Goal: Task Accomplishment & Management: Manage account settings

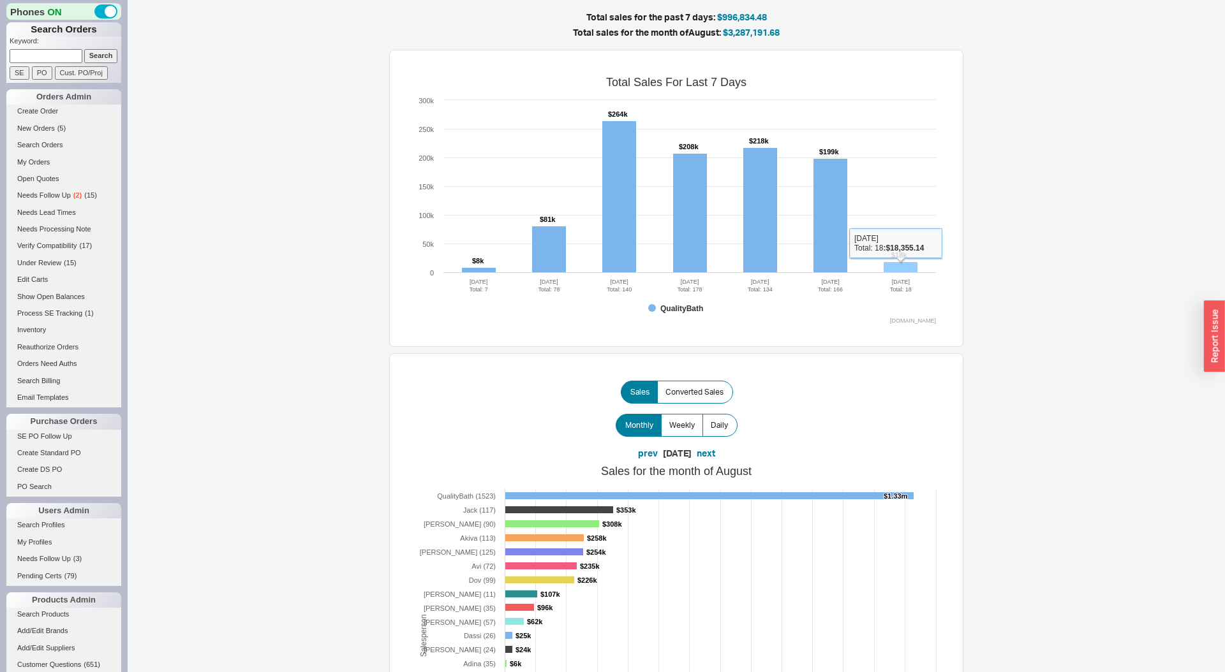
click at [893, 263] on rect at bounding box center [901, 267] width 34 height 11
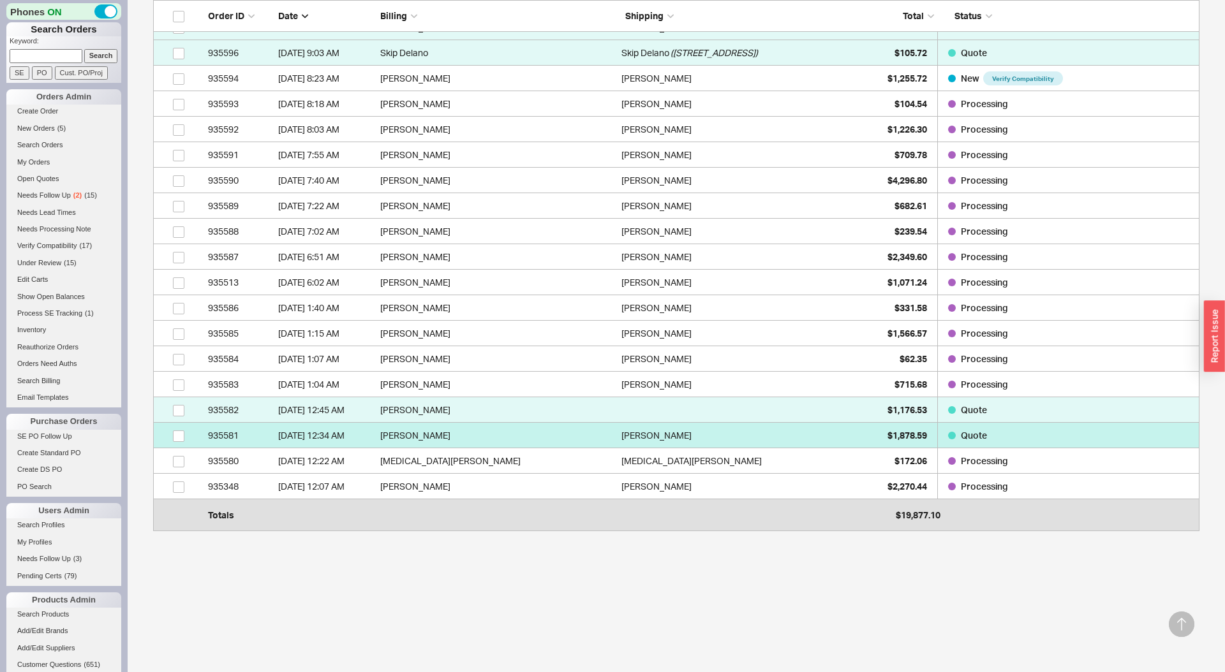
scroll to position [802, 0]
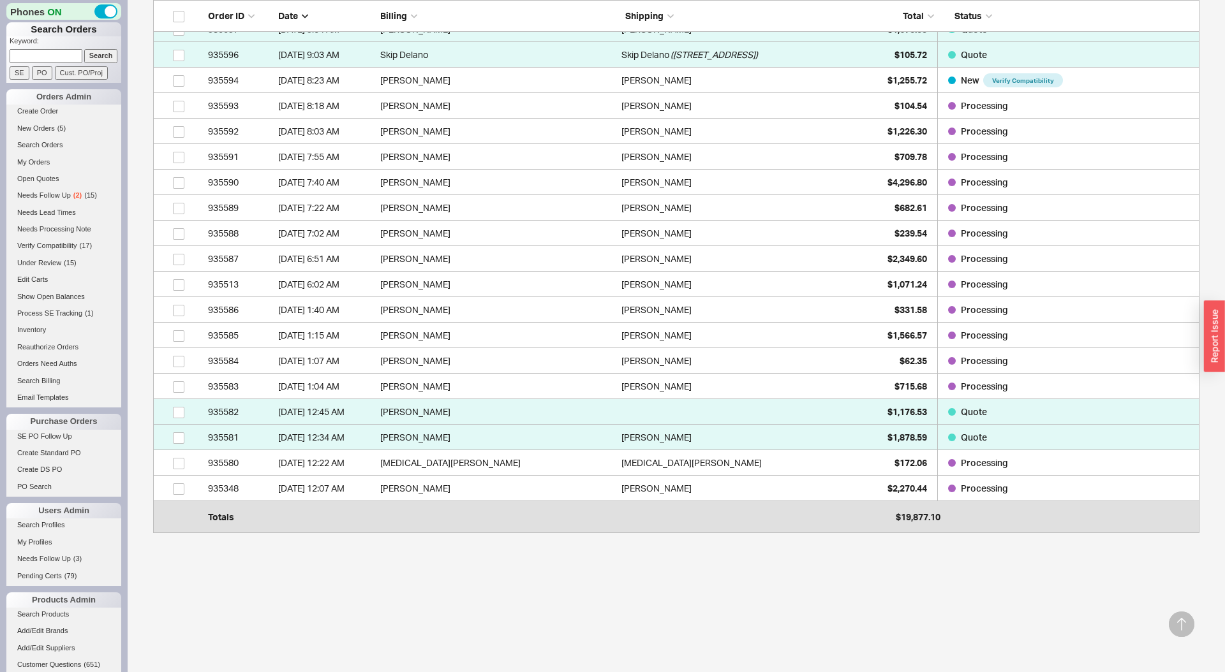
click at [60, 54] on input at bounding box center [46, 55] width 73 height 13
paste input "michaelross@pacbell.net"
type input "michaelross@pacbell.net"
click at [84, 49] on input "Search" at bounding box center [101, 55] width 34 height 13
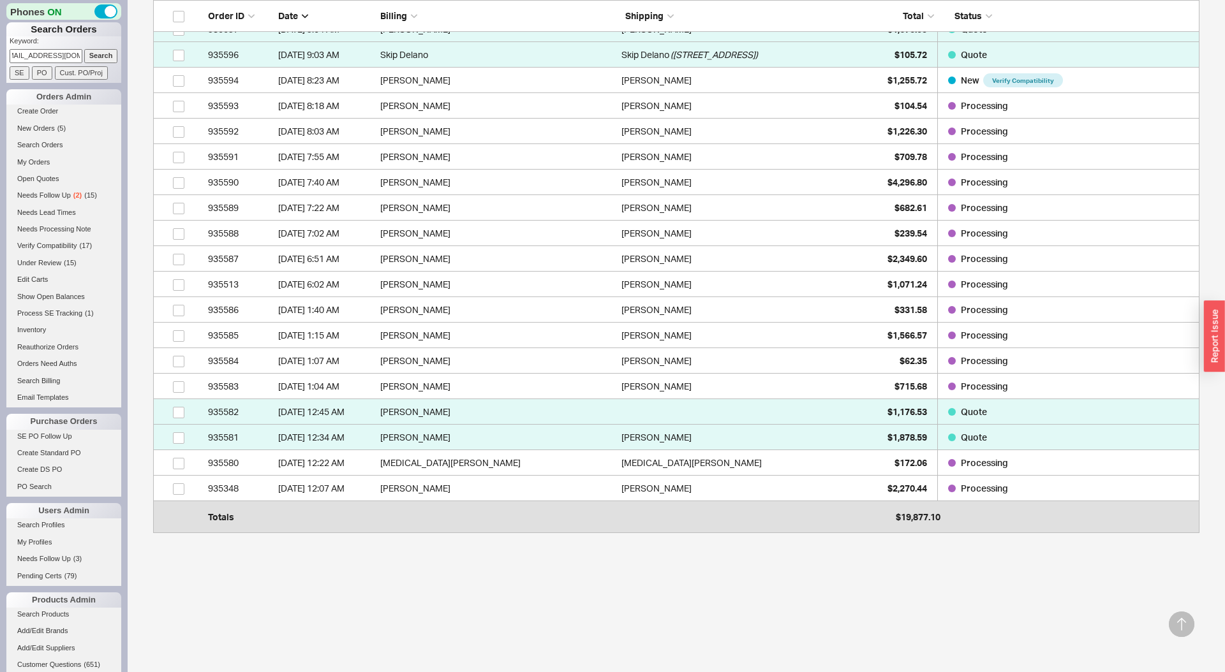
type input "michaelross@pacbell.net"
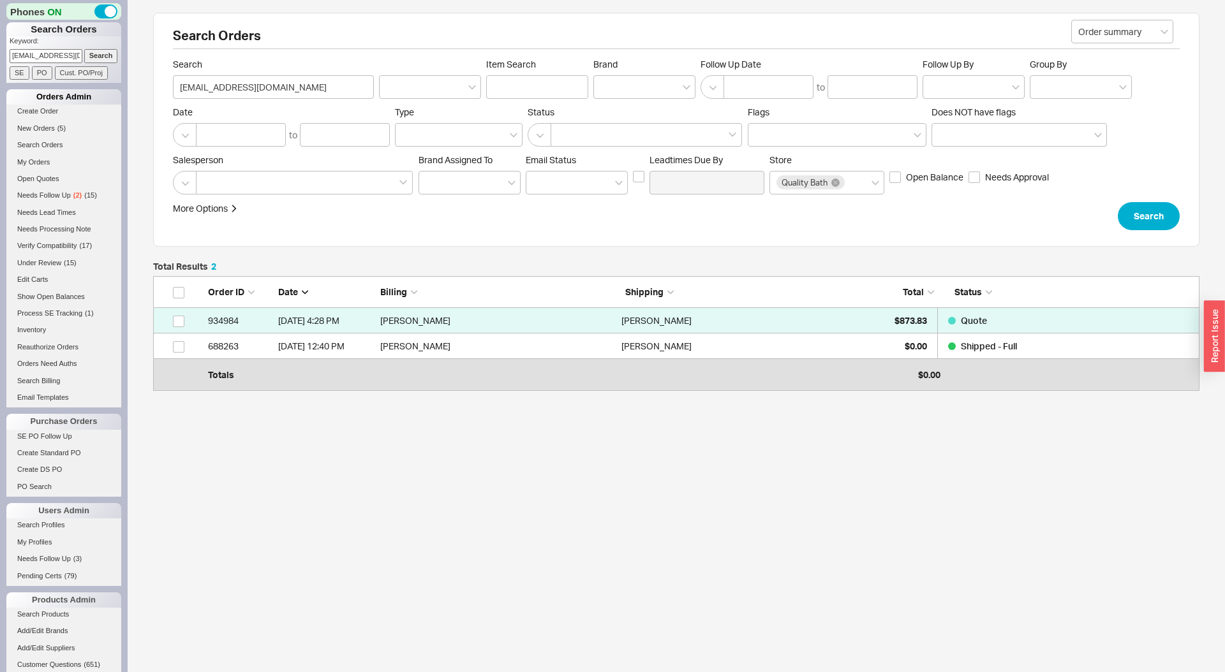
scroll to position [108, 1046]
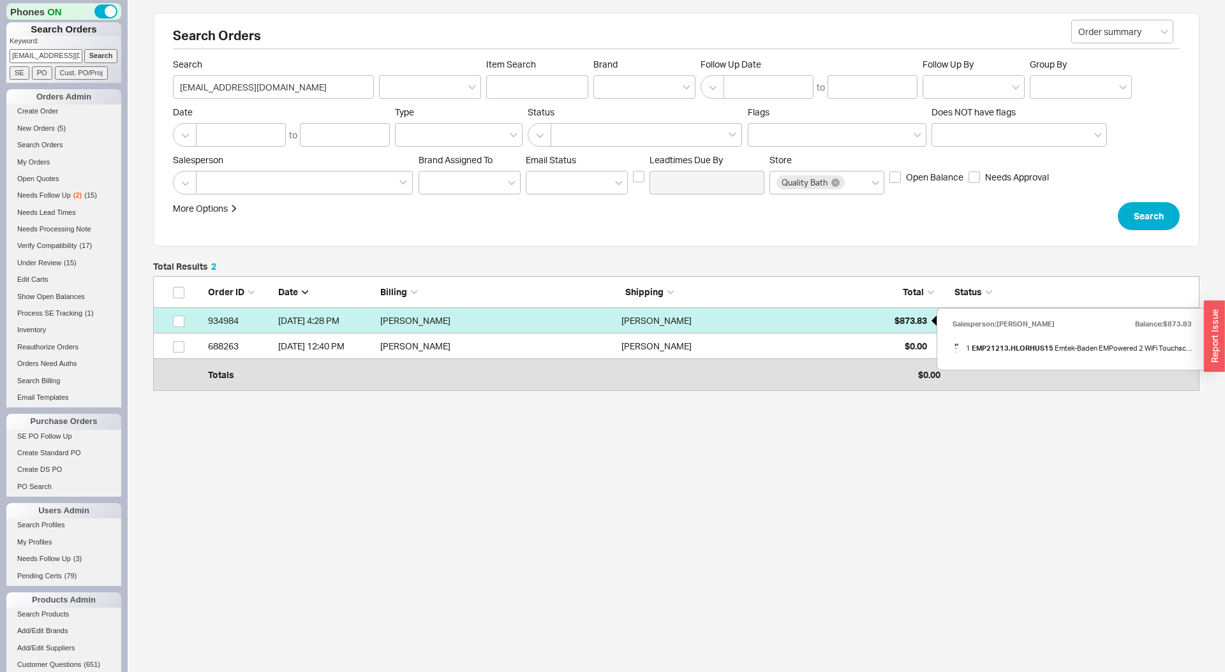
click at [888, 325] on div "$873.83" at bounding box center [895, 321] width 64 height 26
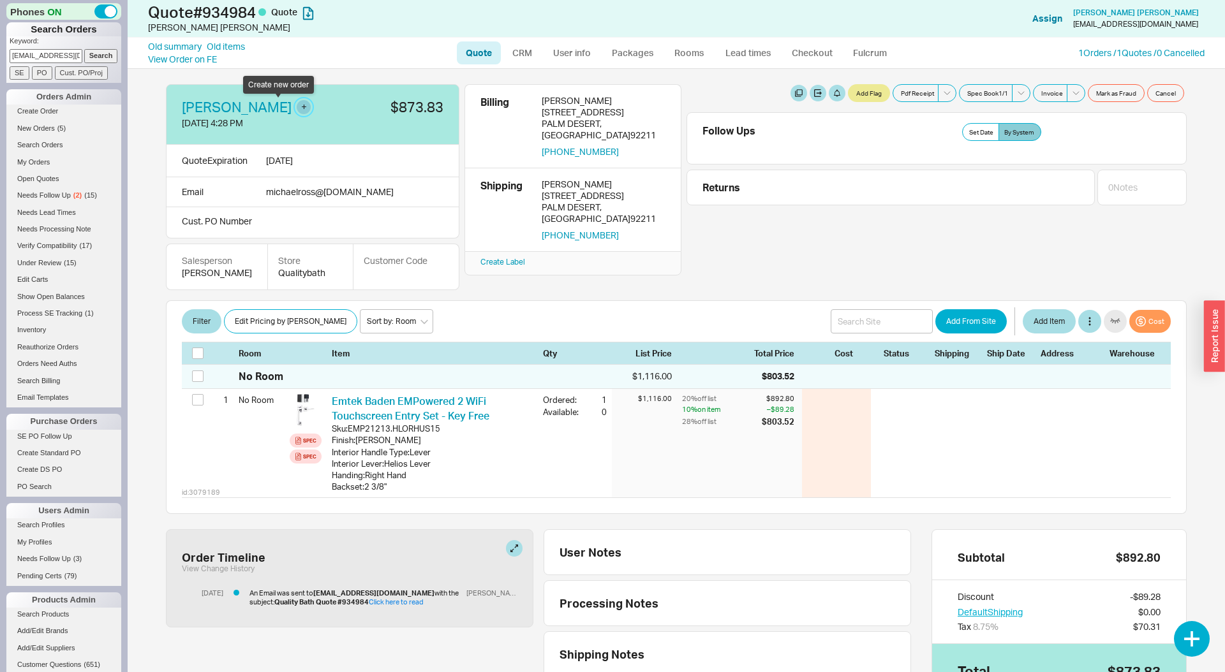
click at [297, 105] on button "button" at bounding box center [304, 107] width 14 height 14
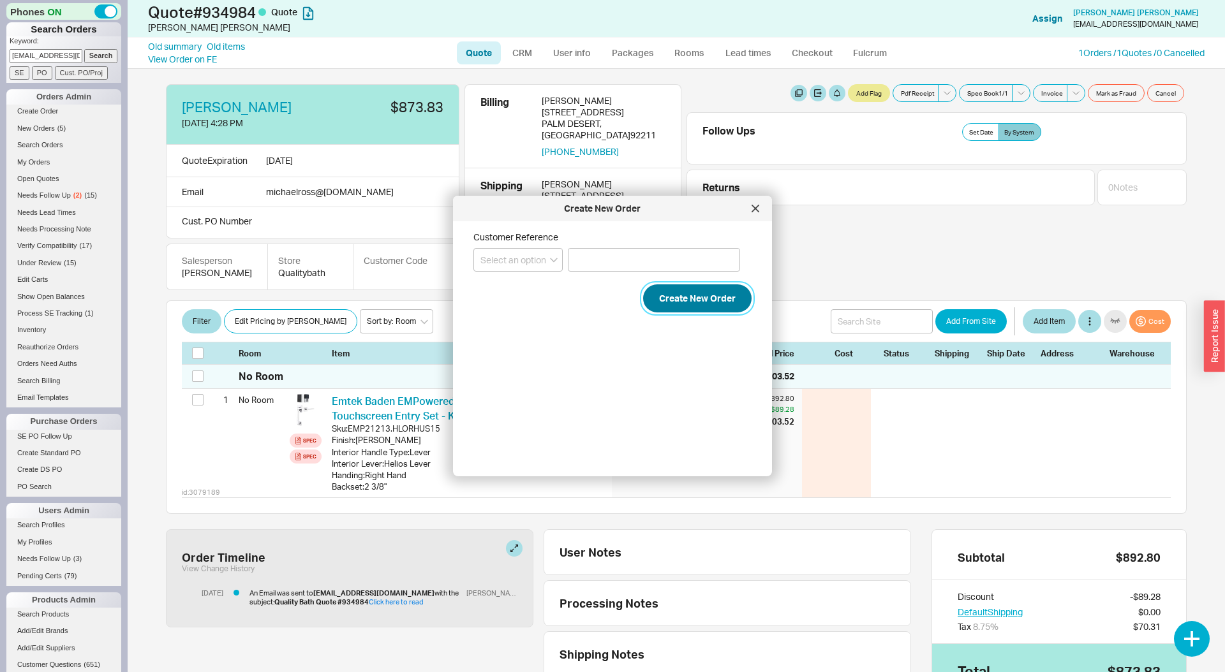
click at [707, 290] on button "Create New Order" at bounding box center [697, 299] width 108 height 28
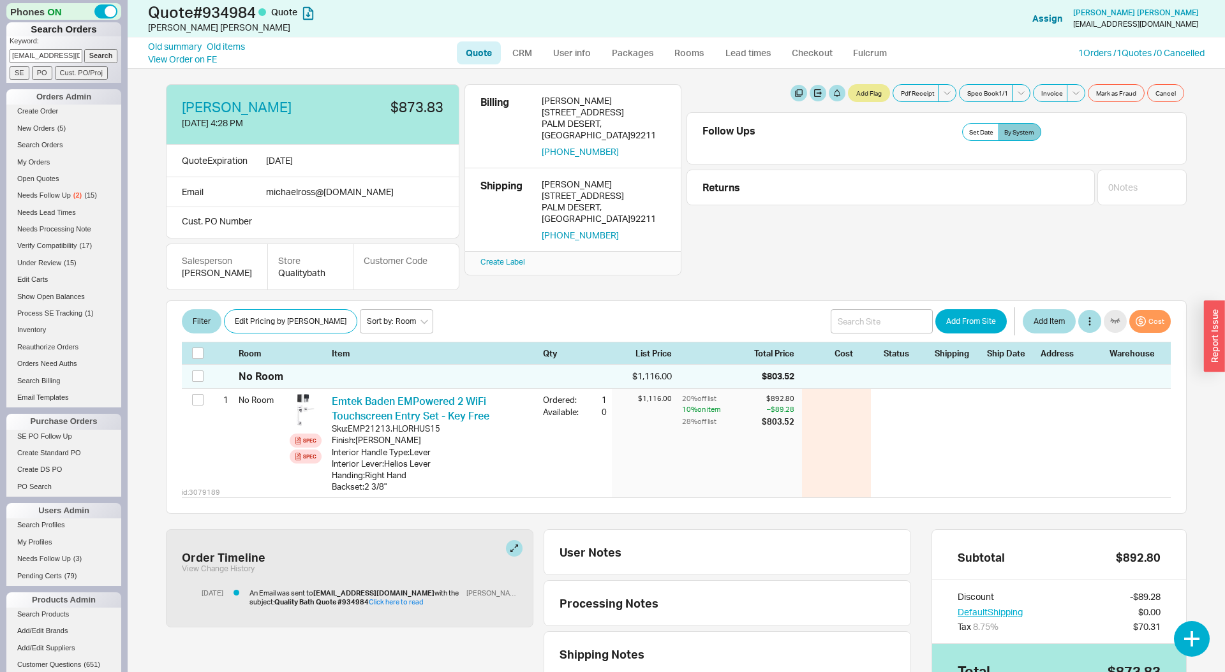
scroll to position [334, 0]
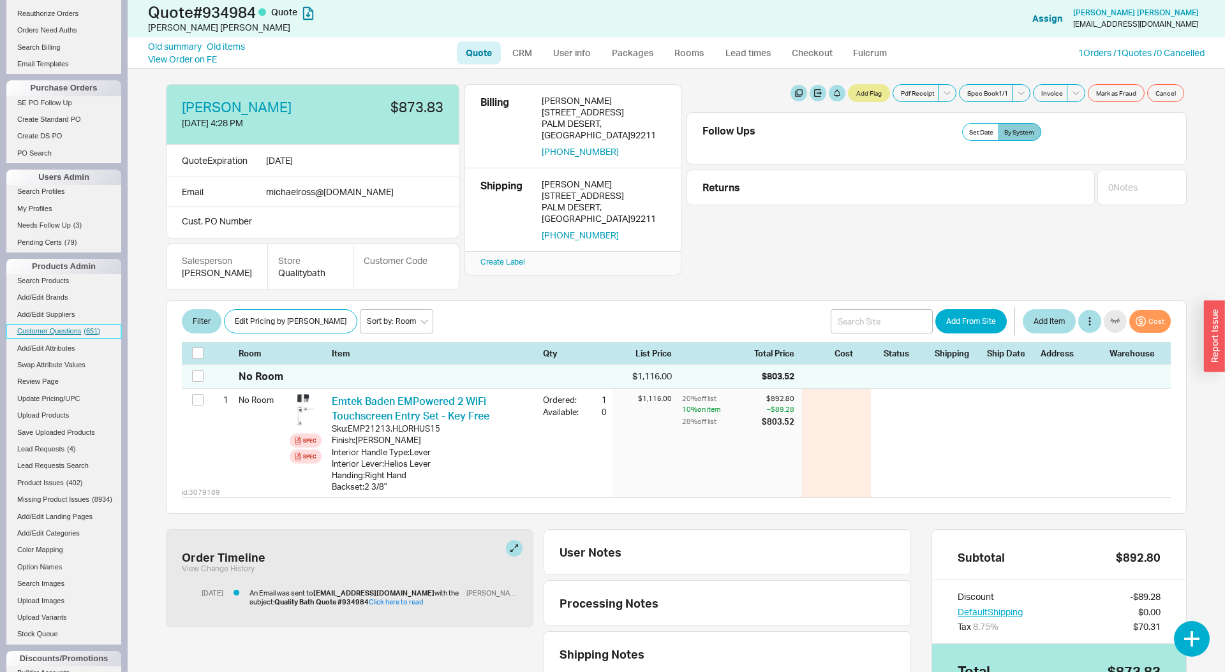
click at [78, 334] on span "Customer Questions" at bounding box center [49, 331] width 64 height 8
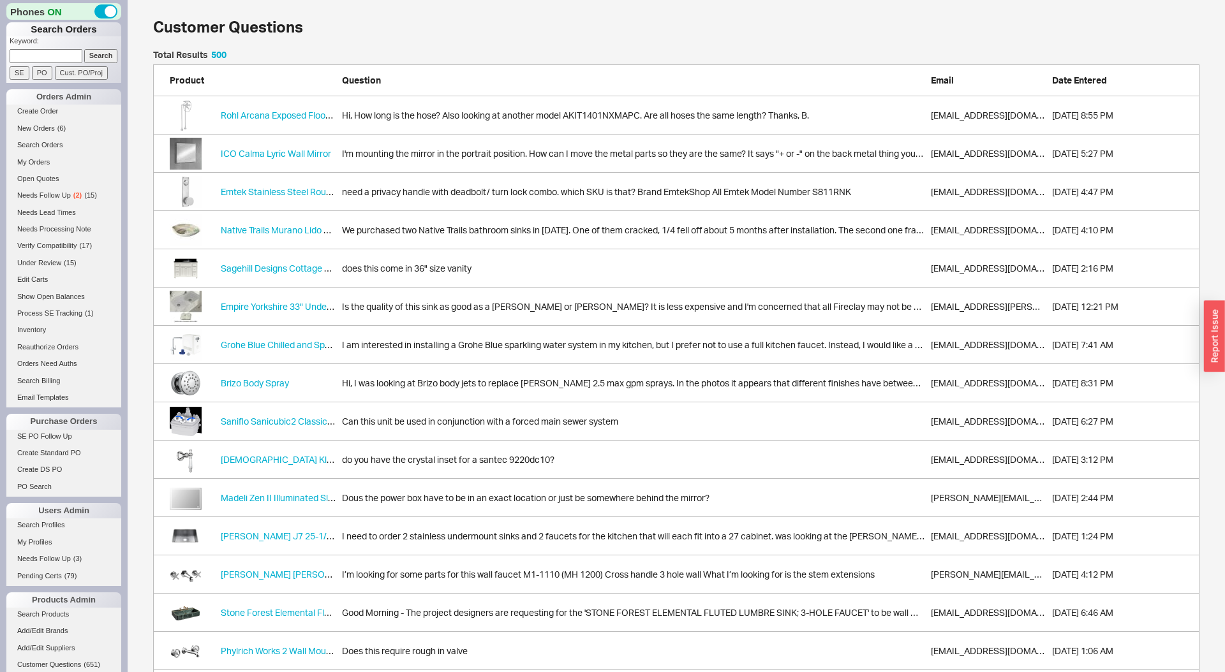
scroll to position [1, 1]
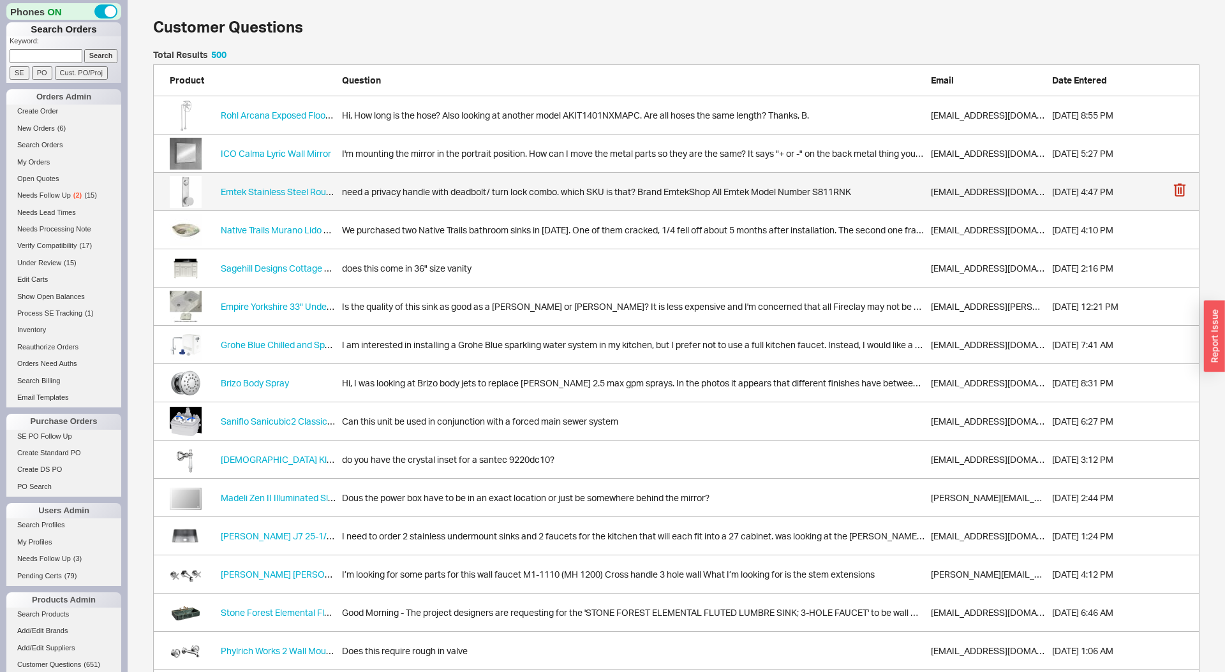
click at [426, 186] on div "need a privacy handle with deadbolt/ turn lock combo. which SKU is that? Brand …" at bounding box center [633, 192] width 582 height 13
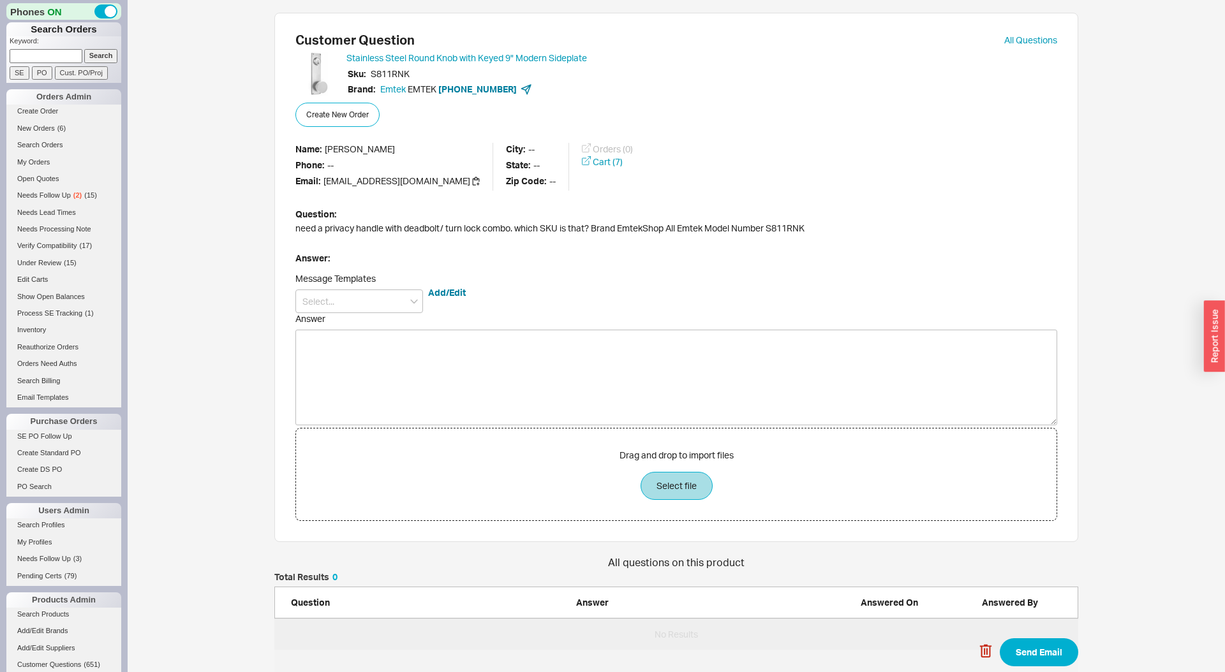
scroll to position [77, 804]
click at [780, 227] on div "need a privacy handle with deadbolt/ turn lock combo. which SKU is that? Brand …" at bounding box center [676, 228] width 762 height 13
click at [787, 226] on div "need a privacy handle with deadbolt/ turn lock combo. which SKU is that? Brand …" at bounding box center [676, 228] width 762 height 13
drag, startPoint x: 787, startPoint y: 226, endPoint x: 815, endPoint y: 226, distance: 28.1
click at [815, 226] on div "need a privacy handle with deadbolt/ turn lock combo. which SKU is that? Brand …" at bounding box center [676, 228] width 762 height 13
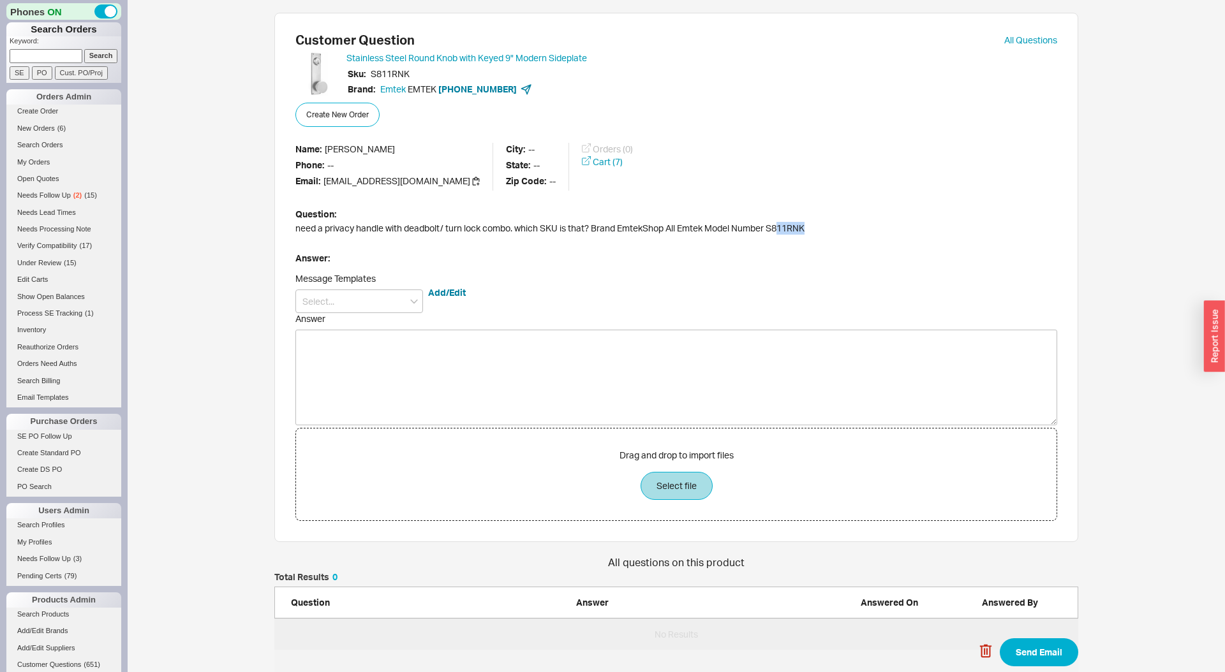
click at [780, 224] on div "need a privacy handle with deadbolt/ turn lock combo. which SKU is that? Brand …" at bounding box center [676, 228] width 762 height 13
click at [770, 226] on div "need a privacy handle with deadbolt/ turn lock combo. which SKU is that? Brand …" at bounding box center [676, 228] width 762 height 13
click at [472, 181] on button "button" at bounding box center [476, 182] width 8 height 13
click at [582, 162] on link "Cart ( 7 )" at bounding box center [607, 162] width 51 height 13
click at [49, 66] on input "PO" at bounding box center [42, 72] width 20 height 13
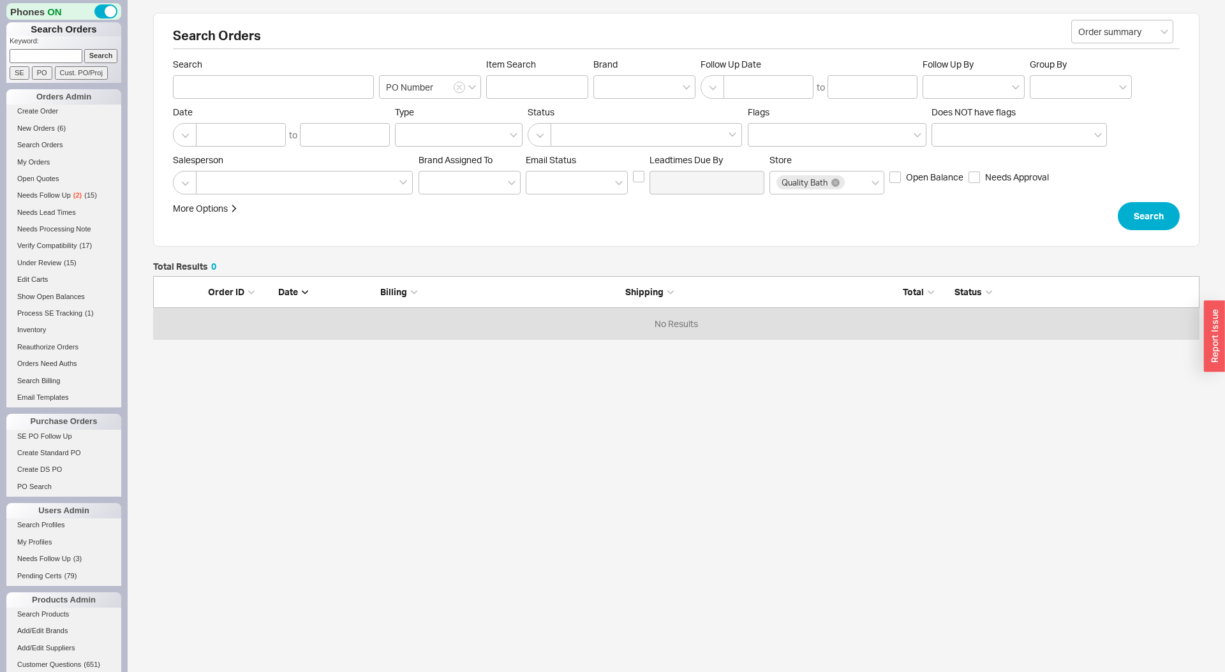
scroll to position [63, 1046]
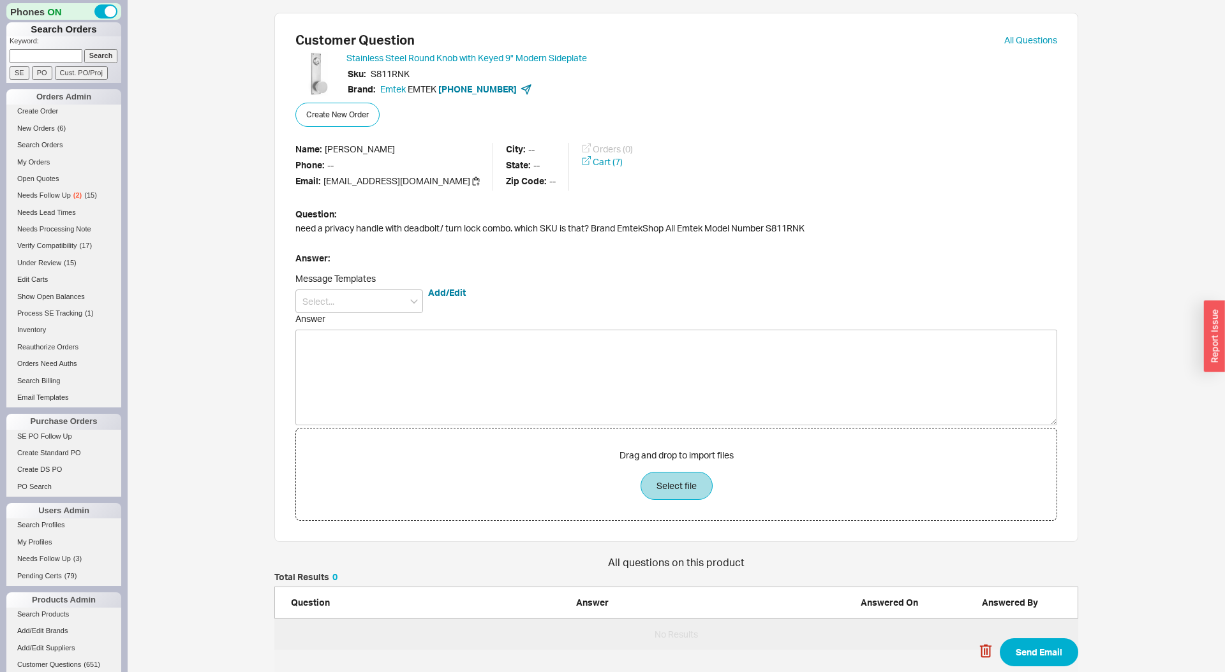
scroll to position [77, 804]
click at [44, 59] on input at bounding box center [46, 55] width 73 height 13
paste input "935544"
type input "935544"
click at [84, 49] on input "Search" at bounding box center [101, 55] width 34 height 13
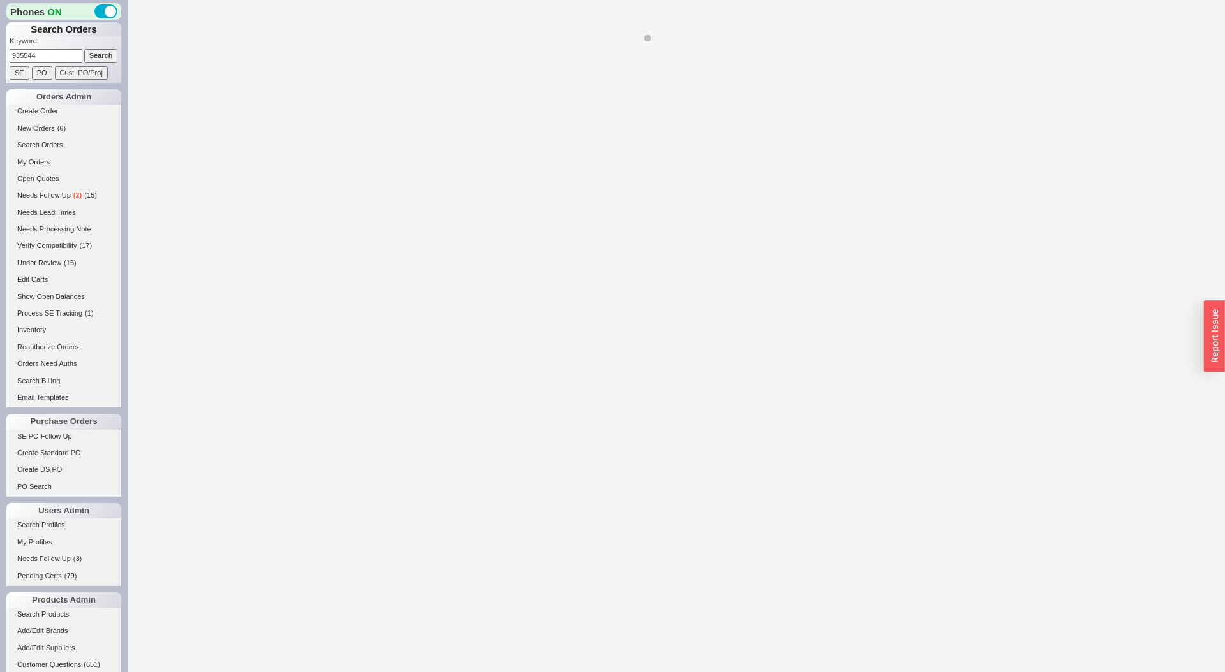
select select "LOW"
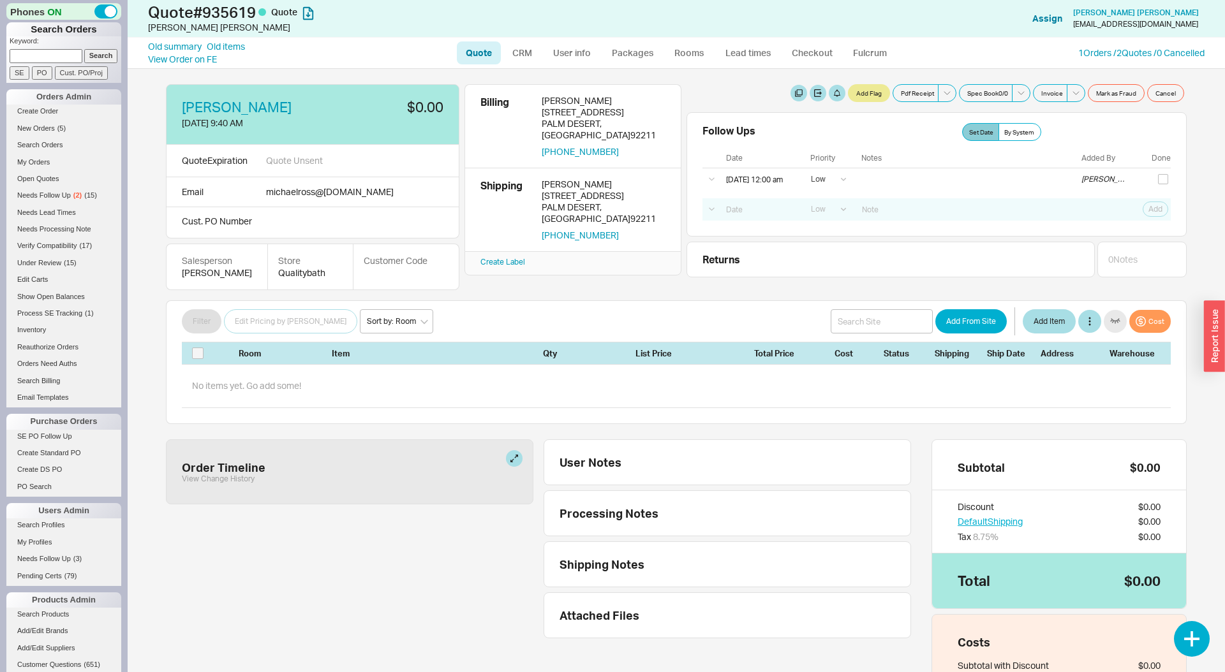
select select "LOW"
click at [1065, 320] on button "Add Item" at bounding box center [1049, 321] width 53 height 24
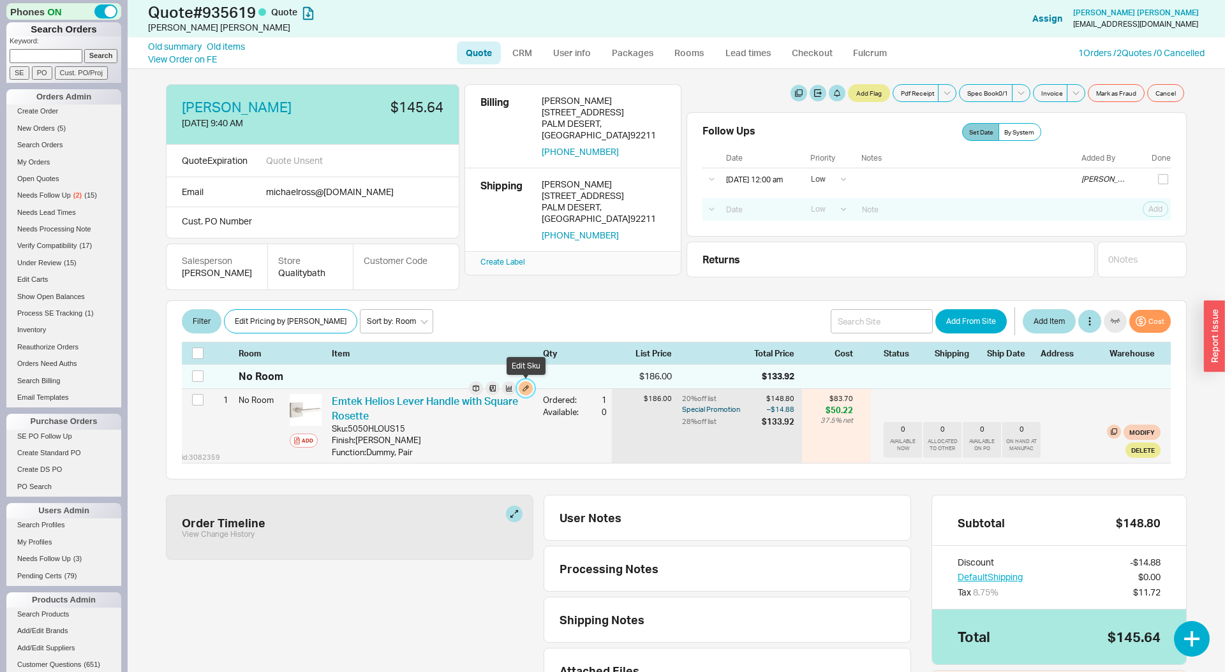
click at [530, 387] on button "button" at bounding box center [526, 388] width 14 height 14
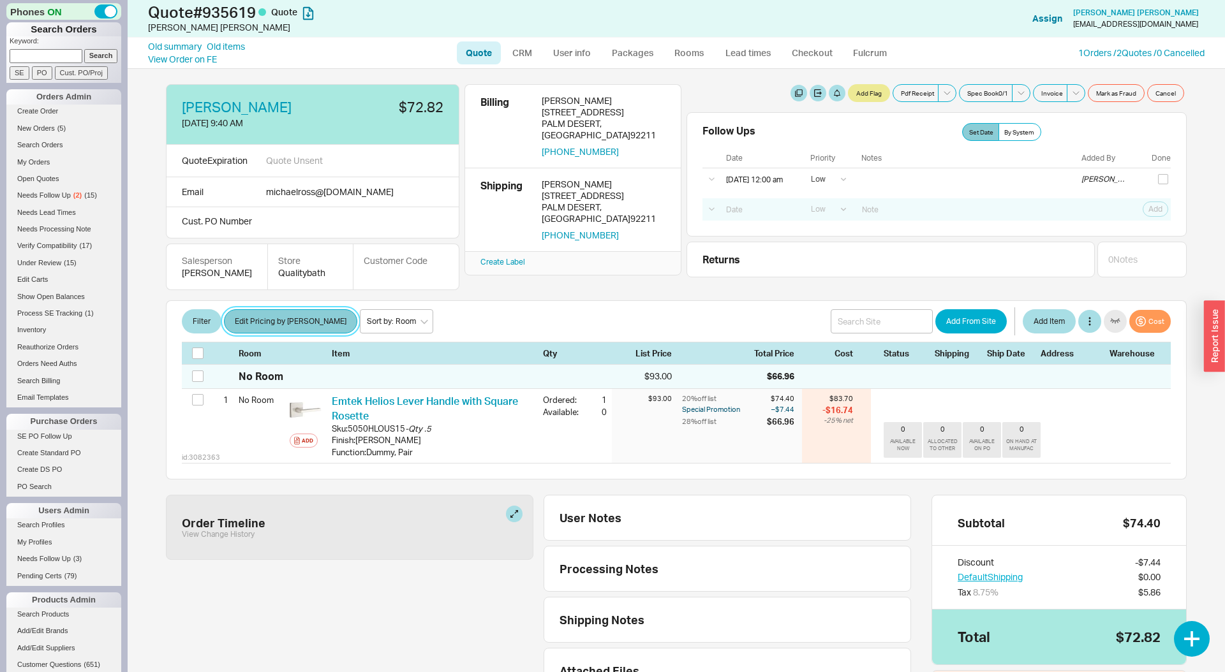
click at [246, 327] on button "Edit Pricing by [PERSON_NAME]" at bounding box center [290, 321] width 133 height 24
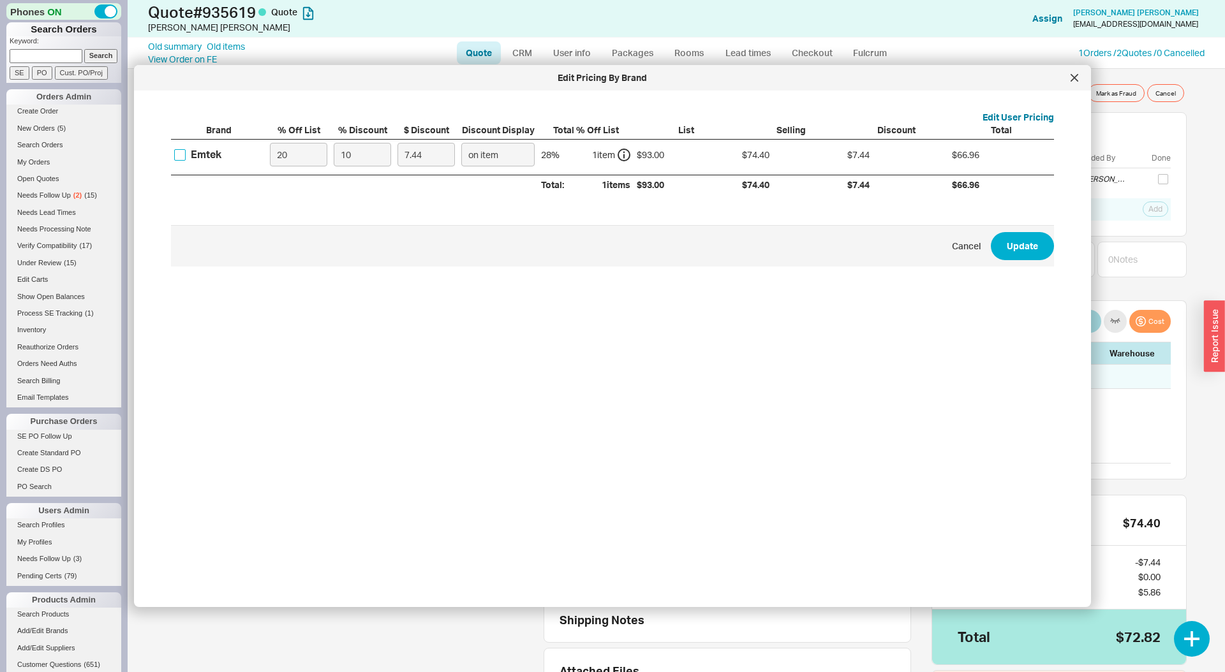
drag, startPoint x: 179, startPoint y: 151, endPoint x: 417, endPoint y: 154, distance: 238.0
click at [184, 151] on input "Emtek" at bounding box center [179, 154] width 11 height 11
checkbox input "true"
click at [356, 157] on input "10" at bounding box center [362, 155] width 57 height 24
type input "100"
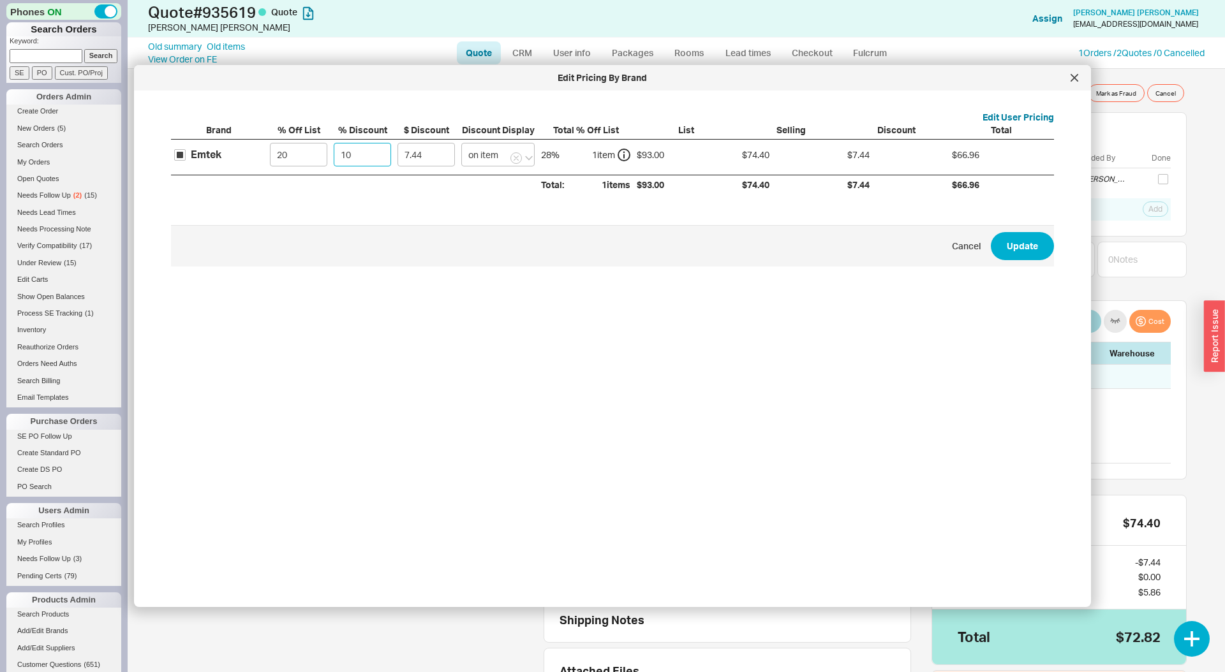
type input "74.4"
type input "100"
click at [991, 232] on button "Update" at bounding box center [1022, 246] width 63 height 28
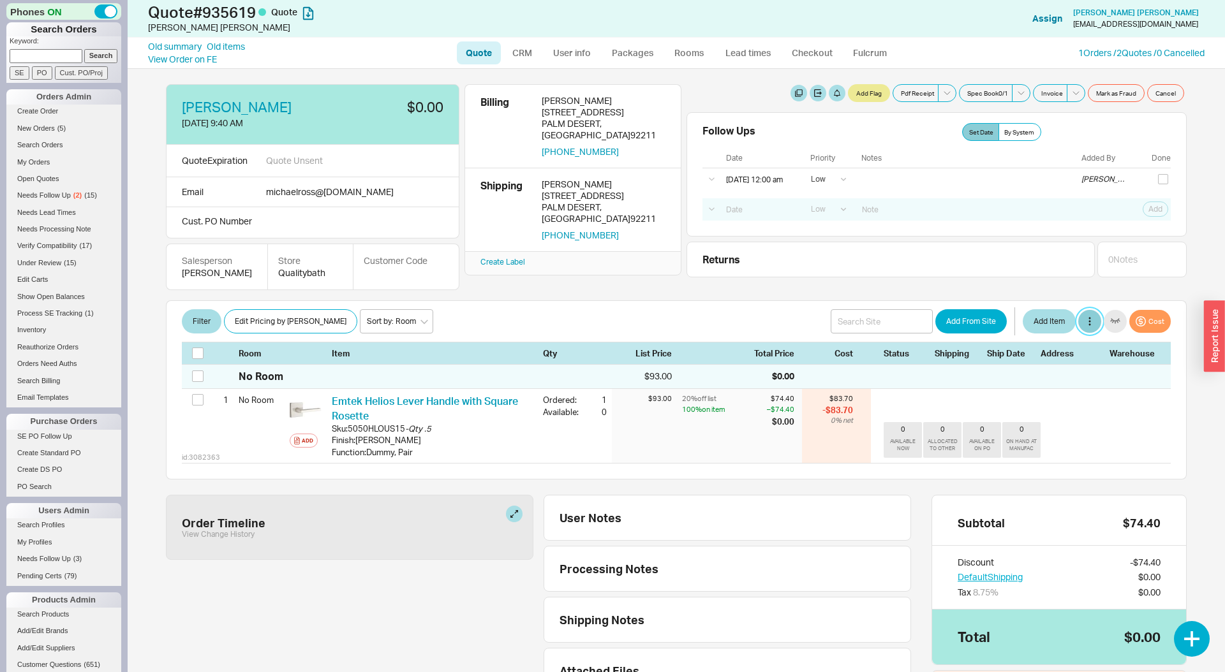
click at [1083, 318] on button at bounding box center [1089, 321] width 23 height 23
click at [1096, 339] on button "Add Fee" at bounding box center [1130, 344] width 103 height 21
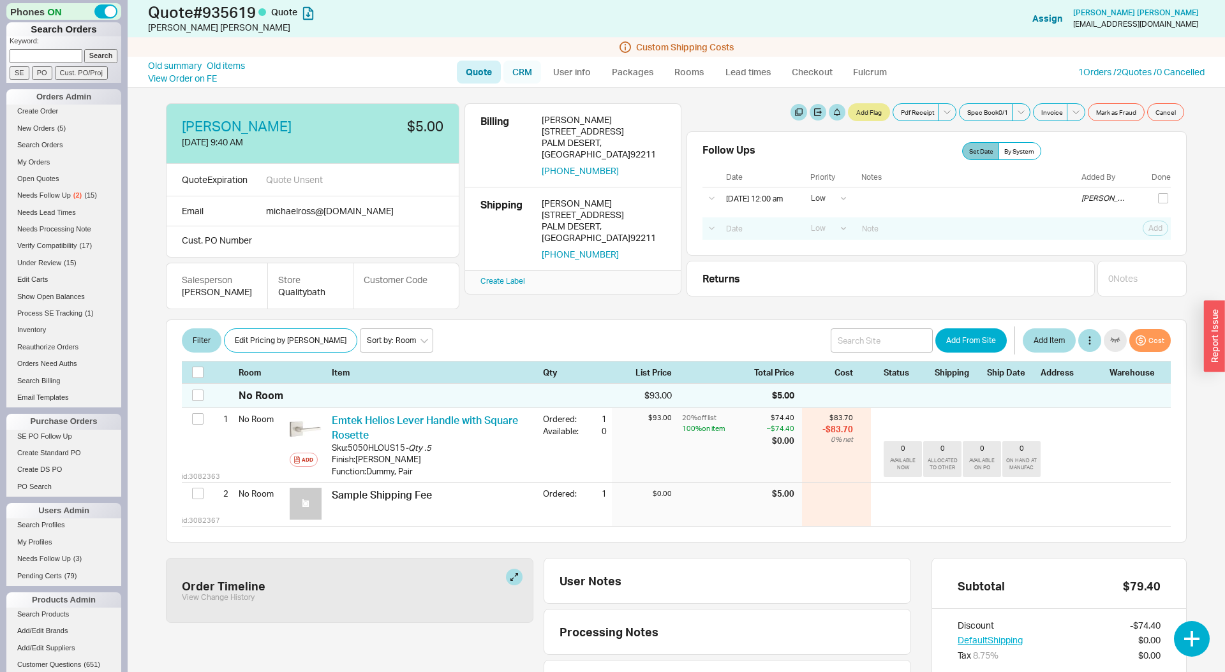
click at [526, 65] on link "CRM" at bounding box center [522, 72] width 38 height 23
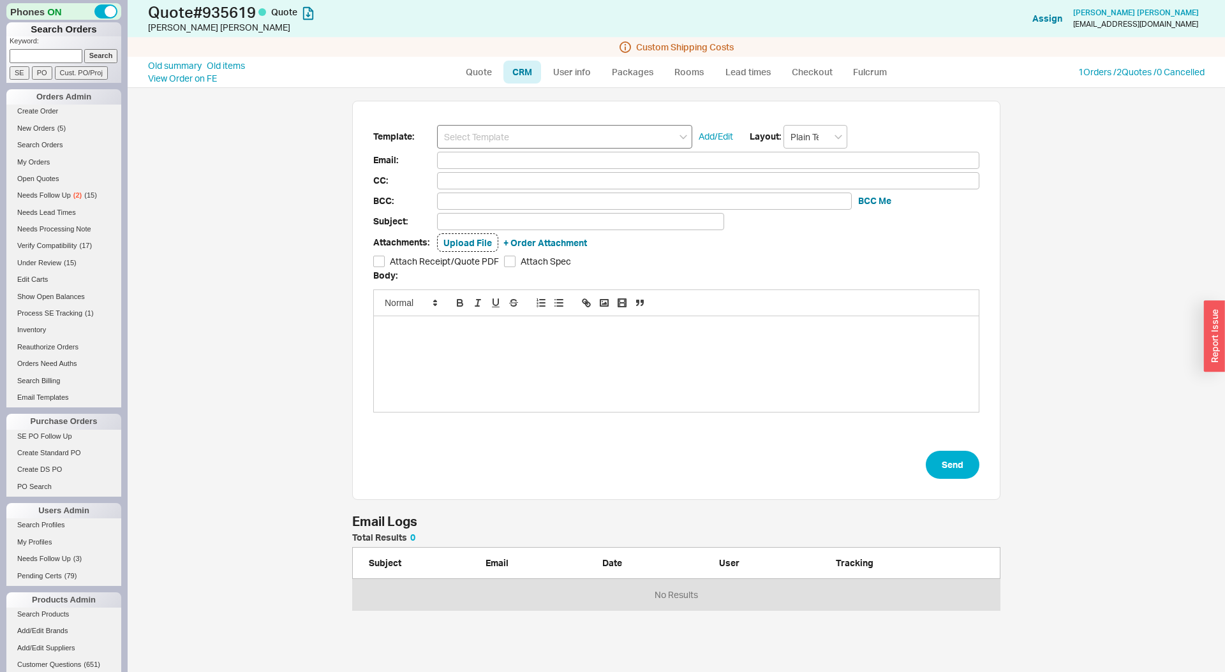
scroll to position [77, 648]
click at [508, 133] on input at bounding box center [564, 137] width 255 height 24
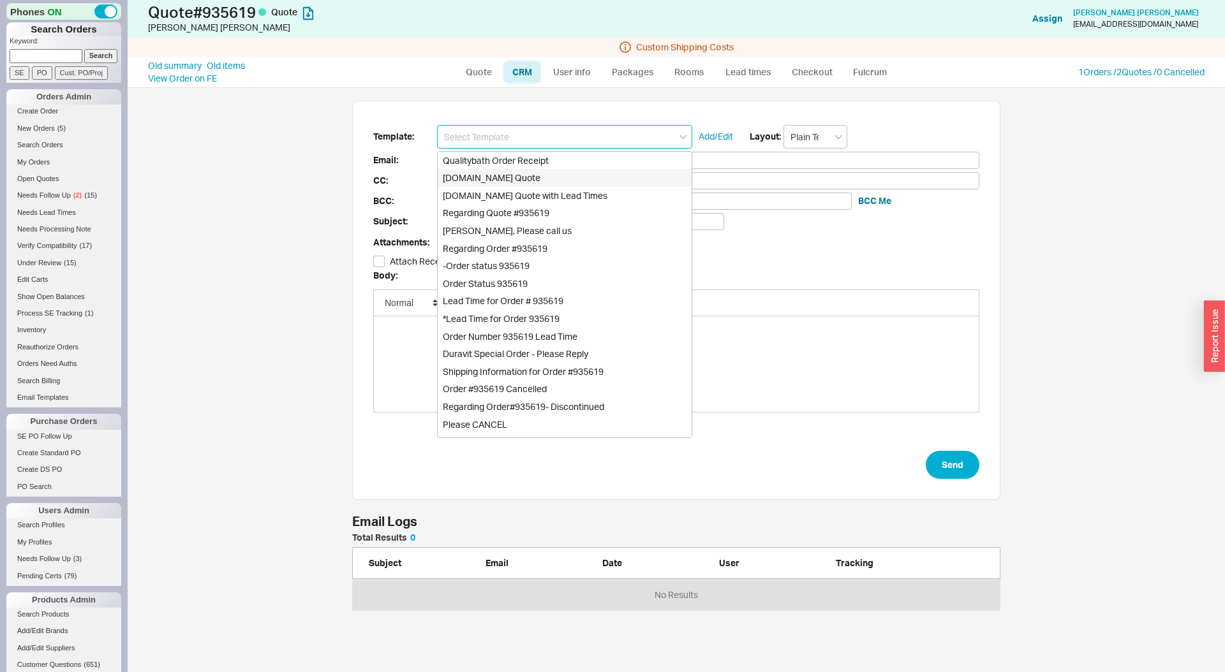
click at [523, 178] on div "Qualitybath.com Quote" at bounding box center [565, 178] width 254 height 18
type input "Receipt"
type input "michaelross@pacbell.net"
type input "Quality Bath Quote #935619"
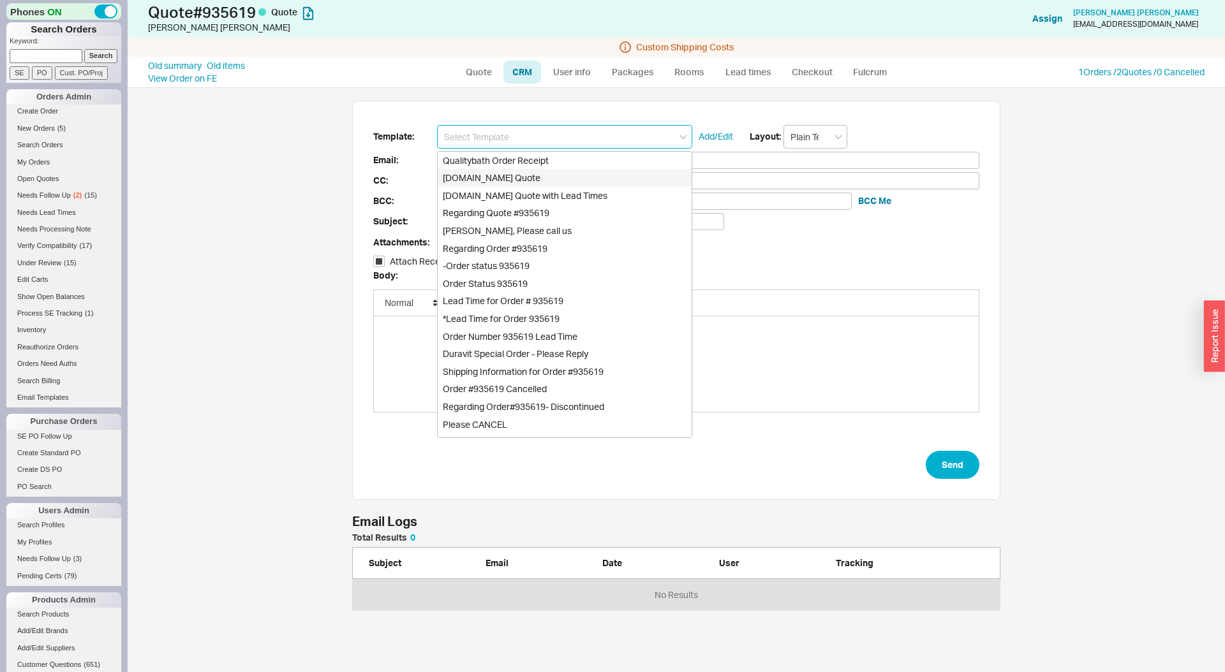
checkbox input "true"
type input "Qualitybath.com Quote"
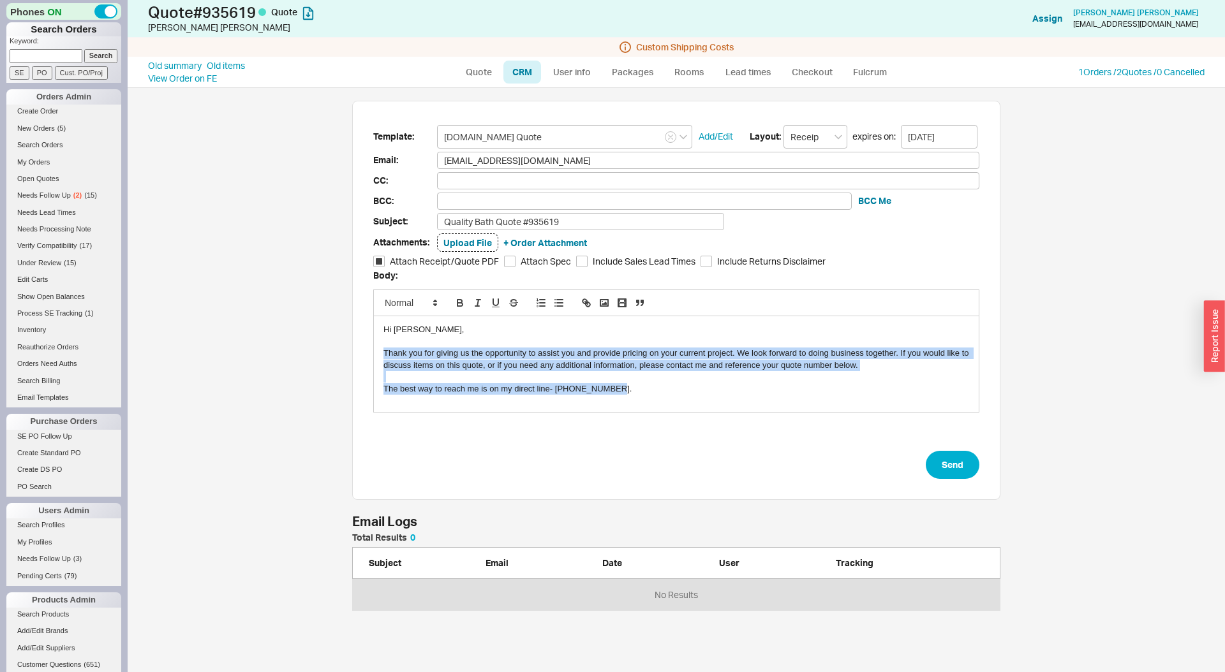
drag, startPoint x: 382, startPoint y: 355, endPoint x: 695, endPoint y: 399, distance: 316.4
click at [695, 399] on div "Hi Michael, Thank you for giving us the opportunity to assist you and provide p…" at bounding box center [676, 364] width 605 height 96
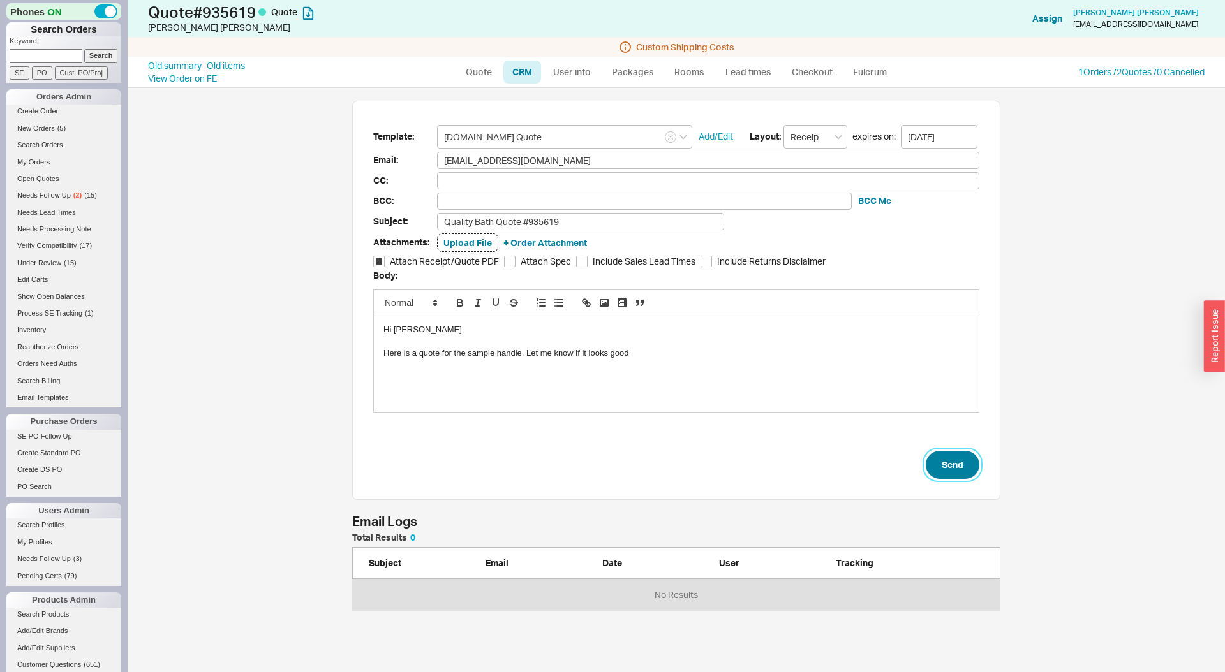
drag, startPoint x: 965, startPoint y: 474, endPoint x: 962, endPoint y: 466, distance: 8.1
click at [964, 474] on button "Send" at bounding box center [953, 465] width 54 height 28
select select "LOW"
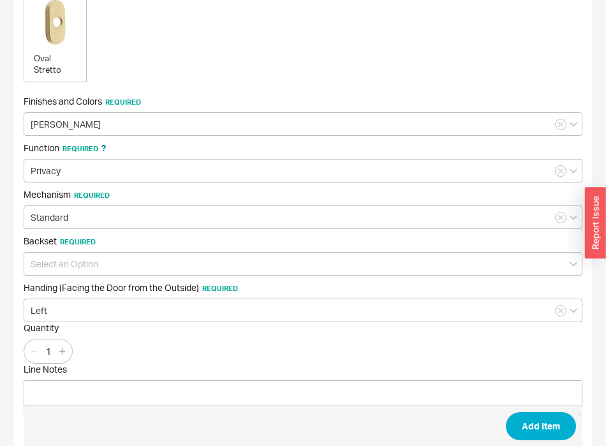
scroll to position [371, 0]
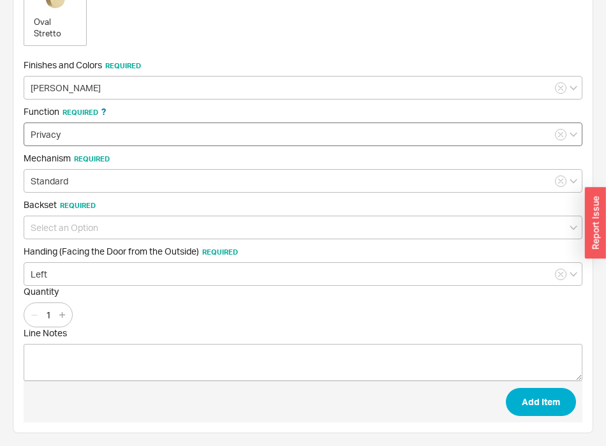
type input "5210HLOLHUS15"
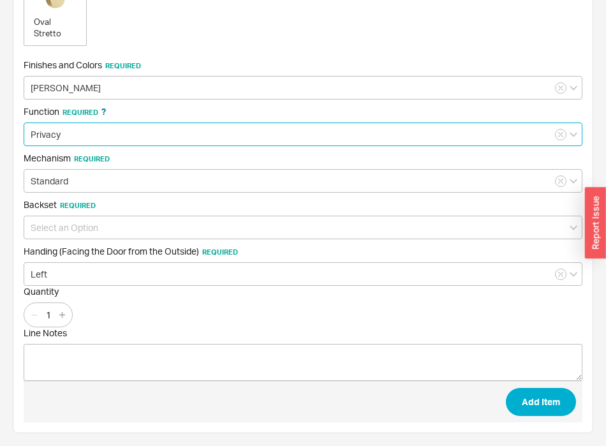
click at [82, 139] on input "Privacy" at bounding box center [303, 134] width 559 height 24
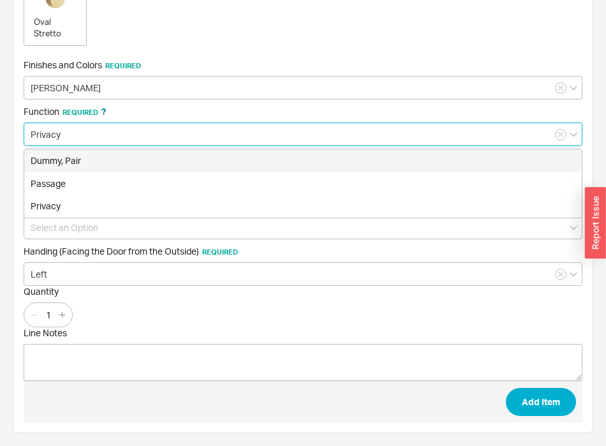
click at [81, 156] on div "Dummy, Pair" at bounding box center [303, 160] width 558 height 23
type input "Dummy, Pair"
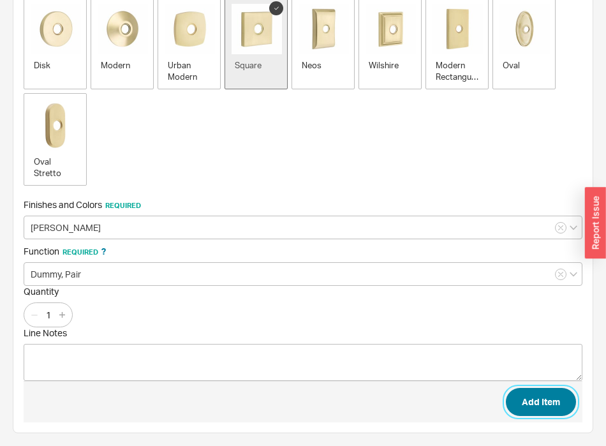
click at [537, 389] on button "Add Item" at bounding box center [541, 402] width 70 height 28
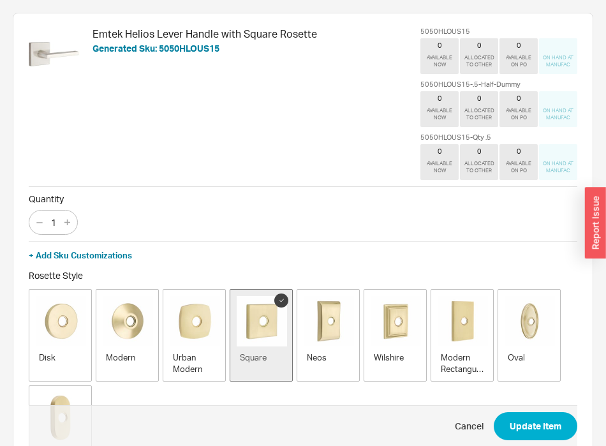
scroll to position [4, 0]
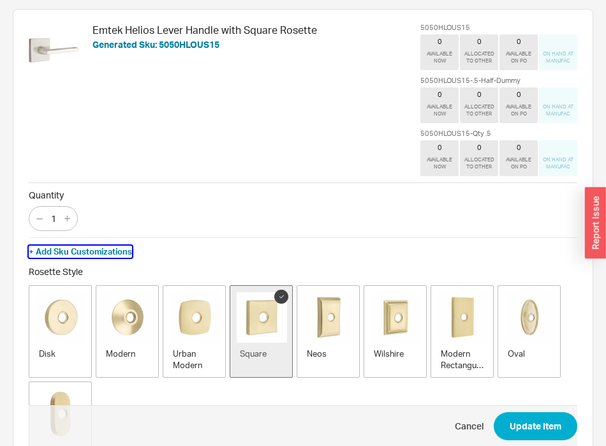
click at [97, 253] on button "+ Add Sku Customizations" at bounding box center [80, 251] width 103 height 11
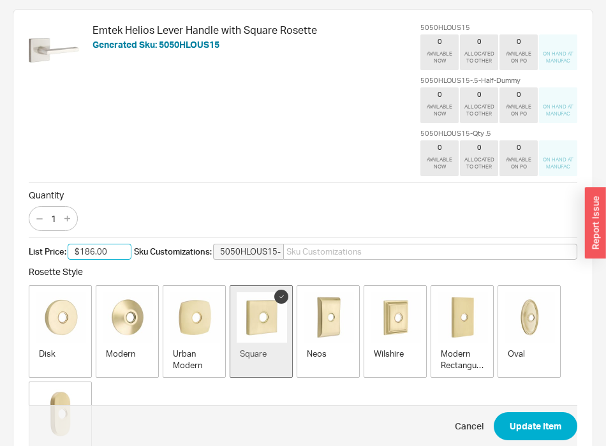
drag, startPoint x: 108, startPoint y: 254, endPoint x: 51, endPoint y: 249, distance: 57.0
click at [51, 249] on div "List Price: $186.00" at bounding box center [80, 252] width 103 height 17
type input "$93.00"
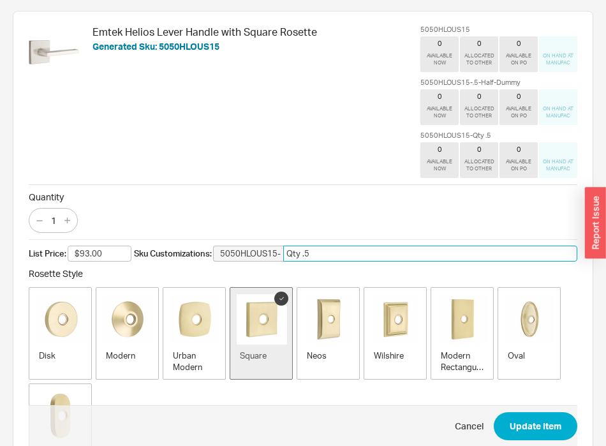
scroll to position [0, 0]
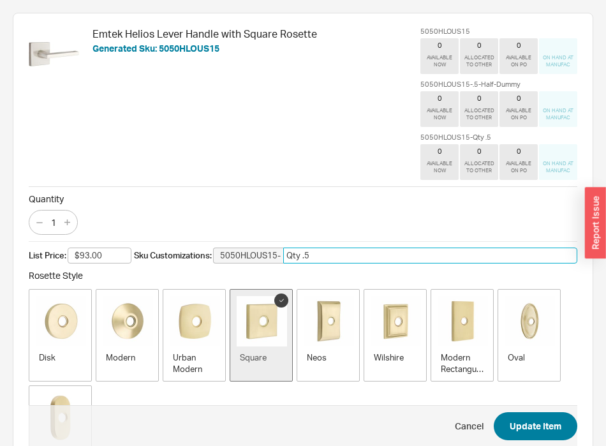
type input "Qty .5"
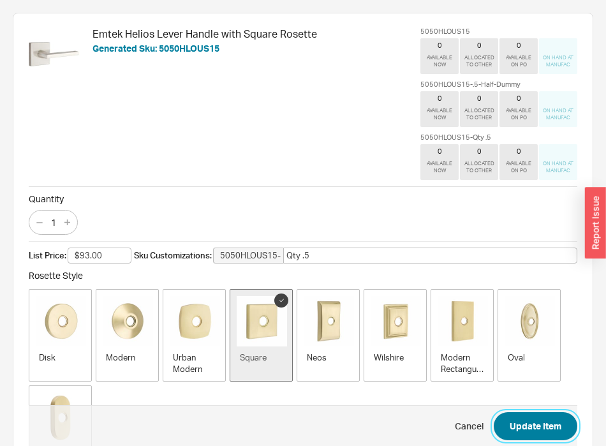
drag, startPoint x: 531, startPoint y: 419, endPoint x: 524, endPoint y: 416, distance: 7.7
click at [531, 419] on button "Update Item" at bounding box center [536, 426] width 84 height 28
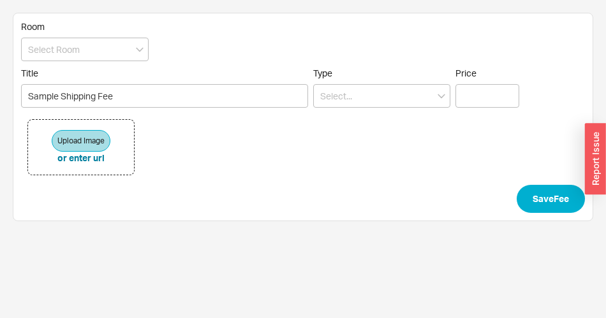
type input "Sample Shipping Fee"
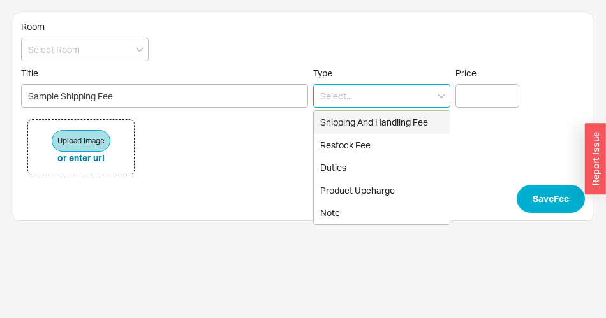
type input "Shipping And Handling Fee"
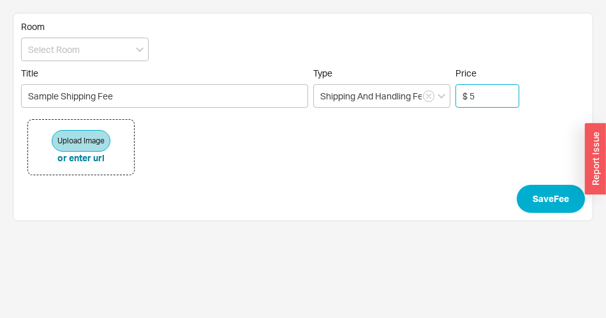
type input "$ 5"
click at [517, 185] on button "Save Fee" at bounding box center [551, 199] width 68 height 28
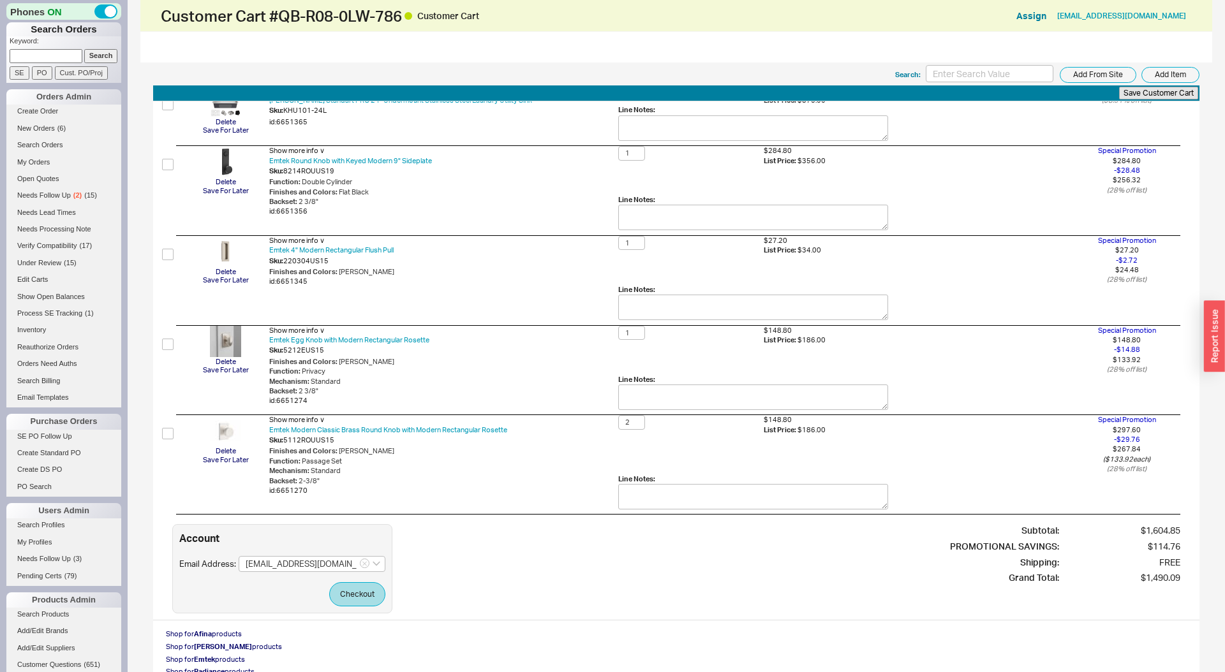
scroll to position [228, 0]
click at [538, 471] on div "Mechanism : Standard" at bounding box center [443, 473] width 349 height 10
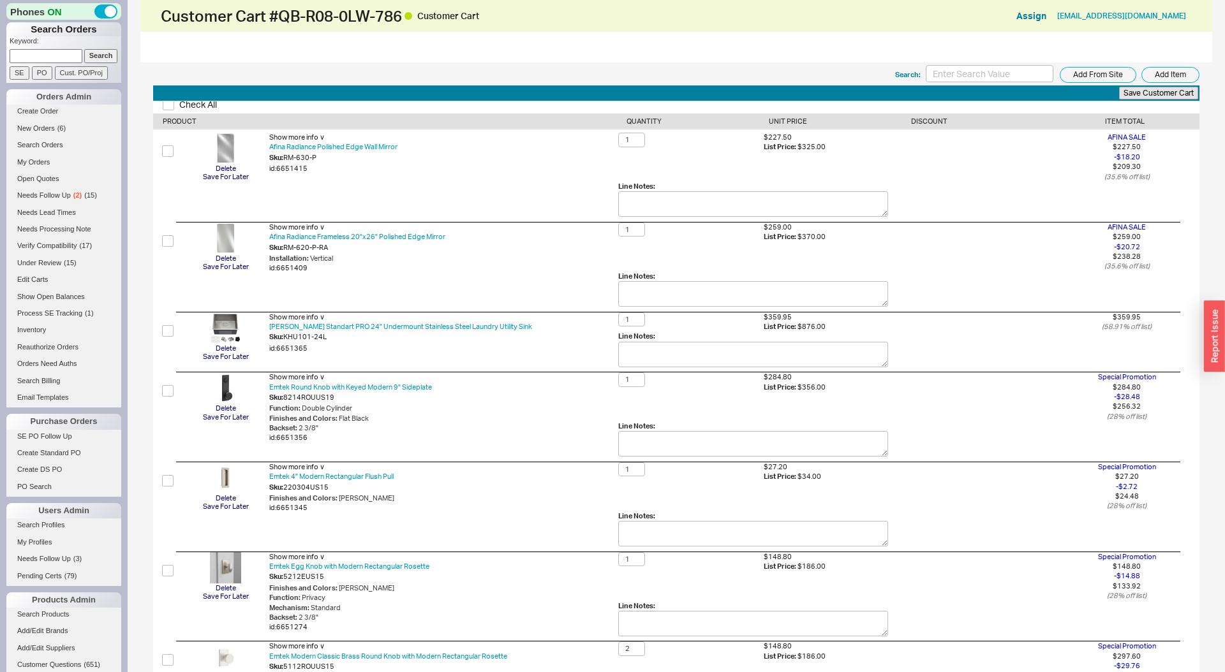
scroll to position [0, 0]
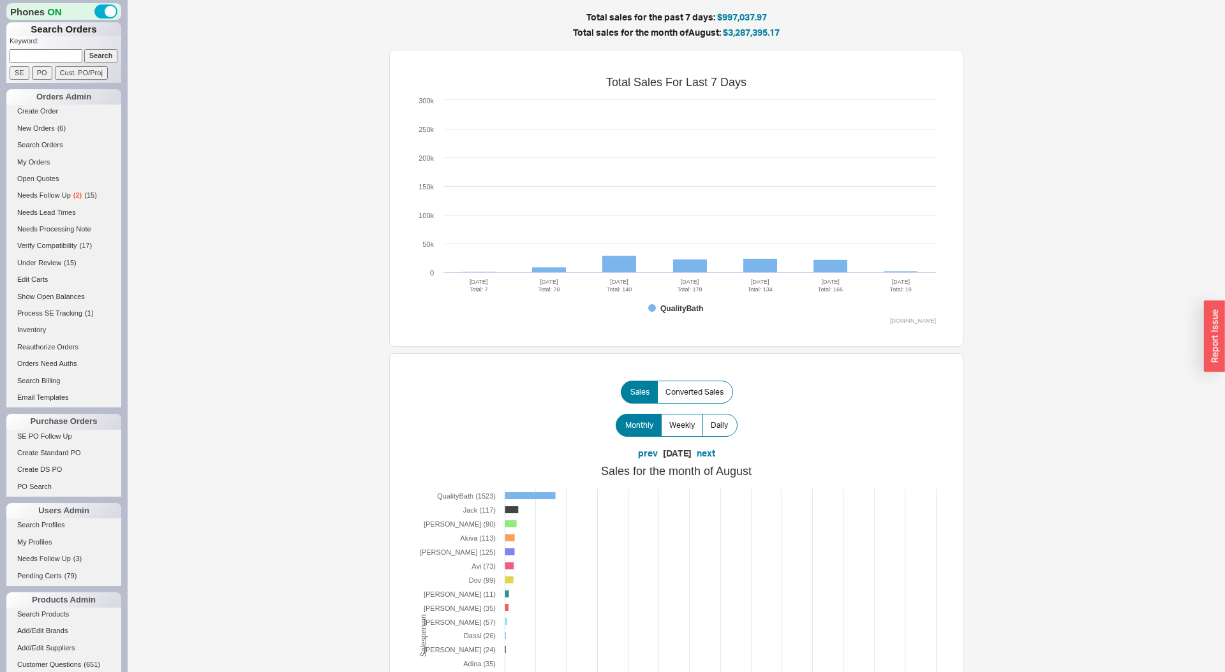
click at [50, 54] on input at bounding box center [46, 55] width 73 height 13
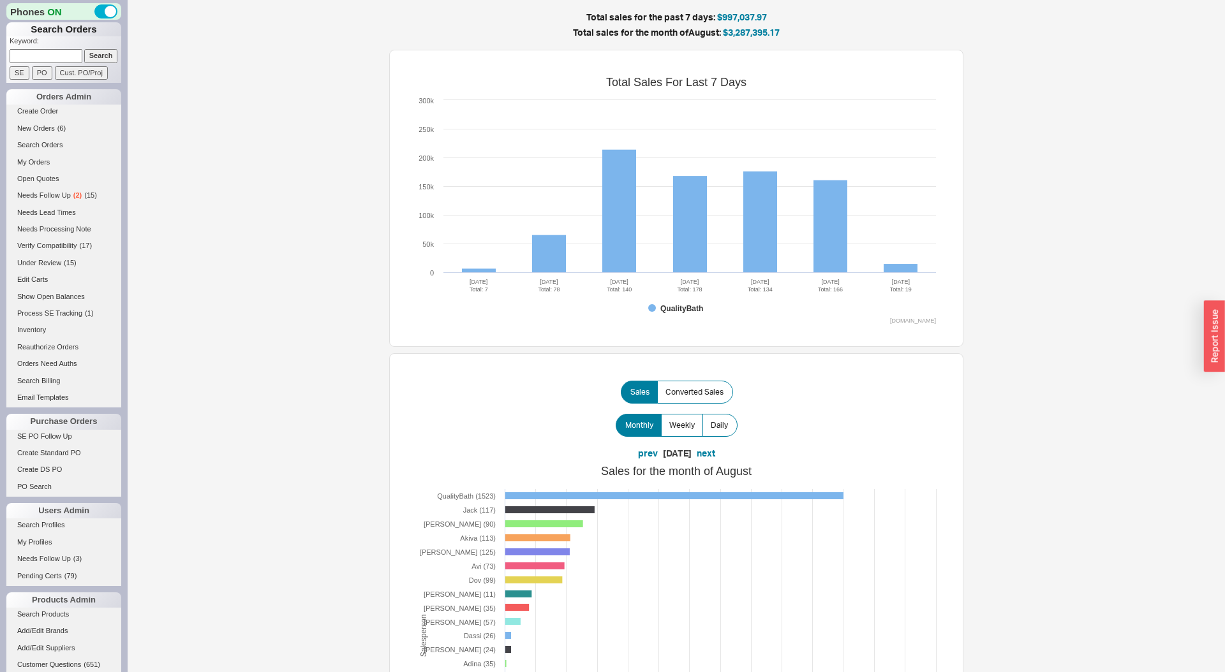
paste input "anash@lindsaylaine.com"
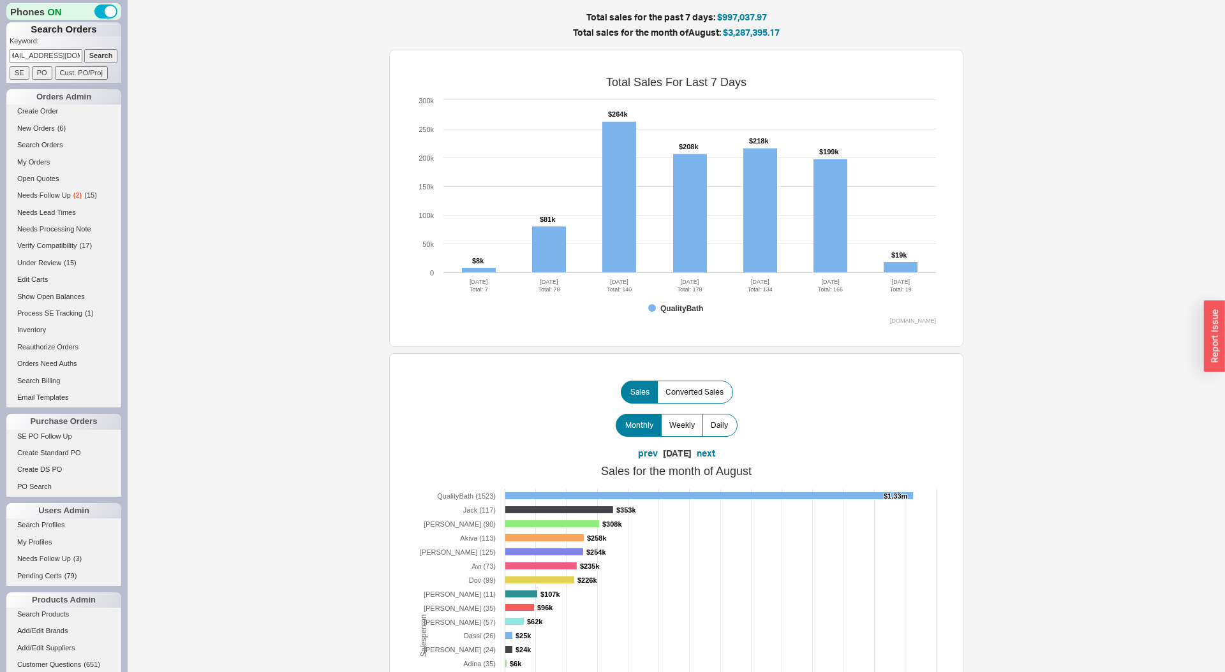
type input "anash@lindsaylaine.com"
click at [84, 49] on input "Search" at bounding box center [101, 55] width 34 height 13
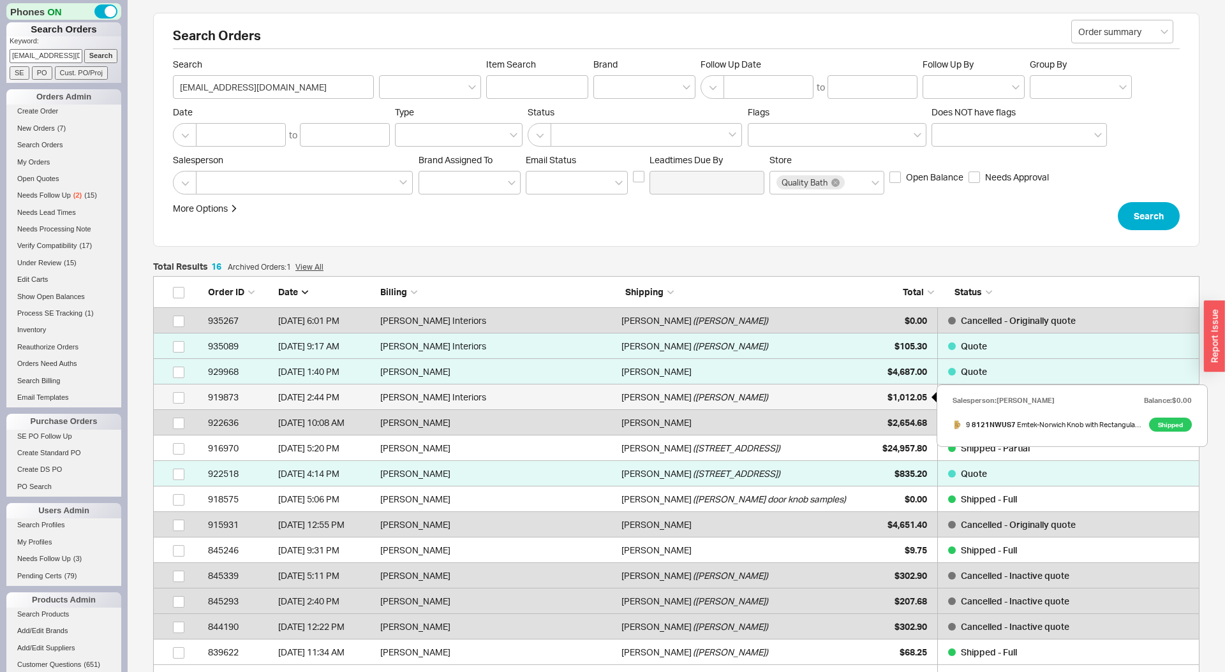
click at [910, 401] on html "Phones ON Search Orders Keyword: anash@lindsaylaine.com Search SE PO Cust. PO/P…" at bounding box center [612, 444] width 1225 height 889
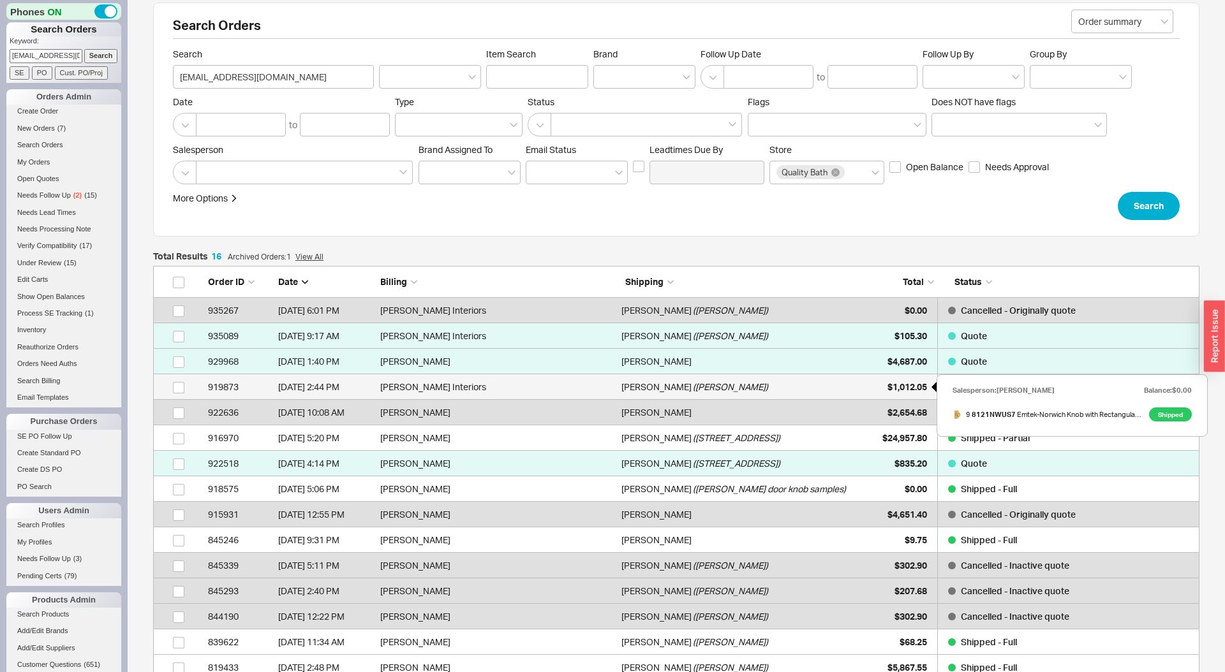
click at [886, 382] on html "Phones ON Search Orders Keyword: anash@lindsaylaine.com Search SE PO Cust. PO/P…" at bounding box center [612, 434] width 1225 height 889
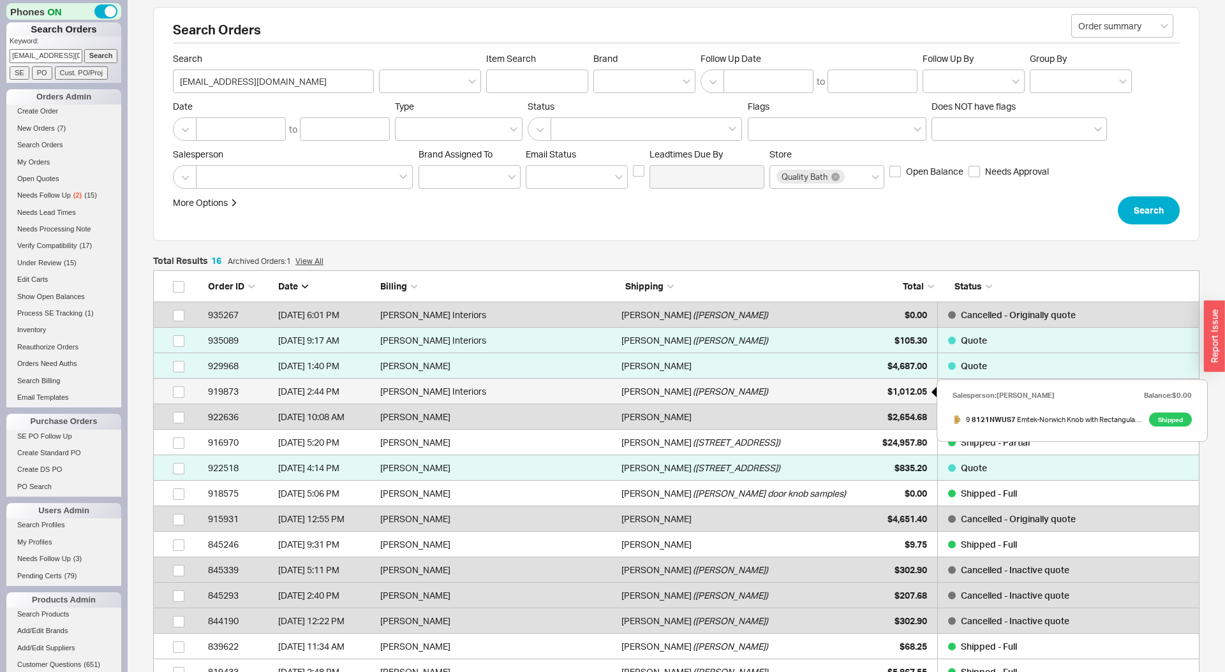
click at [886, 387] on html "Phones ON Search Orders Keyword: anash@lindsaylaine.com Search SE PO Cust. PO/P…" at bounding box center [612, 438] width 1225 height 889
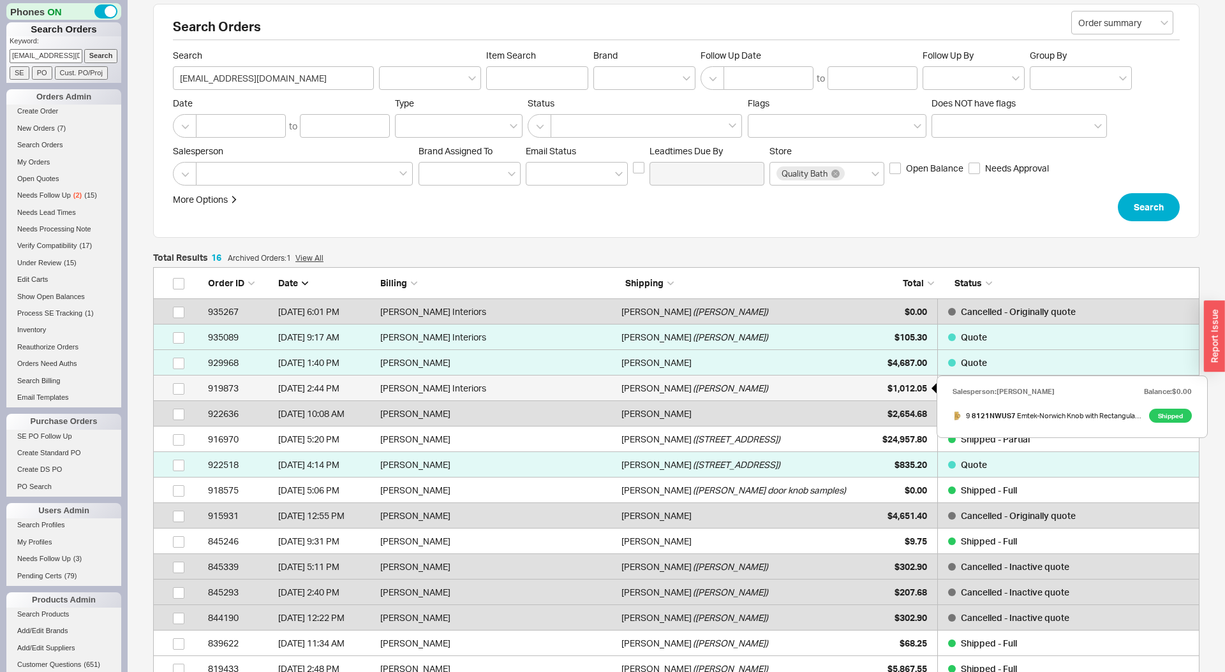
click at [887, 391] on html "Phones ON Search Orders Keyword: anash@lindsaylaine.com Search SE PO Cust. PO/P…" at bounding box center [612, 435] width 1225 height 889
click at [896, 391] on span "$1,012.05" at bounding box center [907, 388] width 40 height 11
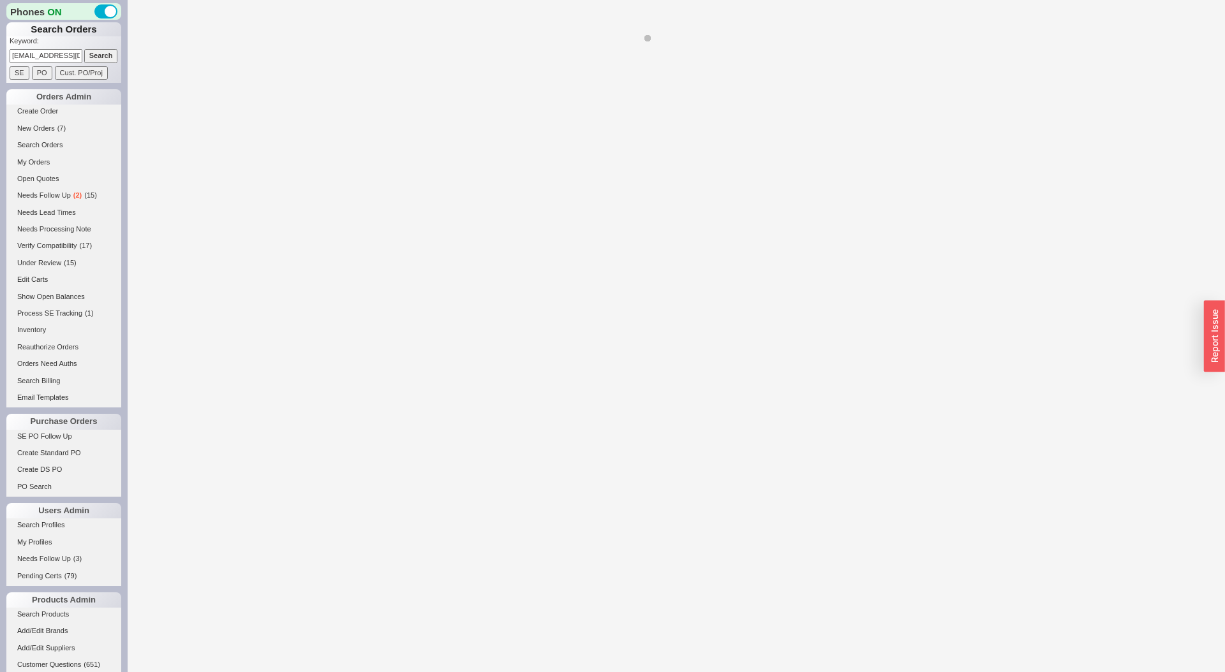
select select "LOW"
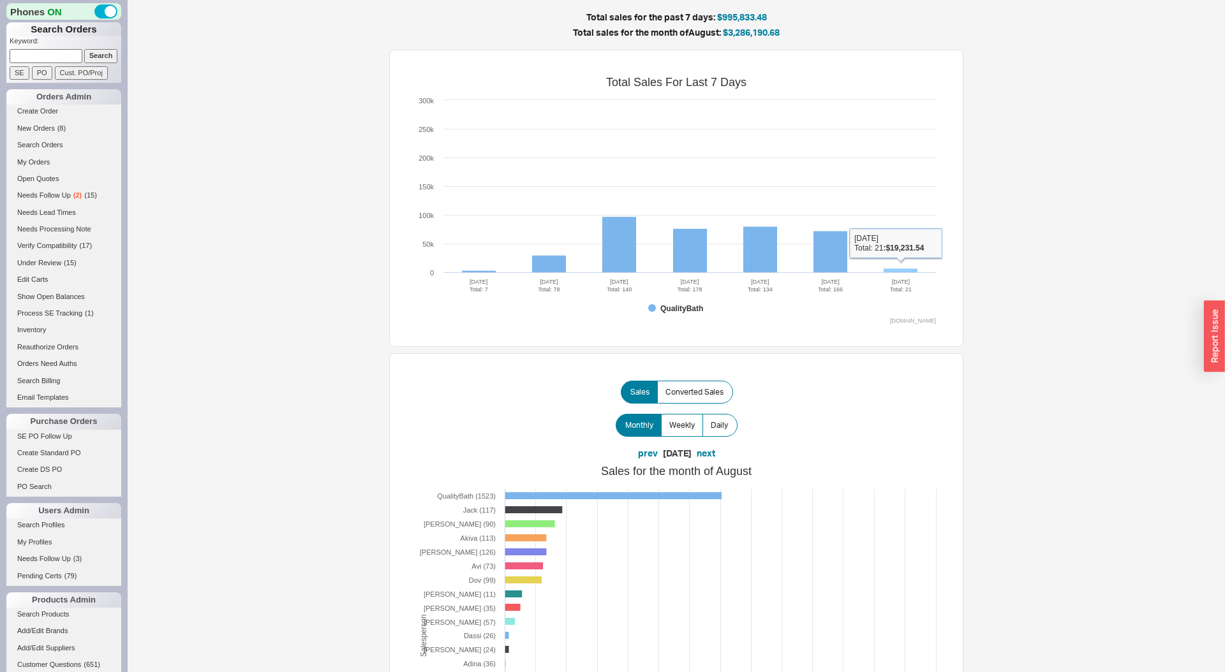
click at [889, 269] on rect at bounding box center [901, 271] width 34 height 4
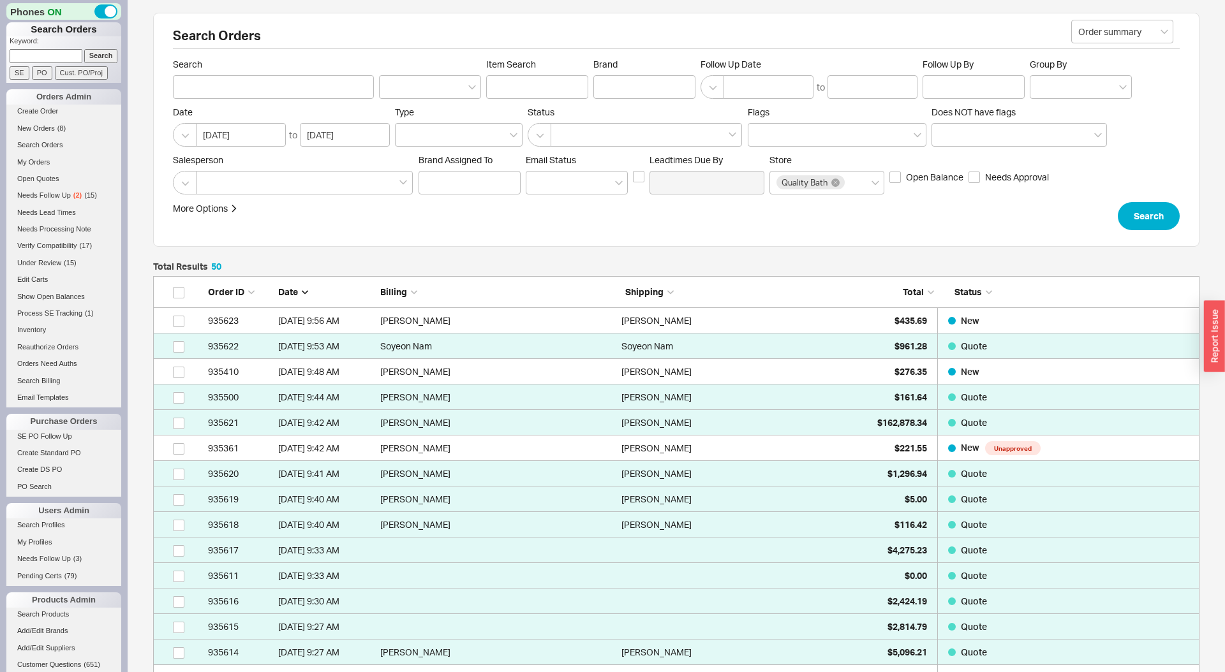
scroll to position [1333, 1046]
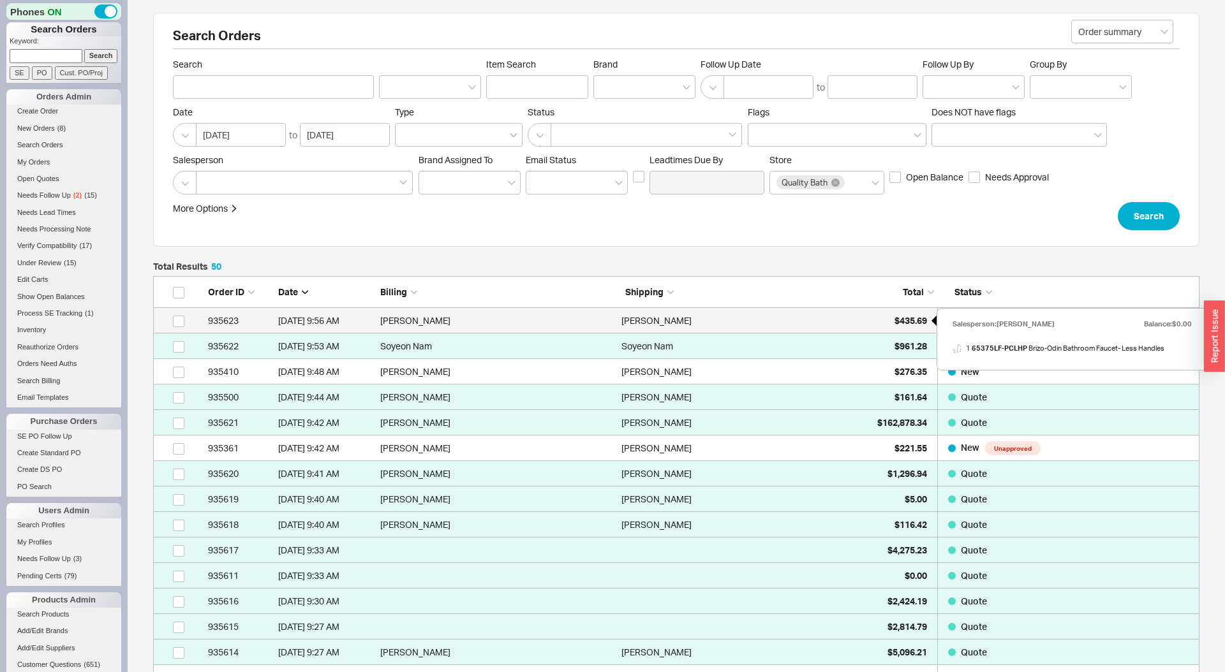
click at [901, 322] on span "$435.69" at bounding box center [910, 320] width 33 height 11
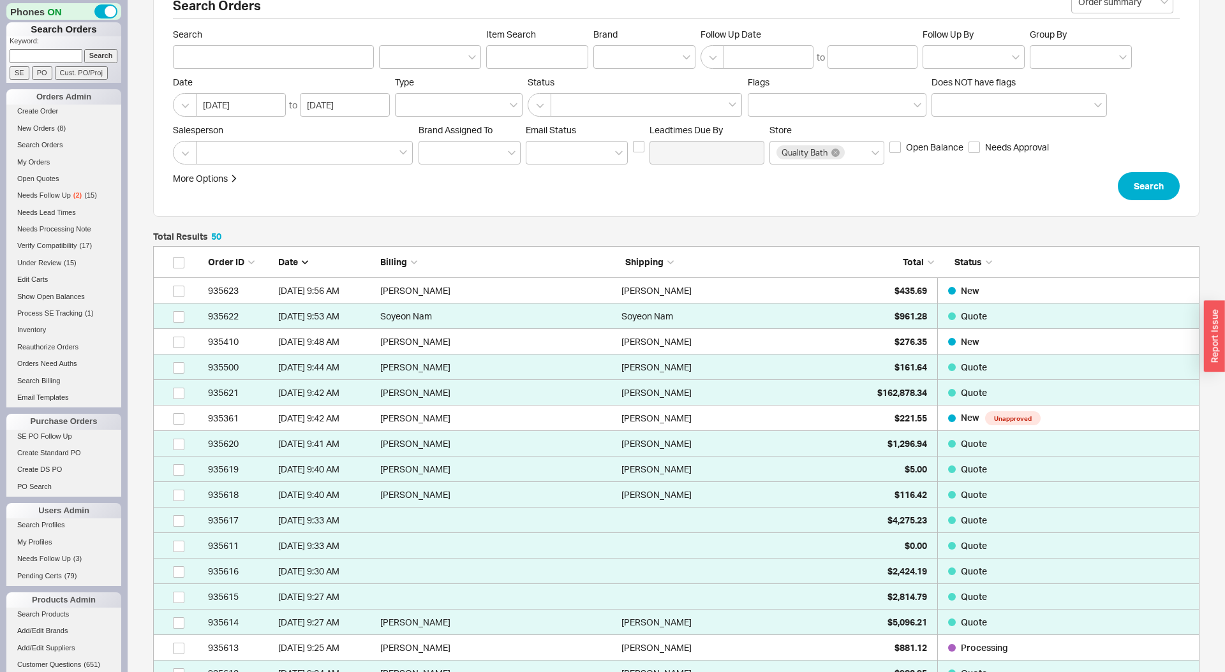
scroll to position [31, 0]
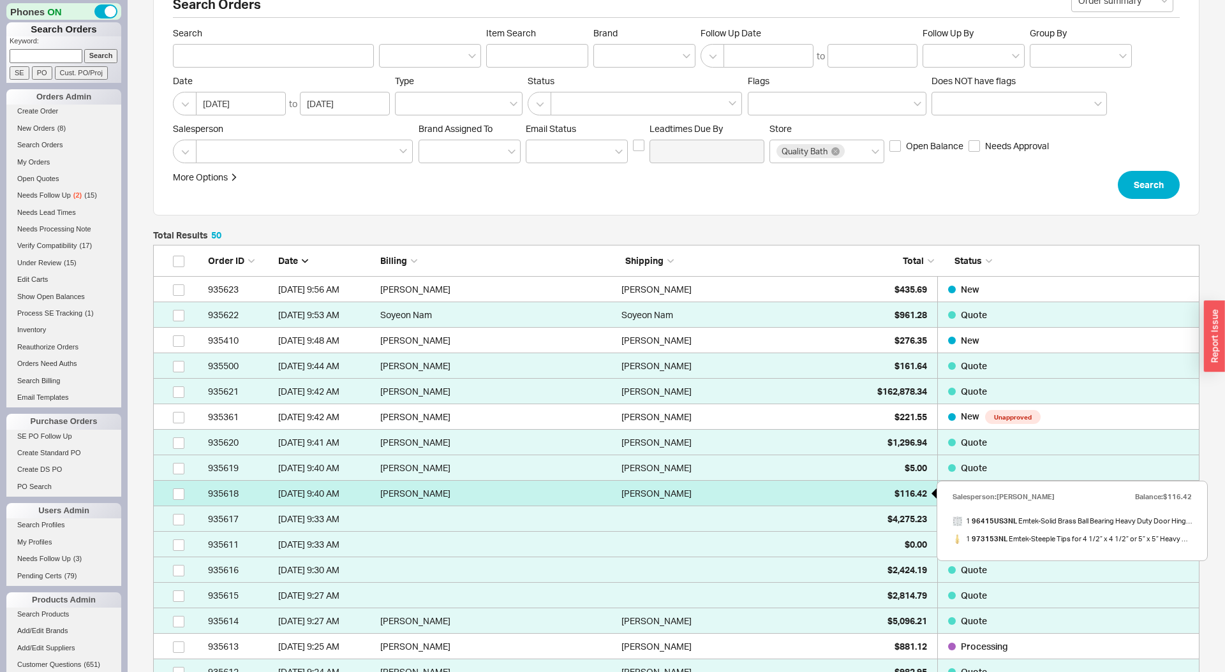
click at [895, 498] on span "$116.42" at bounding box center [910, 493] width 33 height 11
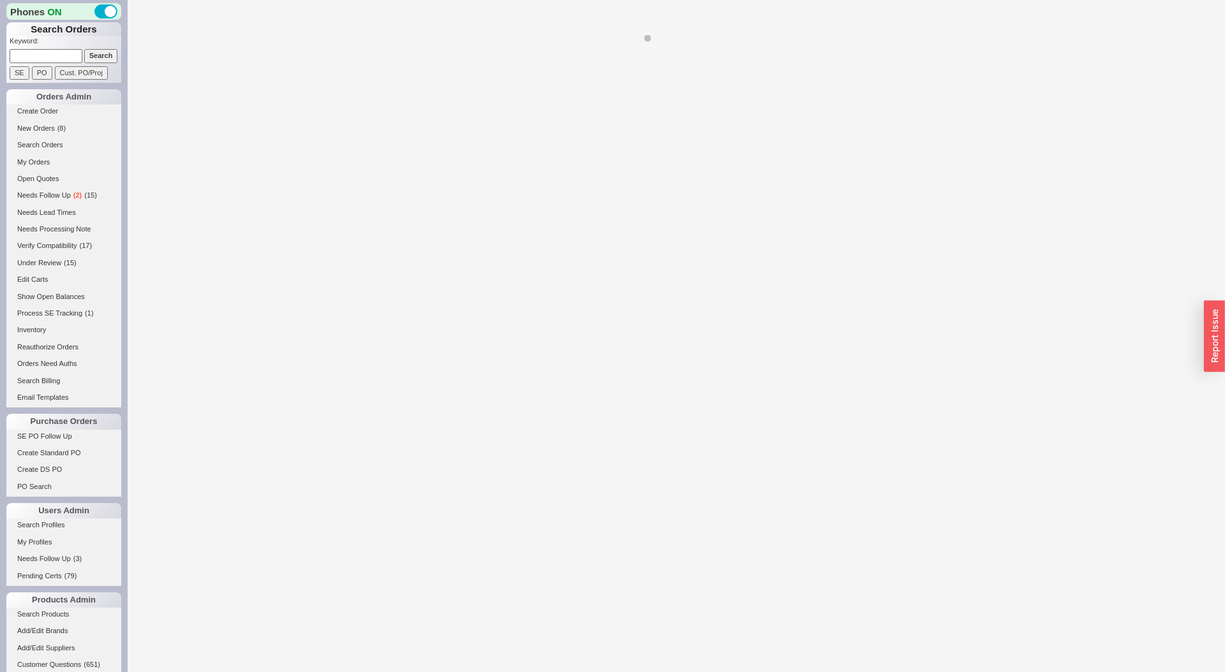
select select "LOW"
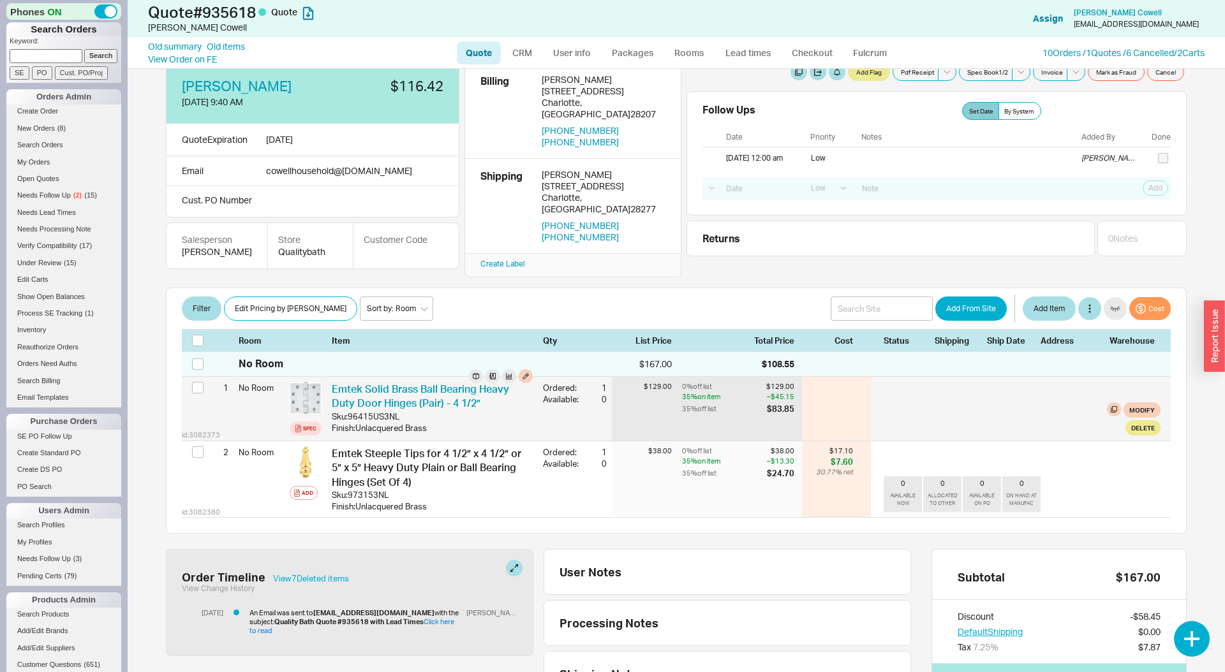
scroll to position [24, 0]
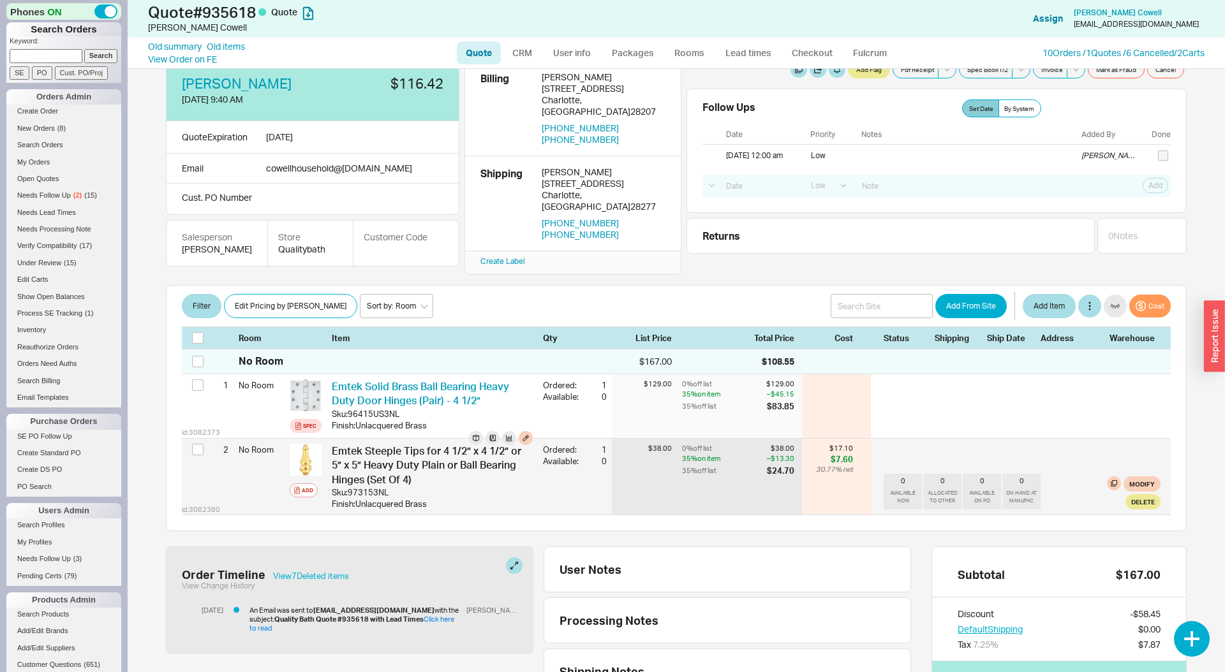
click at [401, 447] on span "Emtek Steeple Tips for 4 1/2” x 4 1/2” or 5” x 5” Heavy Duty Plain or Ball Bear…" at bounding box center [426, 465] width 189 height 41
click at [367, 487] on div "973153NL" at bounding box center [368, 492] width 41 height 11
drag, startPoint x: 367, startPoint y: 482, endPoint x: 404, endPoint y: 480, distance: 37.1
click at [367, 487] on div "973153NL" at bounding box center [368, 492] width 41 height 11
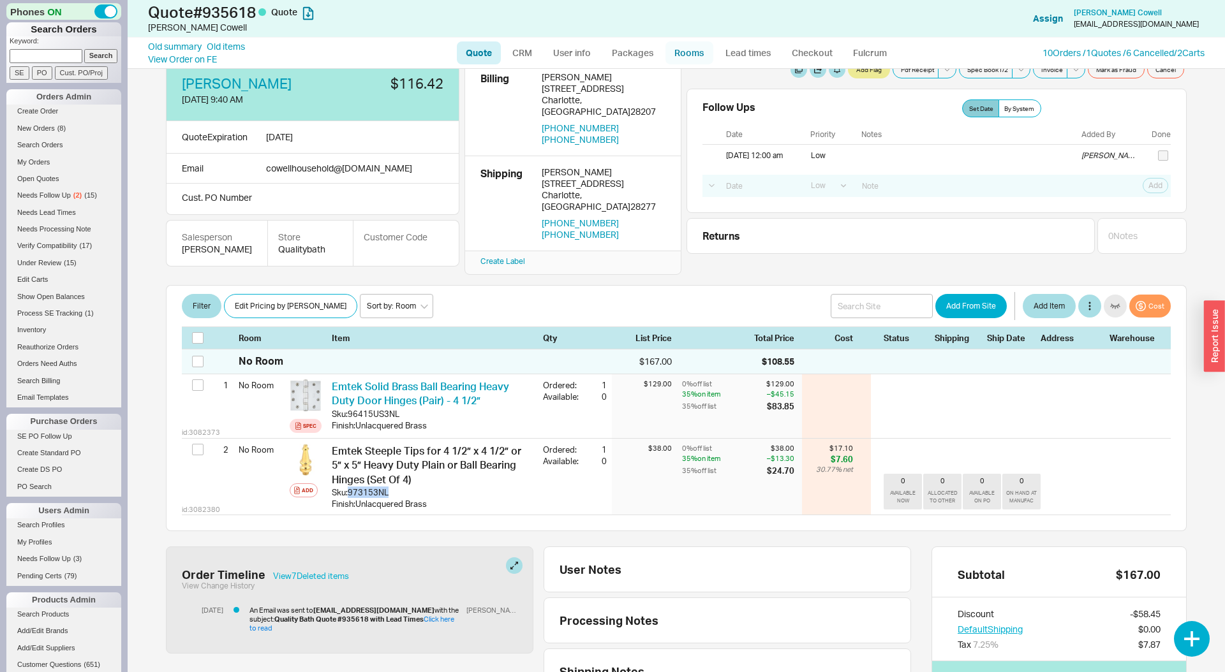
copy div "973153NL"
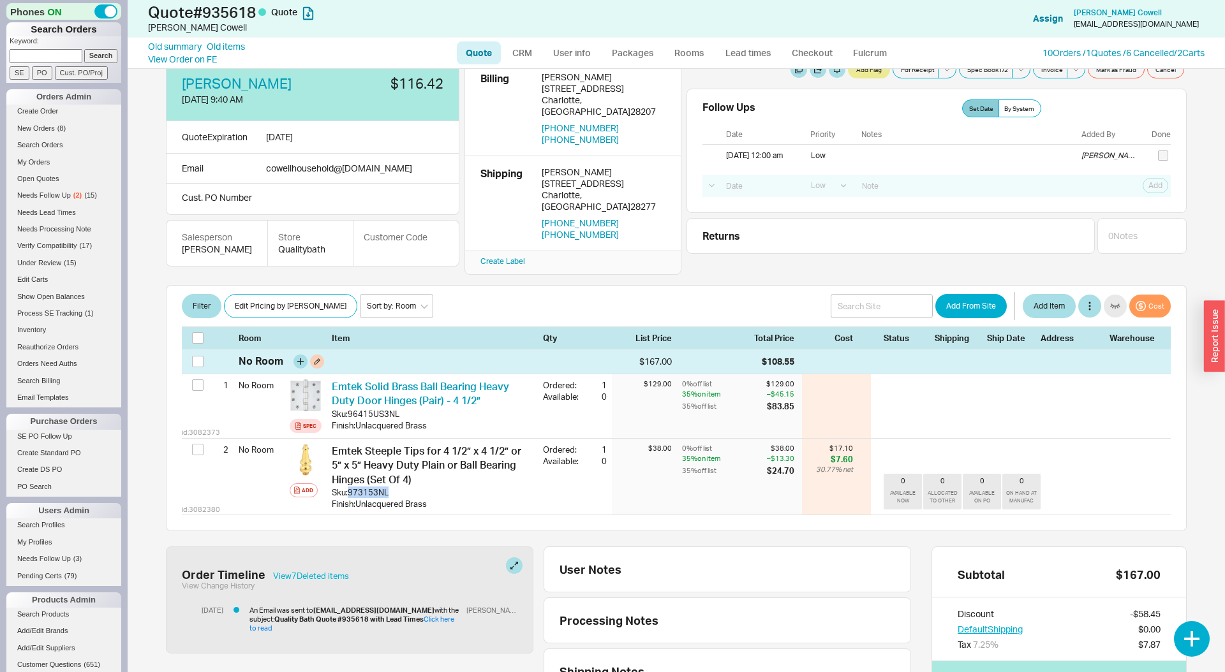
scroll to position [8, 0]
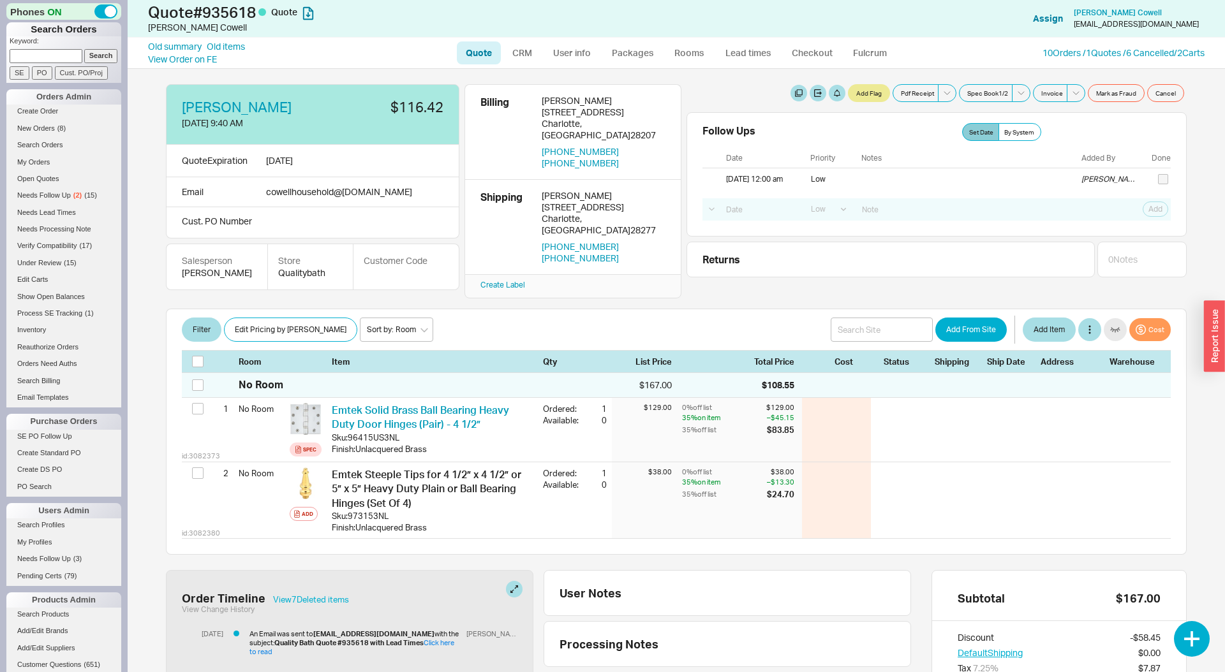
select select "LOW"
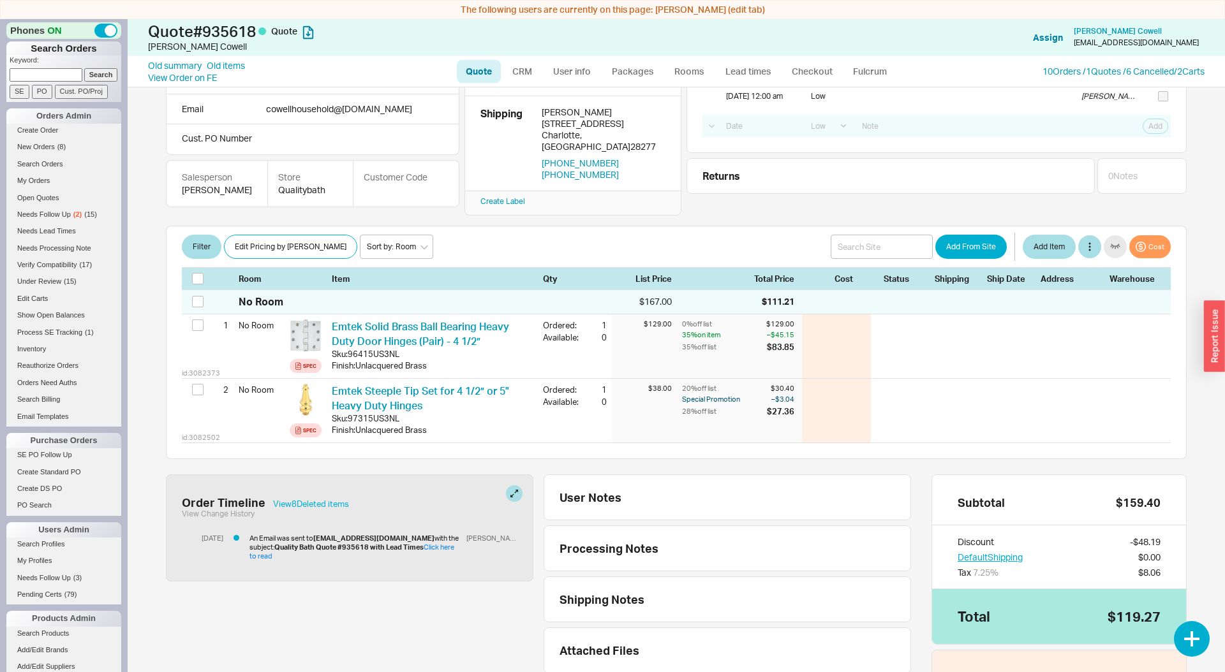
scroll to position [148, 0]
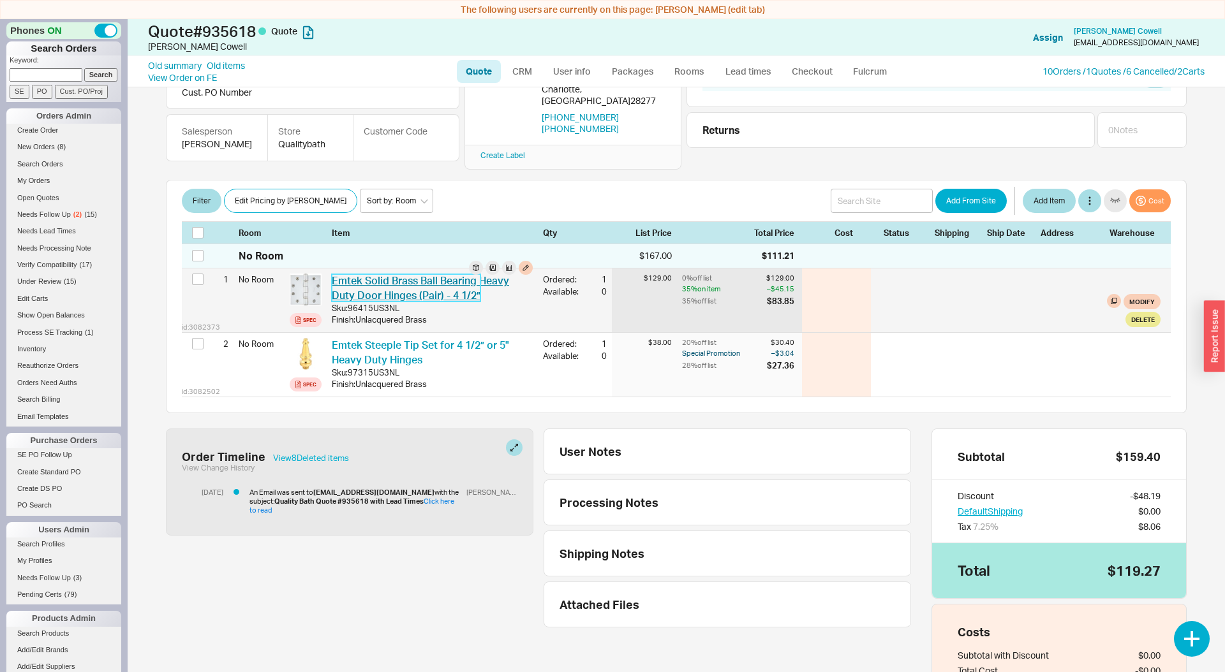
click at [410, 286] on link "Emtek Solid Brass Ball Bearing Heavy Duty Door Hinges (Pair) - 4 1/2”" at bounding box center [420, 287] width 177 height 27
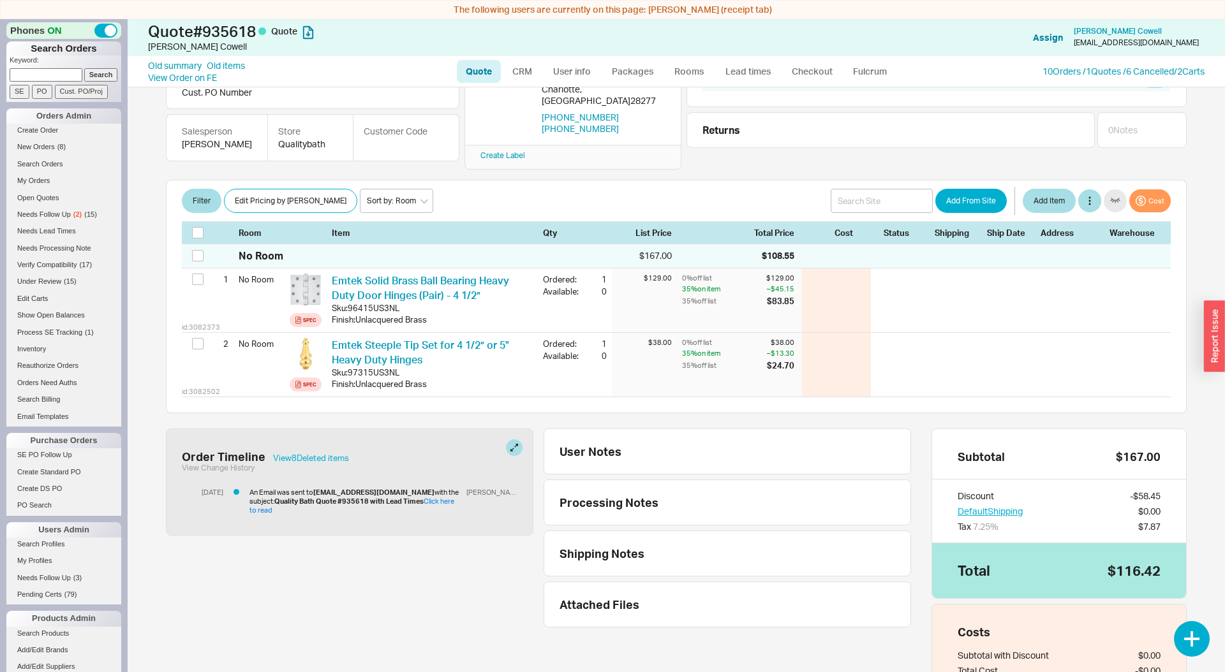
click at [51, 77] on input at bounding box center [46, 74] width 73 height 13
paste input "935558"
type input "935558"
click at [84, 68] on input "Search" at bounding box center [101, 74] width 34 height 13
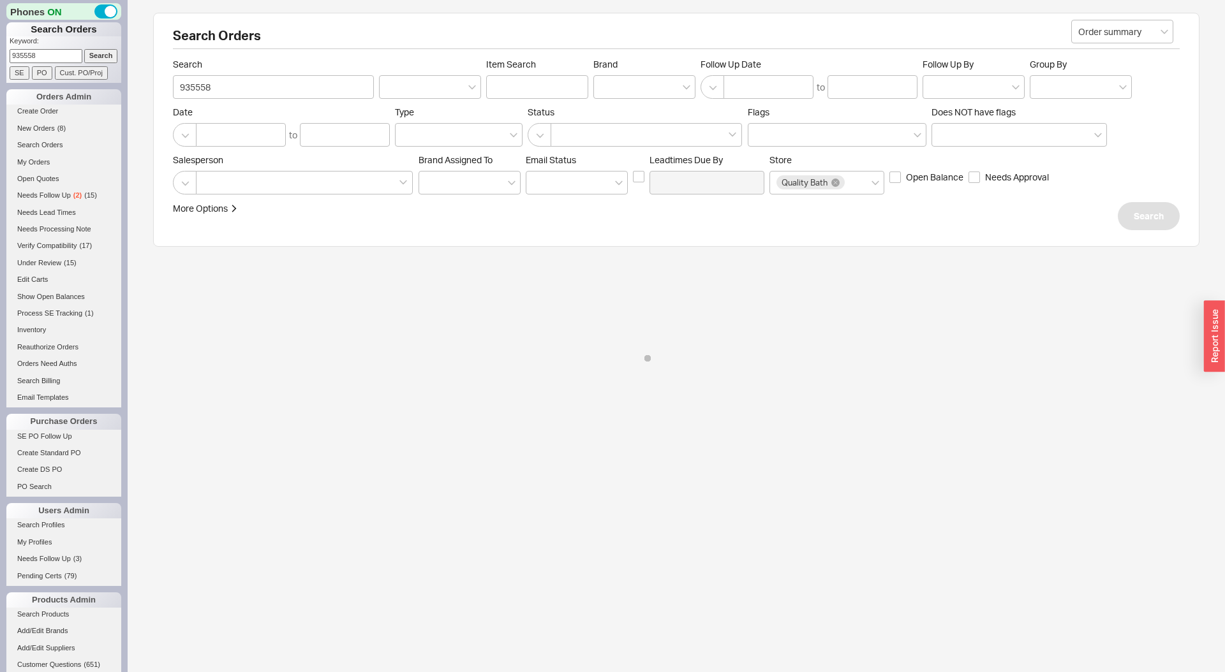
select select "LOW"
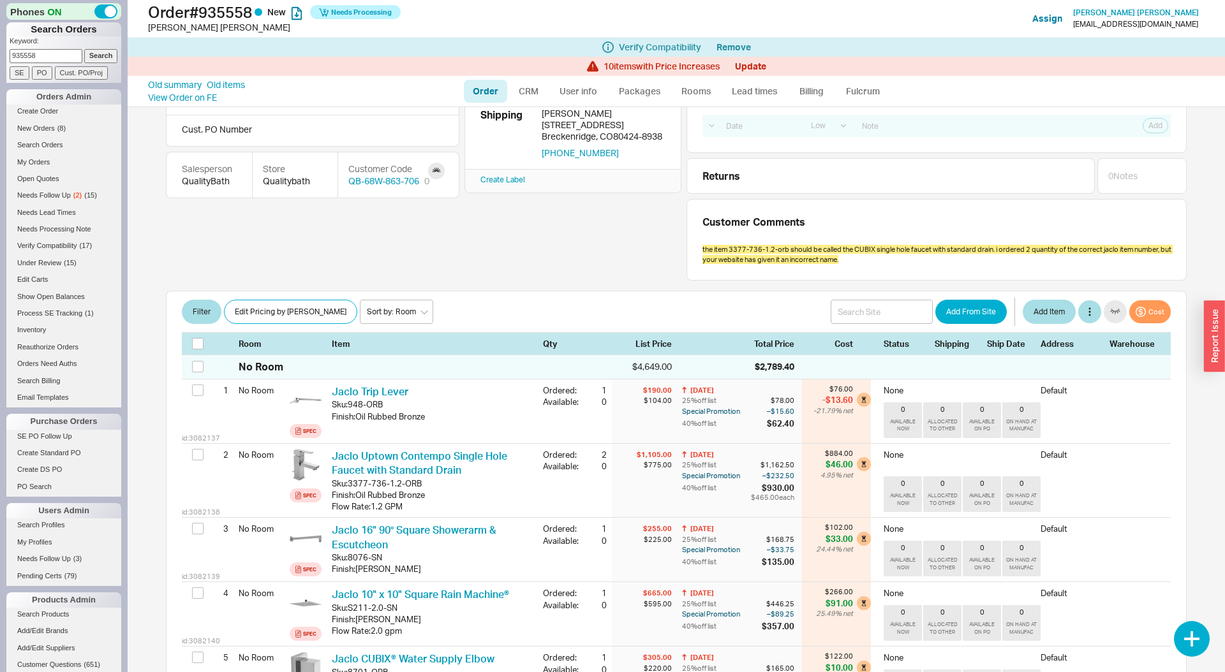
scroll to position [101, 0]
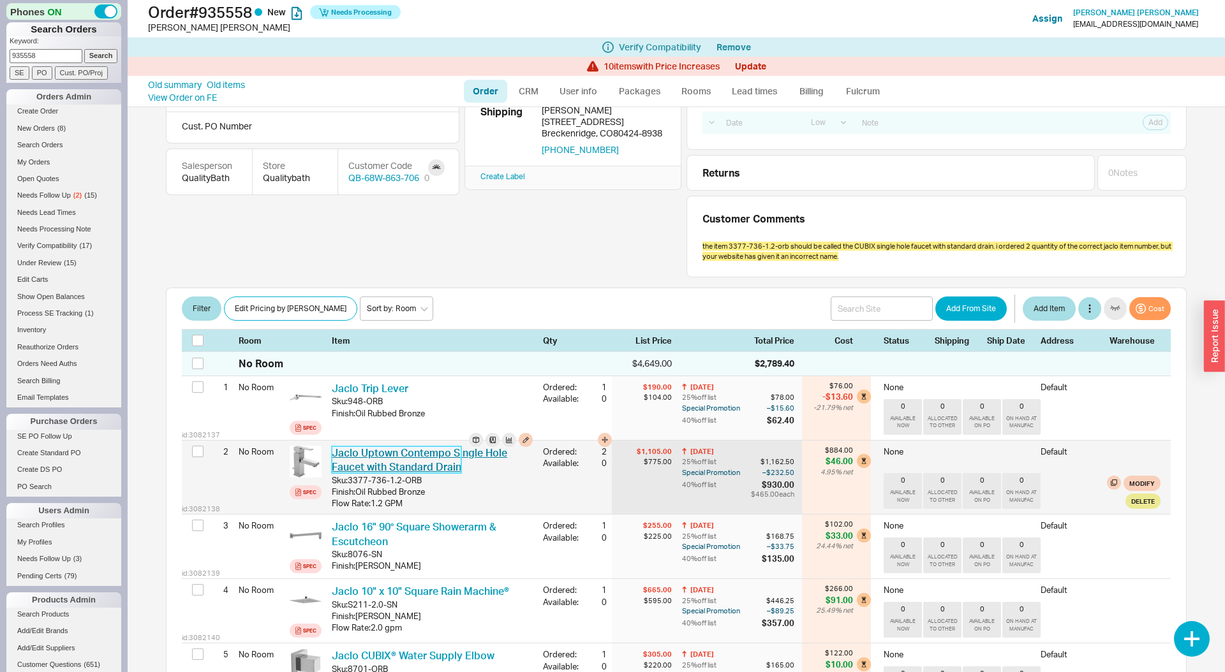
click at [376, 457] on link "Jaclo Uptown Contempo Single Hole Faucet with Standard Drain" at bounding box center [419, 460] width 175 height 27
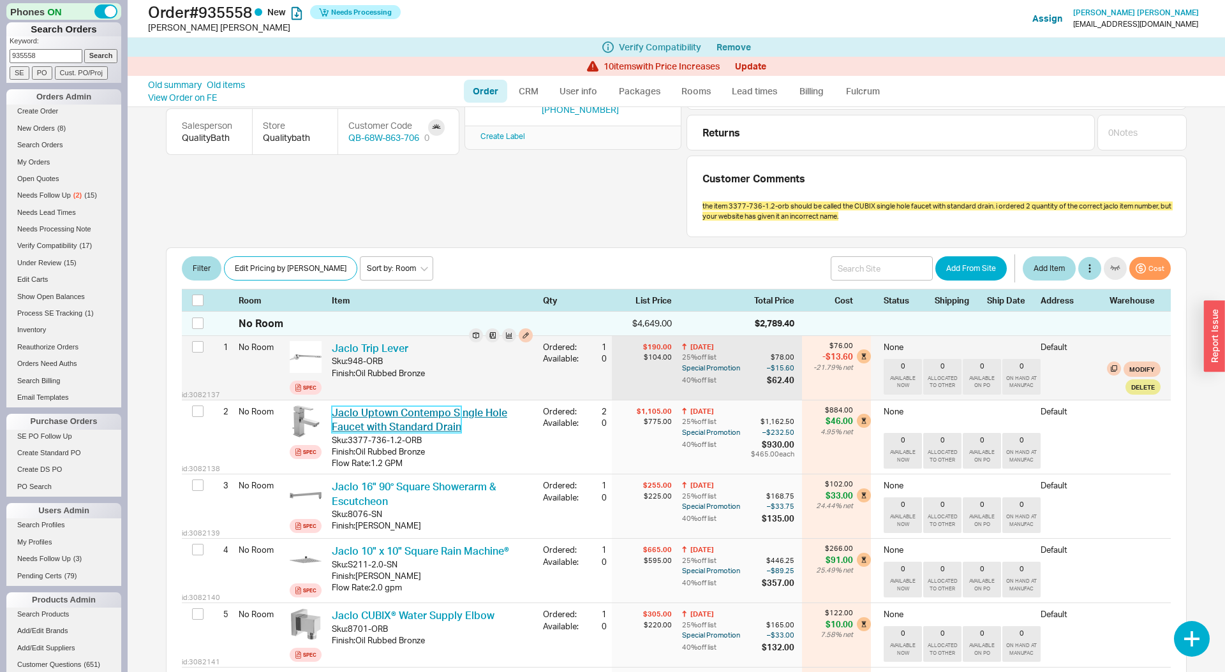
scroll to position [136, 0]
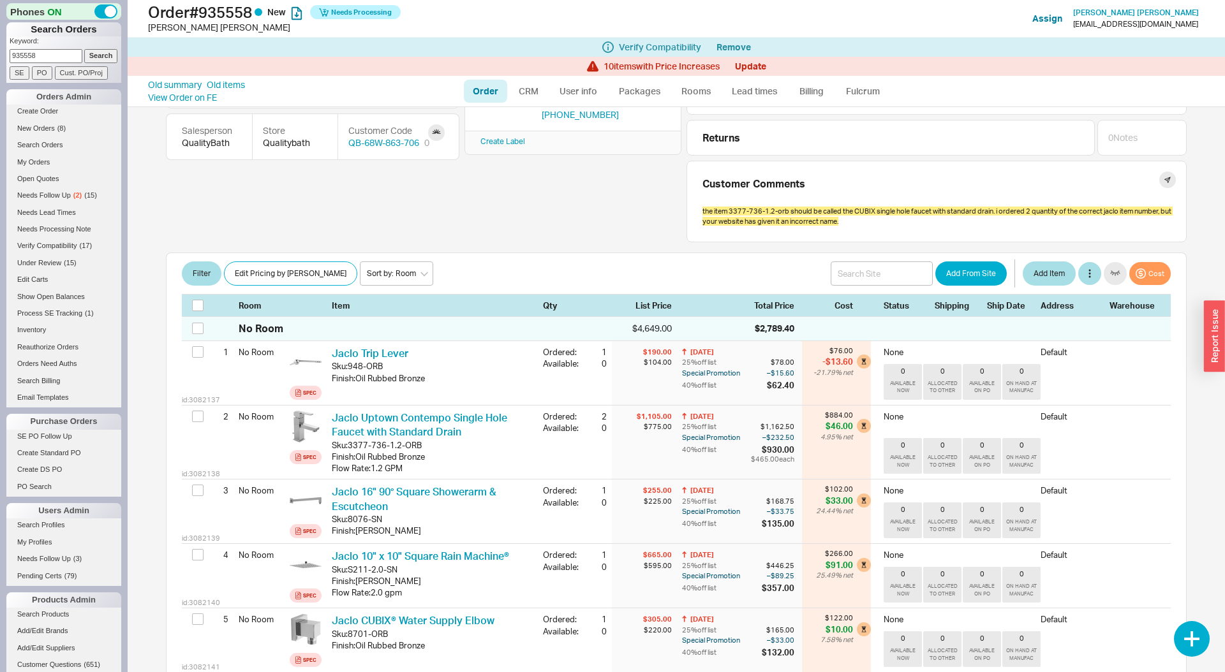
click at [749, 215] on span "the item 3377-736-1.2-orb should be called the CUBIX single hole faucet with st…" at bounding box center [937, 216] width 470 height 19
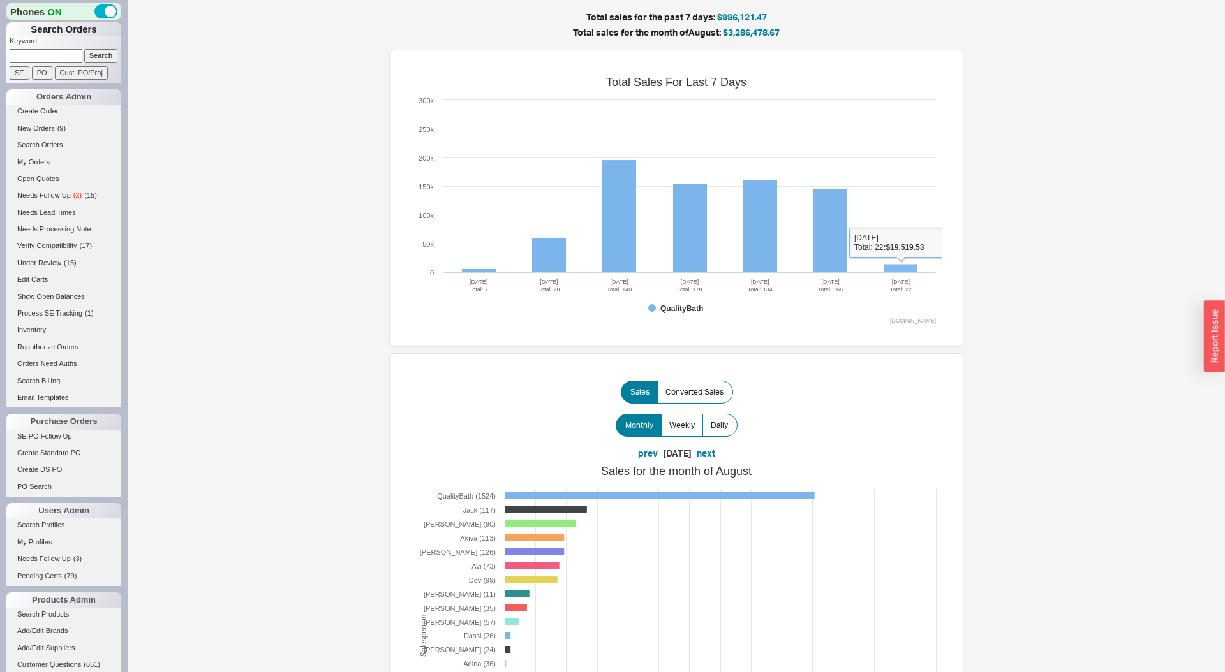
click at [904, 260] on rect at bounding box center [676, 198] width 532 height 255
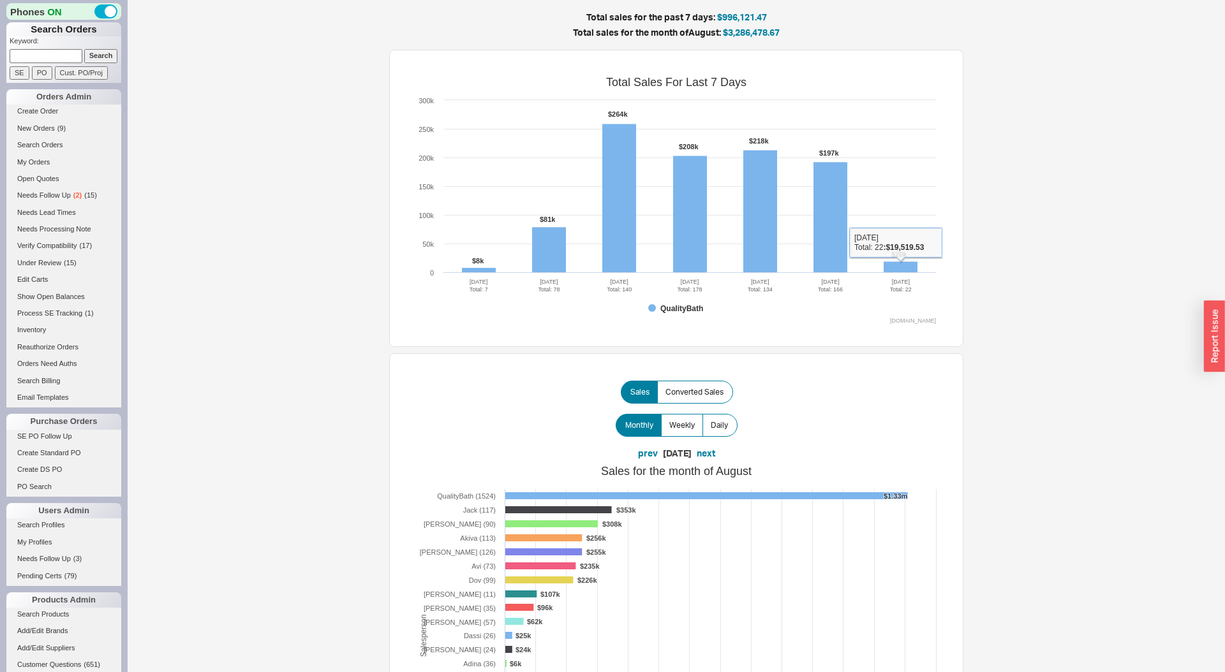
click at [903, 263] on rect at bounding box center [901, 267] width 34 height 11
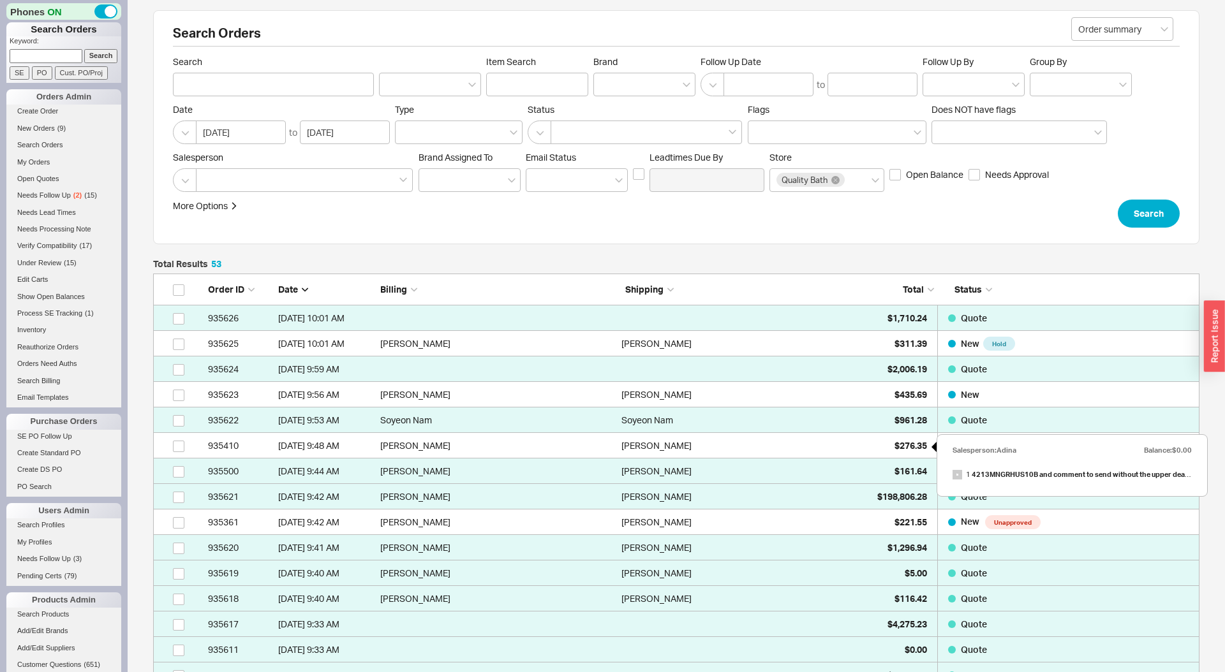
scroll to position [4, 0]
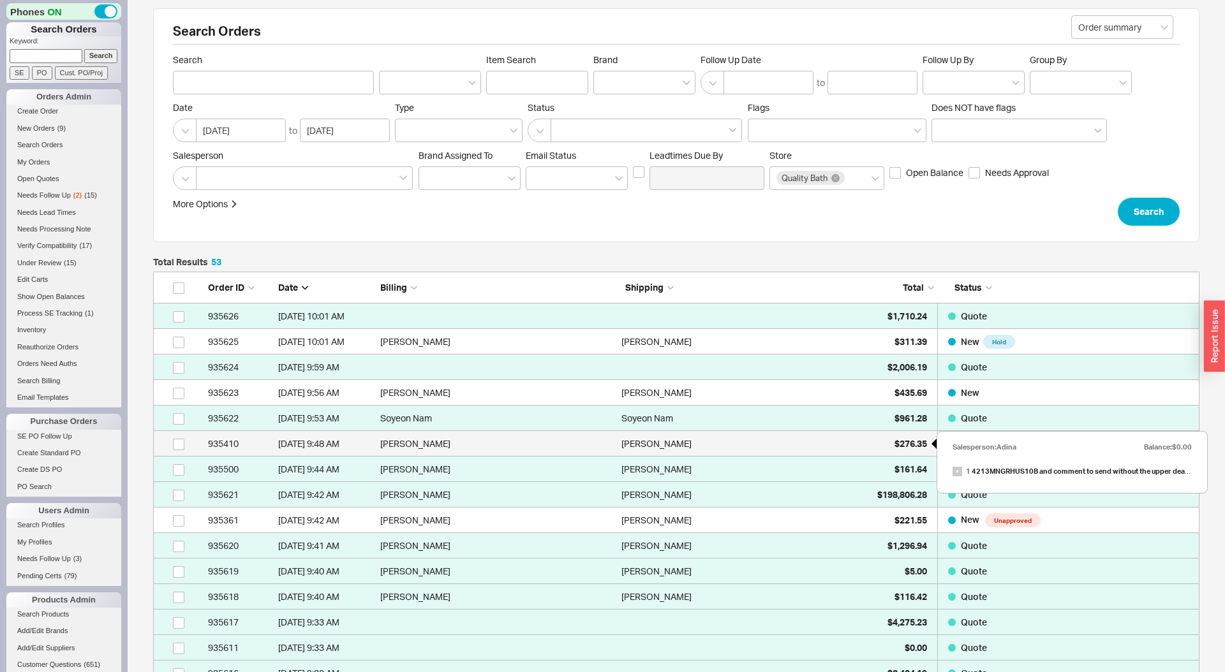
click at [885, 443] on div "$276.35" at bounding box center [895, 444] width 64 height 26
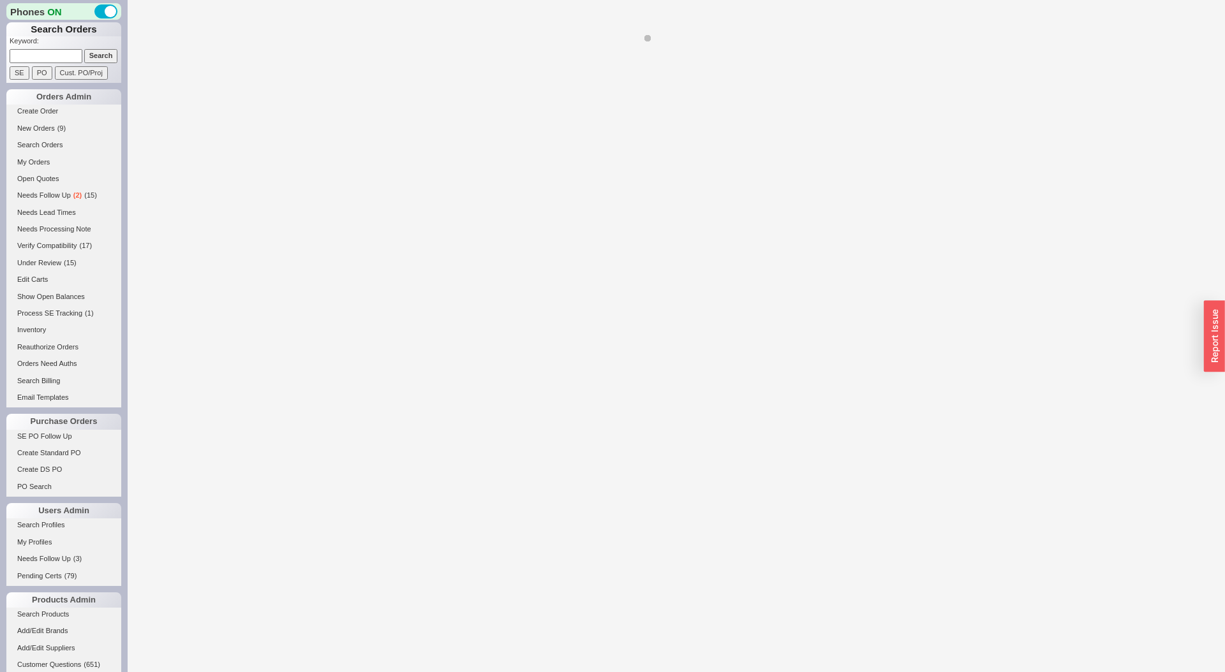
select select "LOW"
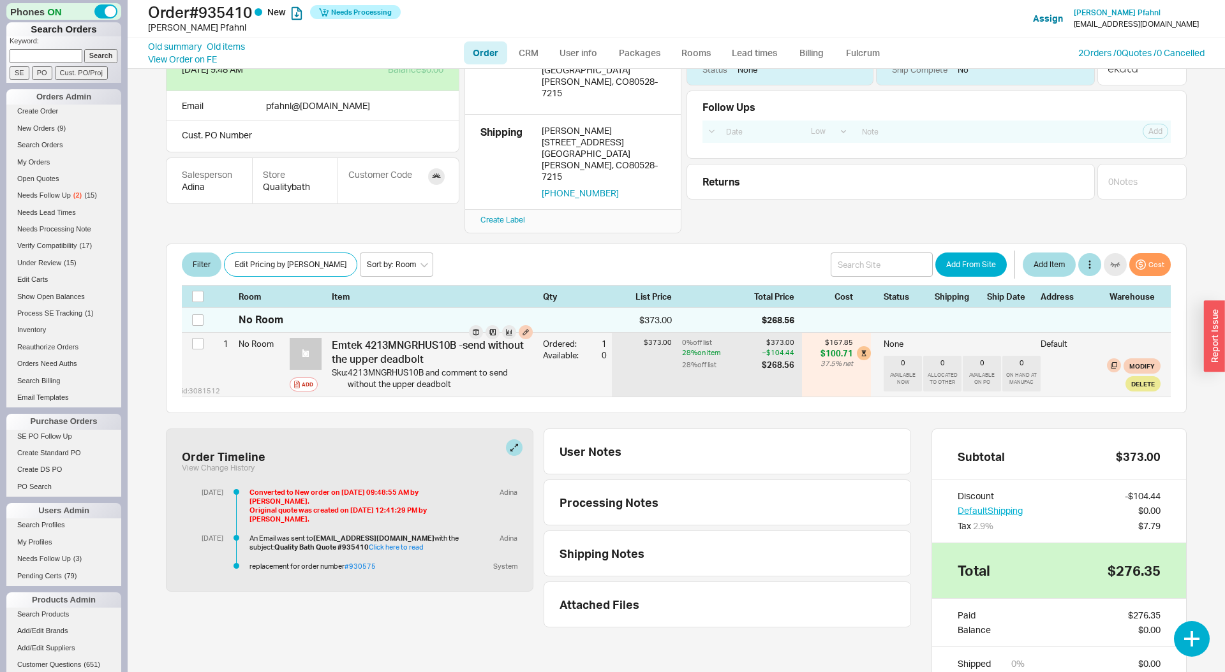
scroll to position [56, 0]
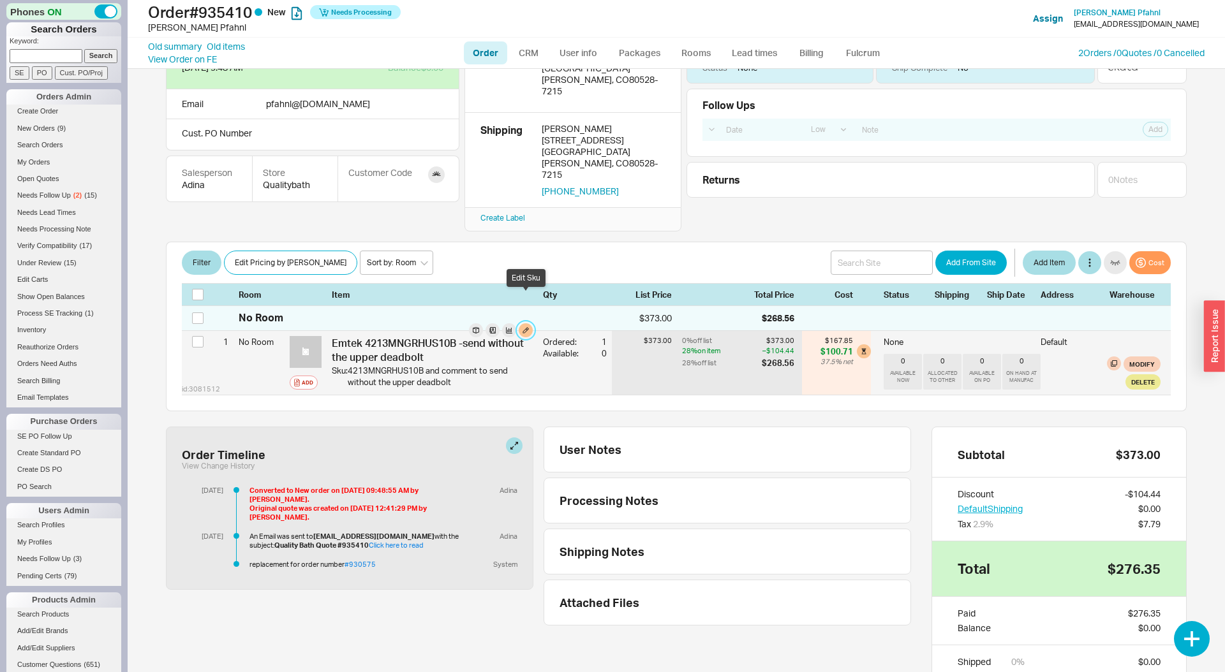
click at [530, 323] on button "button" at bounding box center [526, 330] width 14 height 14
click at [384, 337] on span "Emtek 4213MNGRHUS10B -send without the upper deadbolt" at bounding box center [428, 350] width 192 height 27
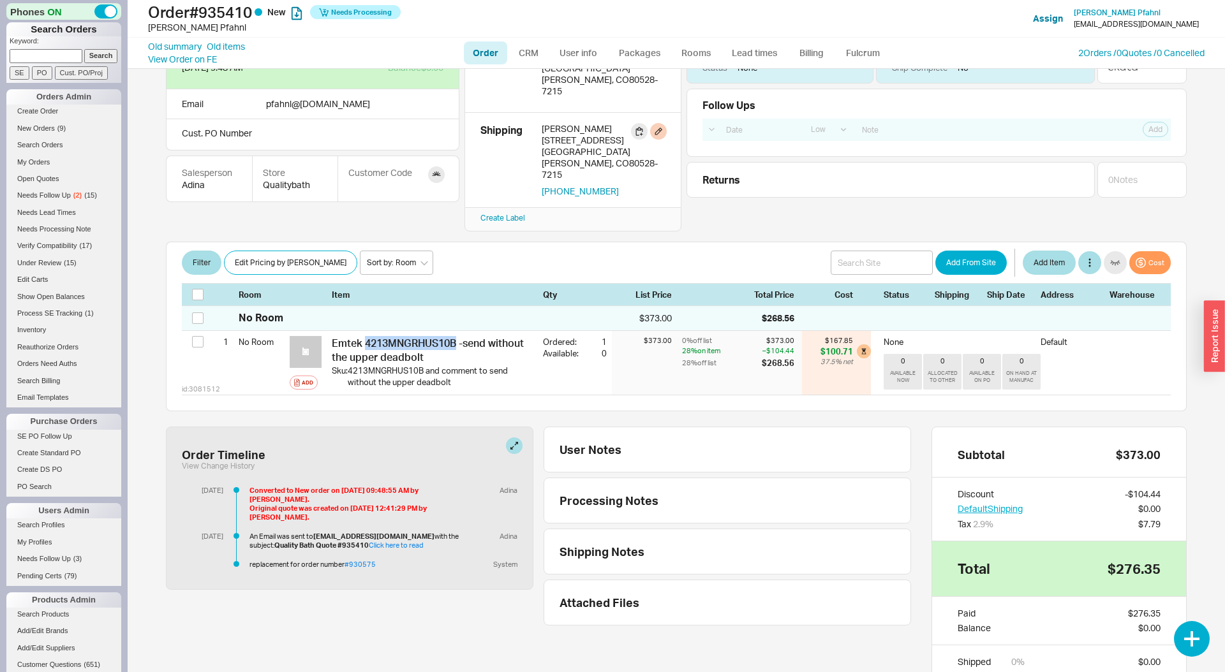
copy span "4213MNGRHUS10B"
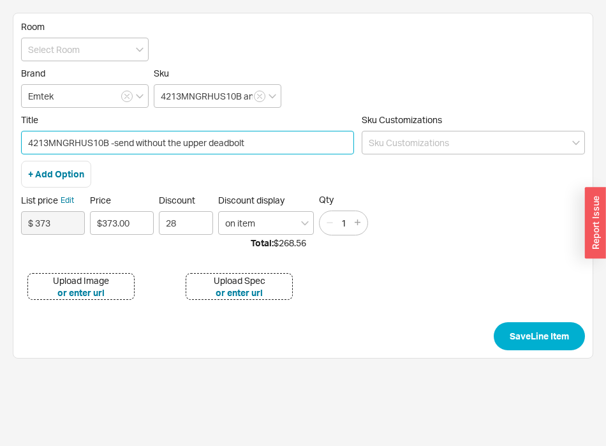
drag, startPoint x: 136, startPoint y: 145, endPoint x: 244, endPoint y: 149, distance: 108.5
click at [244, 149] on input "4213MNGRHUS10B -send without the upper deadbolt" at bounding box center [187, 143] width 333 height 24
drag, startPoint x: 108, startPoint y: 145, endPoint x: 306, endPoint y: 154, distance: 198.0
click at [306, 154] on div "Title 4213MNGRHUS10B -send without the upper deadbolt Sku Customizations" at bounding box center [303, 137] width 564 height 47
type input "4213MNGRHUS10B"
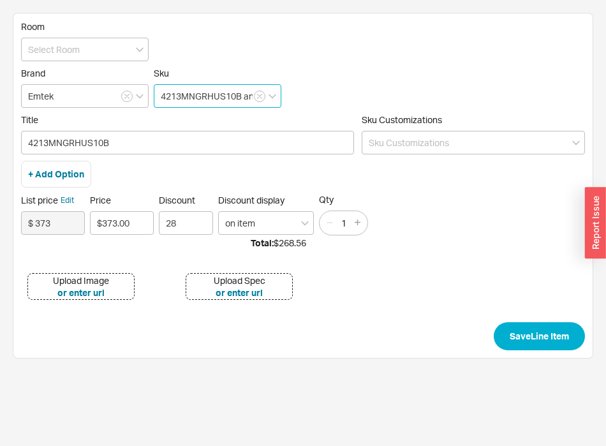
click at [220, 85] on input "4213MNGRHUS10B and comment to send without the upper deadbolt" at bounding box center [218, 96] width 128 height 24
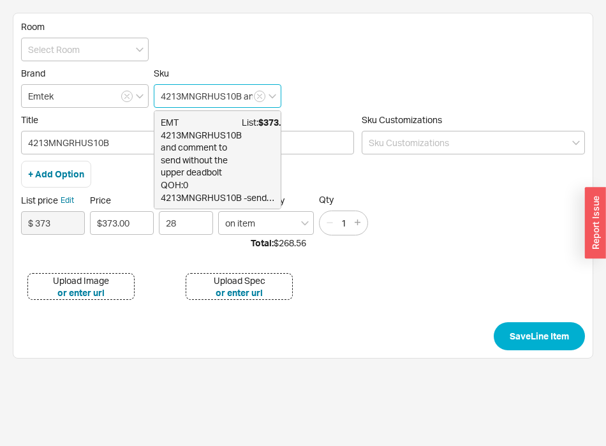
drag, startPoint x: 246, startPoint y: 92, endPoint x: 296, endPoint y: 103, distance: 51.7
click at [253, 94] on input "4213MNGRHUS10B and comment to send without the upper deadbolt" at bounding box center [218, 96] width 128 height 24
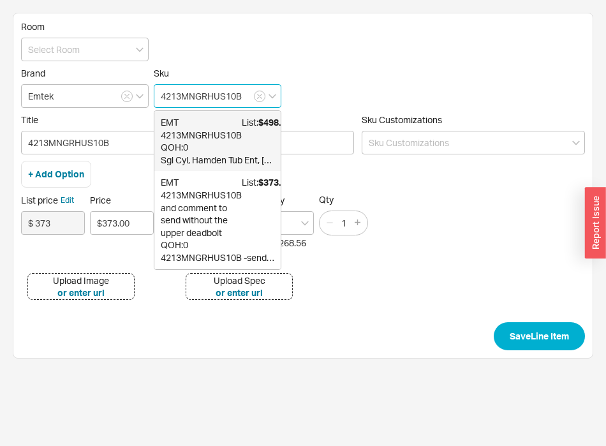
type input "4213MNGRHUS10B"
click at [355, 45] on form "Room Brand Emtek Sku 4213MNGRHUS10B EMT 4213MNGRHUS10B List: $498.00 QOH: 0 Sgl…" at bounding box center [303, 185] width 564 height 329
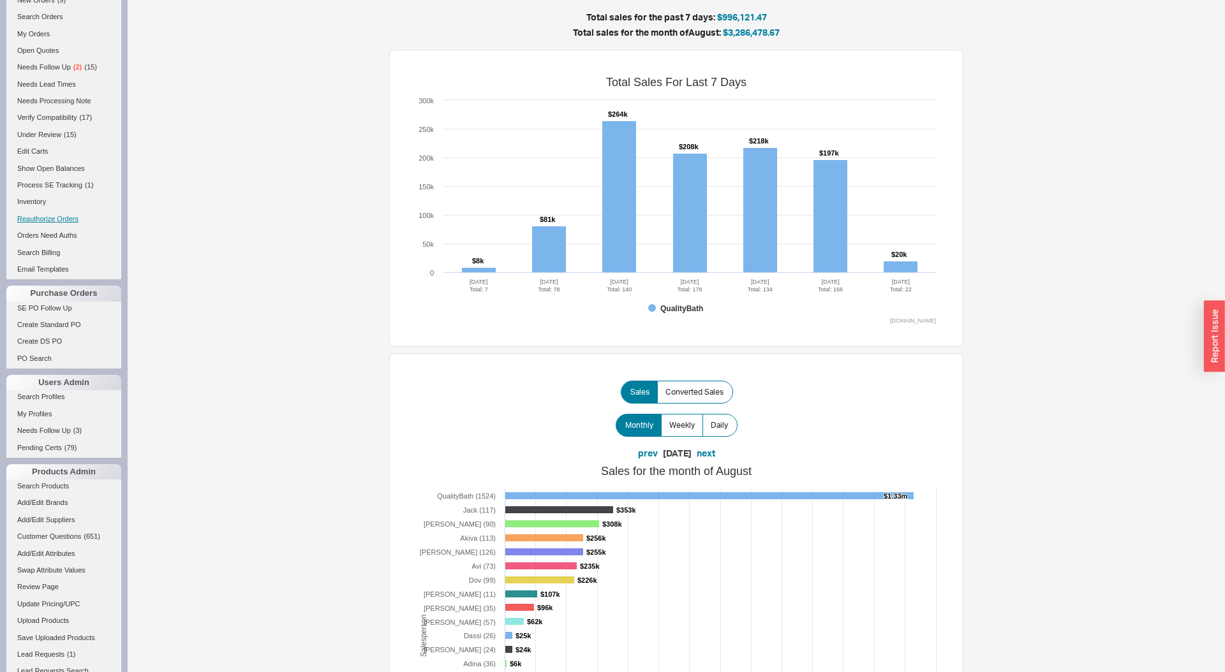
scroll to position [228, 0]
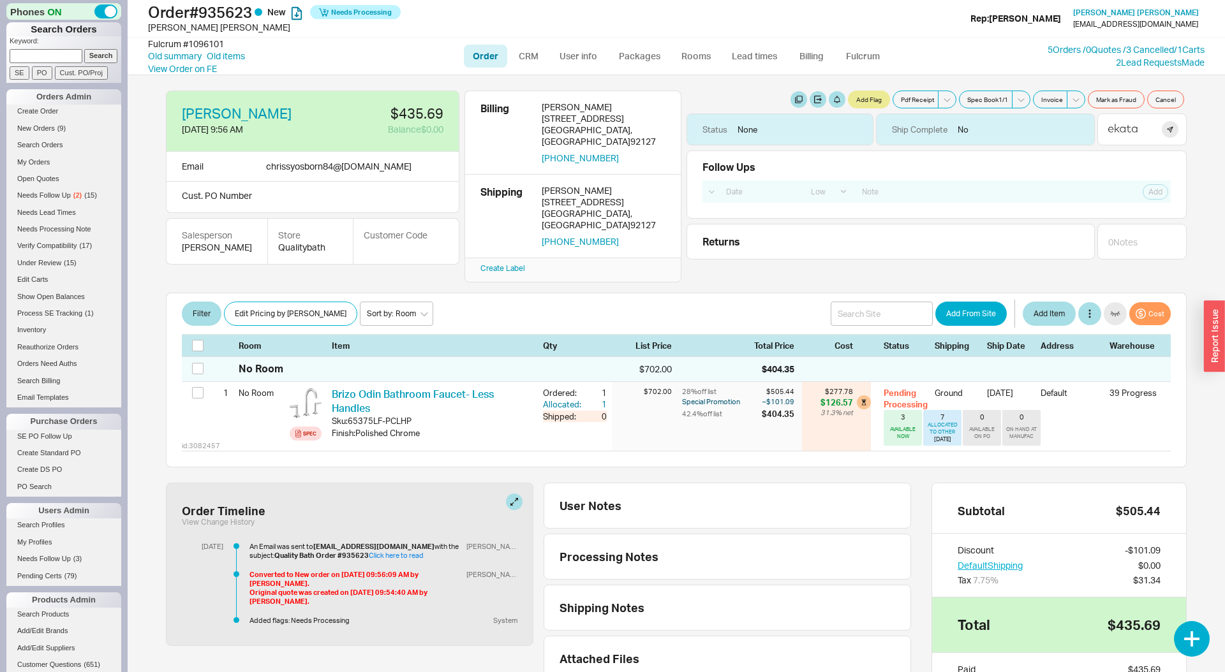
select select "LOW"
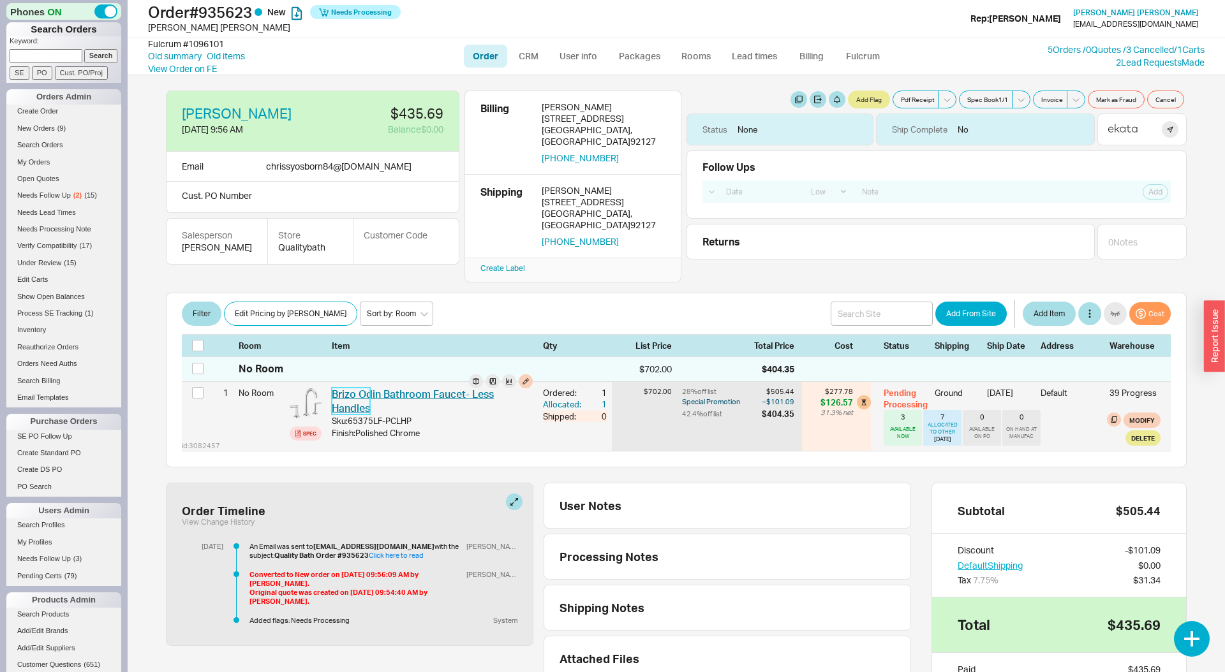
click at [359, 388] on link "Brizo Odin Bathroom Faucet- Less Handles" at bounding box center [413, 401] width 162 height 27
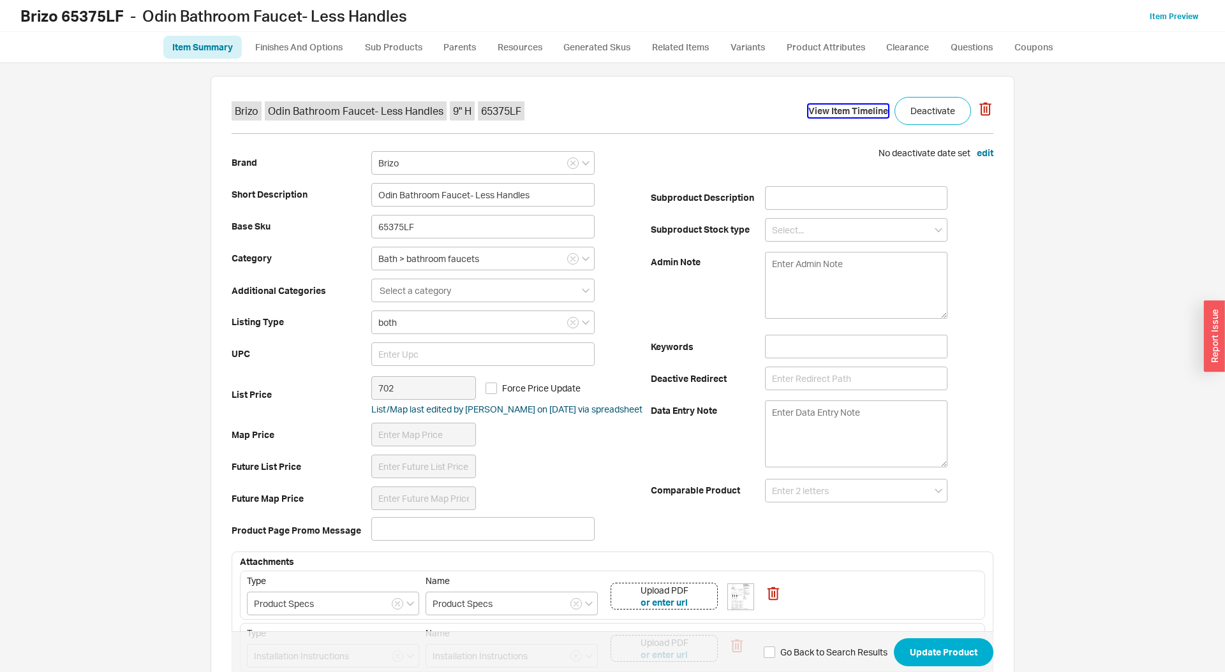
click at [880, 107] on button "View Item Timeline" at bounding box center [848, 111] width 80 height 13
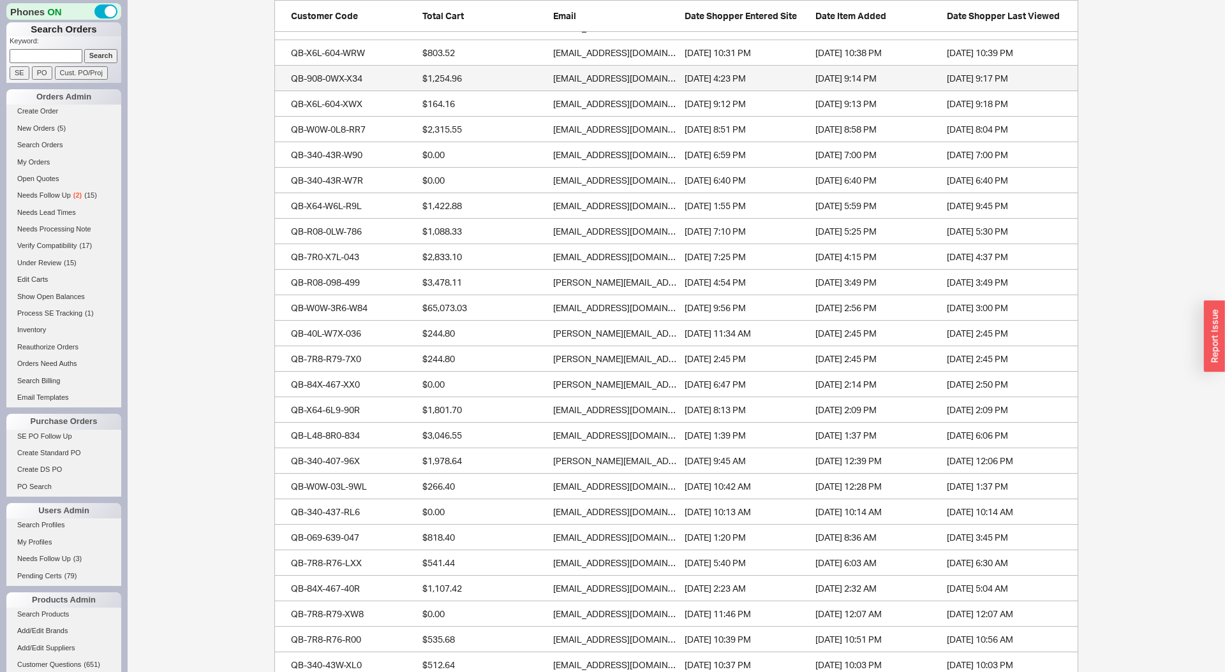
scroll to position [265, 0]
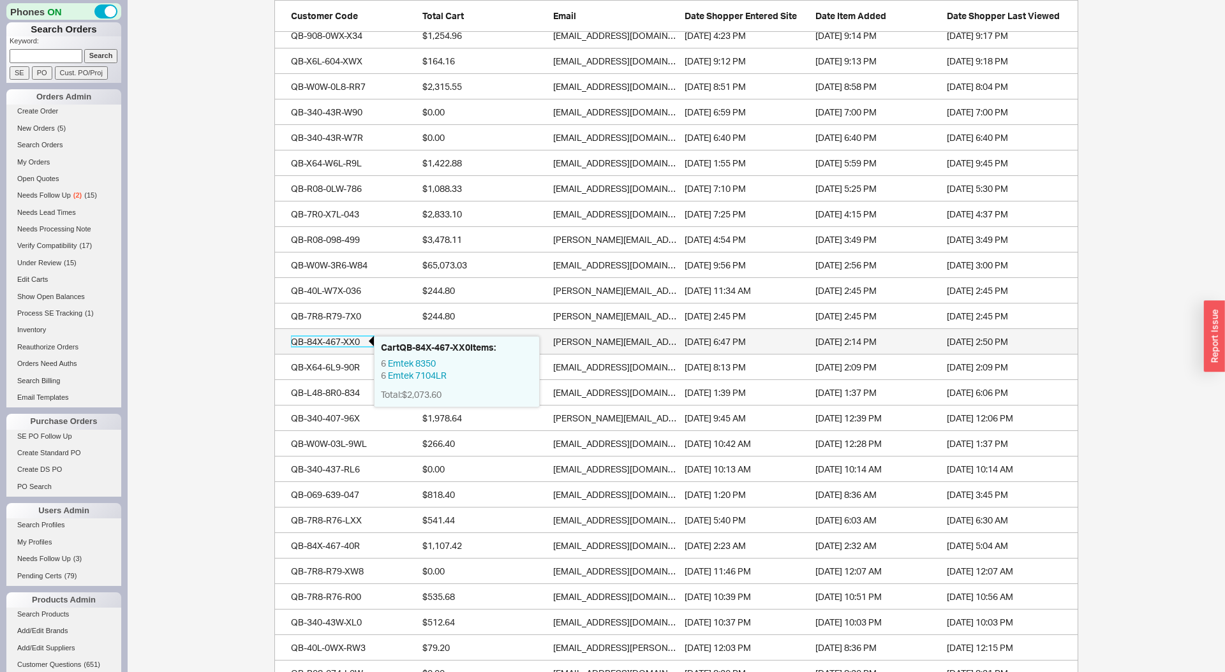
click at [334, 336] on div "QB-84X-467-XX0" at bounding box center [332, 342] width 83 height 13
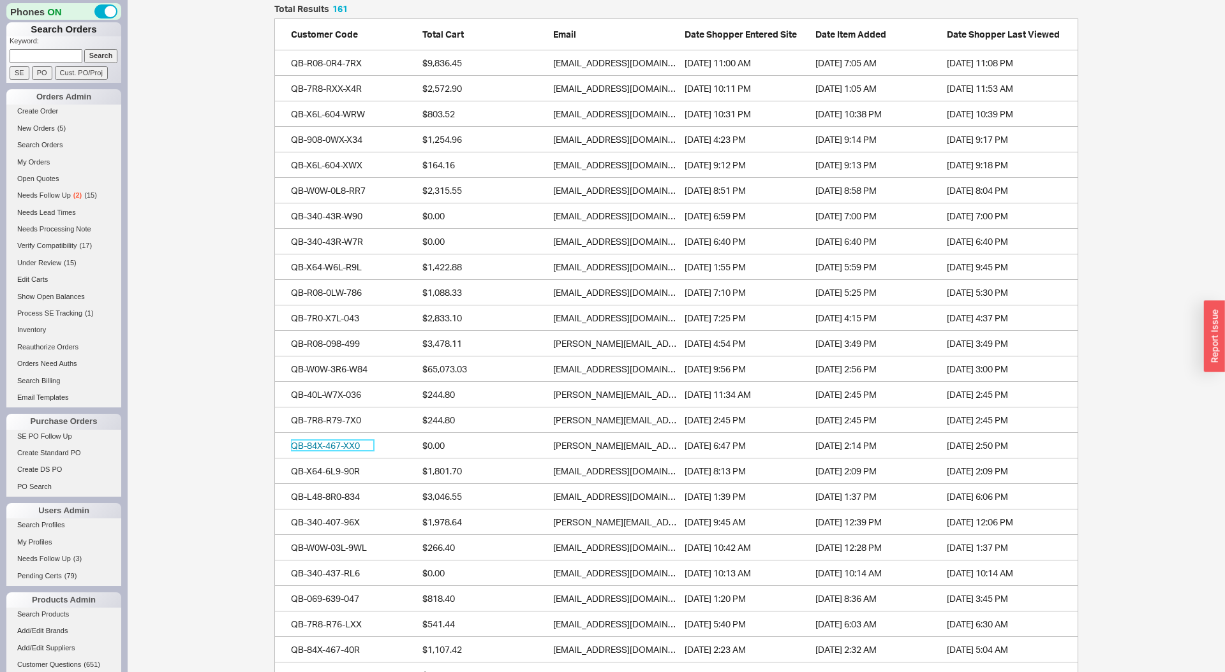
scroll to position [154, 0]
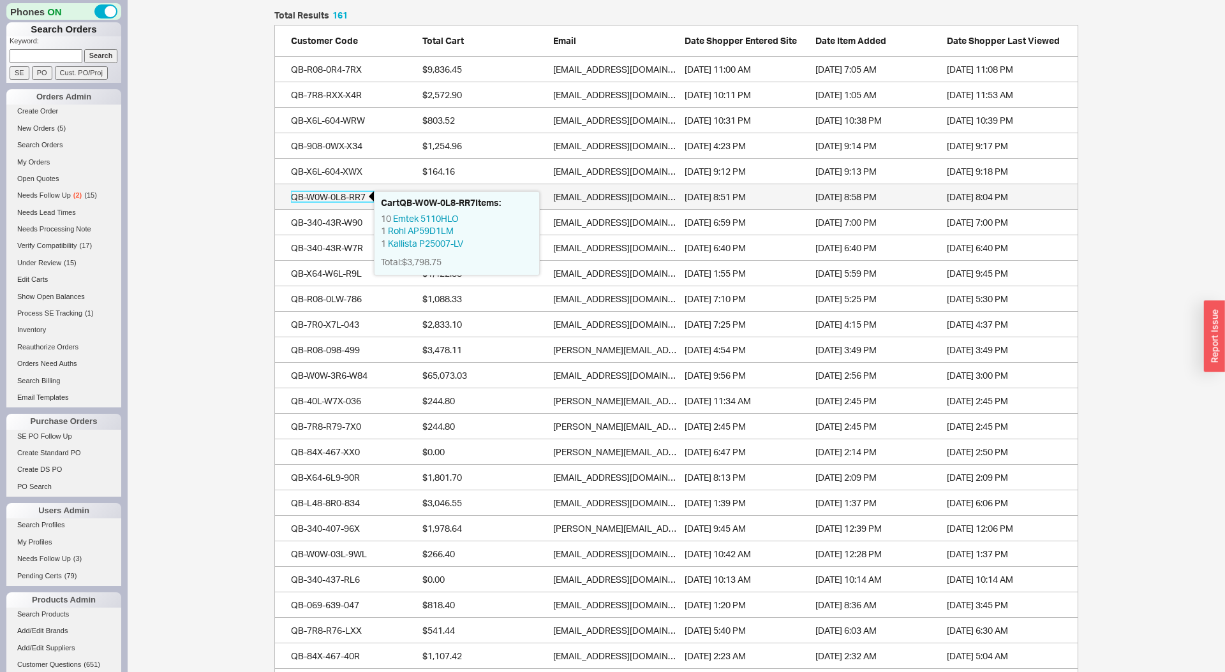
click at [332, 195] on div "QB-W0W-0L8-RR7" at bounding box center [332, 197] width 83 height 13
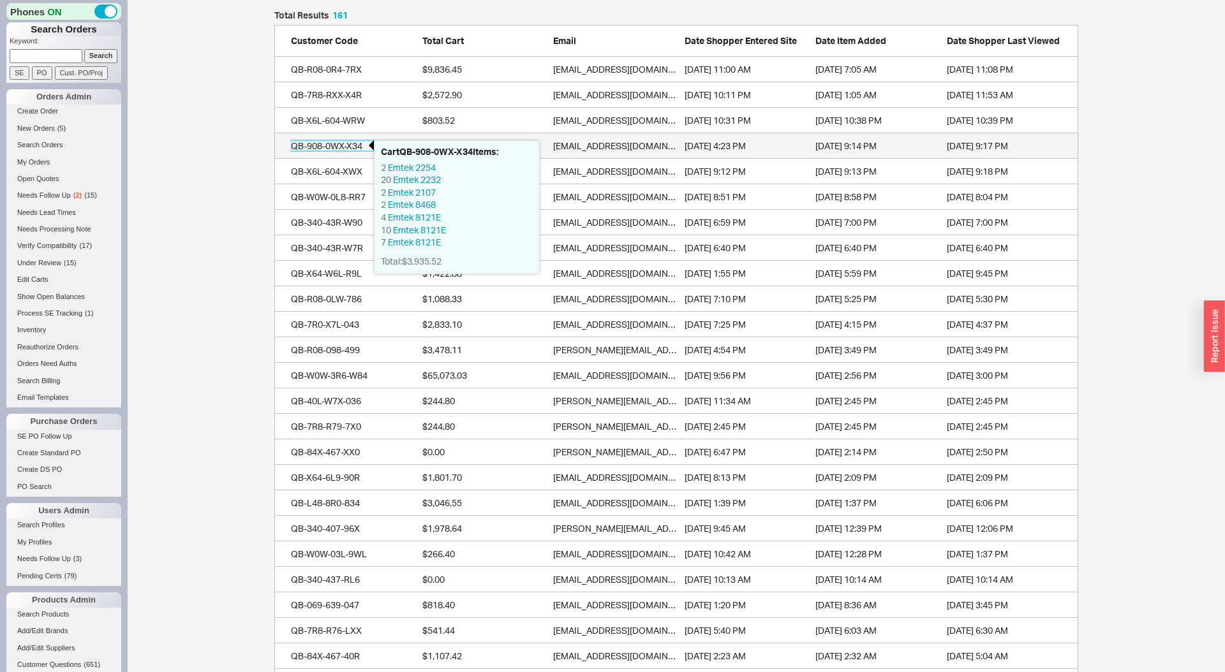
click at [335, 141] on div "QB-908-0WX-X34" at bounding box center [332, 146] width 83 height 13
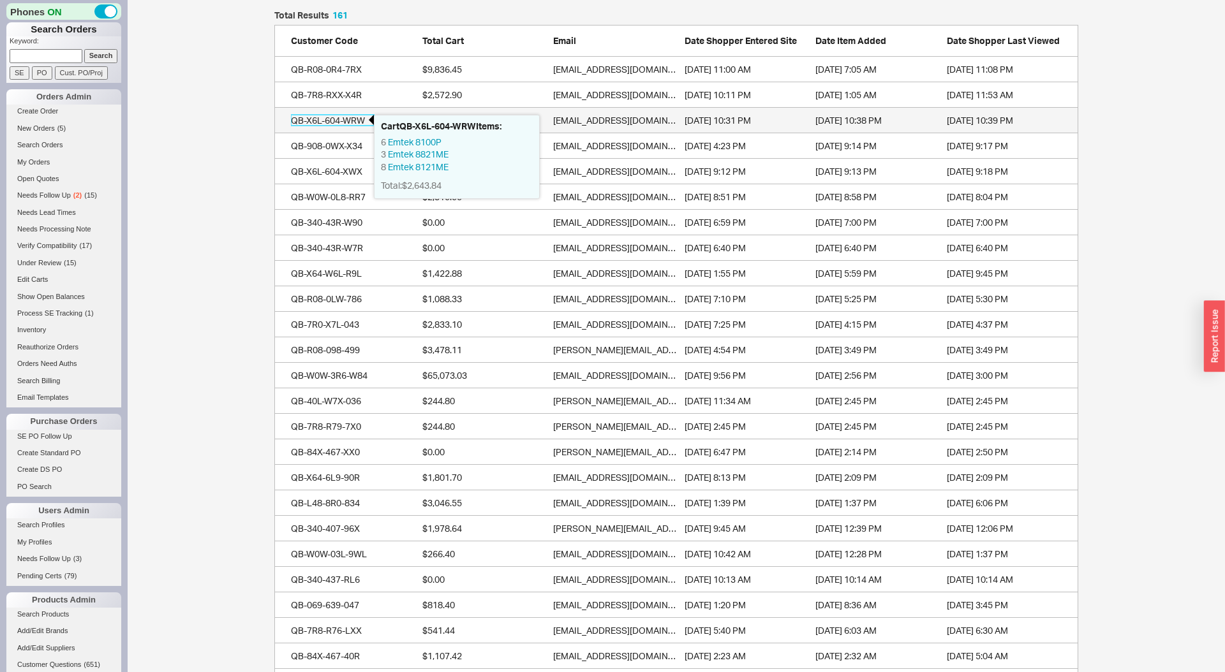
click at [336, 116] on div "QB-X6L-604-WRW" at bounding box center [332, 120] width 83 height 13
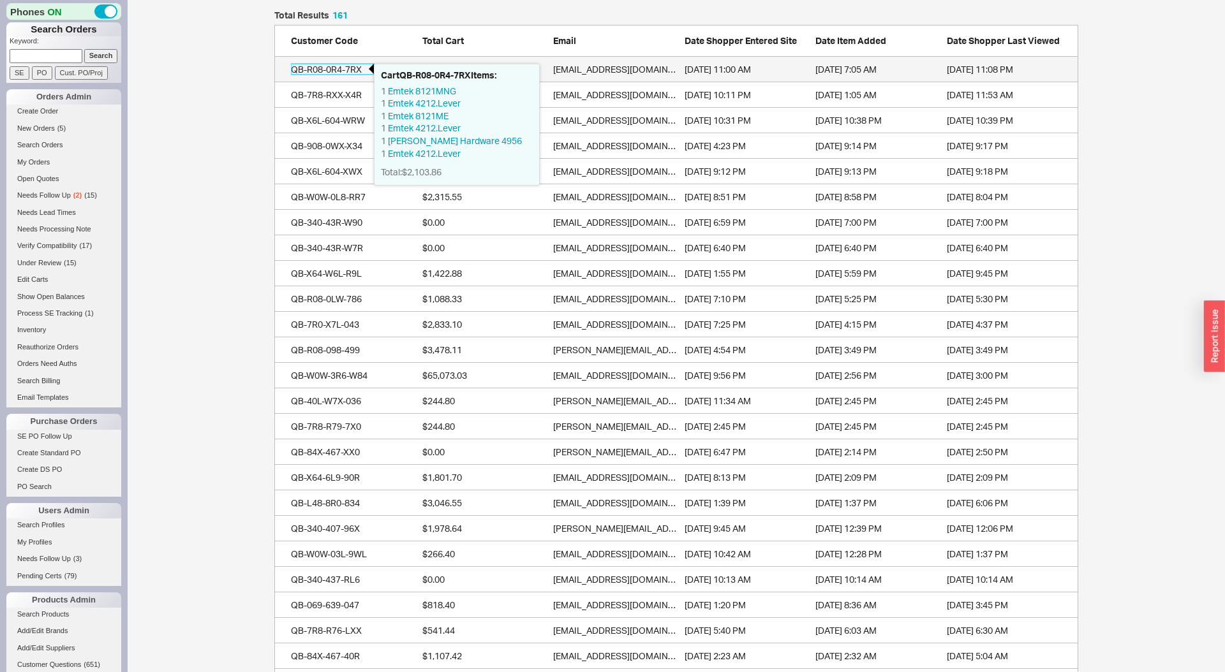
click at [336, 72] on div "QB-R08-0R4-7RX" at bounding box center [332, 69] width 83 height 13
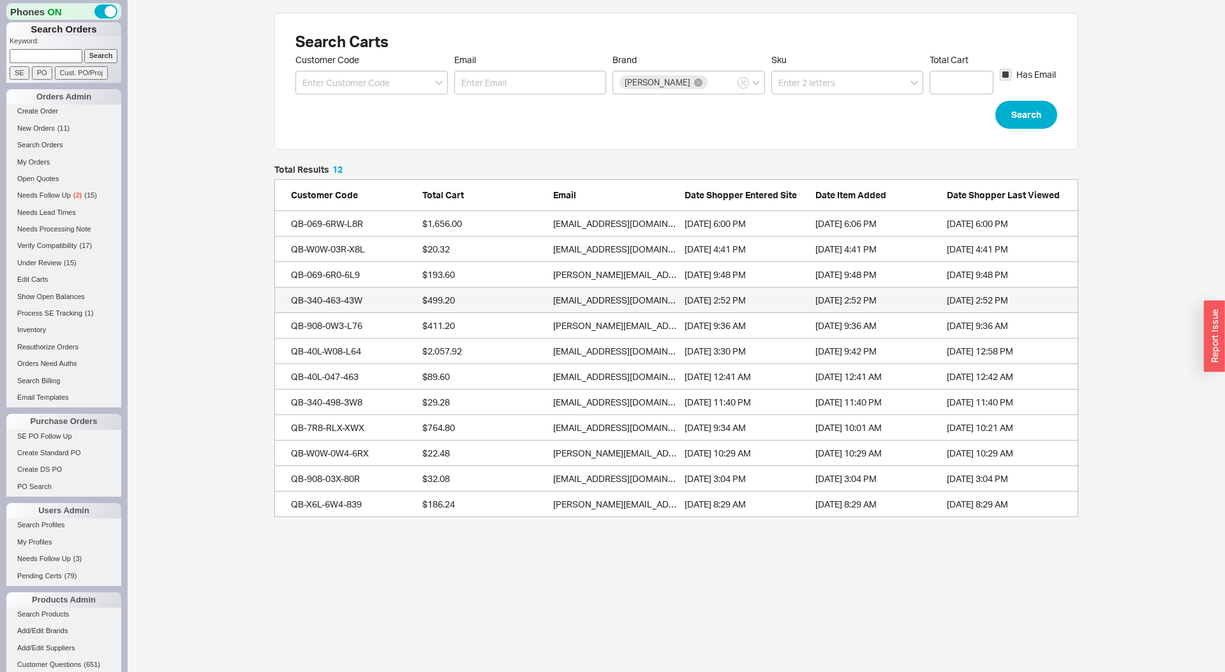
scroll to position [352, 804]
click at [221, 246] on div "Search Carts Customer Code Email Brand [PERSON_NAME] Sku Total Cart Has Email S…" at bounding box center [676, 265] width 1097 height 530
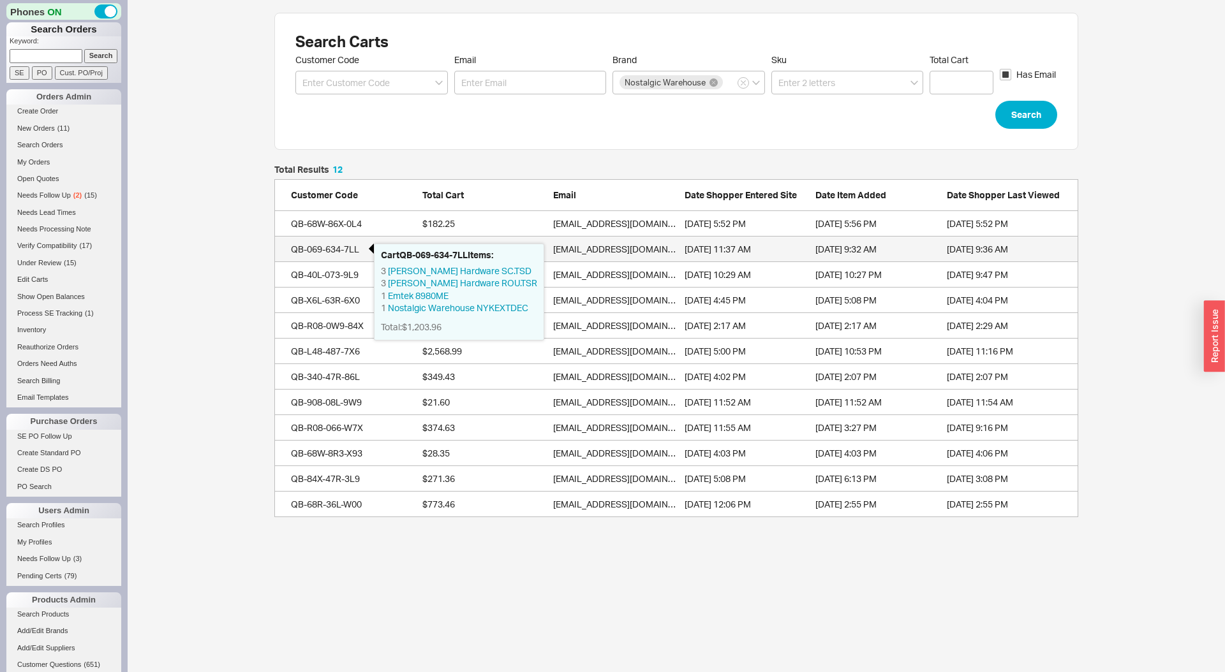
scroll to position [352, 804]
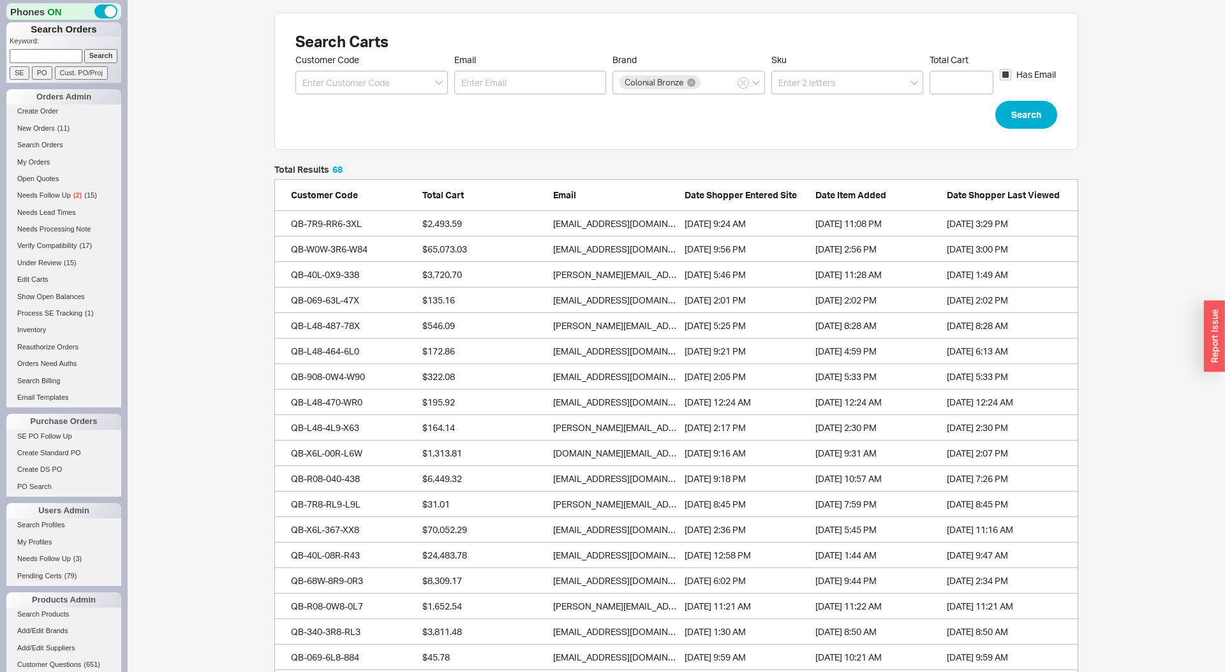
scroll to position [1781, 804]
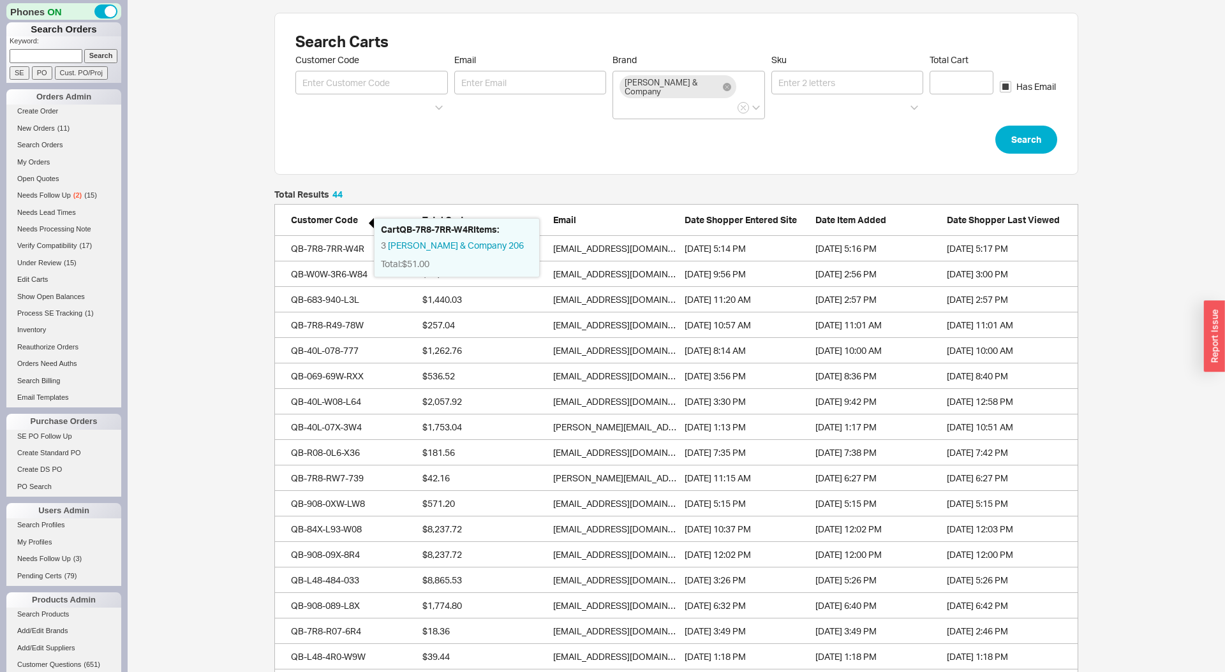
scroll to position [1169, 804]
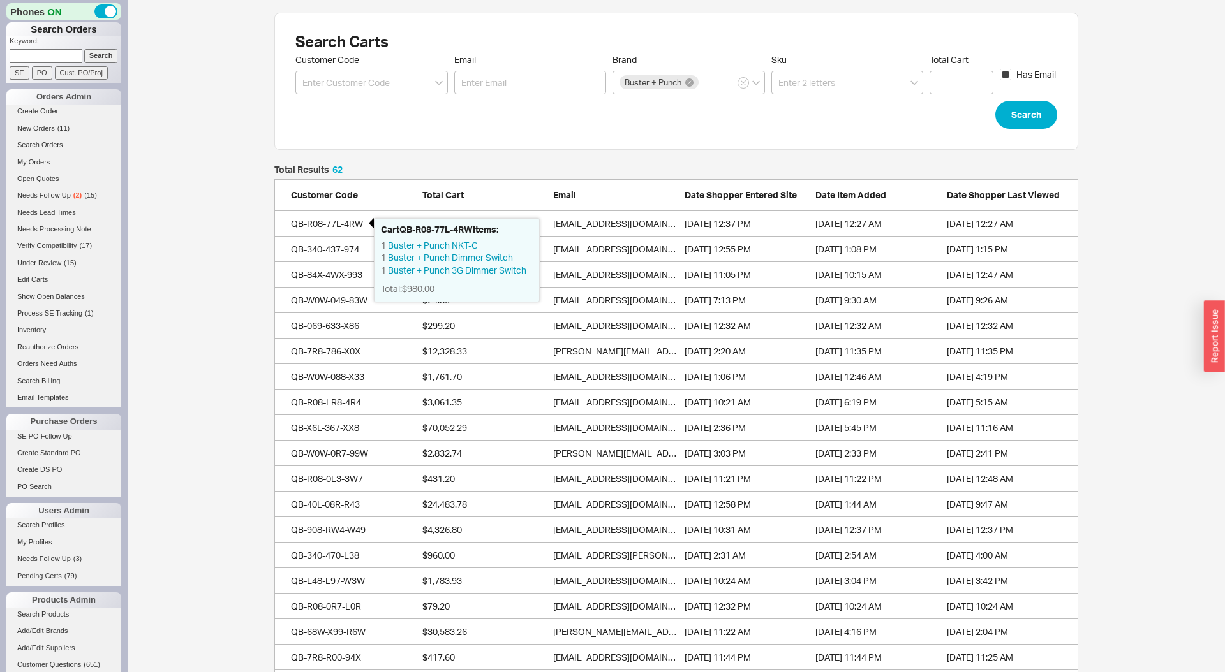
scroll to position [1628, 804]
click at [331, 224] on div "QB-R08-77L-4RW" at bounding box center [332, 224] width 83 height 13
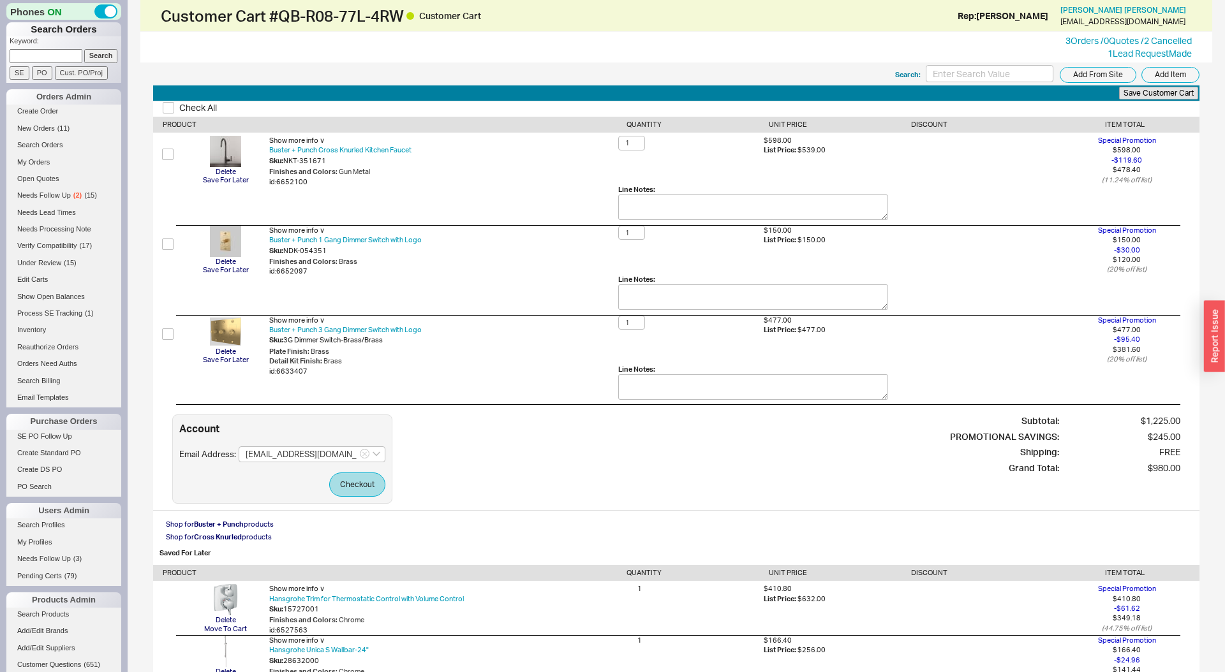
scroll to position [1, 0]
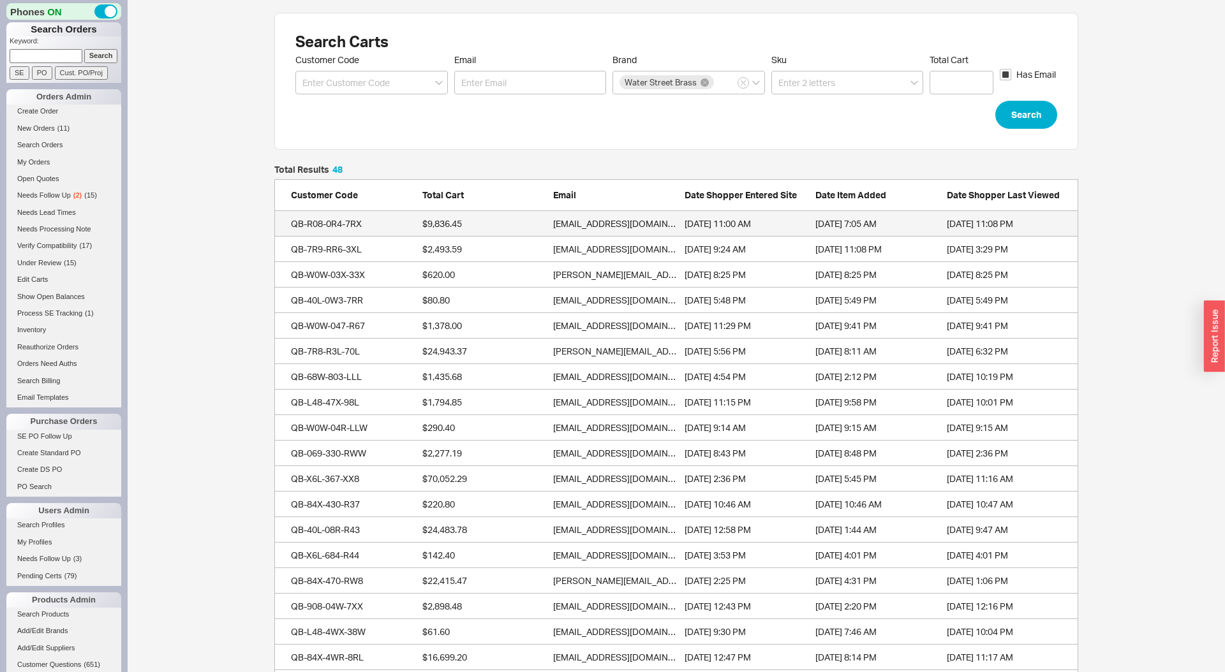
scroll to position [1271, 804]
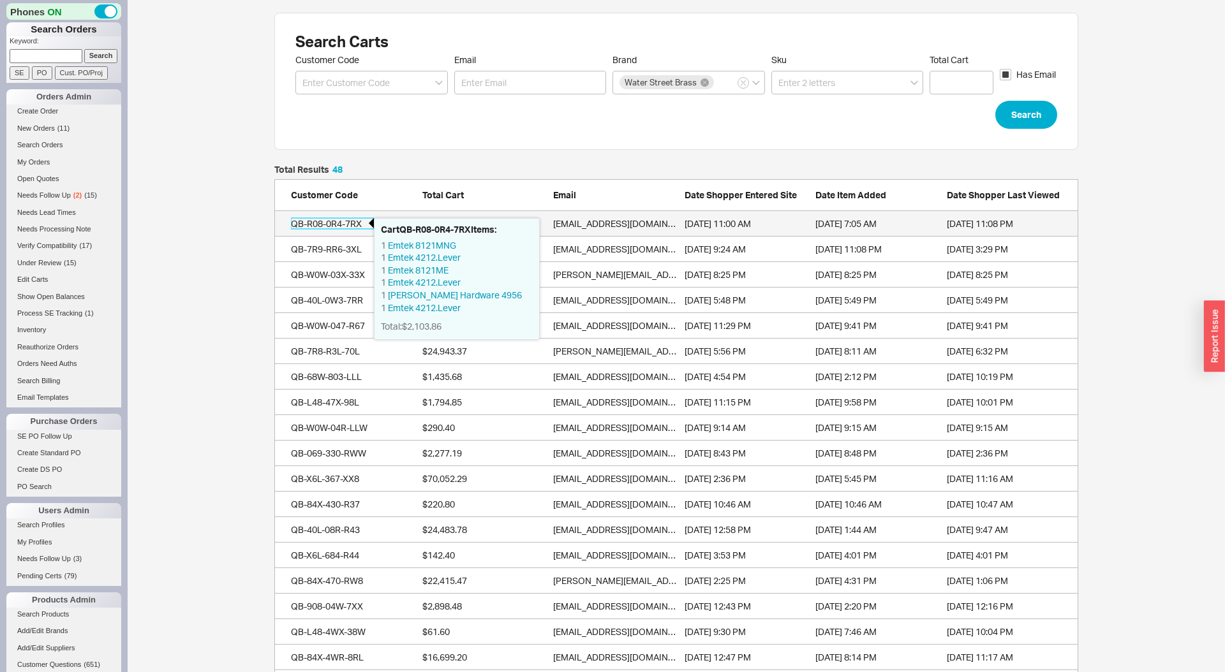
click at [346, 227] on div "QB-R08-0R4-7RX" at bounding box center [332, 224] width 83 height 13
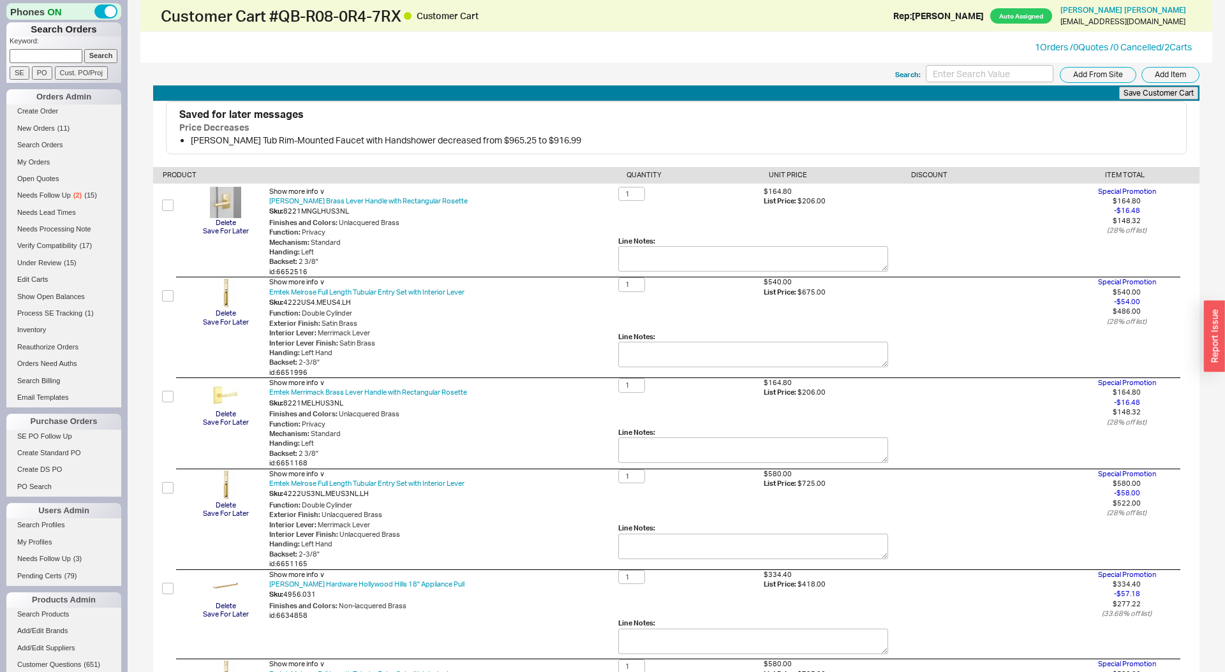
scroll to position [29, 0]
click at [1042, 48] on link "1 Orders / 0 Quotes / 0 Cancelled" at bounding box center [1098, 46] width 126 height 11
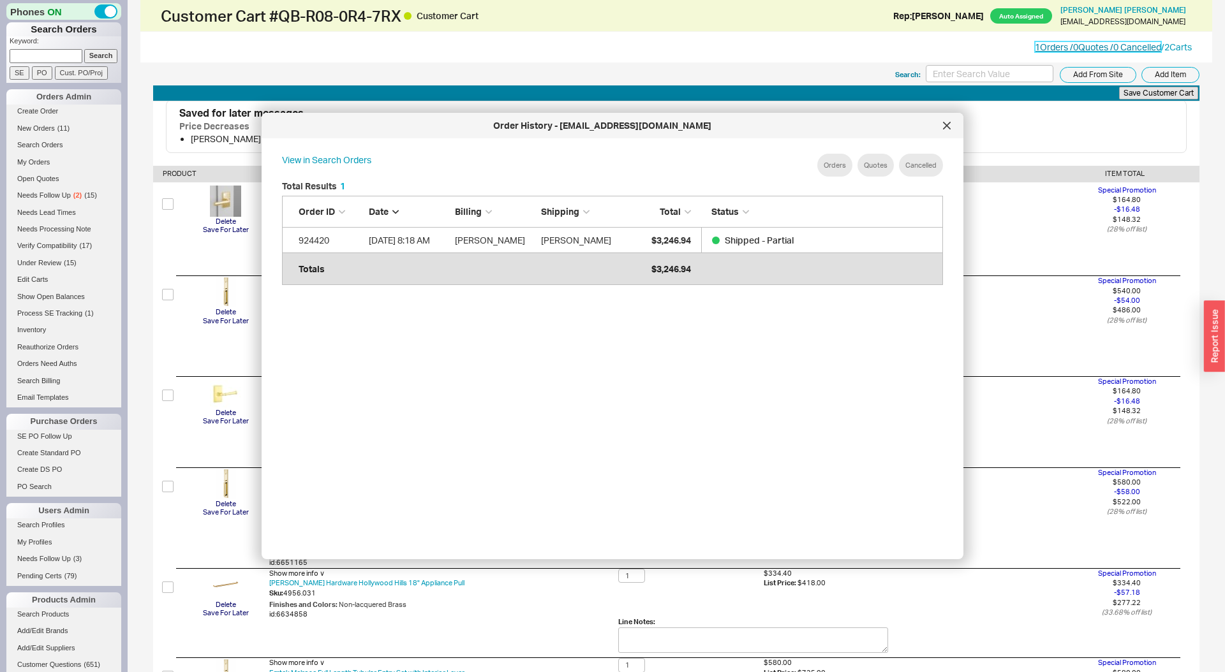
scroll to position [390, 681]
drag, startPoint x: 954, startPoint y: 128, endPoint x: 925, endPoint y: 145, distance: 33.2
click at [954, 128] on div at bounding box center [947, 125] width 20 height 20
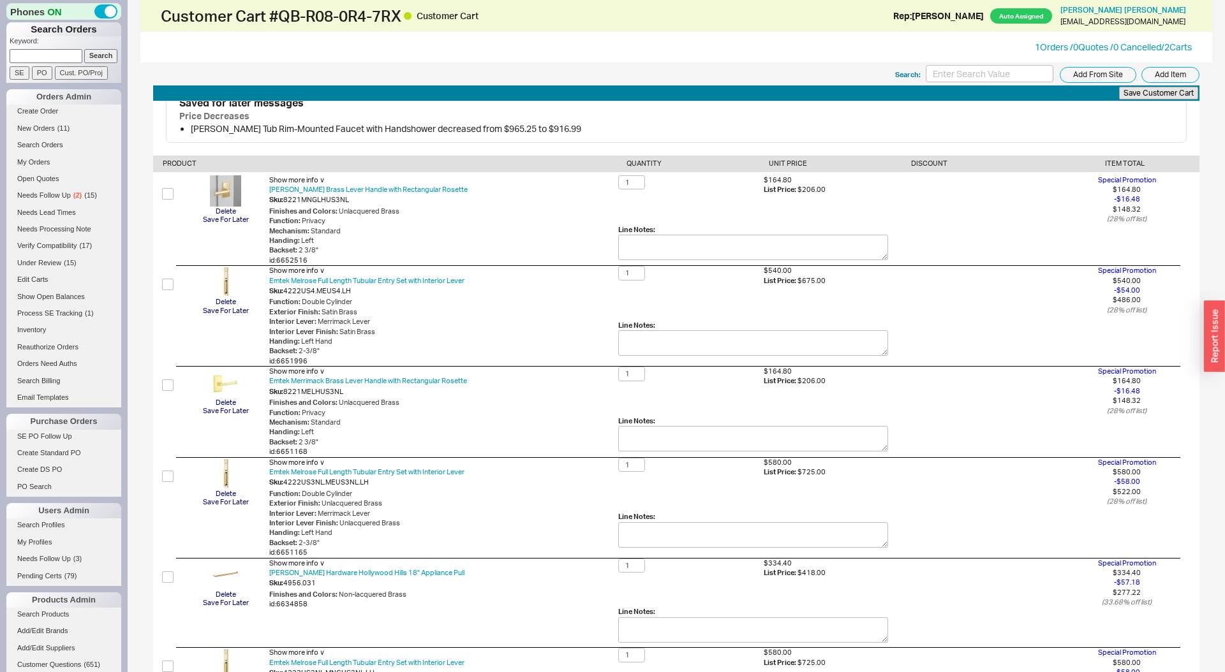
scroll to position [45, 0]
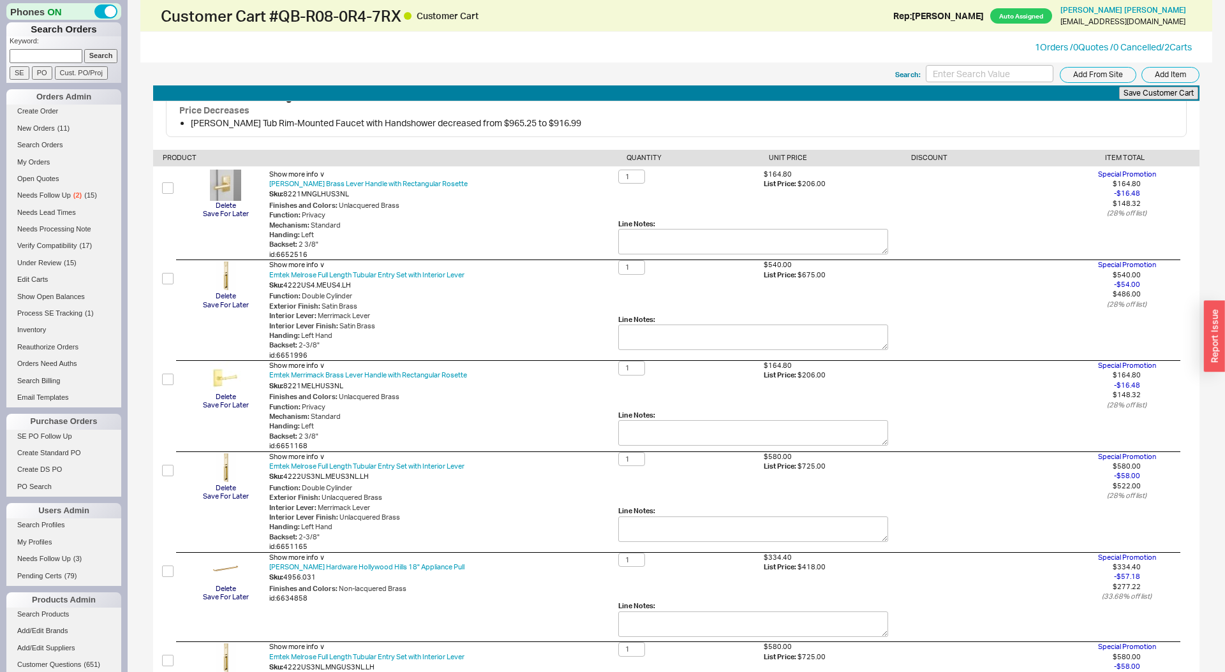
click at [605, 216] on div "Function : Privacy" at bounding box center [443, 216] width 349 height 10
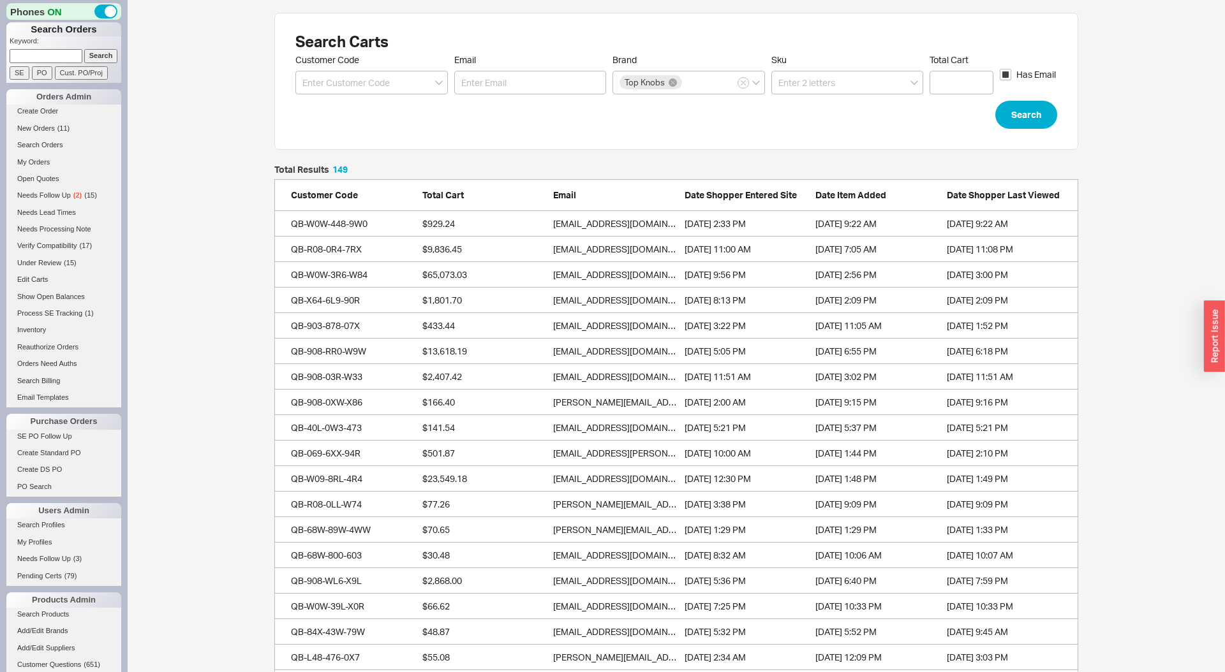
scroll to position [3848, 804]
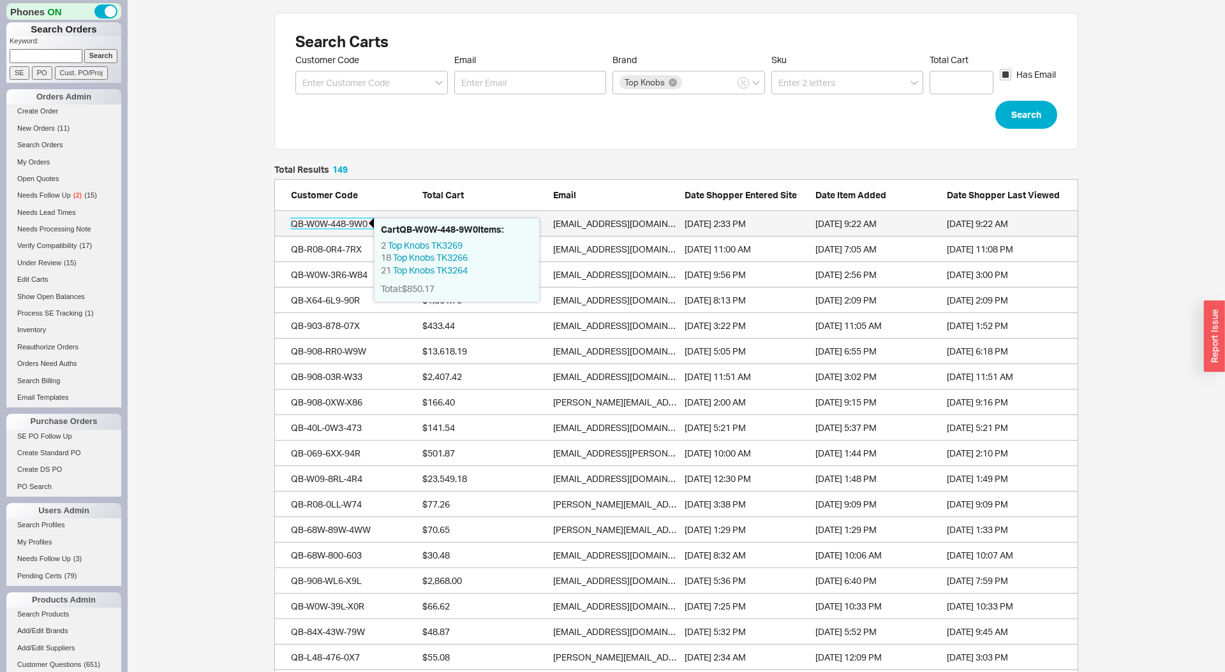
click at [328, 228] on div "QB-W0W-448-9W0" at bounding box center [332, 224] width 83 height 13
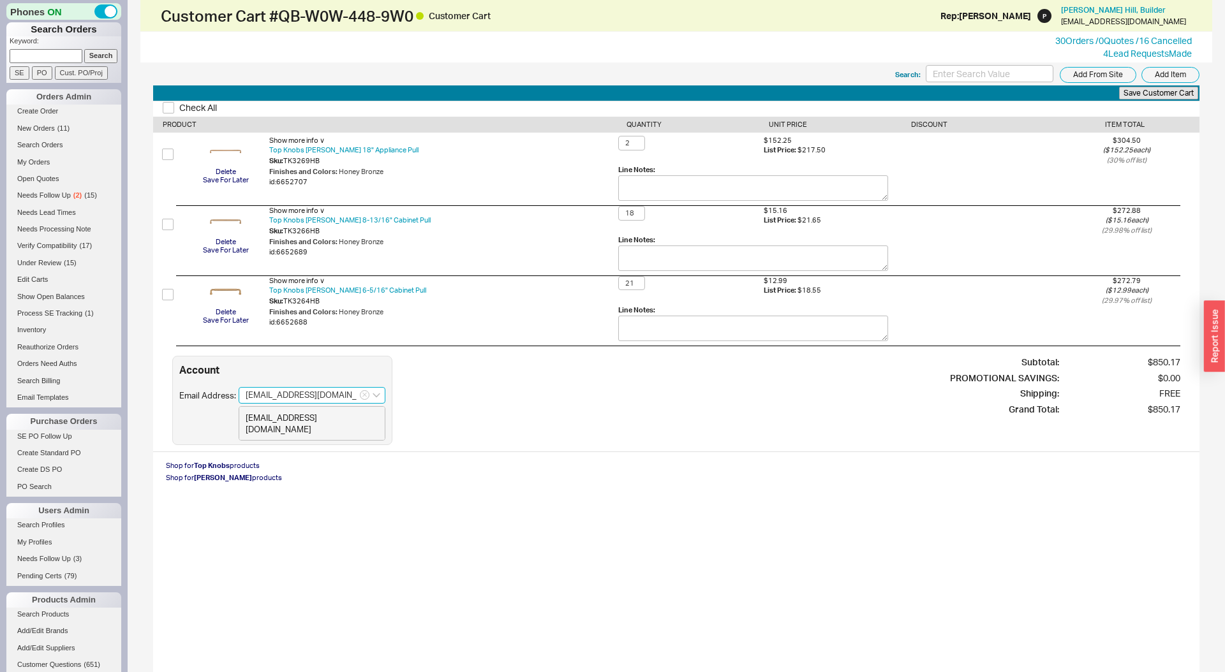
click at [303, 397] on input "[EMAIL_ADDRESS][DOMAIN_NAME]" at bounding box center [312, 395] width 147 height 17
click at [301, 397] on input "[EMAIL_ADDRESS][DOMAIN_NAME]" at bounding box center [312, 395] width 147 height 17
drag, startPoint x: 301, startPoint y: 397, endPoint x: 351, endPoint y: 394, distance: 49.9
click at [351, 394] on input "[EMAIL_ADDRESS][DOMAIN_NAME]" at bounding box center [312, 395] width 147 height 17
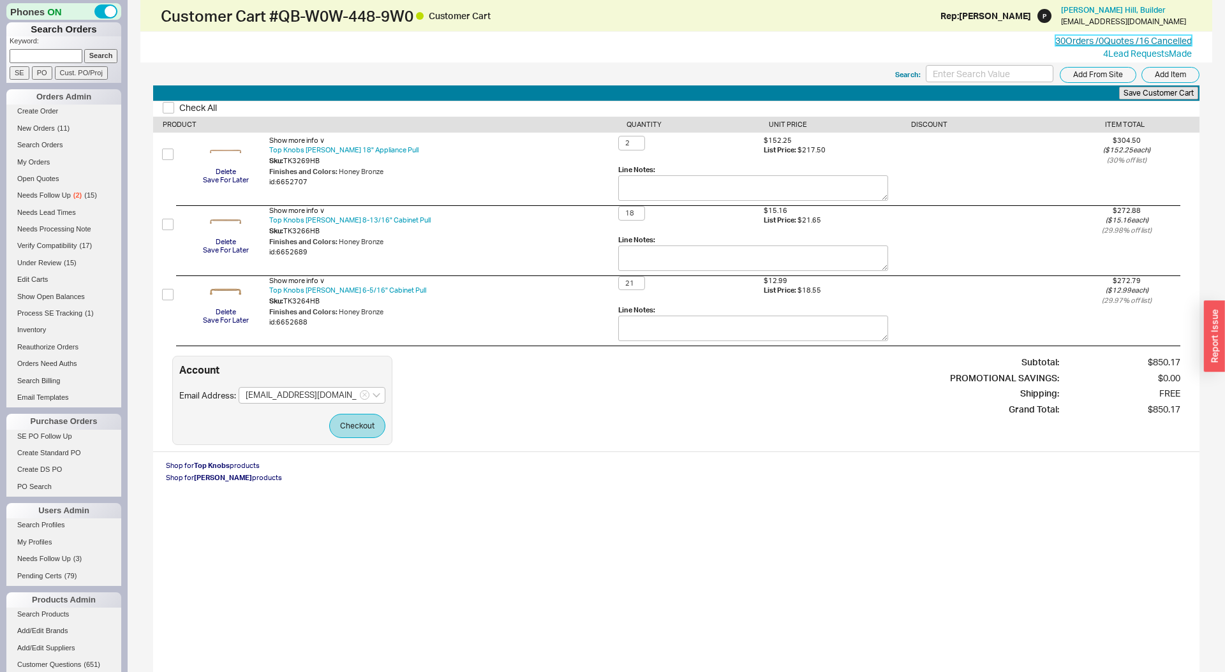
click at [1107, 41] on link "30 Orders / 0 Quotes / 16 Cancelled" at bounding box center [1123, 40] width 137 height 11
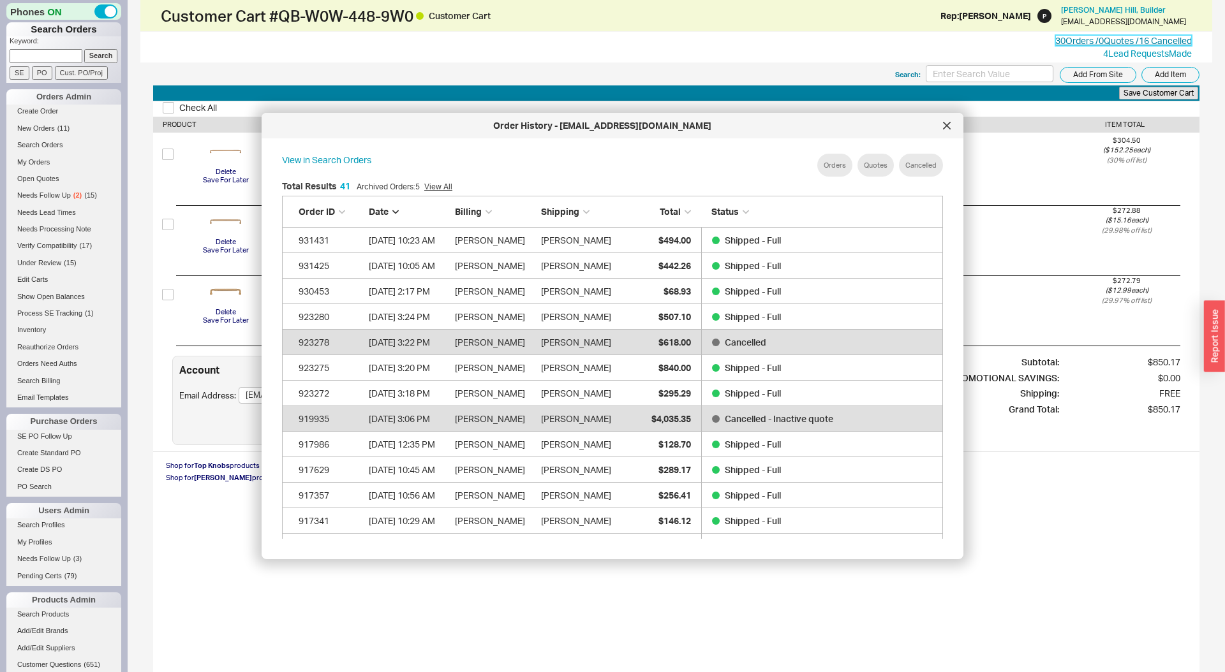
scroll to position [1104, 661]
click at [949, 120] on div at bounding box center [947, 125] width 20 height 20
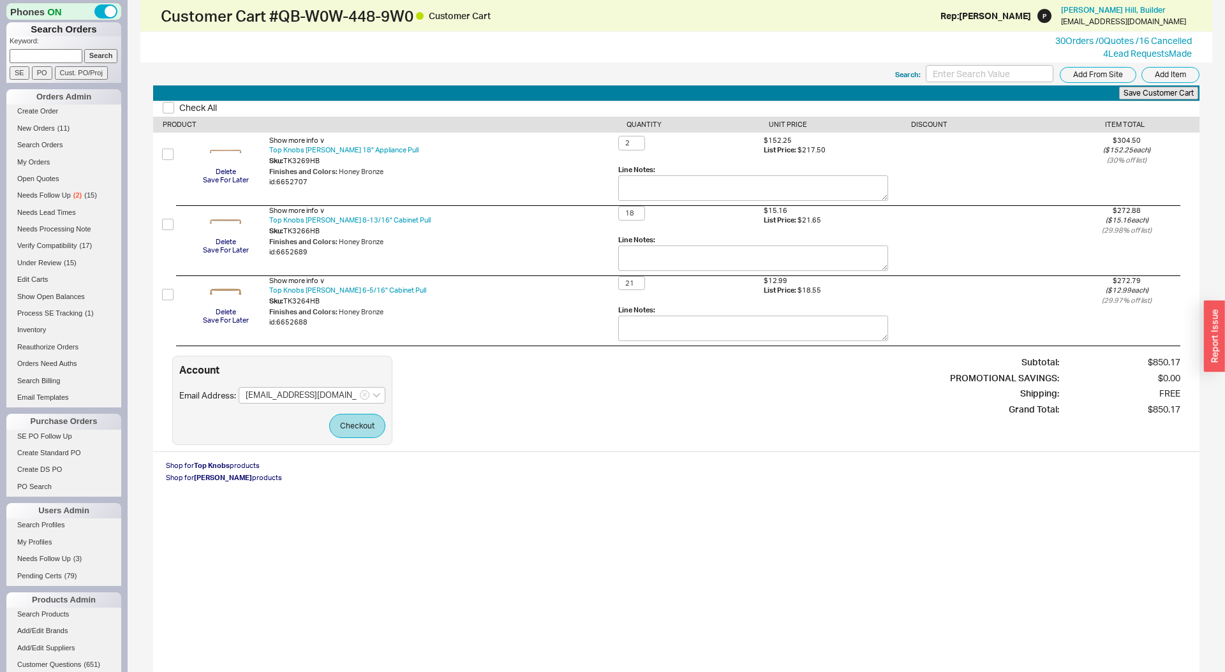
click at [620, 389] on div "Account Email Address: [EMAIL_ADDRESS][DOMAIN_NAME] Checkout Subtotal: $850.17 …" at bounding box center [676, 400] width 1008 height 89
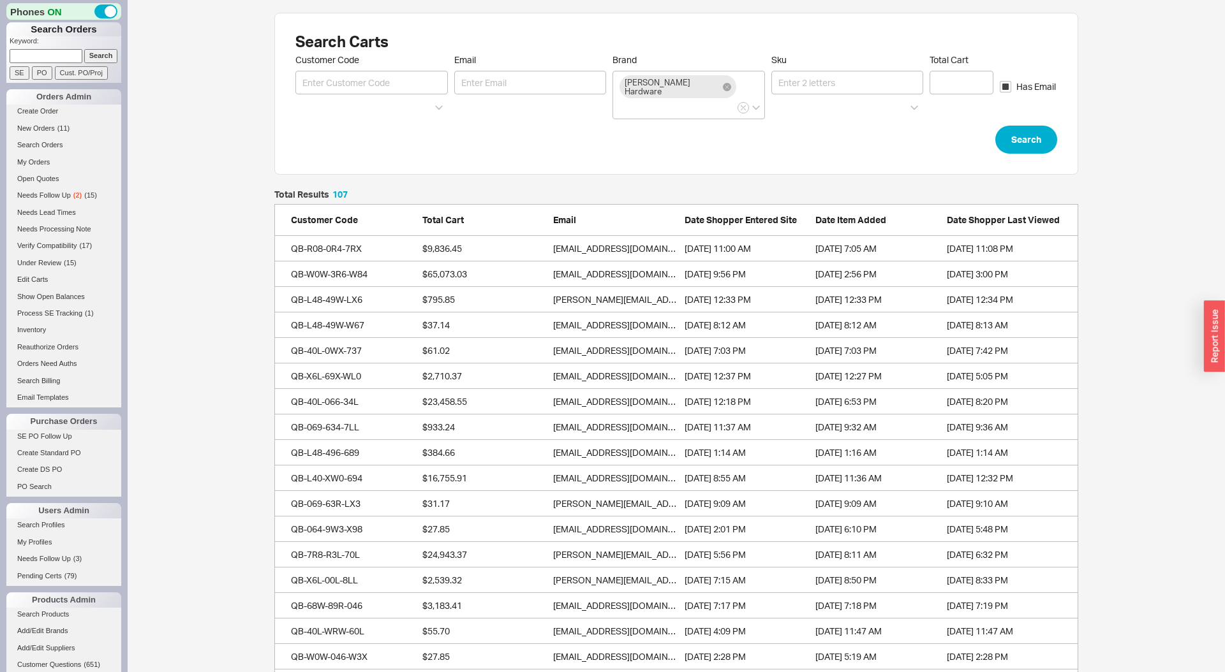
scroll to position [2776, 804]
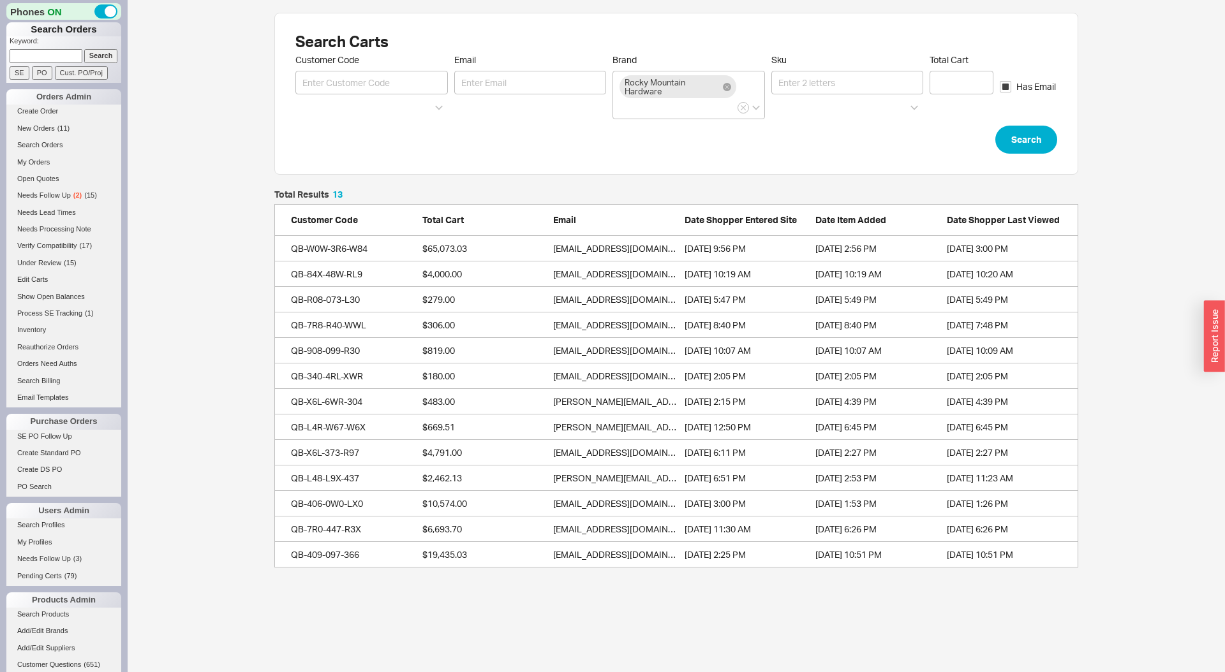
scroll to position [378, 804]
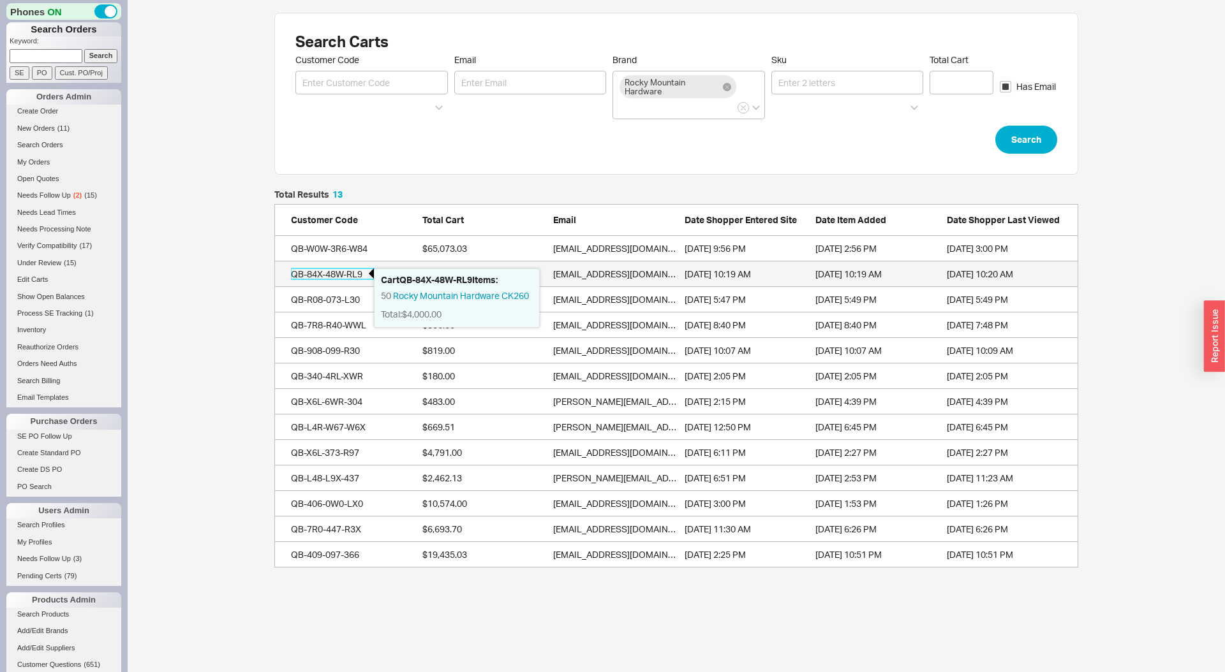
click at [316, 276] on div "QB-84X-48W-RL9" at bounding box center [332, 274] width 83 height 13
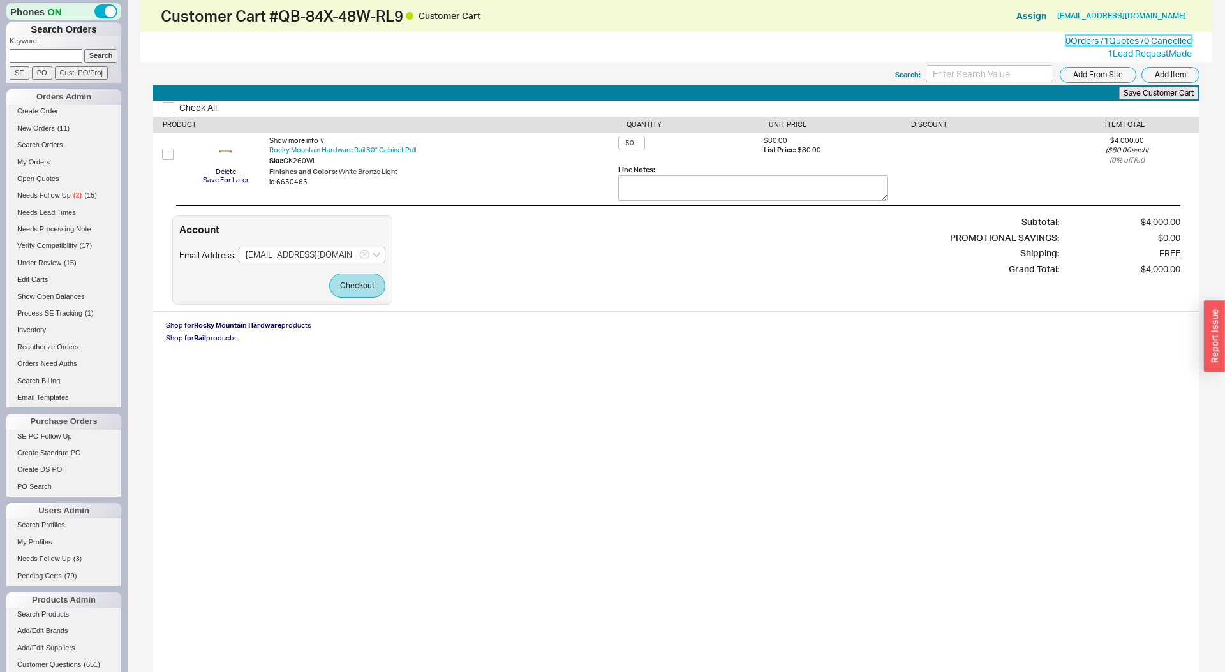
click at [1099, 38] on link "0 Orders / 1 Quotes / 0 Cancelled" at bounding box center [1128, 40] width 126 height 11
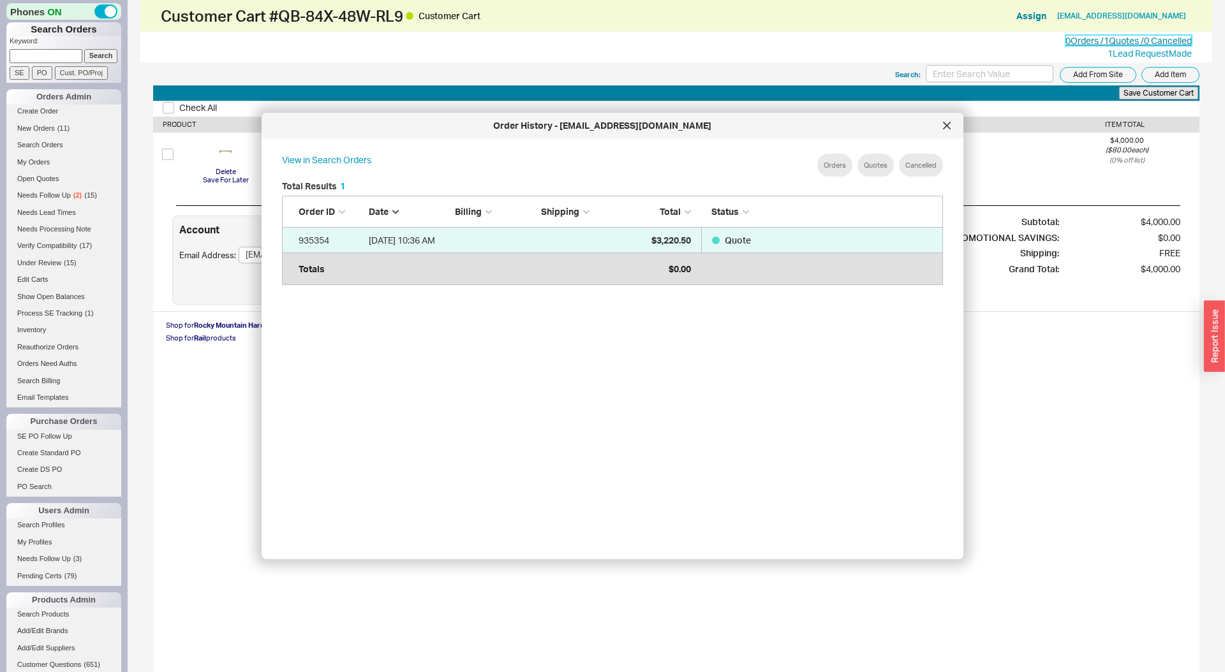
scroll to position [390, 681]
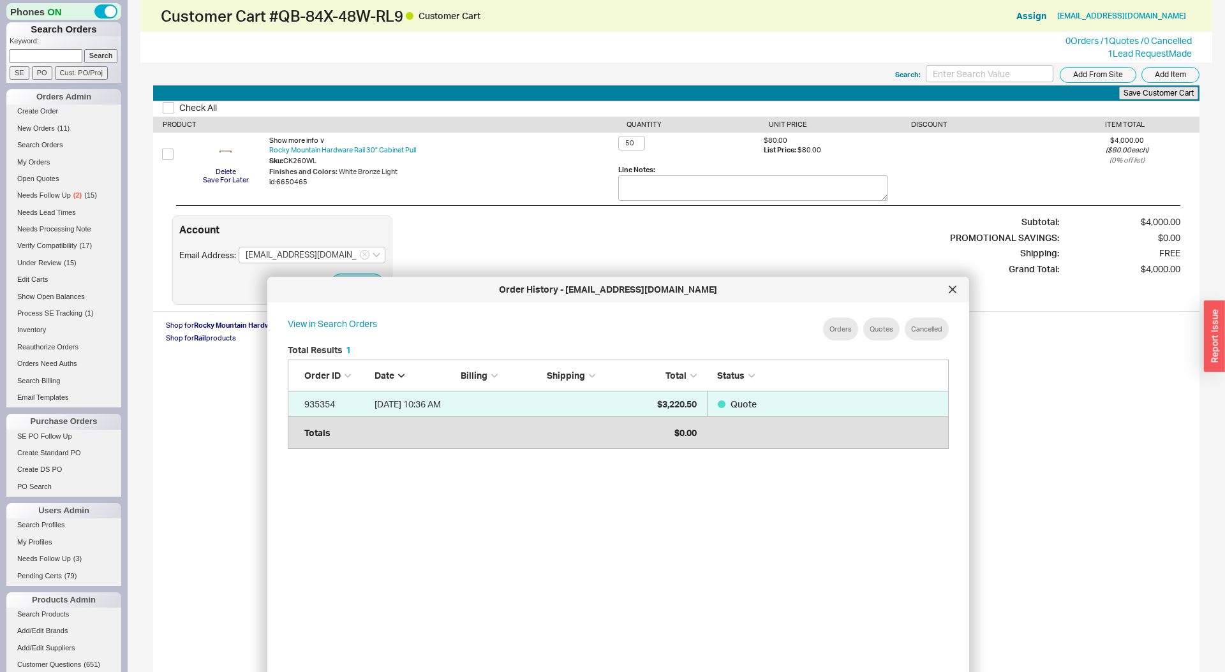
drag, startPoint x: 811, startPoint y: 156, endPoint x: 818, endPoint y: 293, distance: 136.7
click at [818, 293] on div "Order History - [EMAIL_ADDRESS][DOMAIN_NAME]" at bounding box center [608, 289] width 669 height 13
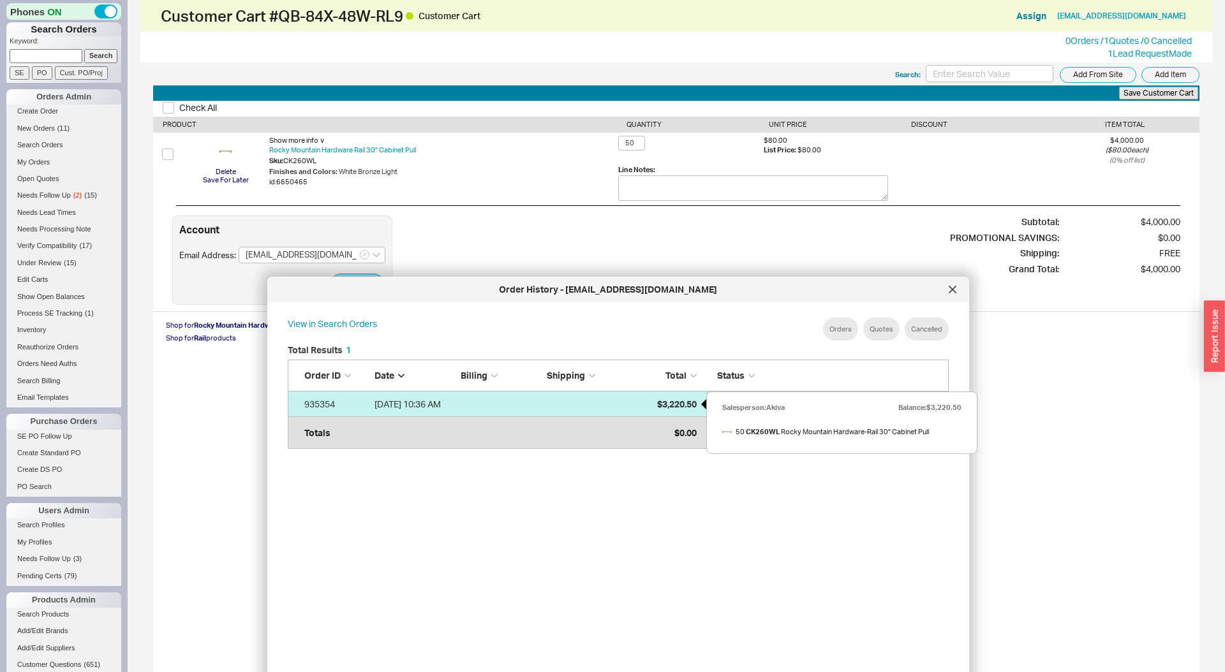
click at [652, 410] on div "$3,220.50" at bounding box center [665, 405] width 64 height 26
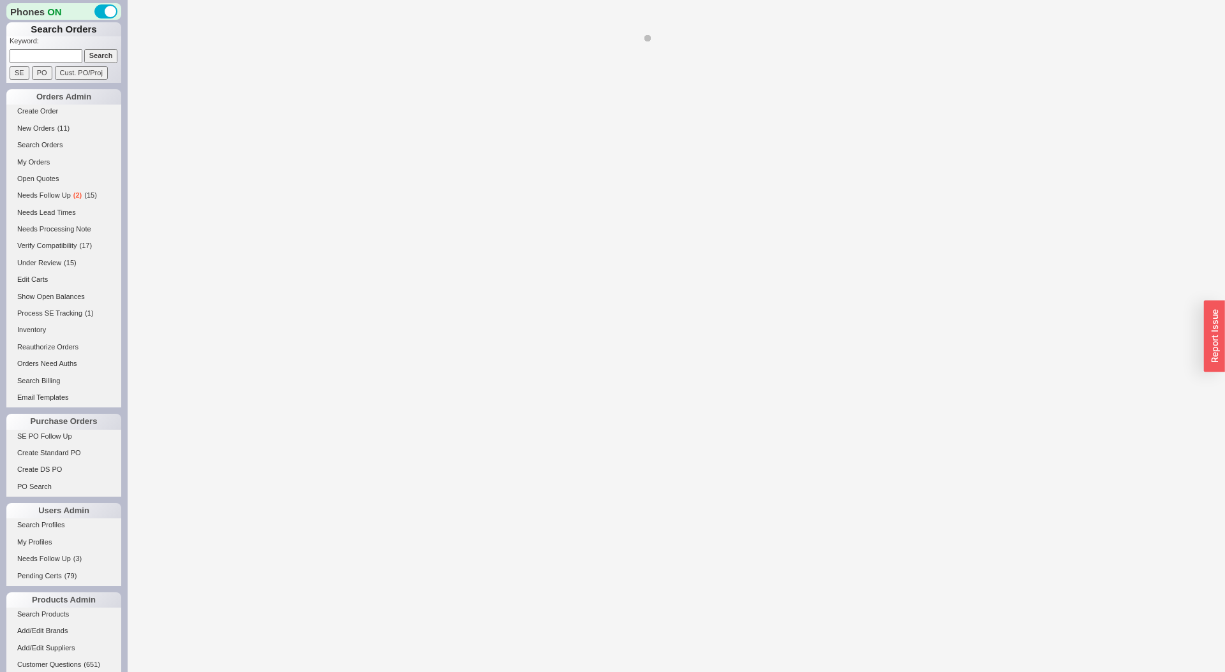
select select "LOW"
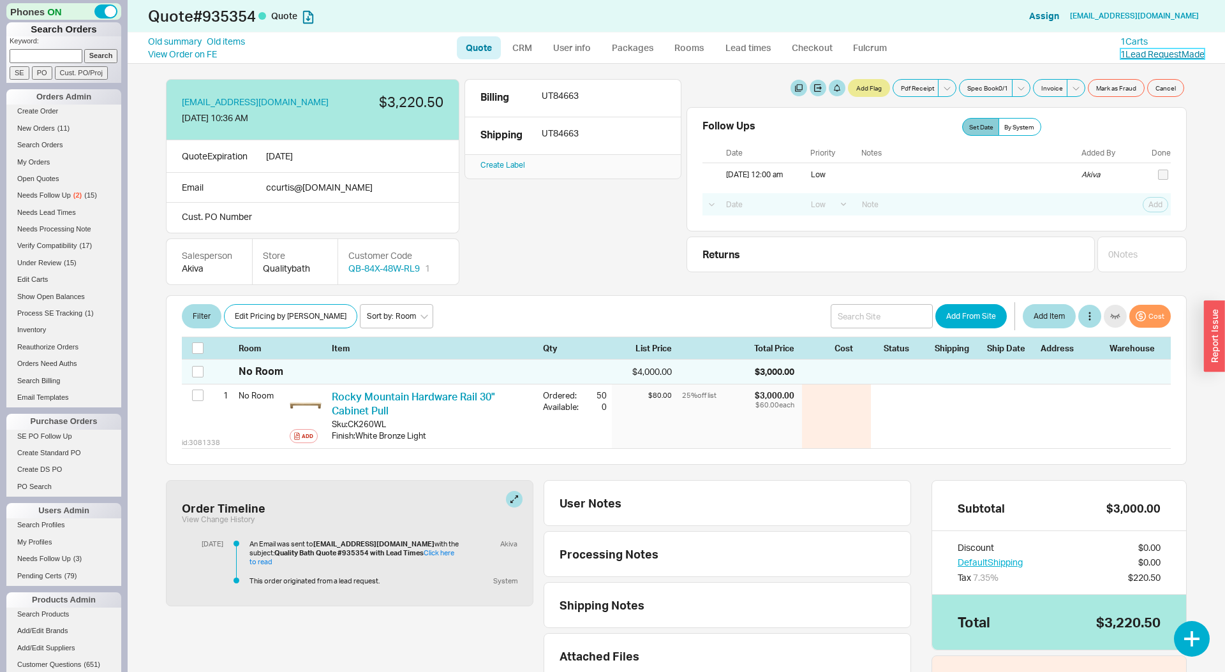
click at [1129, 58] on link "1 Lead Request Made" at bounding box center [1162, 53] width 84 height 11
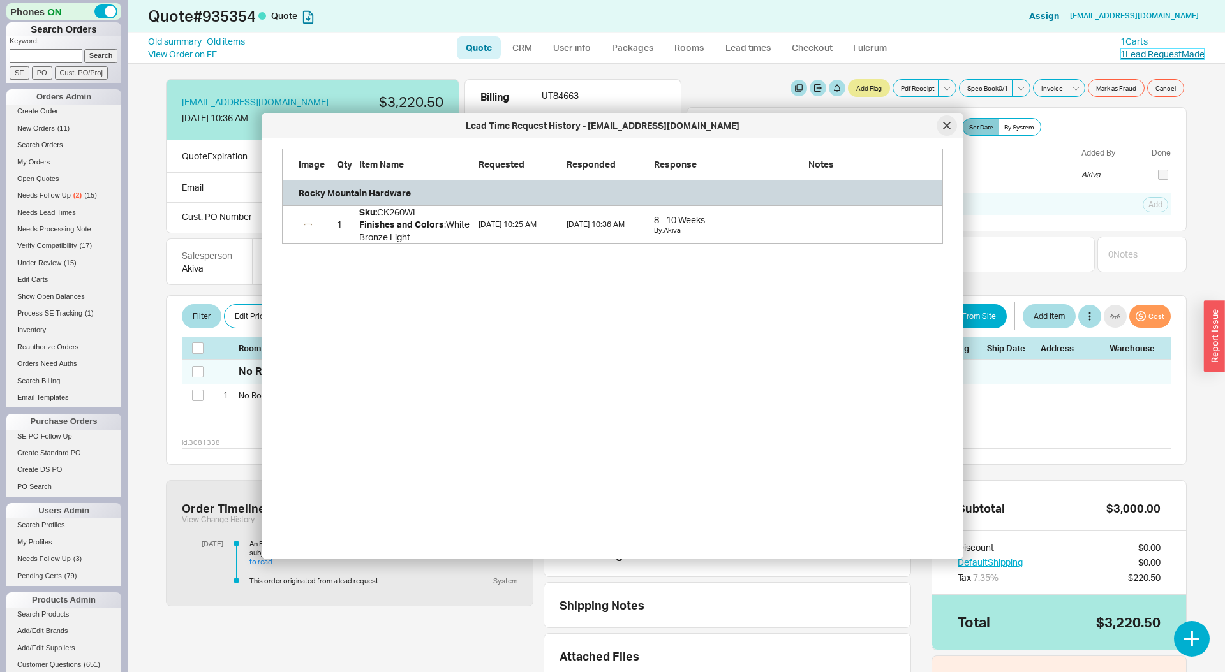
scroll to position [95, 661]
click at [942, 130] on div at bounding box center [947, 125] width 20 height 20
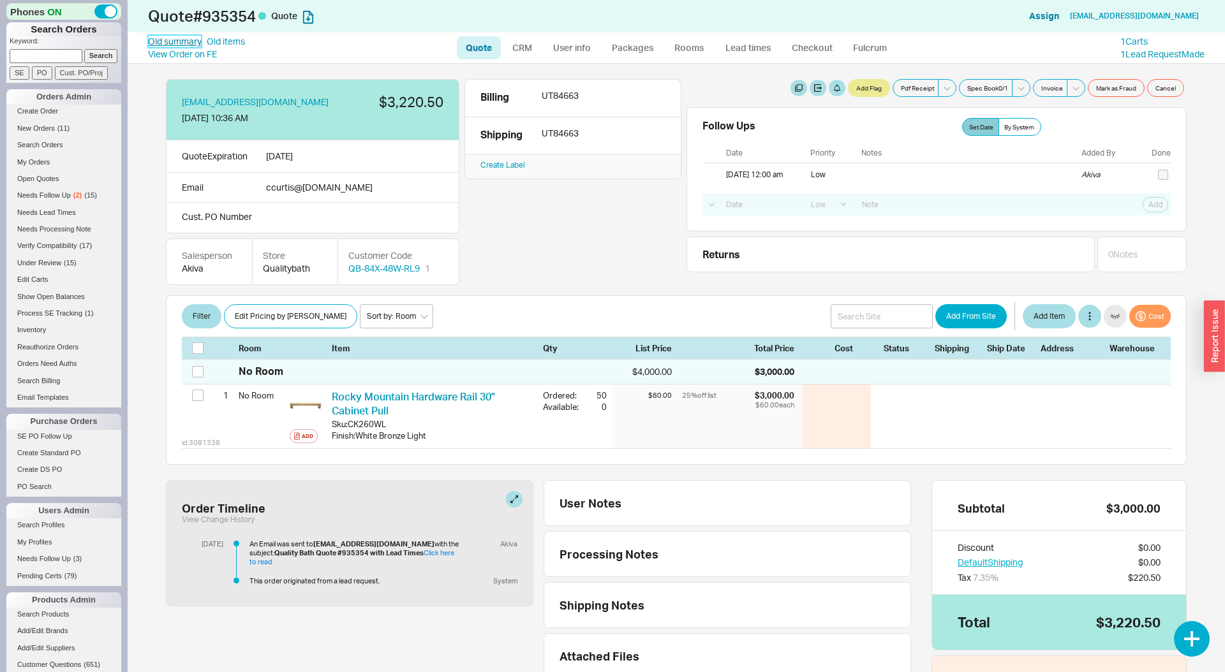
click at [172, 41] on link "Old summary" at bounding box center [175, 41] width 54 height 13
select select "*"
select select "LOW"
select select "3"
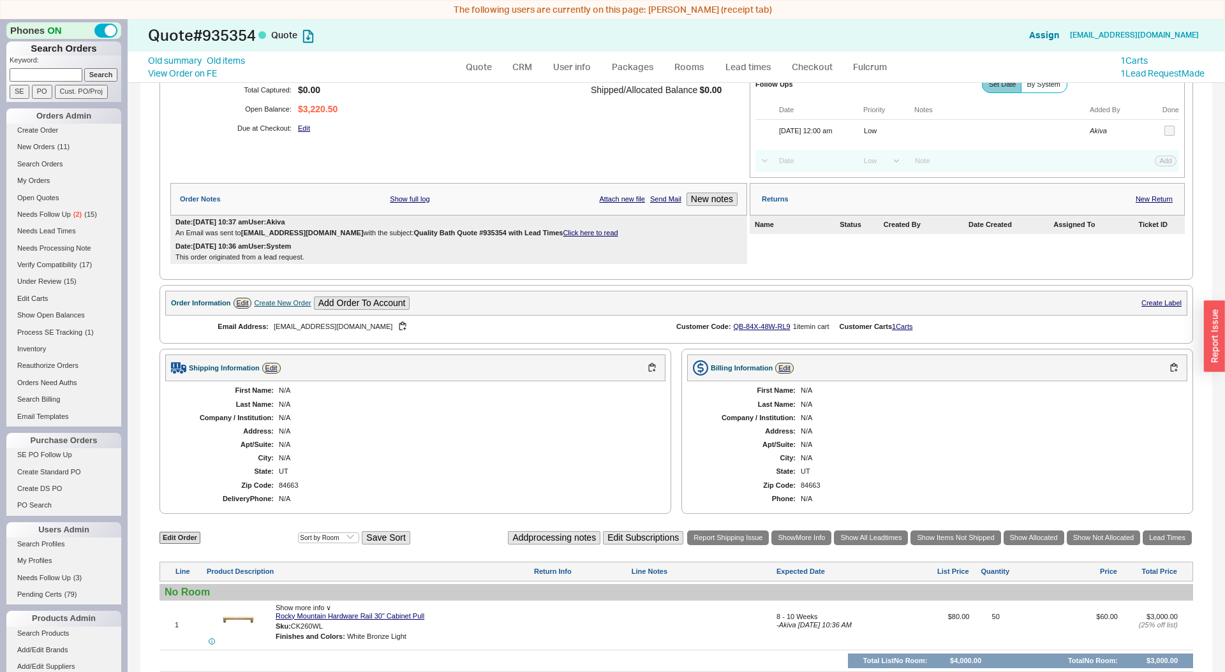
scroll to position [141, 0]
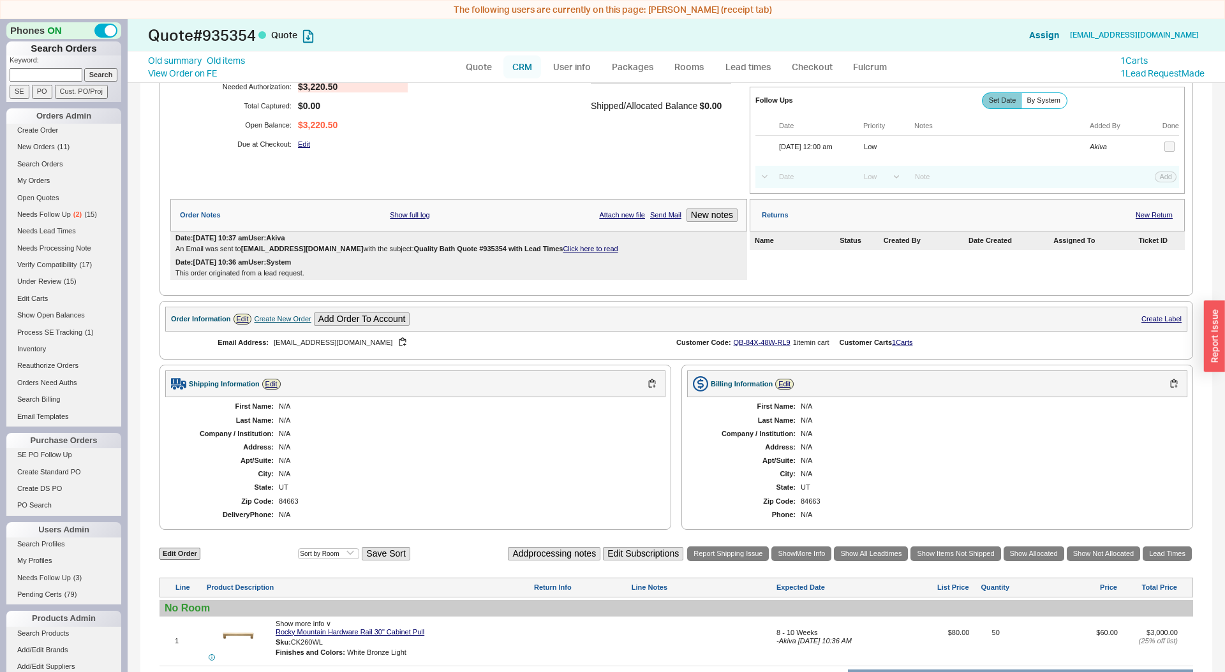
click at [521, 70] on link "CRM" at bounding box center [522, 67] width 38 height 23
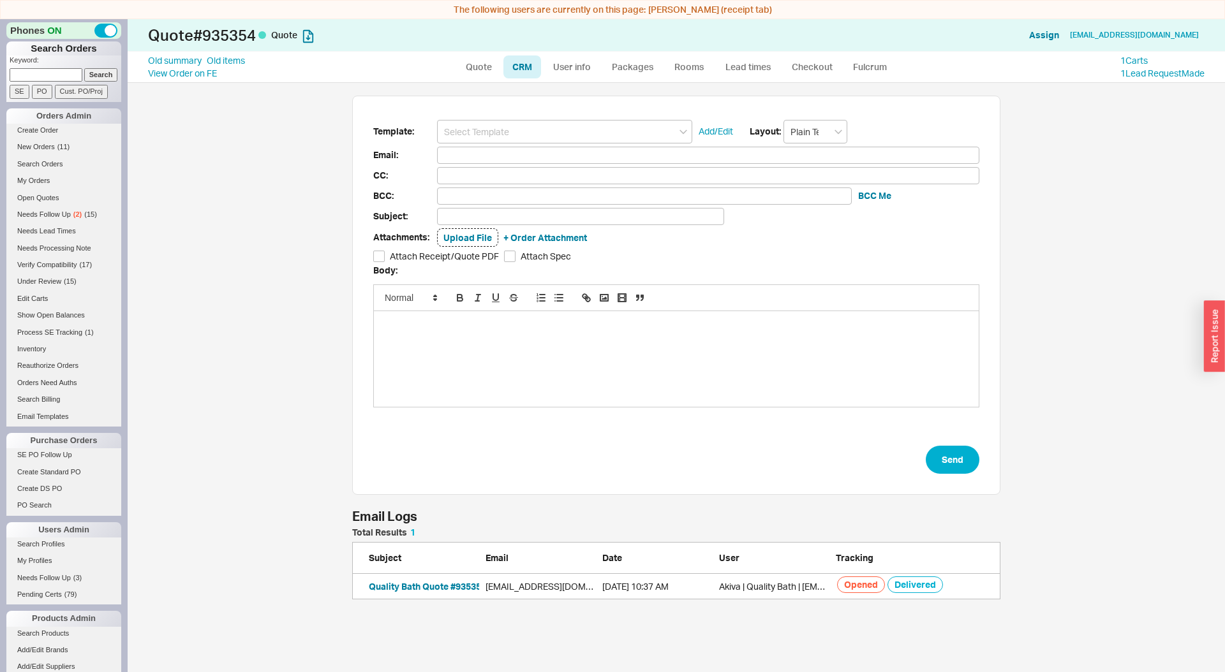
scroll to position [71, 648]
click at [434, 586] on button "Quality Bath Quote #935354 with Lead Times" at bounding box center [463, 587] width 188 height 13
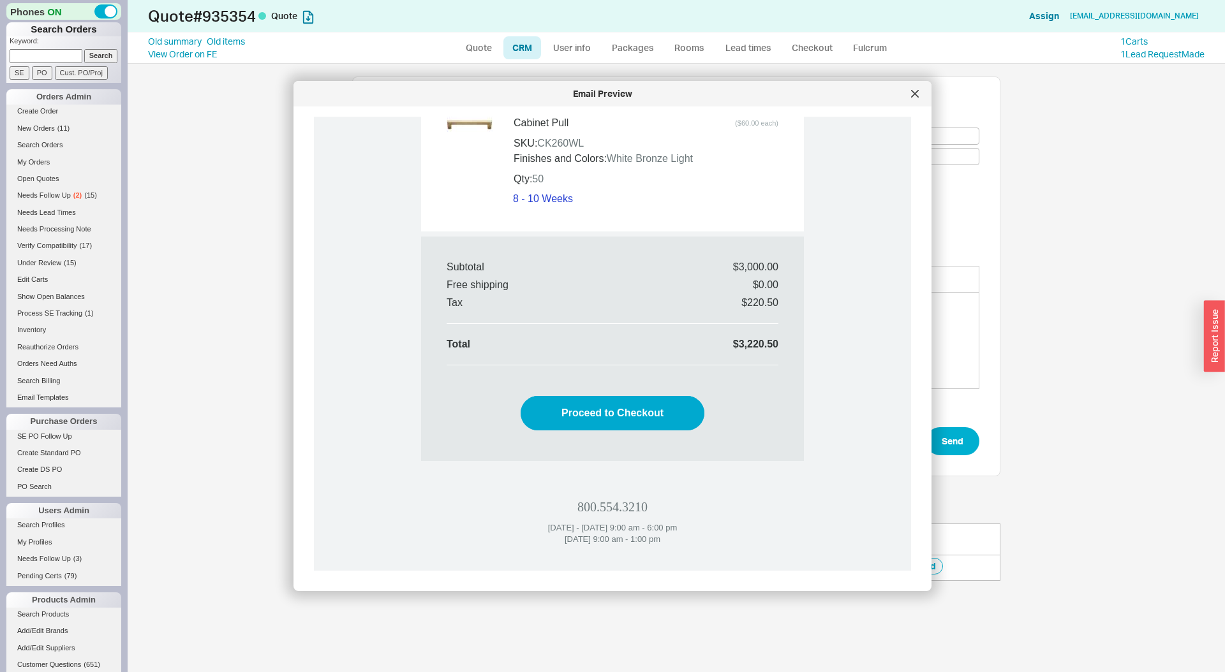
scroll to position [845, 0]
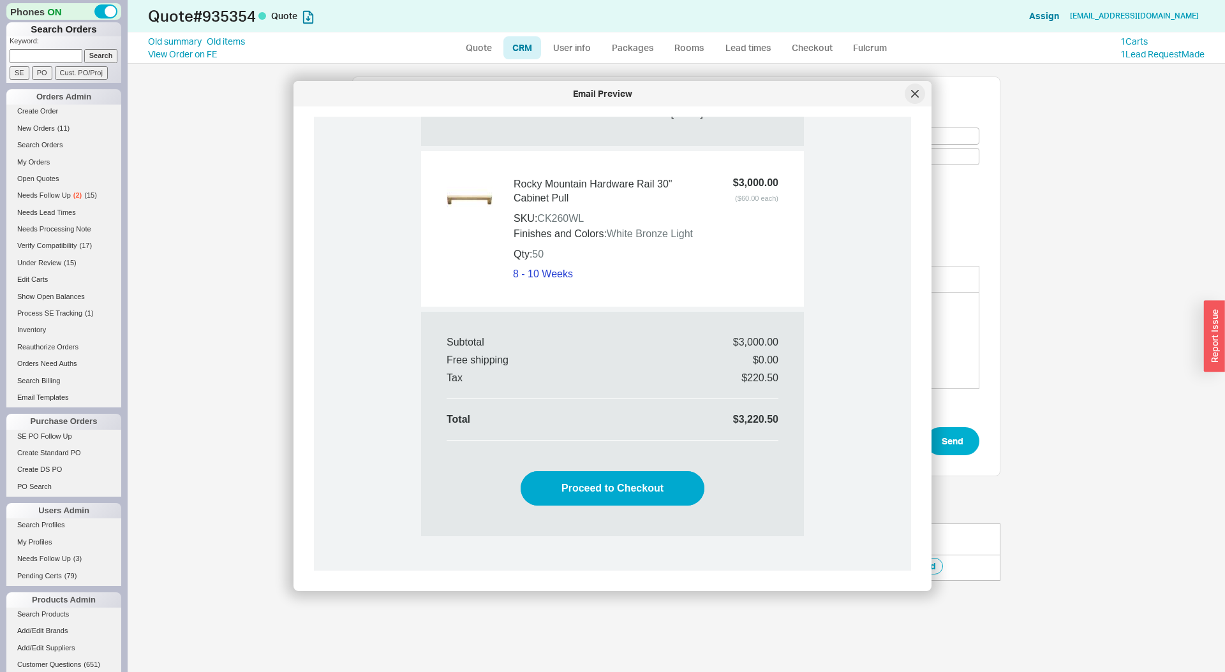
click at [912, 90] on icon at bounding box center [915, 94] width 8 height 8
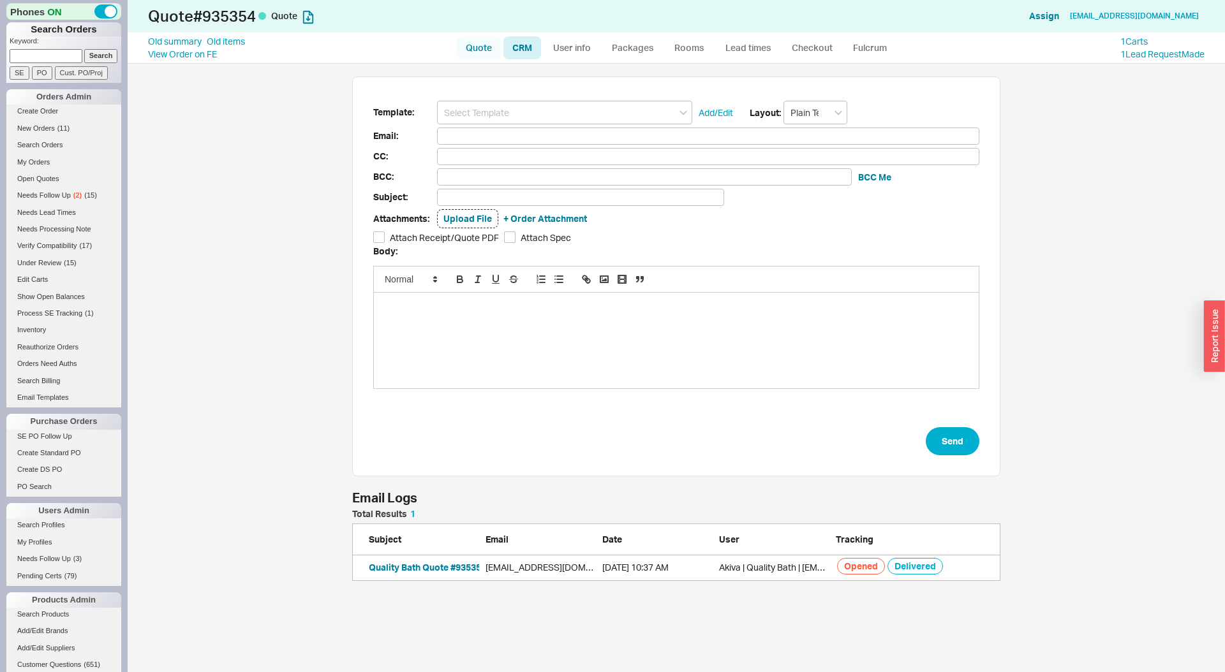
click at [481, 50] on link "Quote" at bounding box center [479, 47] width 44 height 23
select select "LOW"
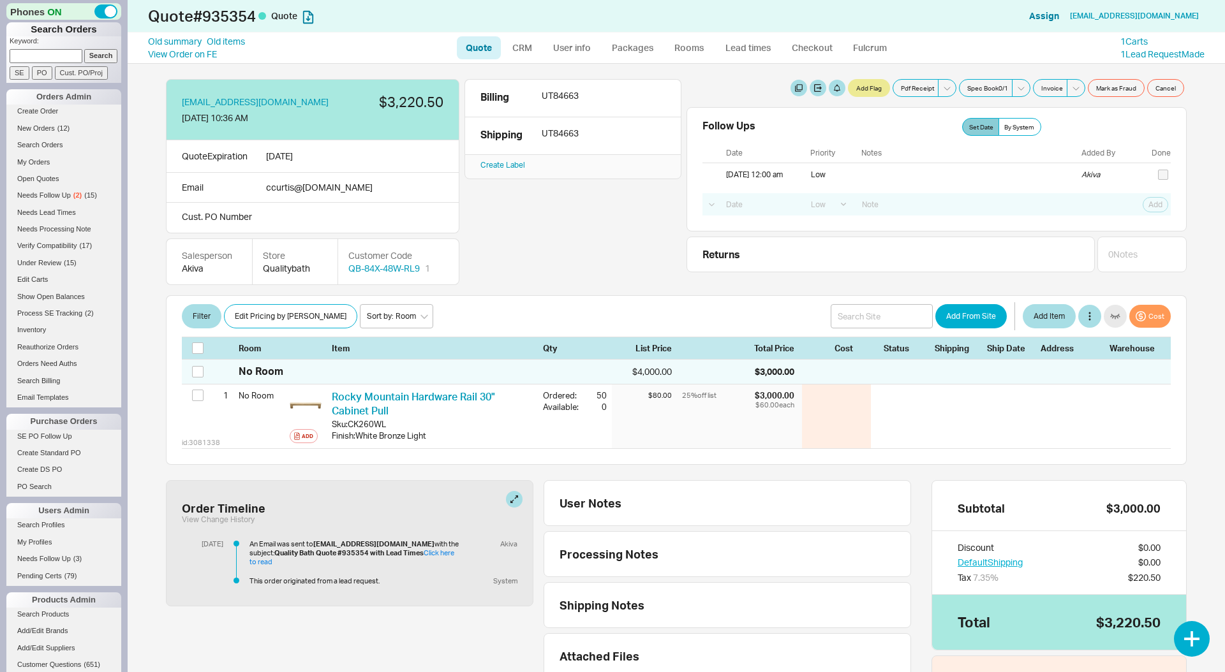
select select "LOW"
click at [531, 69] on div "[EMAIL_ADDRESS][DOMAIN_NAME] [DATE] 10:36 AM $3,220.50 Quote Expiration [DATE] …" at bounding box center [676, 368] width 1046 height 609
drag, startPoint x: 523, startPoint y: 50, endPoint x: 512, endPoint y: 49, distance: 10.9
click at [523, 50] on link "CRM" at bounding box center [522, 47] width 38 height 23
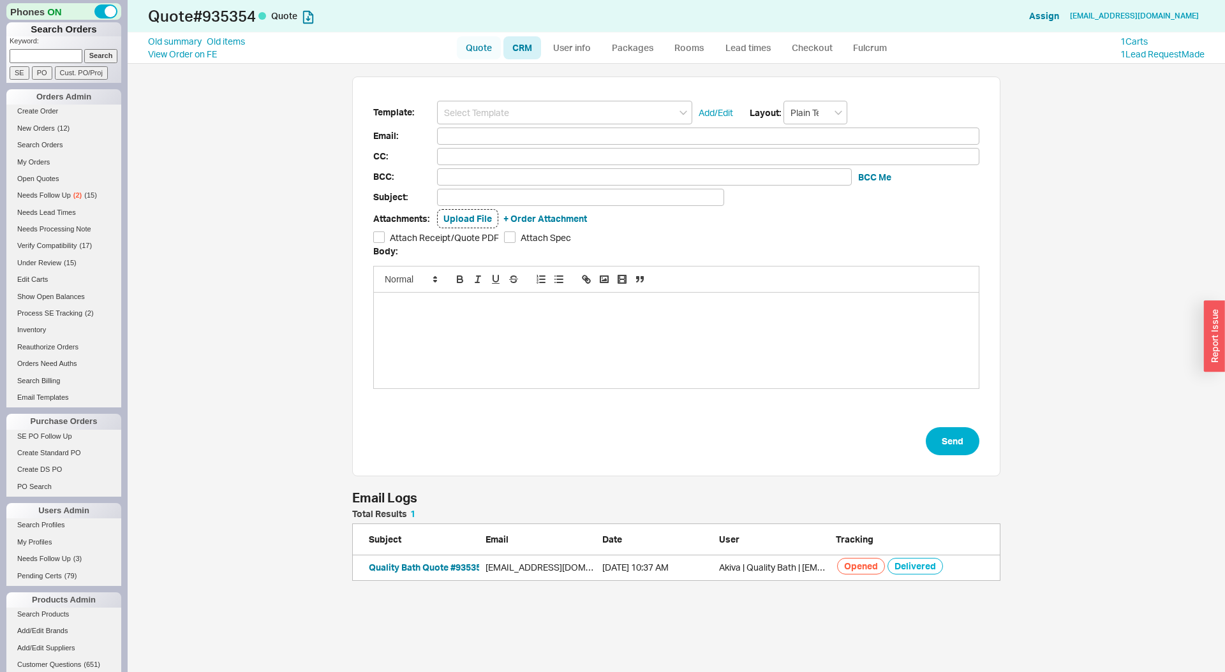
scroll to position [71, 648]
click at [485, 48] on link "Quote" at bounding box center [479, 47] width 44 height 23
select select "LOW"
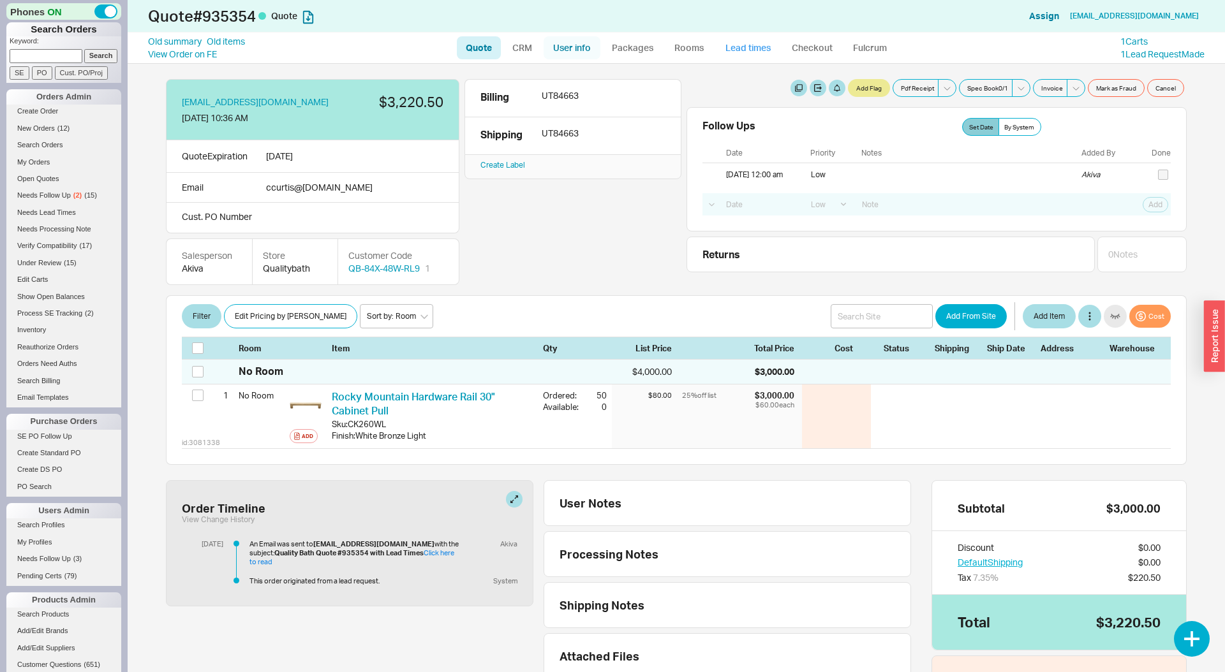
drag, startPoint x: 743, startPoint y: 55, endPoint x: 545, endPoint y: 47, distance: 197.9
click at [743, 55] on link "Lead times" at bounding box center [748, 47] width 64 height 23
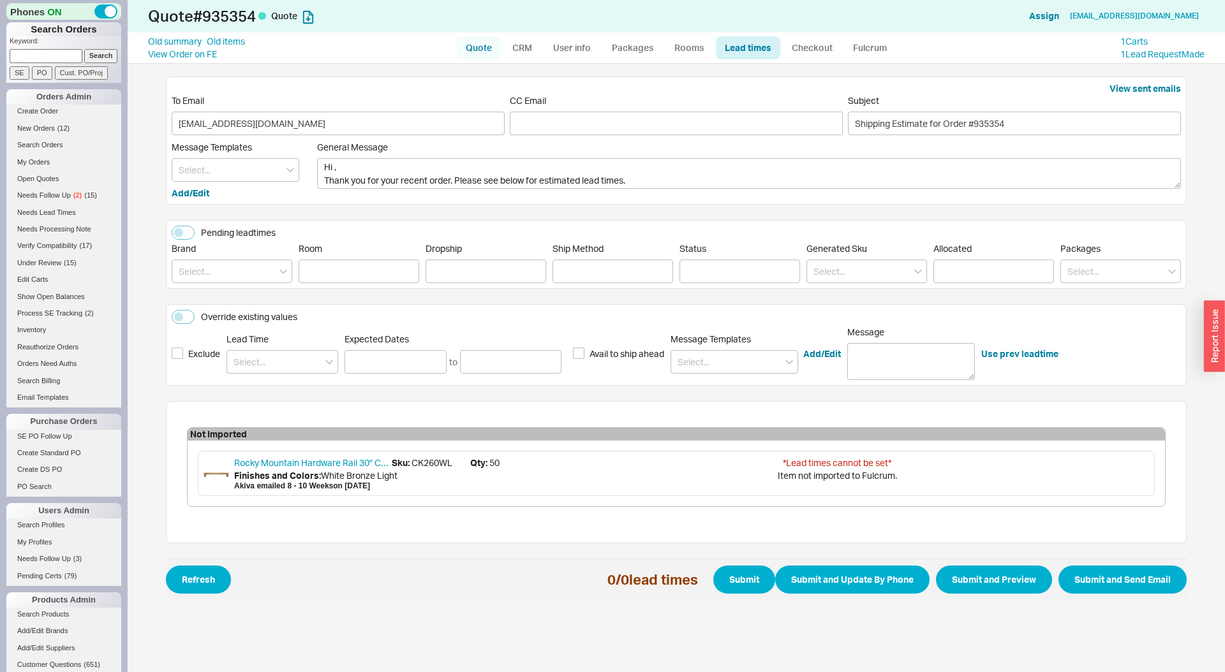
click at [483, 45] on link "Quote" at bounding box center [479, 47] width 44 height 23
select select "LOW"
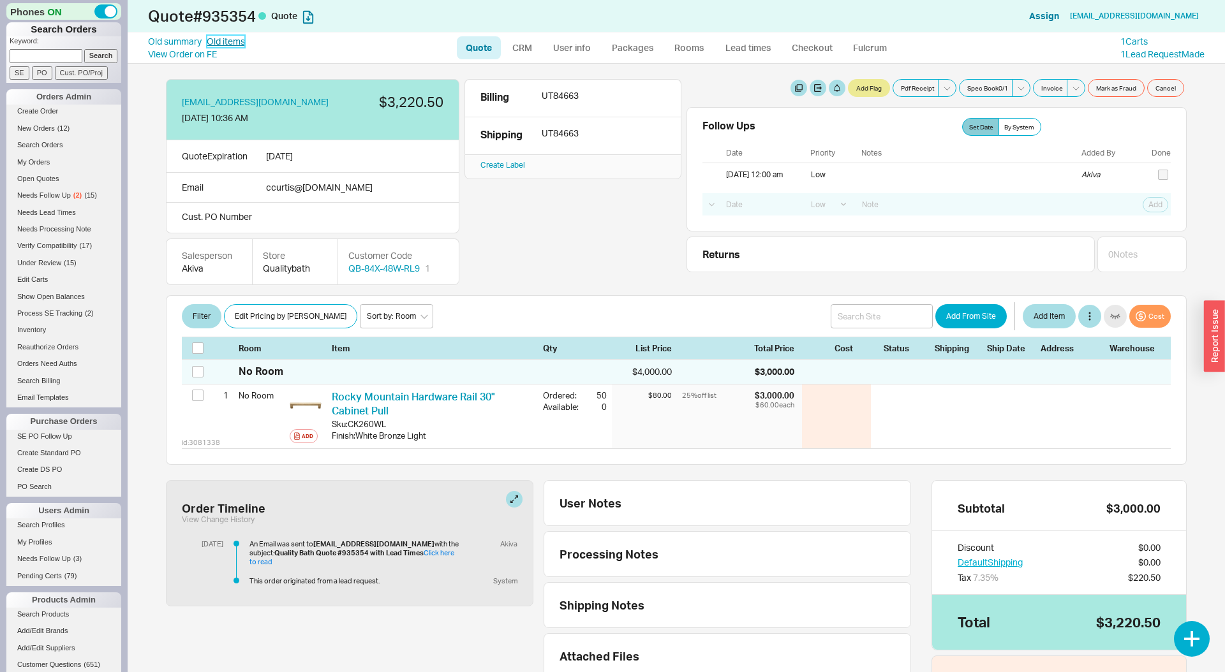
click at [233, 40] on link "Old items" at bounding box center [226, 41] width 38 height 13
select select "3"
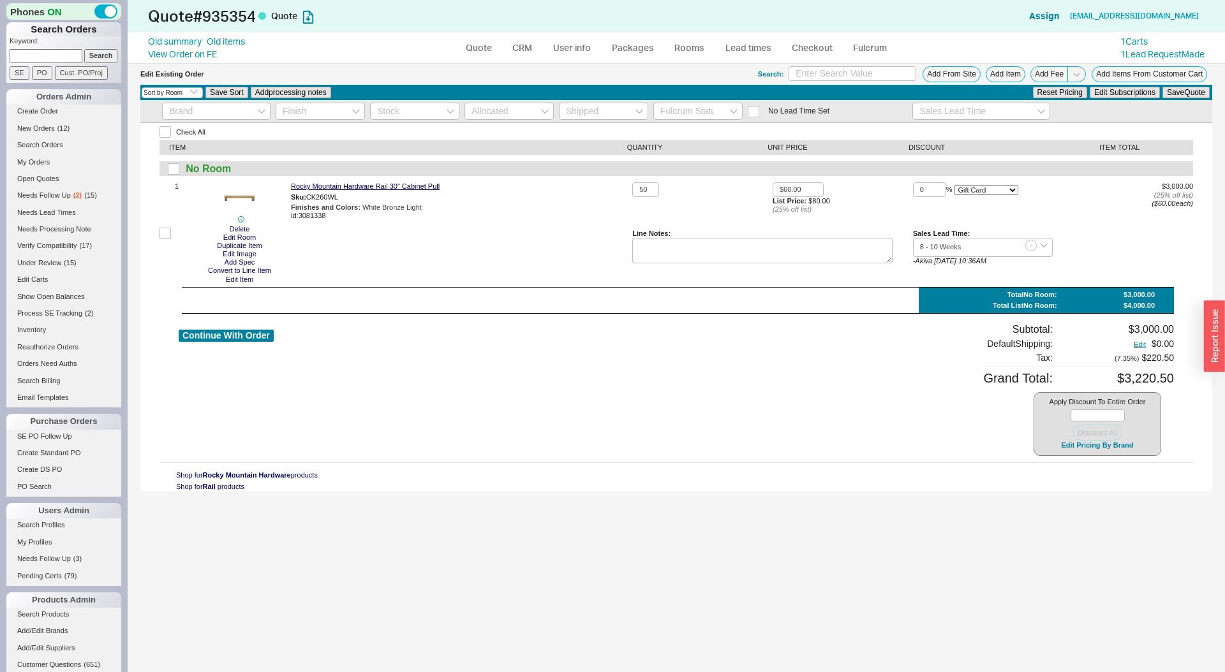
click at [981, 186] on select "On Item On Bottom Gift Card" at bounding box center [986, 190] width 64 height 10
select select "ON_ITEM"
click at [1200, 90] on button "Save Quote" at bounding box center [1185, 92] width 47 height 11
click at [401, 191] on div "Sku: CK260WL" at bounding box center [459, 197] width 336 height 12
click at [410, 184] on link "Rocky Mountain Hardware Rail 30" Cabinet Pull" at bounding box center [365, 186] width 149 height 8
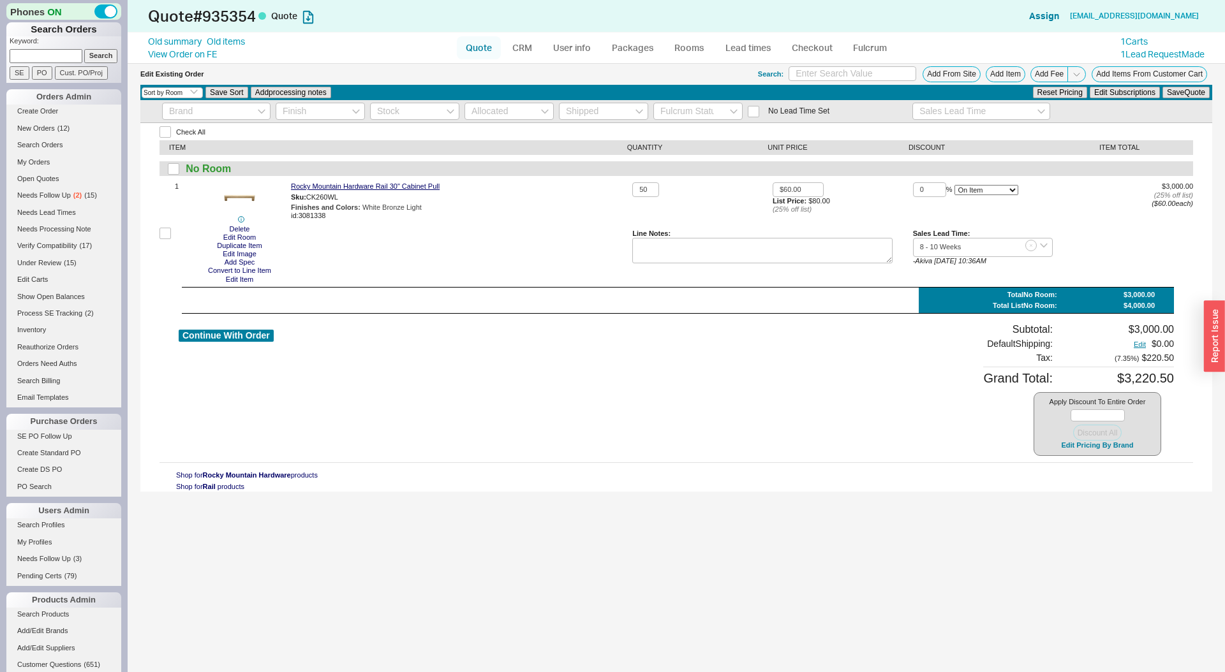
click at [490, 42] on link "Quote" at bounding box center [479, 47] width 44 height 23
select select "LOW"
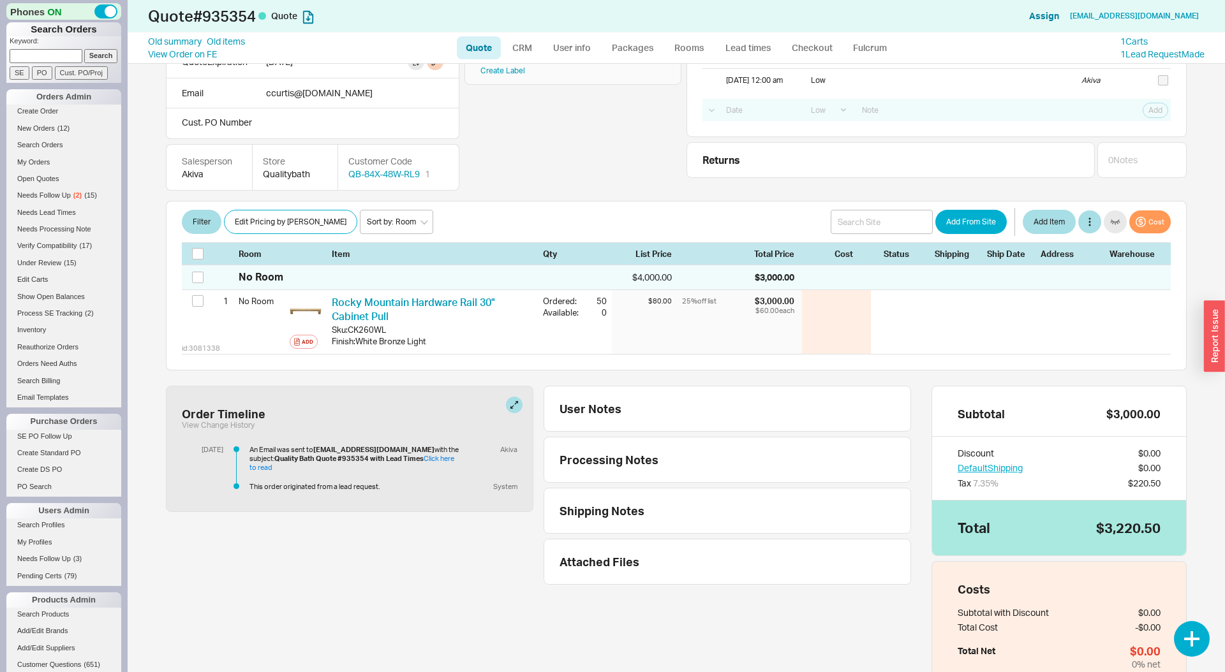
scroll to position [158, 0]
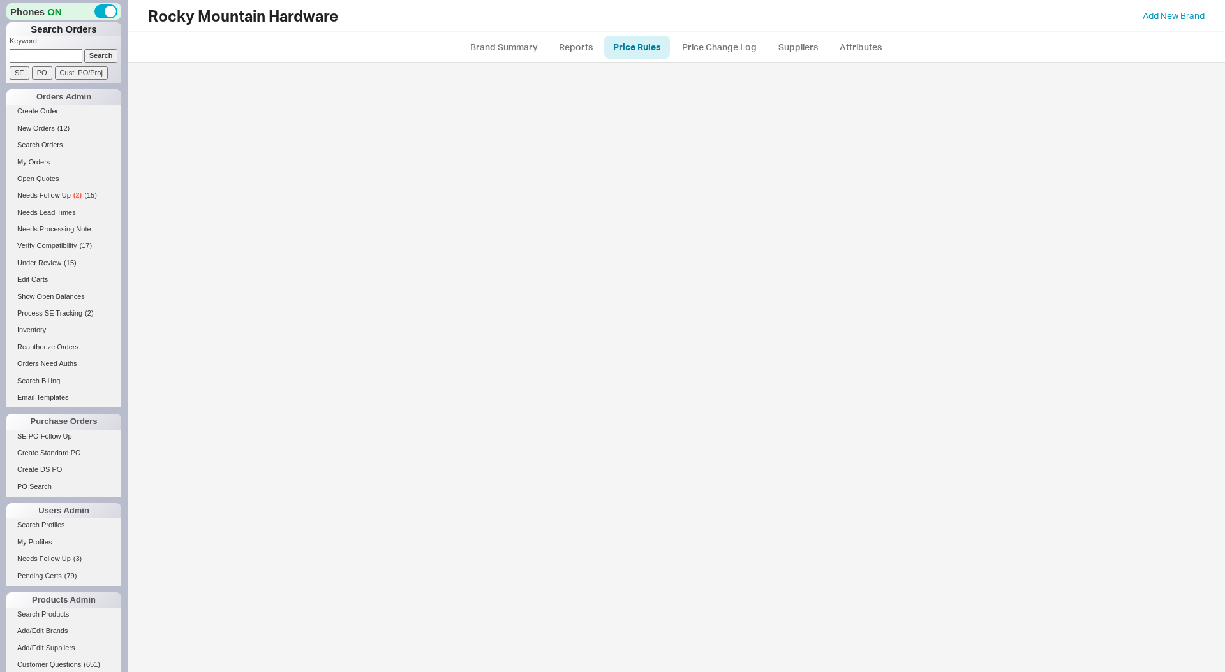
select select "mapprice"
select select "callbetterprice"
select select "ON_CHECKOUT_AGGREGATED"
select select "never"
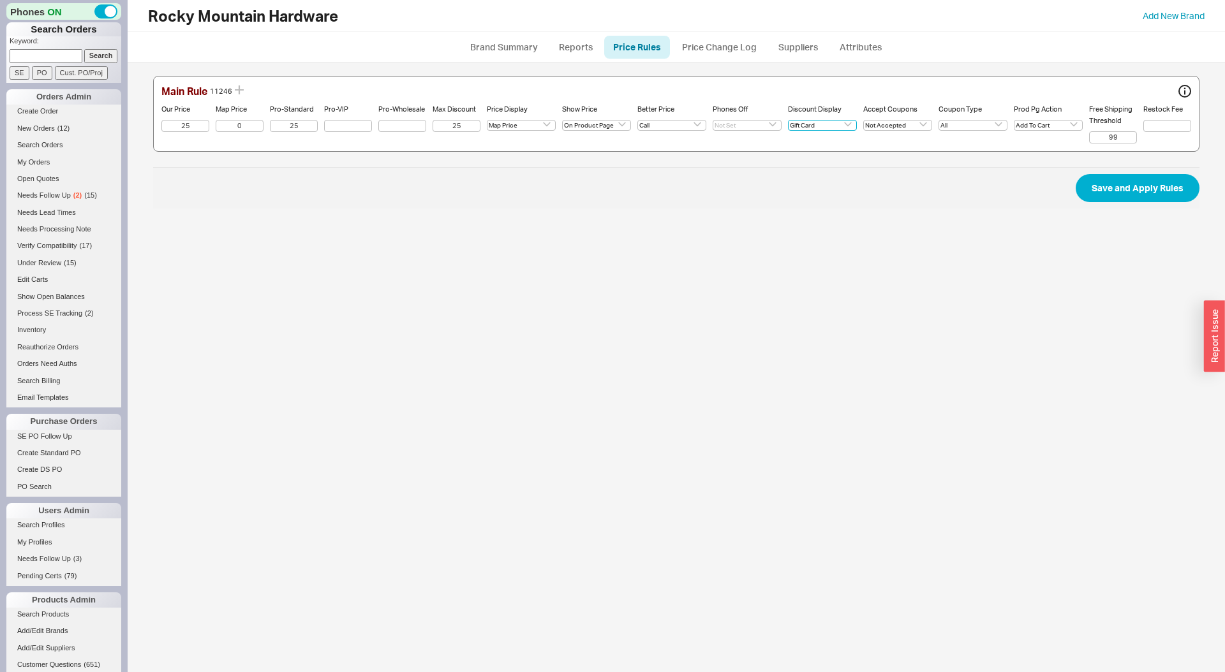
click at [806, 123] on select "On Item On Bottom Gift Card" at bounding box center [822, 125] width 69 height 11
select select "ON_ITEM"
drag, startPoint x: 1142, startPoint y: 181, endPoint x: 1169, endPoint y: 188, distance: 28.3
click at [1169, 188] on button "Save and Apply Rules" at bounding box center [1138, 188] width 124 height 28
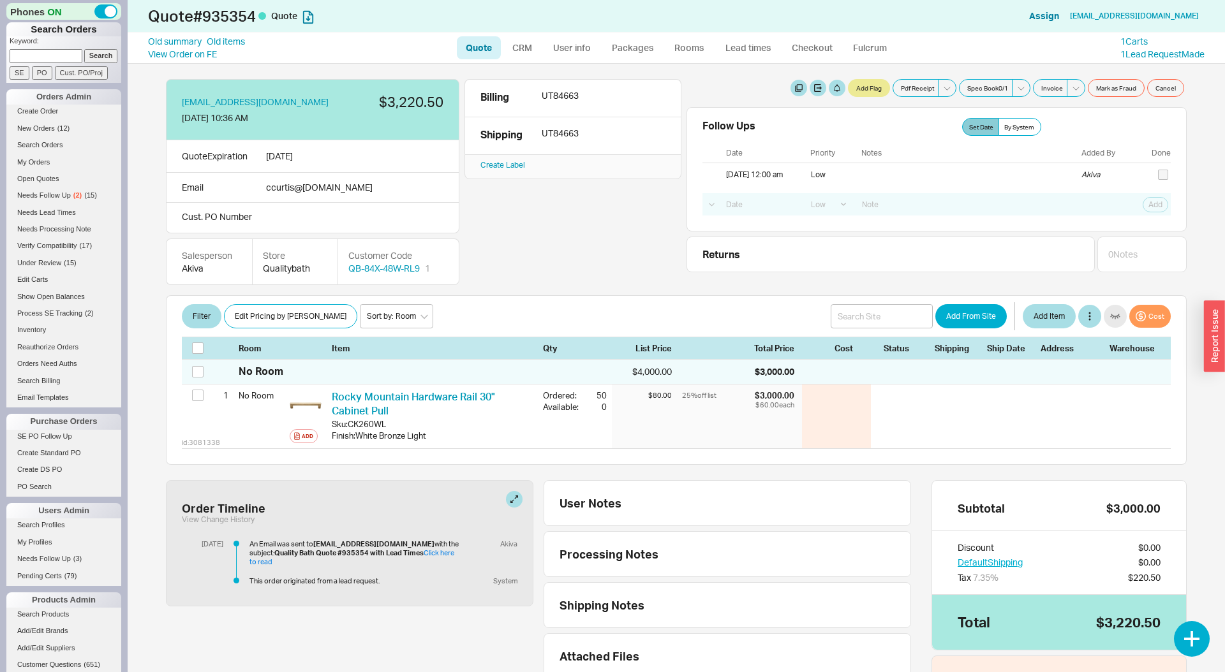
select select "LOW"
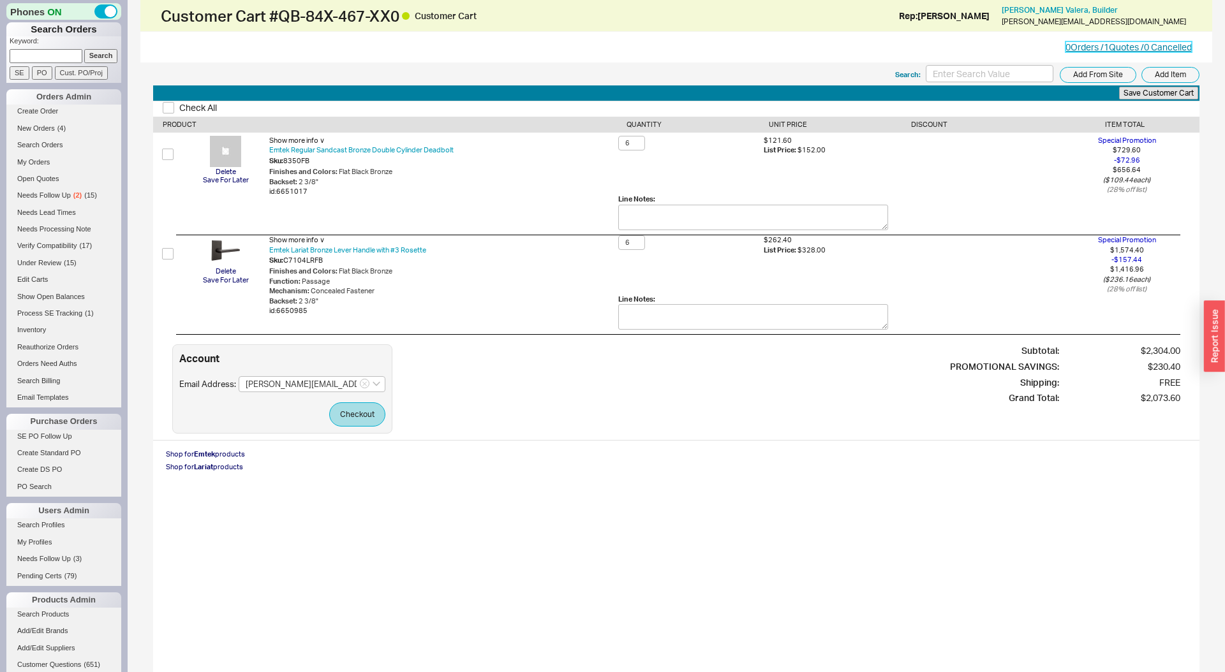
drag, startPoint x: 1125, startPoint y: 45, endPoint x: 1065, endPoint y: 54, distance: 60.6
click at [1125, 45] on link "0 Orders / 1 Quotes / 0 Cancelled" at bounding box center [1128, 46] width 126 height 11
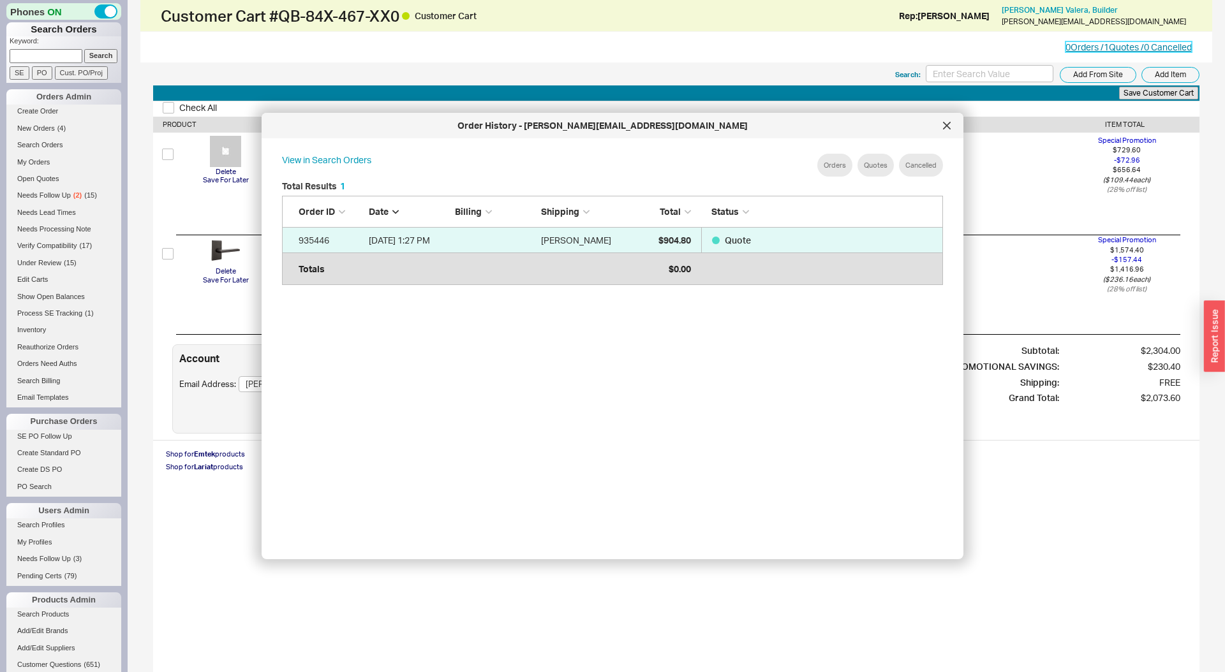
scroll to position [390, 681]
click at [944, 128] on icon at bounding box center [947, 125] width 6 height 6
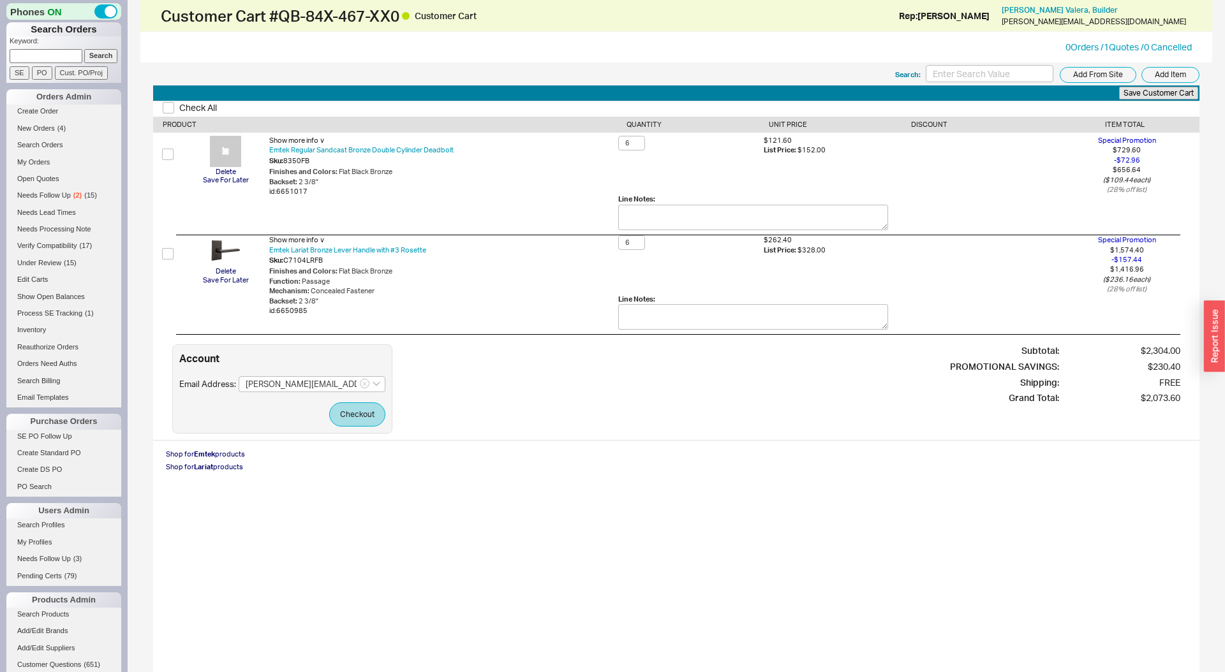
click at [425, 191] on div "id: 6651017" at bounding box center [443, 192] width 349 height 10
click at [431, 150] on link "Emtek Regular Sandcast Bronze Double Cylinder Deadbolt" at bounding box center [361, 150] width 184 height 10
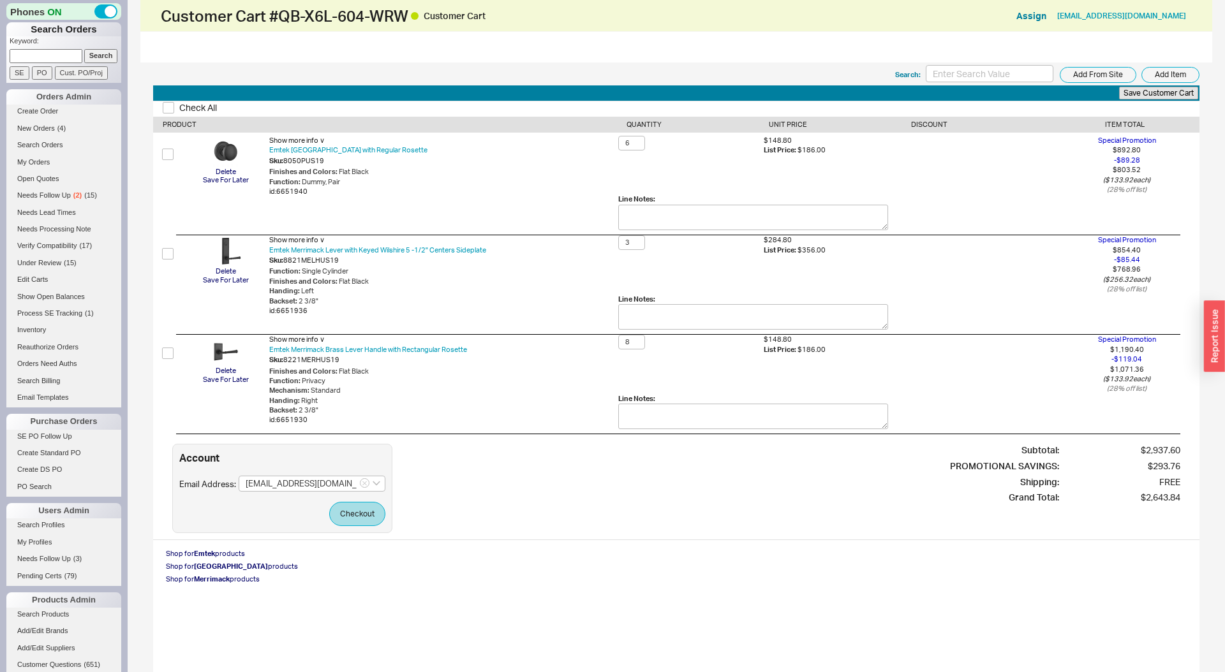
click at [575, 493] on div "Account Email Address: [EMAIL_ADDRESS][DOMAIN_NAME] Checkout Subtotal: $2,937.6…" at bounding box center [676, 488] width 1008 height 89
click at [360, 515] on button "Checkout" at bounding box center [357, 514] width 56 height 24
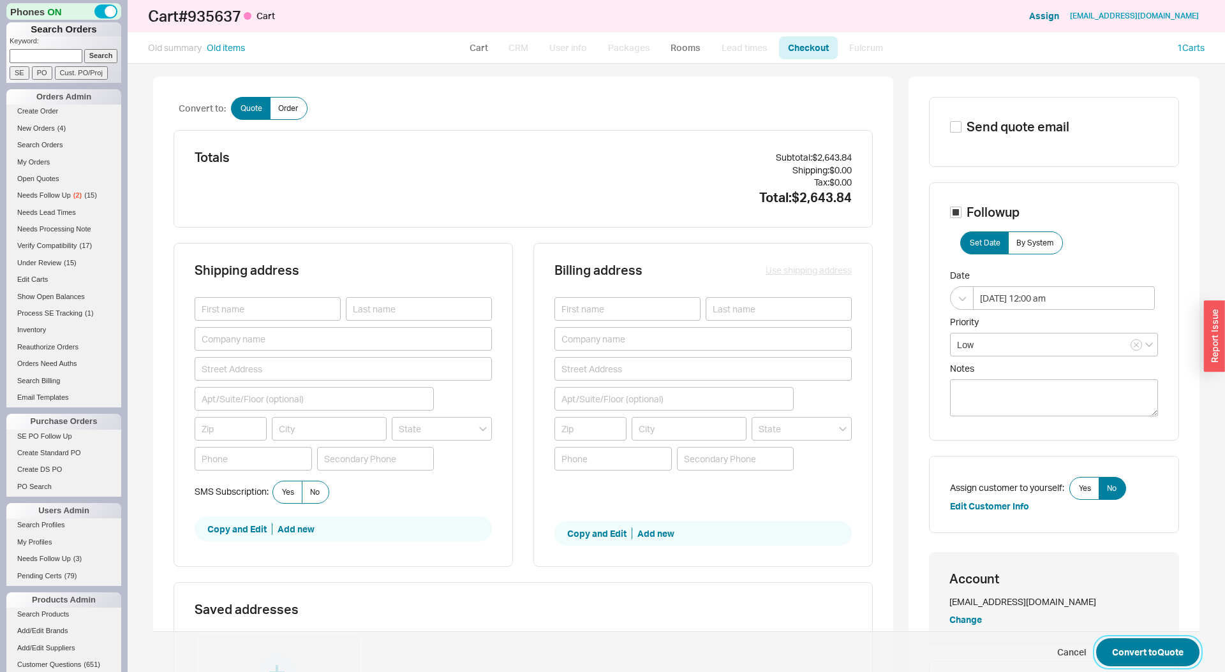
click at [1168, 649] on button "Convert to Quote" at bounding box center [1147, 653] width 103 height 28
select select "LOW"
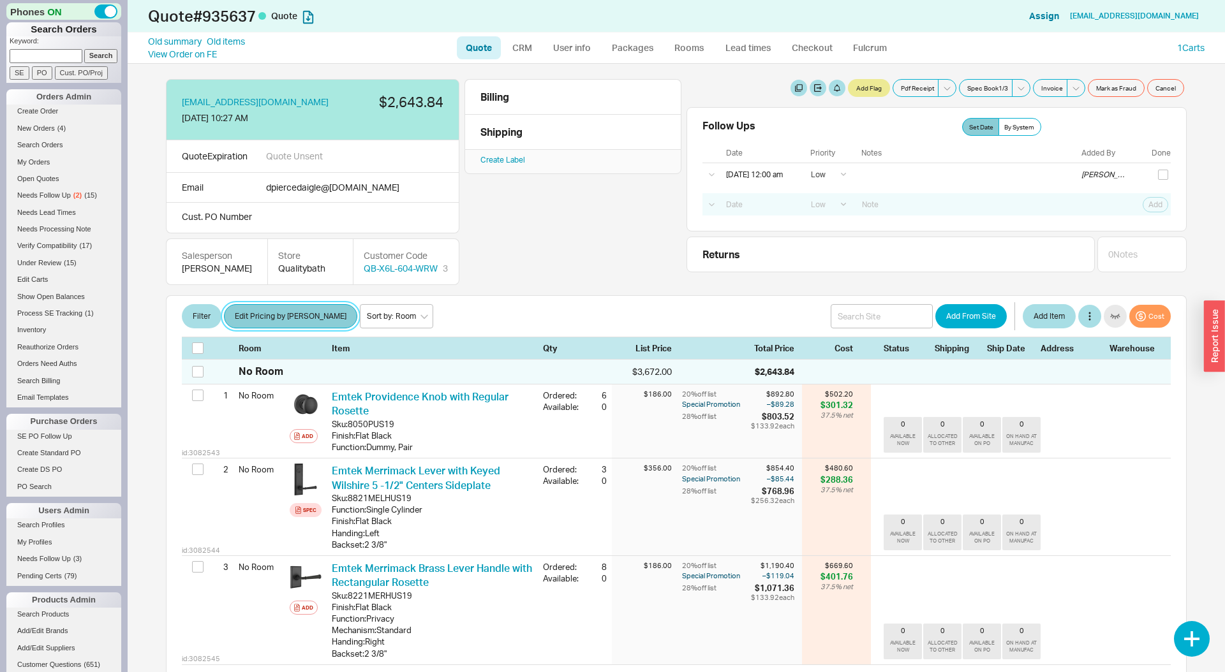
click at [260, 306] on button "Edit Pricing by [PERSON_NAME]" at bounding box center [290, 316] width 133 height 24
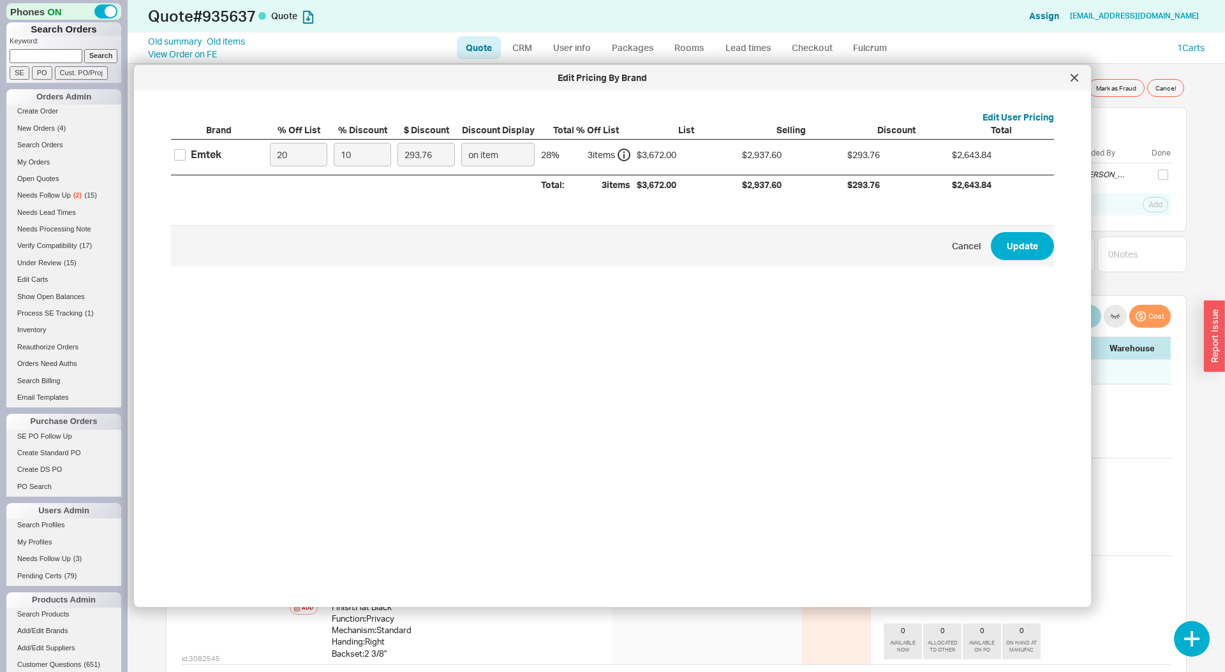
click at [183, 163] on div "Emtek" at bounding box center [219, 155] width 96 height 30
click at [181, 159] on input "Emtek" at bounding box center [179, 154] width 11 height 11
checkbox input "true"
drag, startPoint x: 352, startPoint y: 158, endPoint x: 337, endPoint y: 158, distance: 14.7
click at [337, 158] on input "10" at bounding box center [362, 155] width 57 height 24
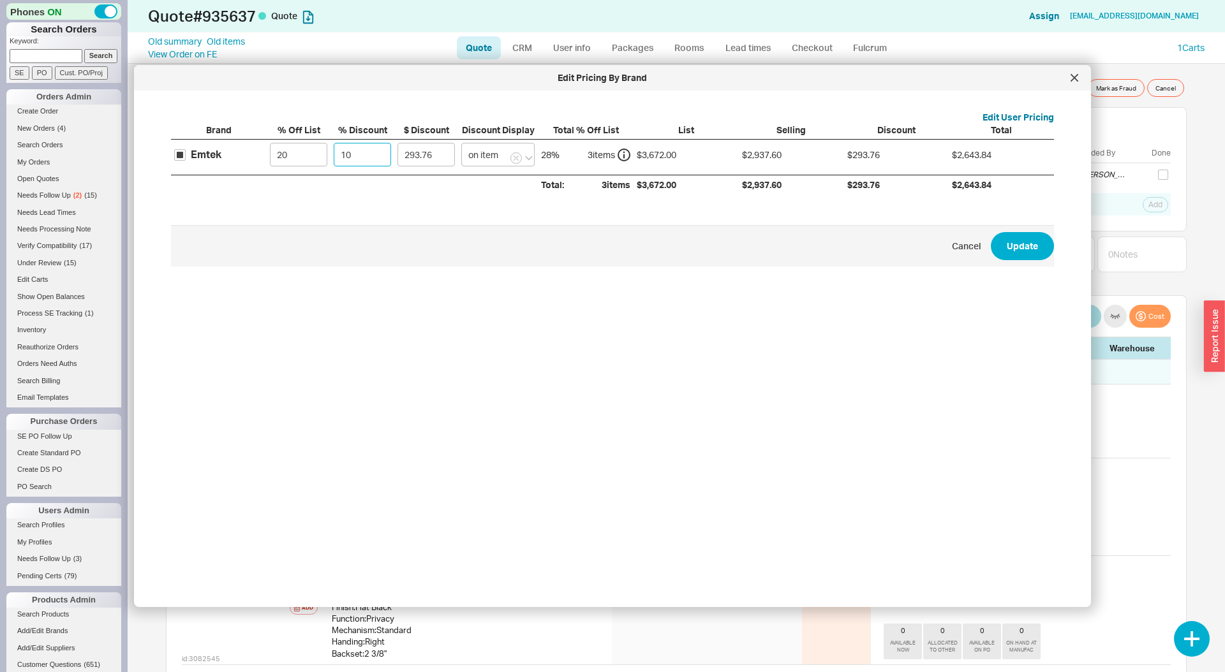
type input "1"
type input "29.38"
type input "15"
type input "440.64"
type input "15"
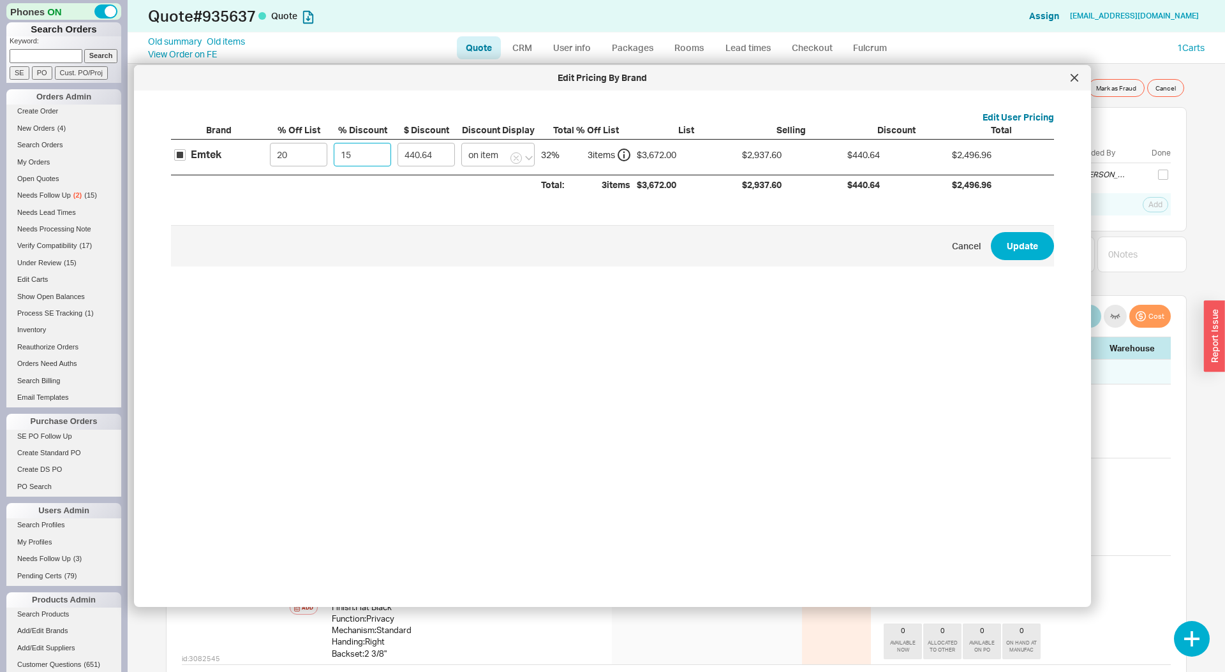
click at [991, 232] on button "Update" at bounding box center [1022, 246] width 63 height 28
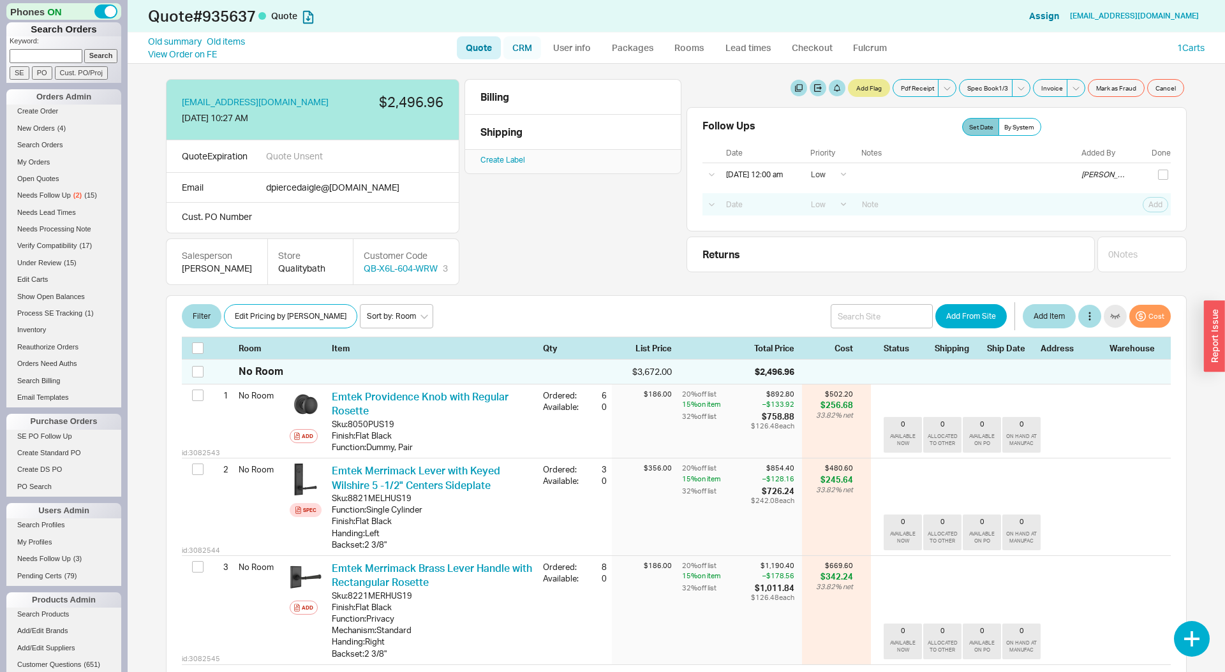
click at [530, 45] on link "CRM" at bounding box center [522, 47] width 38 height 23
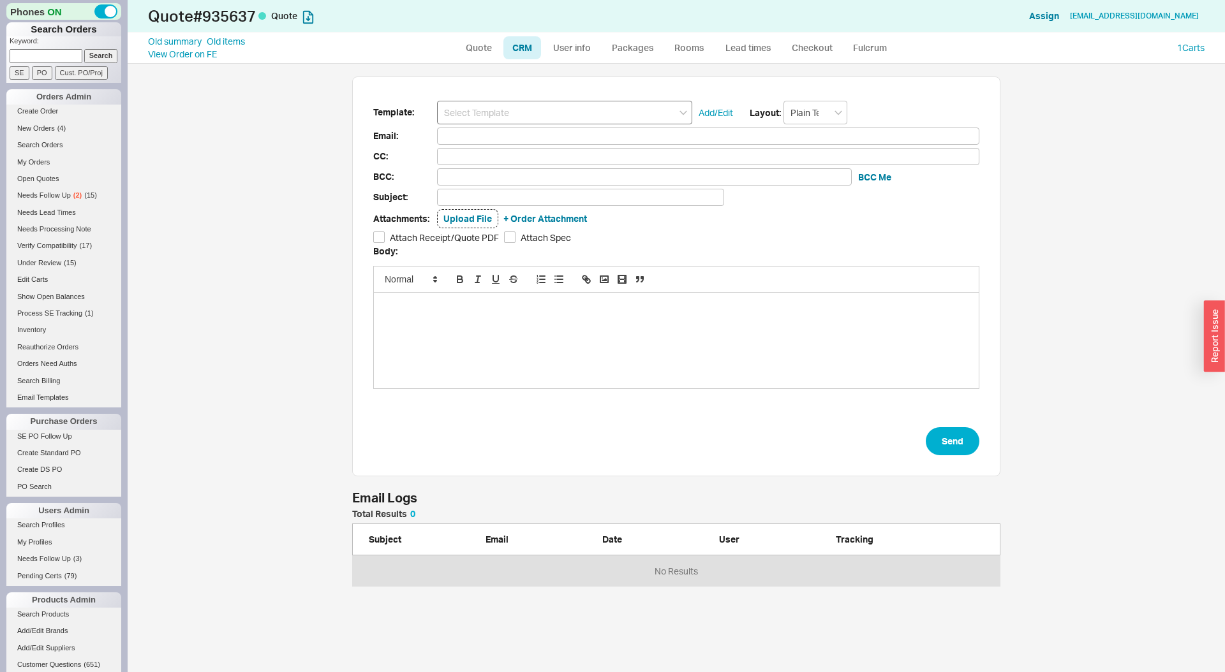
scroll to position [77, 648]
drag, startPoint x: 515, startPoint y: 106, endPoint x: 515, endPoint y: 114, distance: 8.3
click at [515, 106] on input at bounding box center [564, 113] width 255 height 24
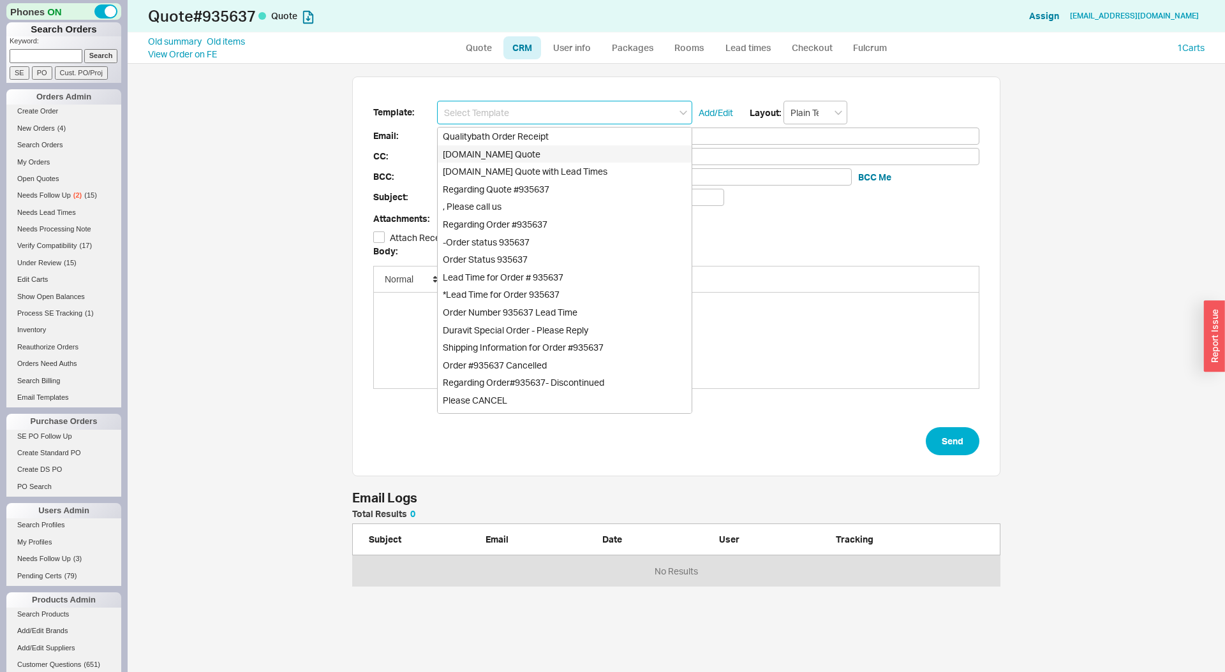
click at [519, 149] on div "Qualitybath.com Quote" at bounding box center [565, 154] width 254 height 18
type input "Receipt"
type input "dpiercedaigle@gmail.com"
type input "Quality Bath Quote #935637"
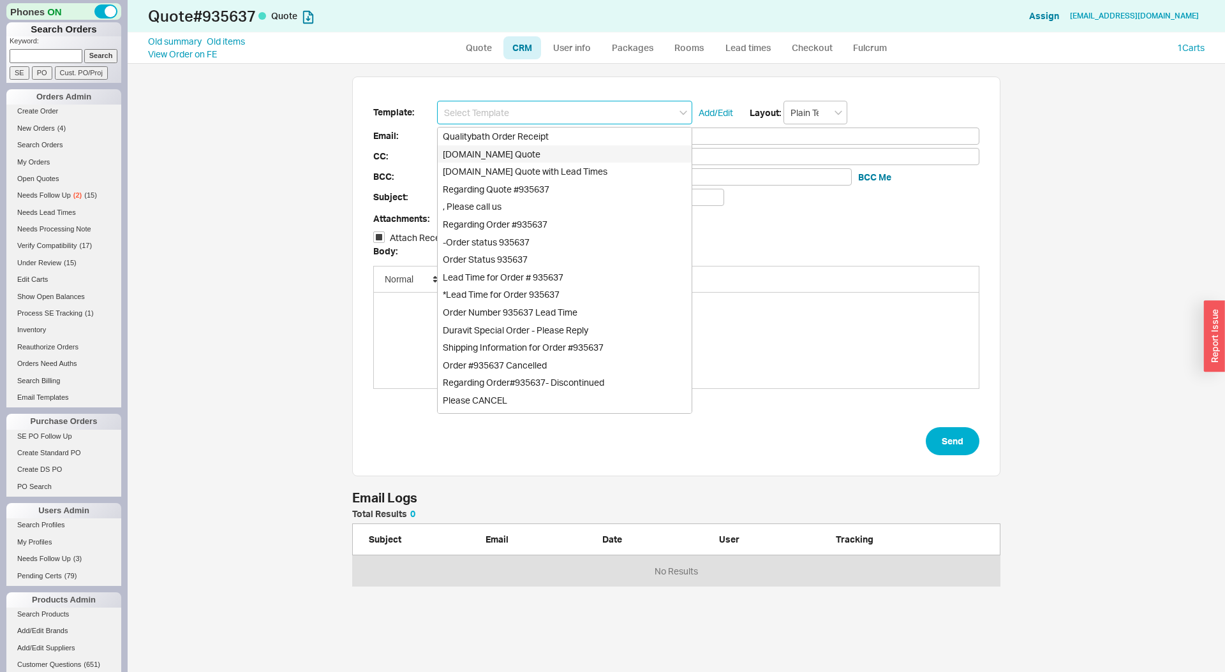
checkbox input "true"
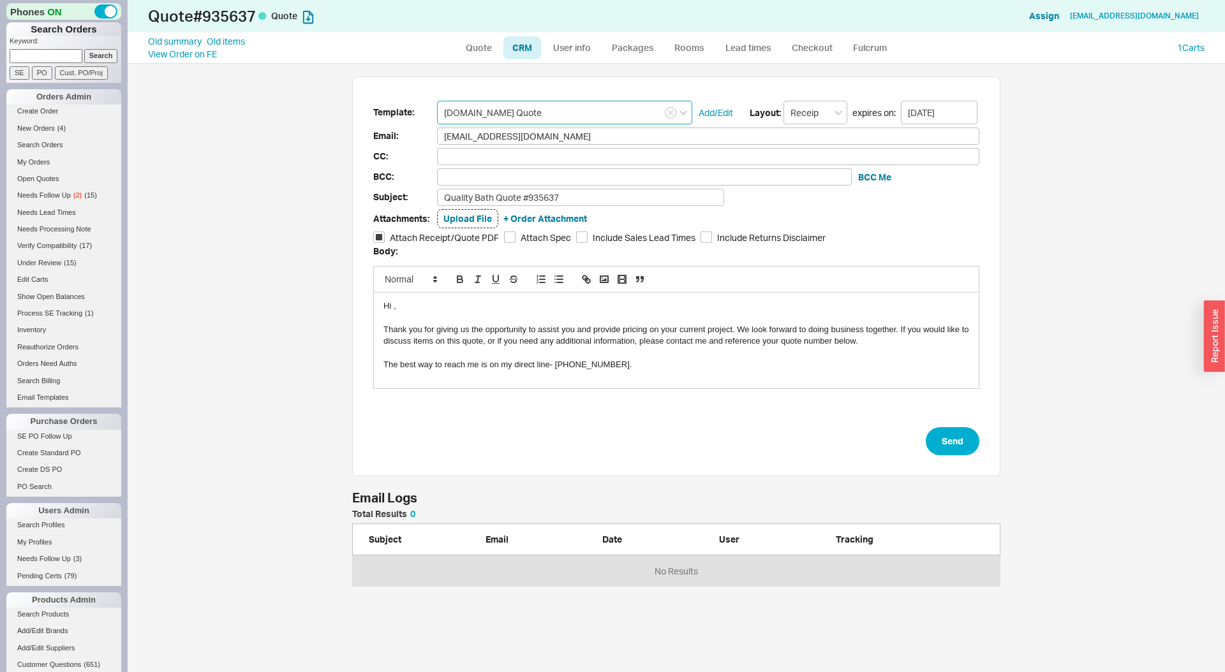
drag, startPoint x: 556, startPoint y: 115, endPoint x: 463, endPoint y: 96, distance: 94.6
click at [463, 96] on div "Template: Qualitybath.com Quote Add/Edit Layout: Receipt expires on: 09/05/2025…" at bounding box center [676, 277] width 648 height 400
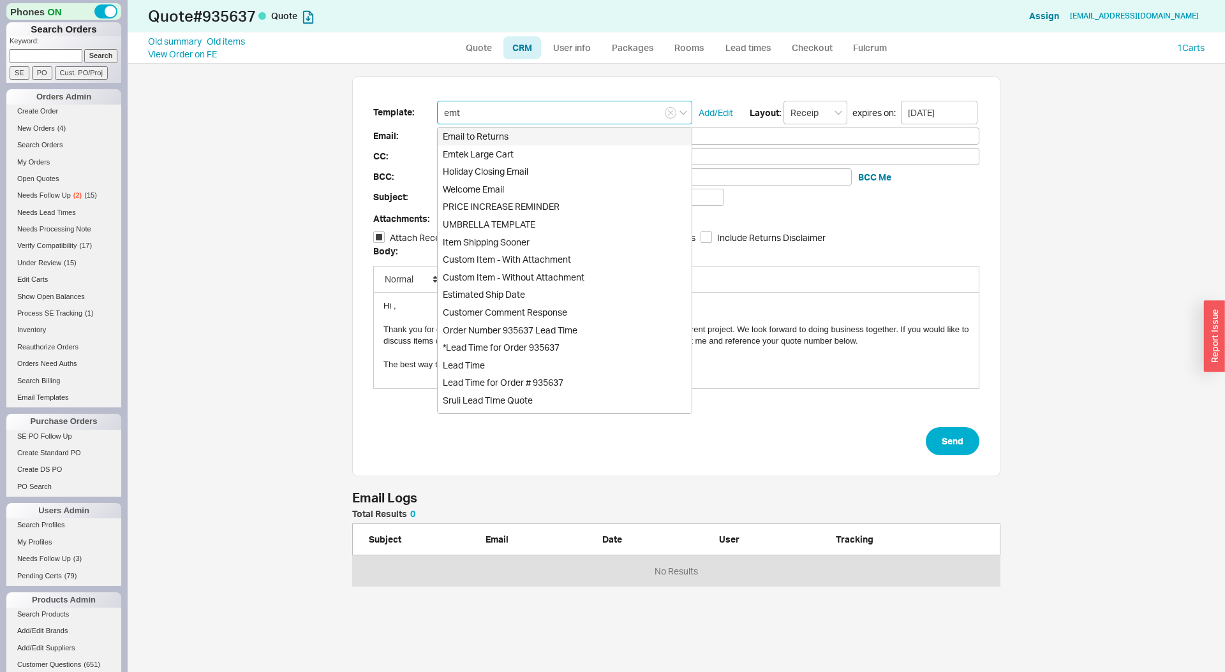
type input "emte"
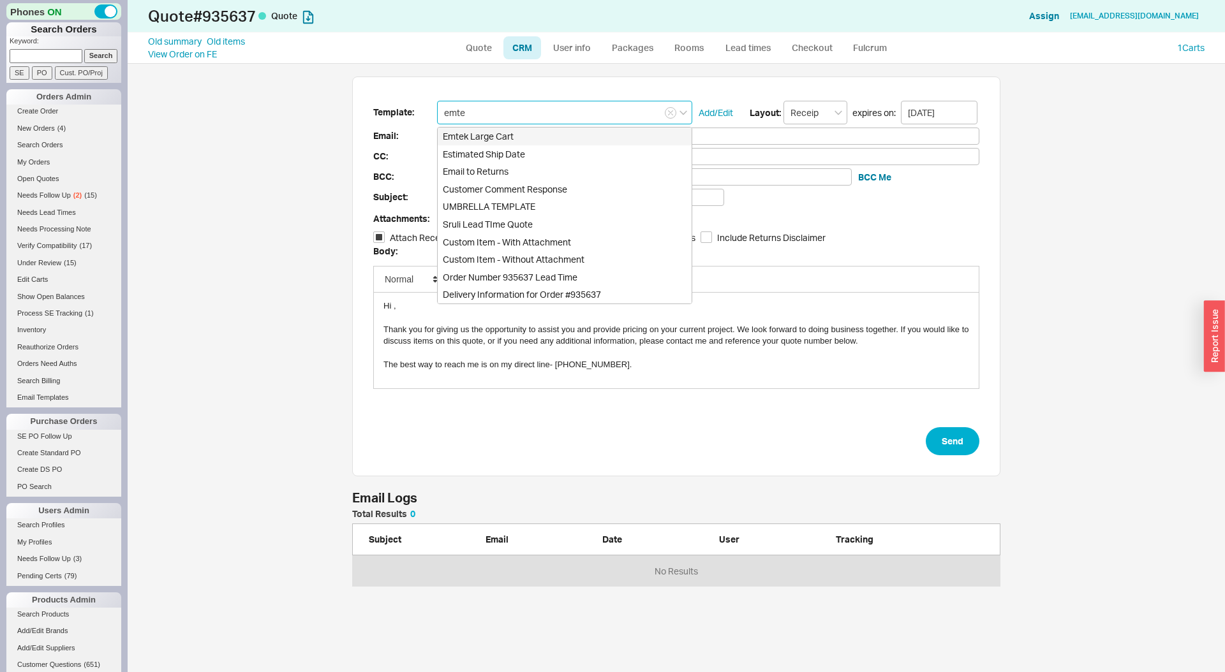
type input "Quality Bath Emtek Quote with Discounts"
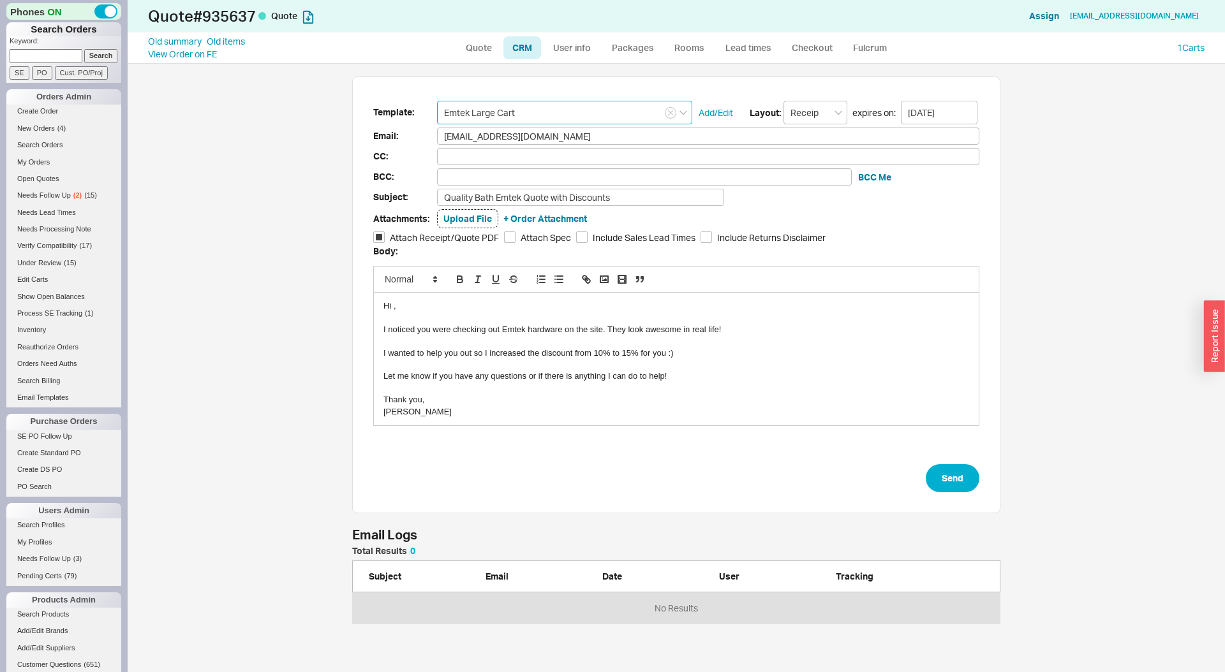
type input "Emtek Large Cart"
click at [682, 352] on div "I wanted to help you out so I increased the discount from 10% to 15% for you :)" at bounding box center [676, 353] width 586 height 11
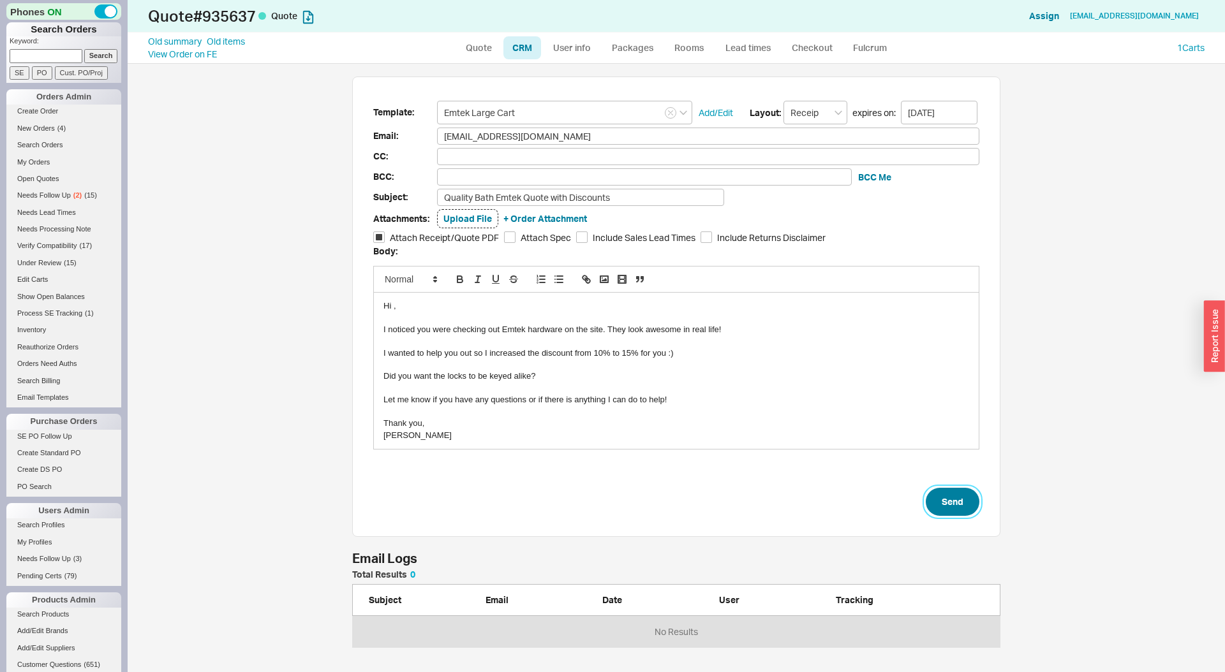
click at [932, 494] on button "Send" at bounding box center [953, 502] width 54 height 28
select select "LOW"
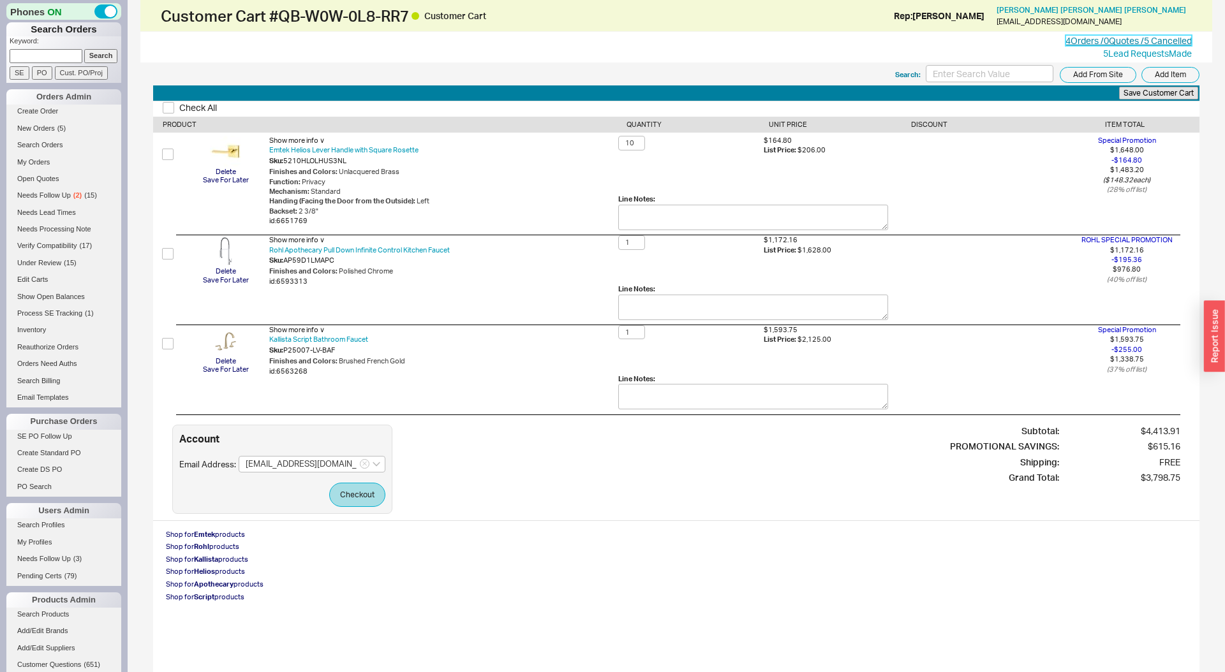
drag, startPoint x: 1132, startPoint y: 41, endPoint x: 1105, endPoint y: 44, distance: 26.9
click at [1132, 41] on link "4 Orders / 0 Quotes / 5 Cancelled" at bounding box center [1128, 40] width 126 height 11
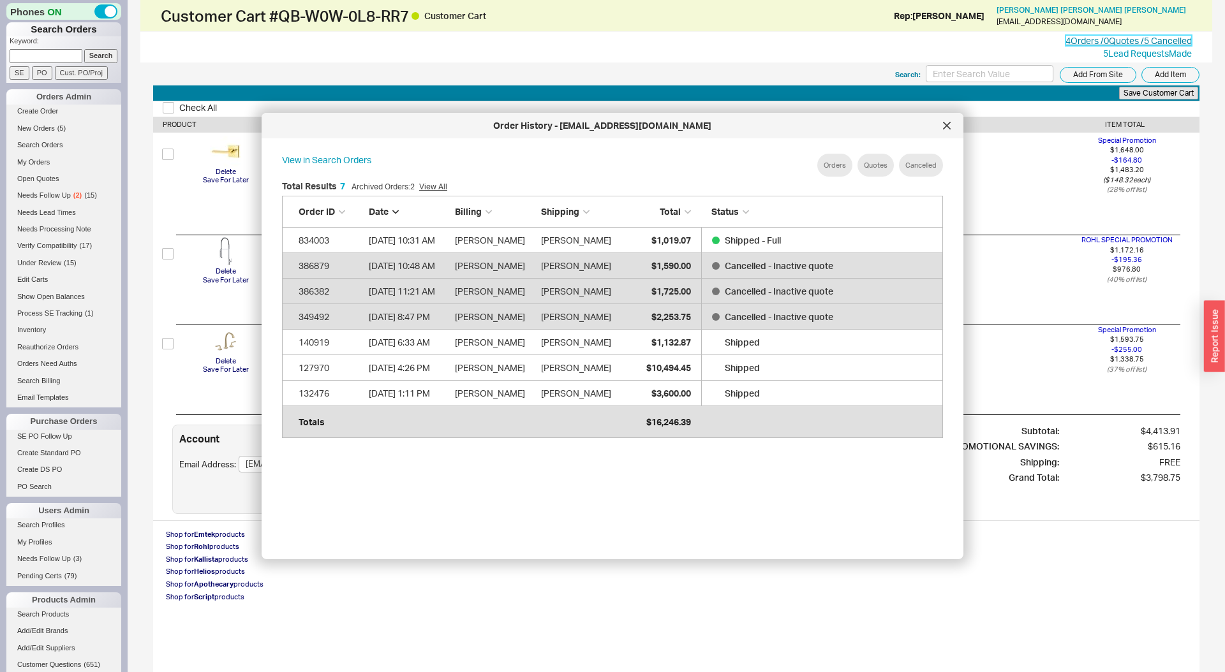
scroll to position [390, 681]
click at [949, 127] on icon at bounding box center [947, 125] width 6 height 6
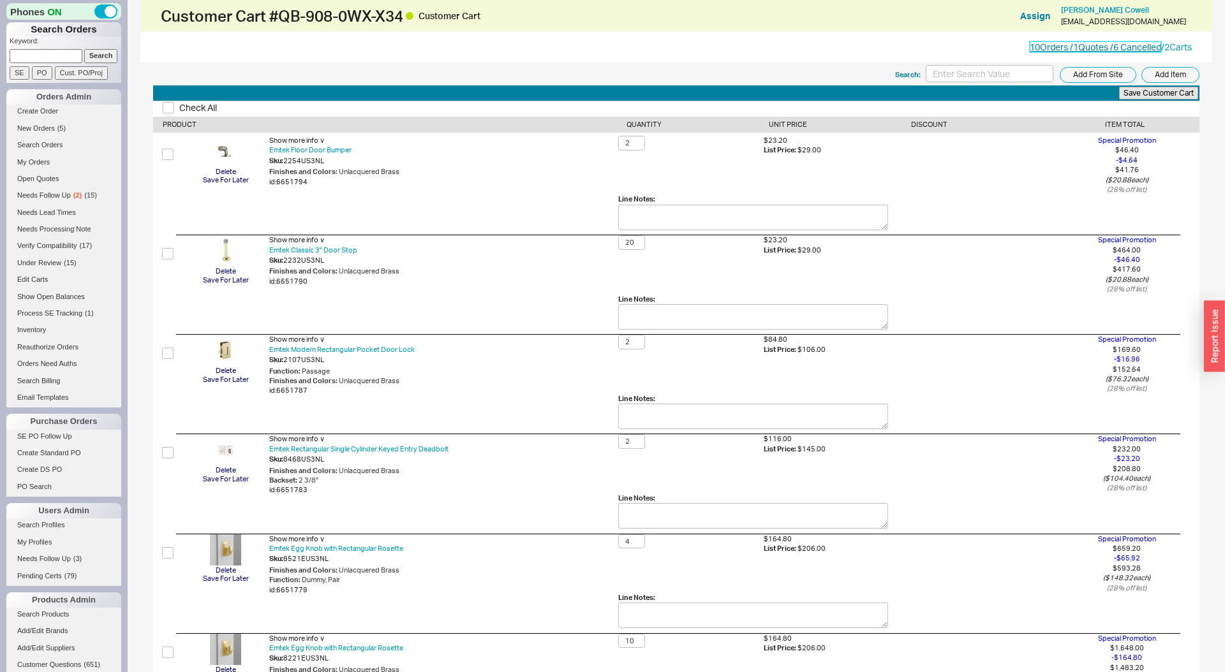
click at [1049, 49] on link "10 Orders / 1 Quotes / 6 Cancelled" at bounding box center [1095, 46] width 131 height 11
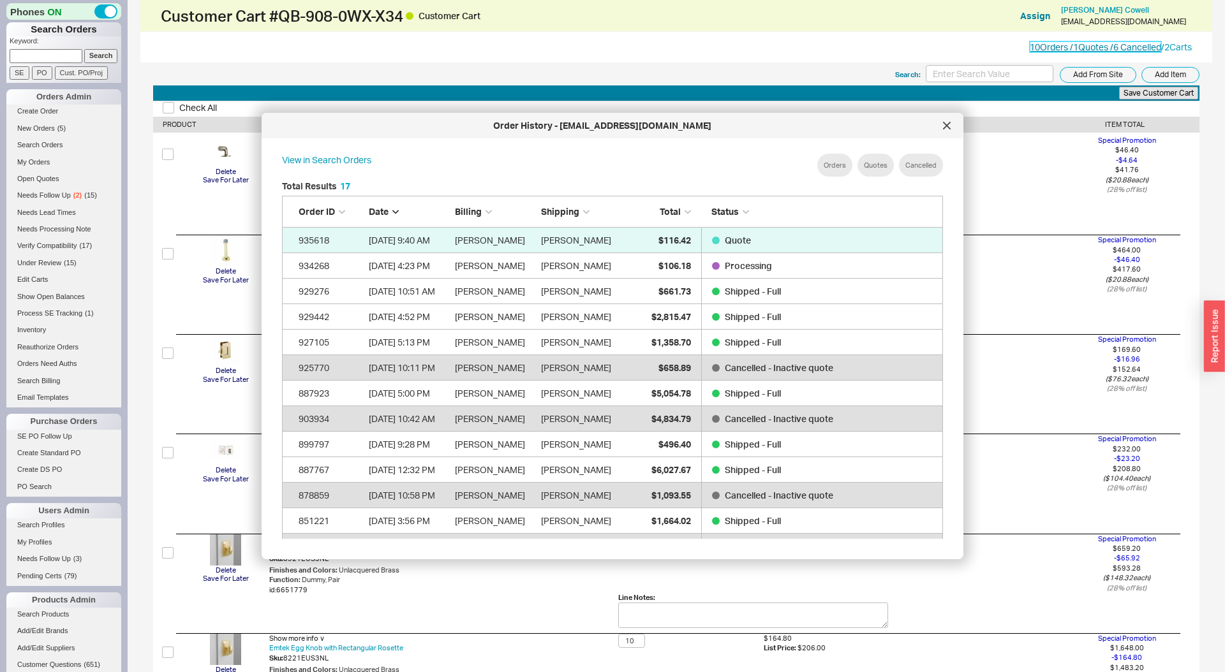
scroll to position [491, 661]
drag, startPoint x: 947, startPoint y: 124, endPoint x: 925, endPoint y: 129, distance: 22.1
click at [946, 124] on icon at bounding box center [947, 125] width 6 height 6
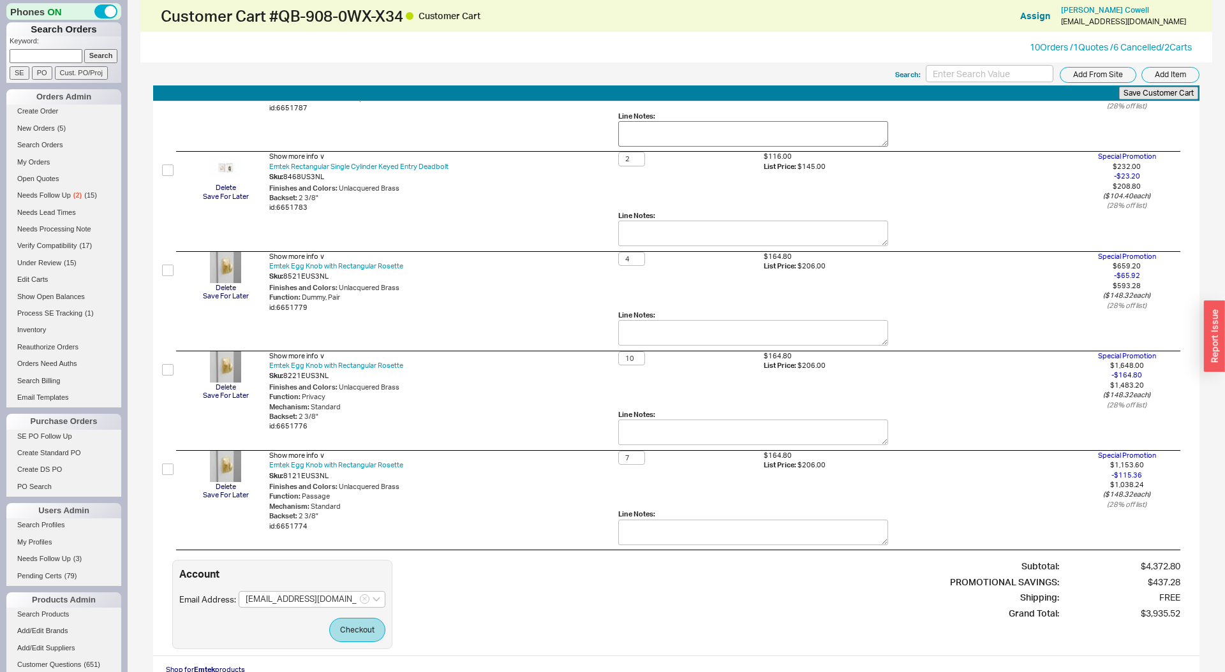
scroll to position [0, 0]
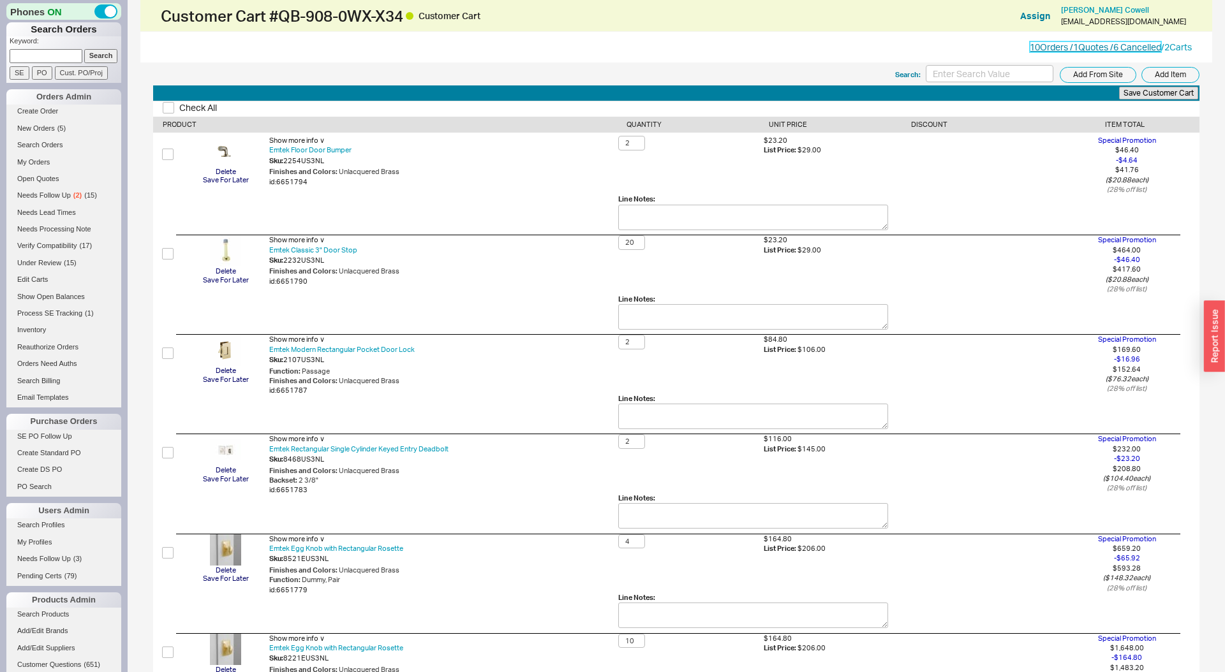
click at [1095, 45] on link "10 Orders / 1 Quotes / 6 Cancelled" at bounding box center [1095, 46] width 131 height 11
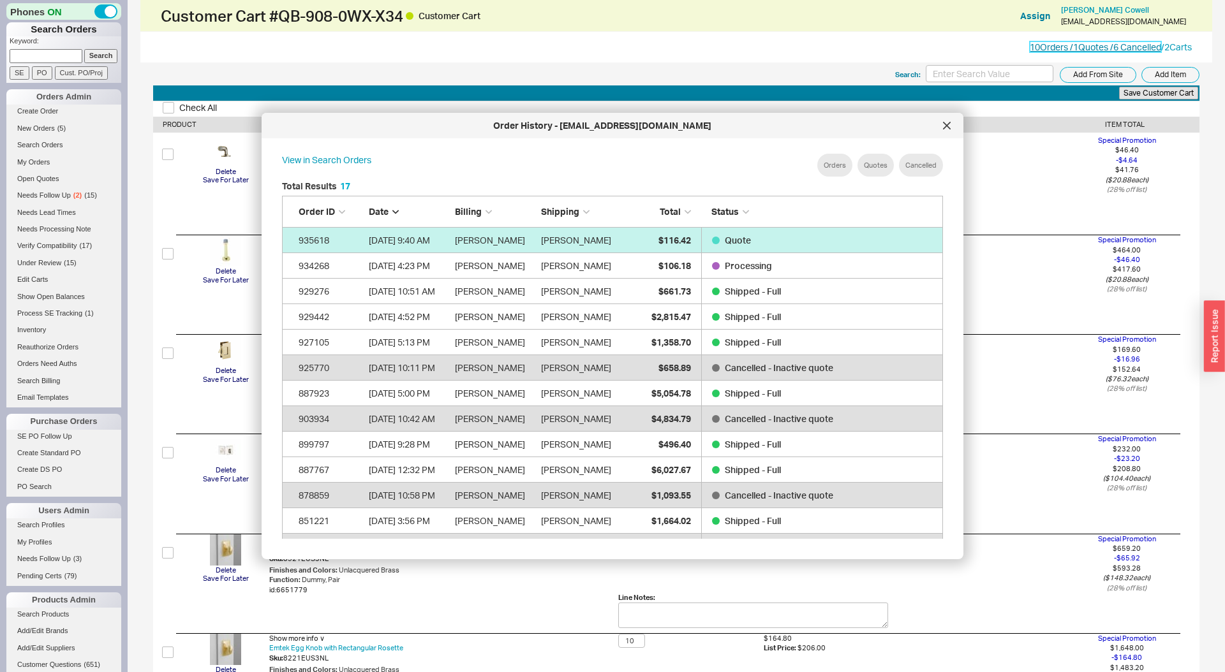
scroll to position [390, 681]
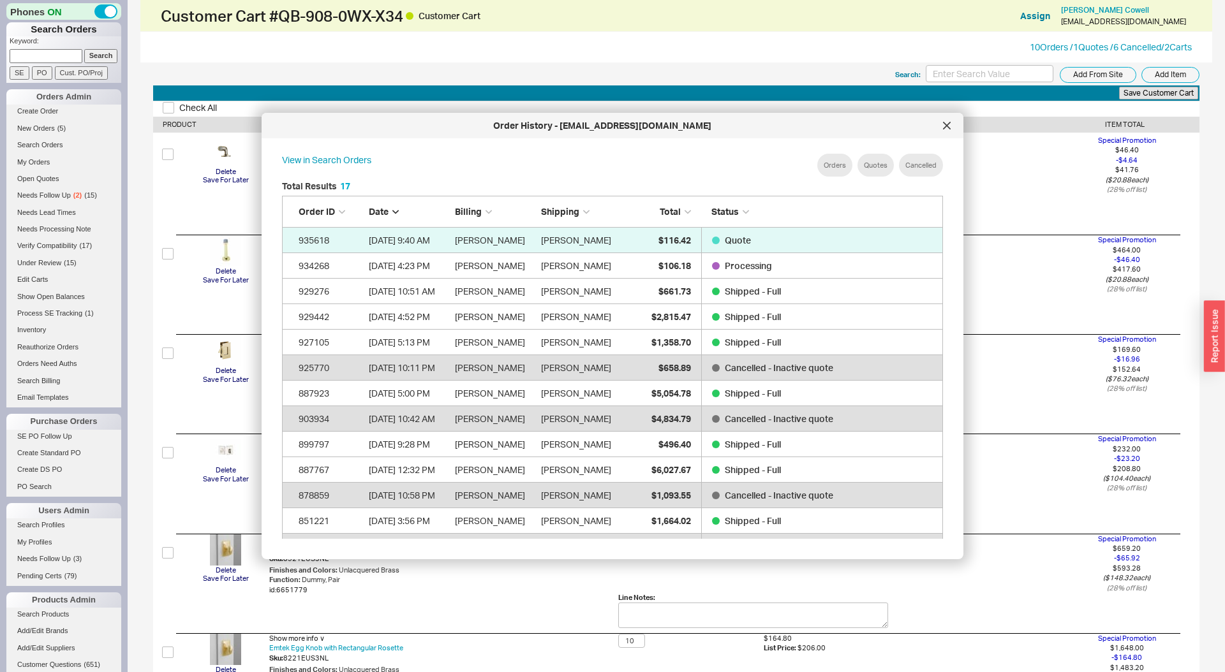
click at [938, 130] on div at bounding box center [947, 125] width 20 height 20
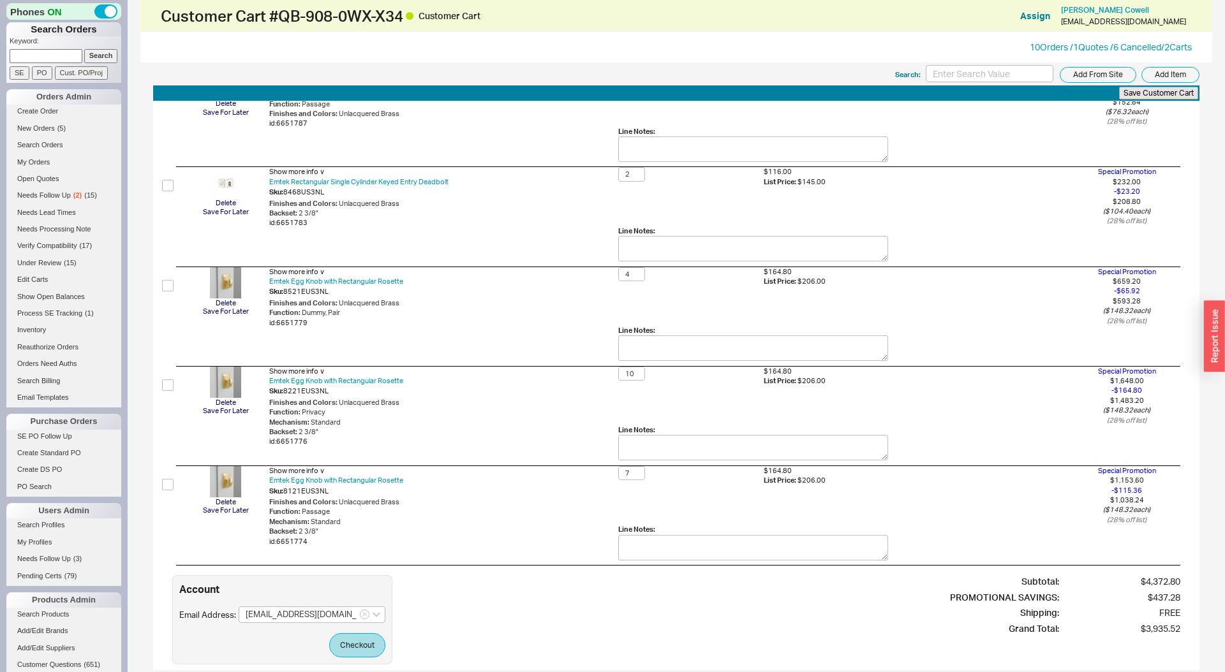
scroll to position [256, 0]
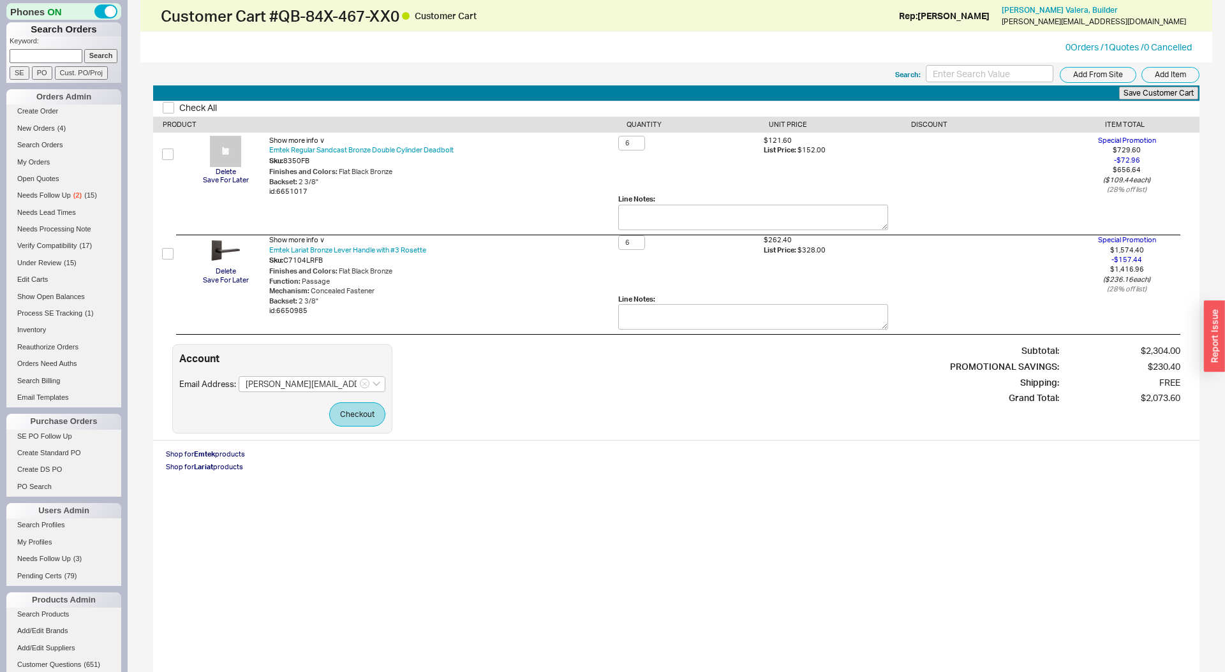
click at [183, 11] on h1 "Customer Cart # QB-84X-467-XX0 Customer Cart" at bounding box center [418, 16] width 515 height 18
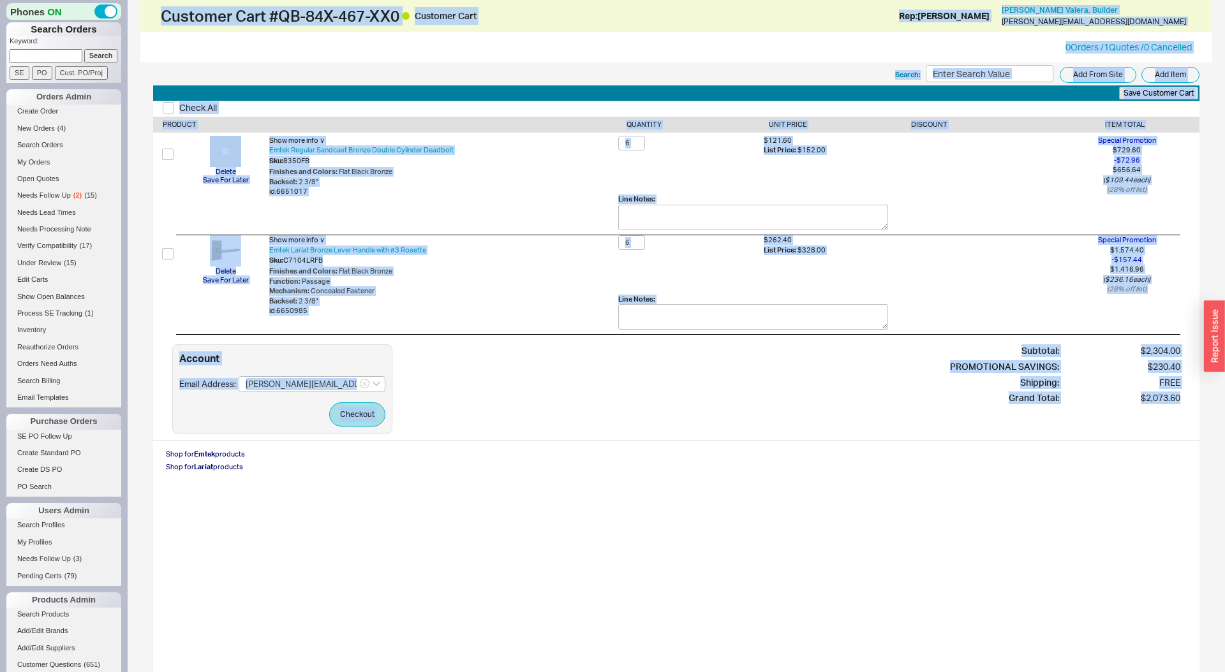
drag, startPoint x: 183, startPoint y: 11, endPoint x: 1160, endPoint y: 398, distance: 1051.0
click at [1160, 398] on form "Customer Cart # QB-84X-467-XX0 Customer Cart Rep: [PERSON_NAME] [PERSON_NAME] ,…" at bounding box center [676, 387] width 1046 height 774
click at [1160, 398] on div "$2,073.60" at bounding box center [1133, 398] width 96 height 13
drag, startPoint x: 1160, startPoint y: 398, endPoint x: 188, endPoint y: 20, distance: 1043.0
click at [188, 20] on form "Customer Cart # QB-84X-467-XX0 Customer Cart Rep: [PERSON_NAME] [PERSON_NAME] ,…" at bounding box center [676, 387] width 1046 height 774
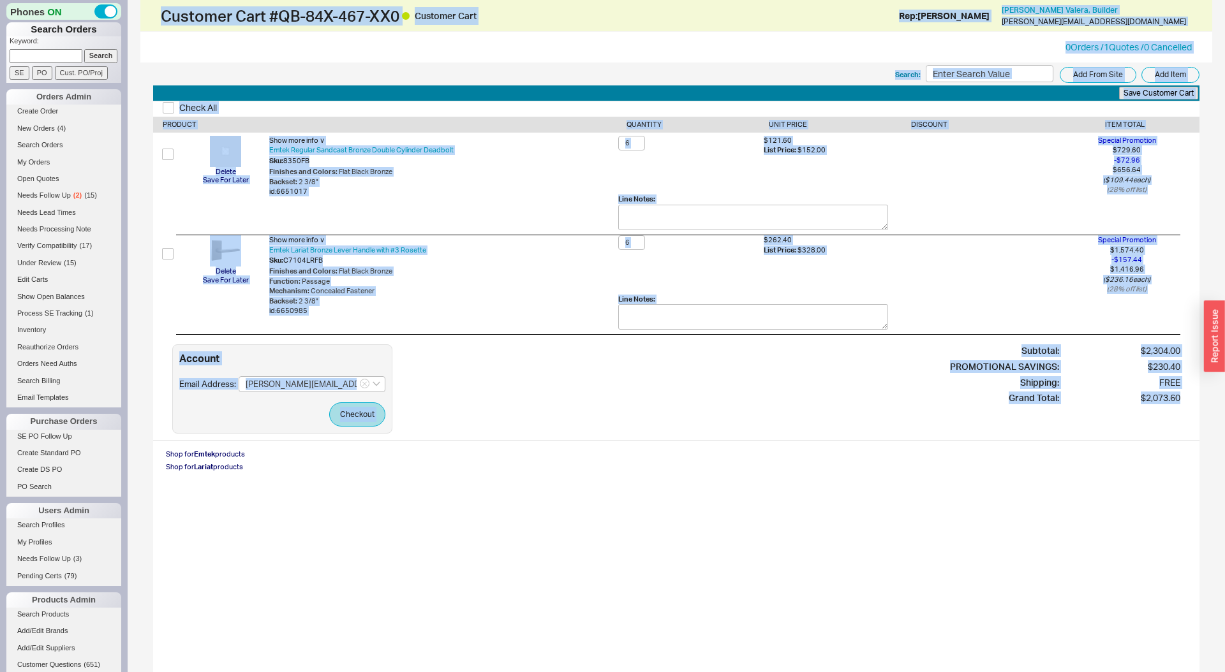
click at [188, 20] on h1 "Customer Cart # QB-84X-467-XX0 Customer Cart" at bounding box center [418, 16] width 515 height 18
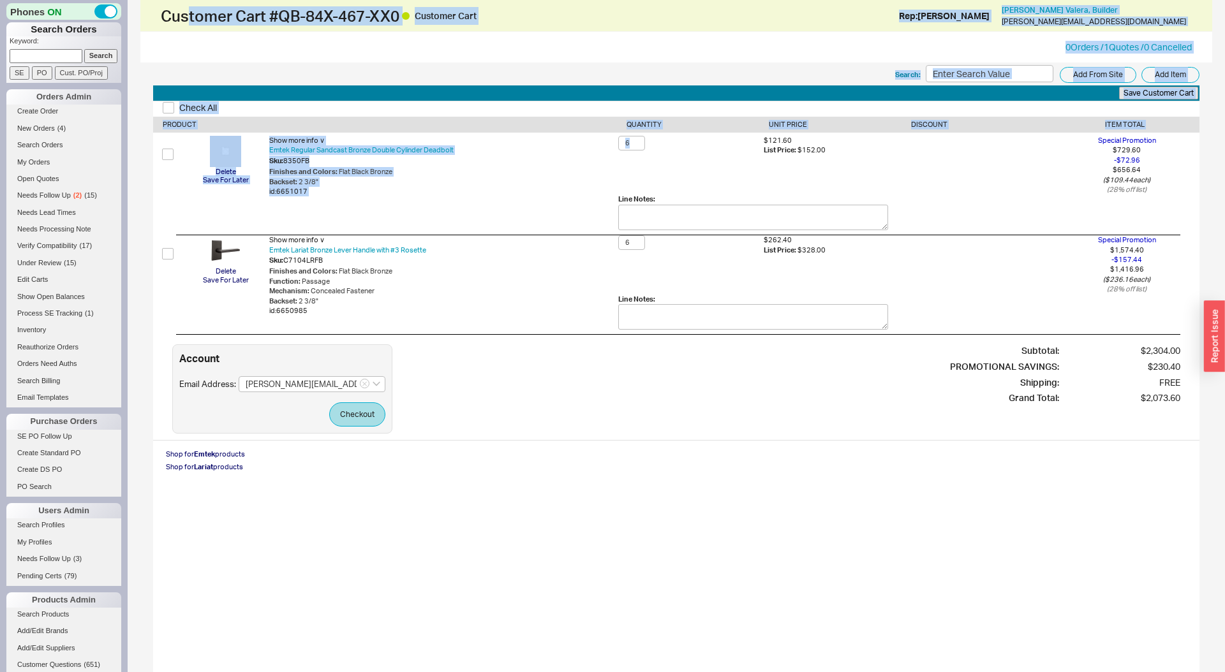
drag, startPoint x: 188, startPoint y: 20, endPoint x: 572, endPoint y: 115, distance: 394.9
click at [727, 163] on form "Customer Cart # QB-84X-467-XX0 Customer Cart Rep: Mimi Carlos Valera , Builder …" at bounding box center [676, 387] width 1046 height 774
click at [194, 20] on h1 "Customer Cart # QB-84X-467-XX0 Customer Cart" at bounding box center [418, 16] width 515 height 18
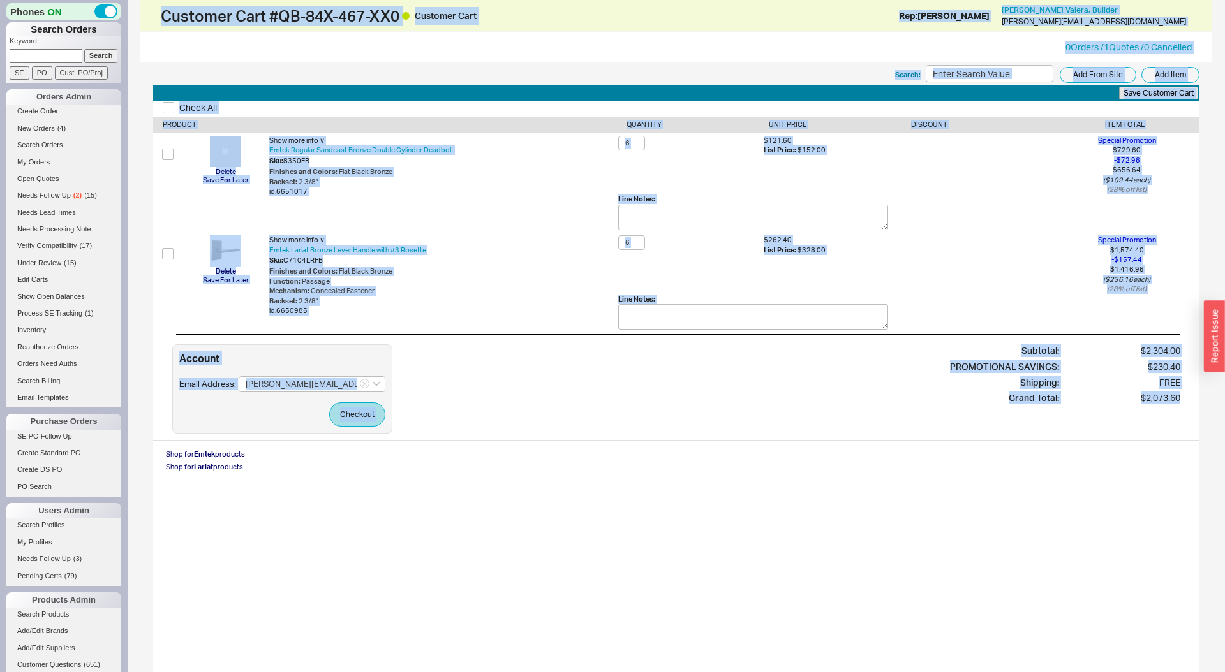
drag, startPoint x: 194, startPoint y: 20, endPoint x: 1125, endPoint y: 416, distance: 1012.2
click at [1125, 416] on form "Customer Cart # QB-84X-467-XX0 Customer Cart Rep: Mimi Carlos Valera , Builder …" at bounding box center [676, 387] width 1046 height 774
click at [1109, 427] on div "Subtotal: $2,304.00 PROMOTIONAL SAVINGS: $230.40 Shipping: FREE Grand Total: $2…" at bounding box center [1065, 388] width 230 height 89
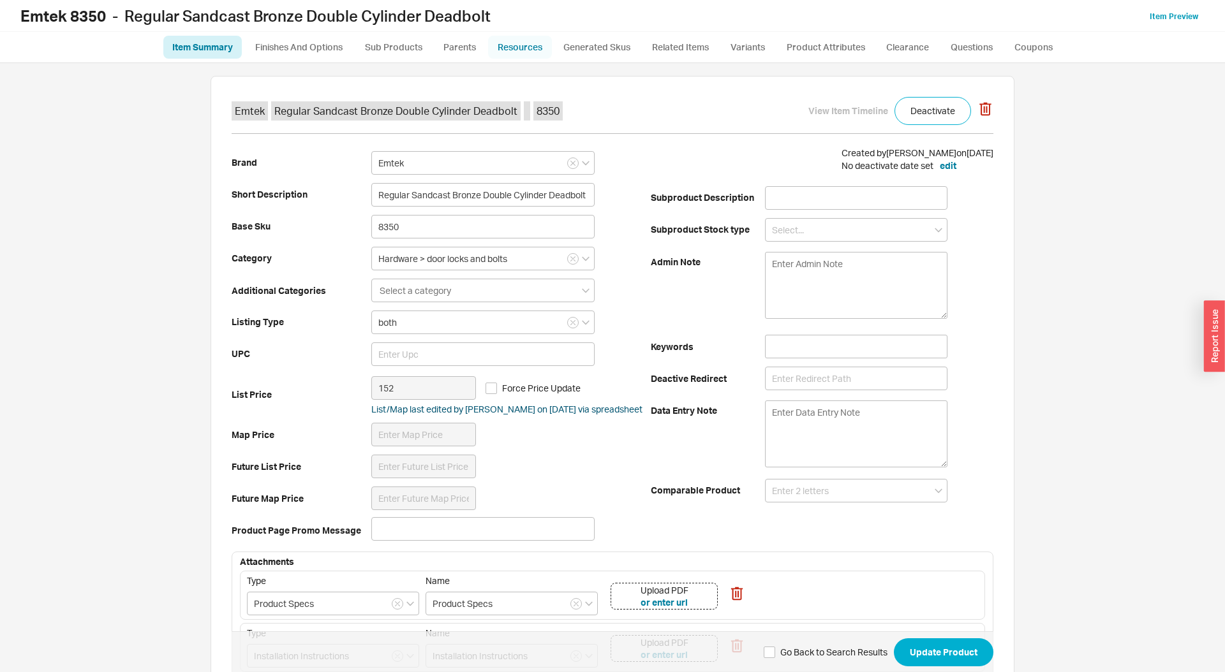
click at [533, 43] on link "Resources" at bounding box center [520, 47] width 64 height 23
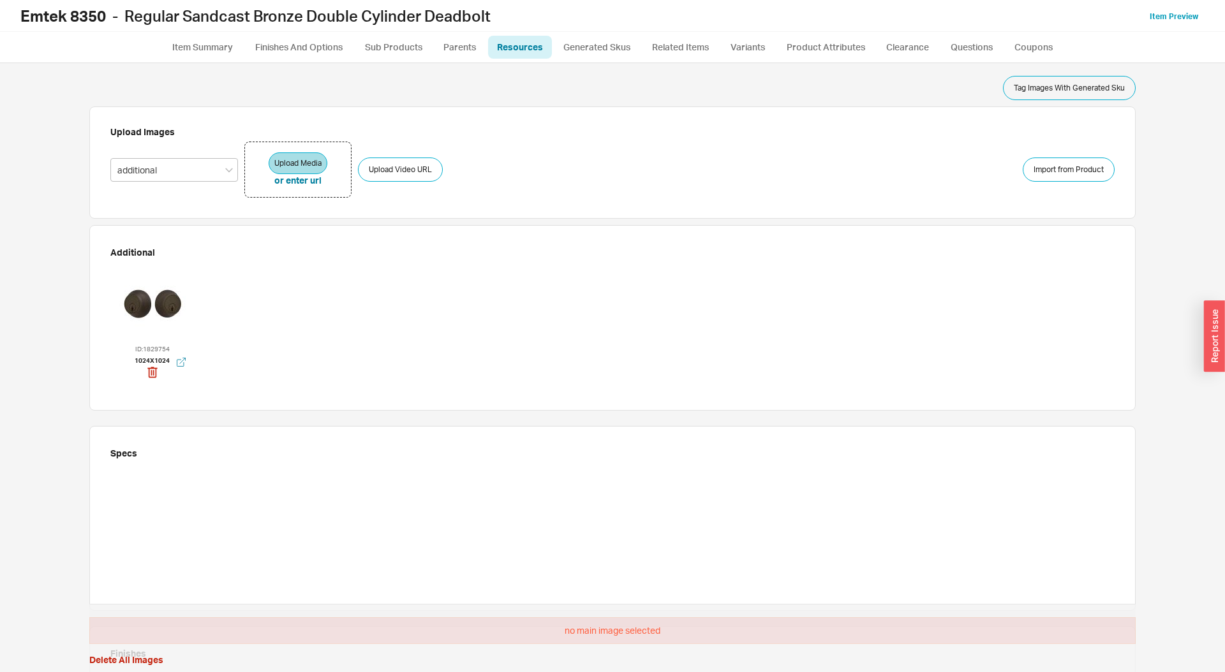
click at [175, 303] on div at bounding box center [152, 303] width 77 height 77
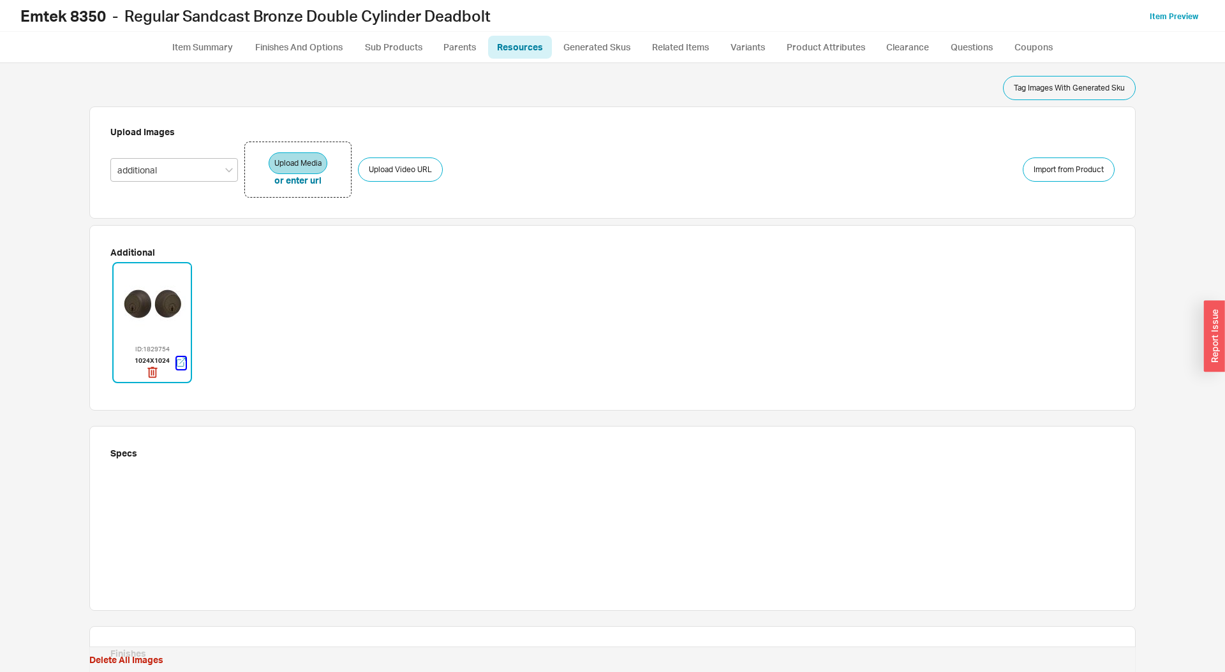
click at [182, 364] on icon "button" at bounding box center [181, 362] width 9 height 9
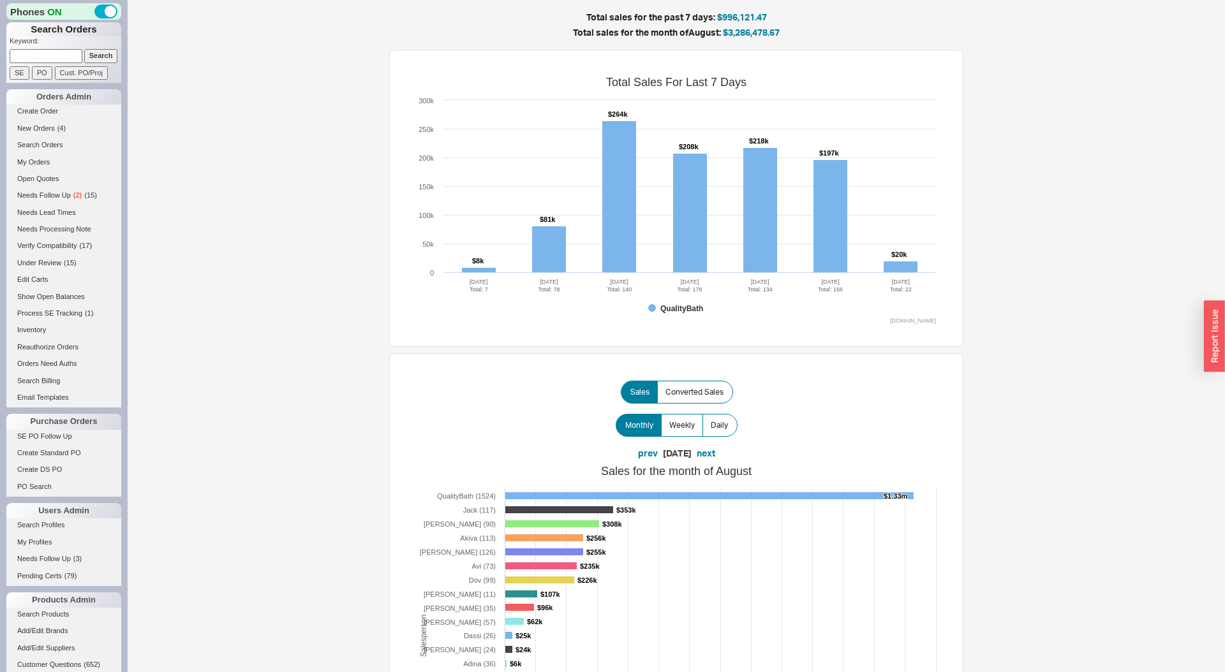
click at [70, 60] on input at bounding box center [46, 55] width 73 height 13
paste input "935558"
type input "935558"
click at [84, 49] on input "Search" at bounding box center [101, 55] width 34 height 13
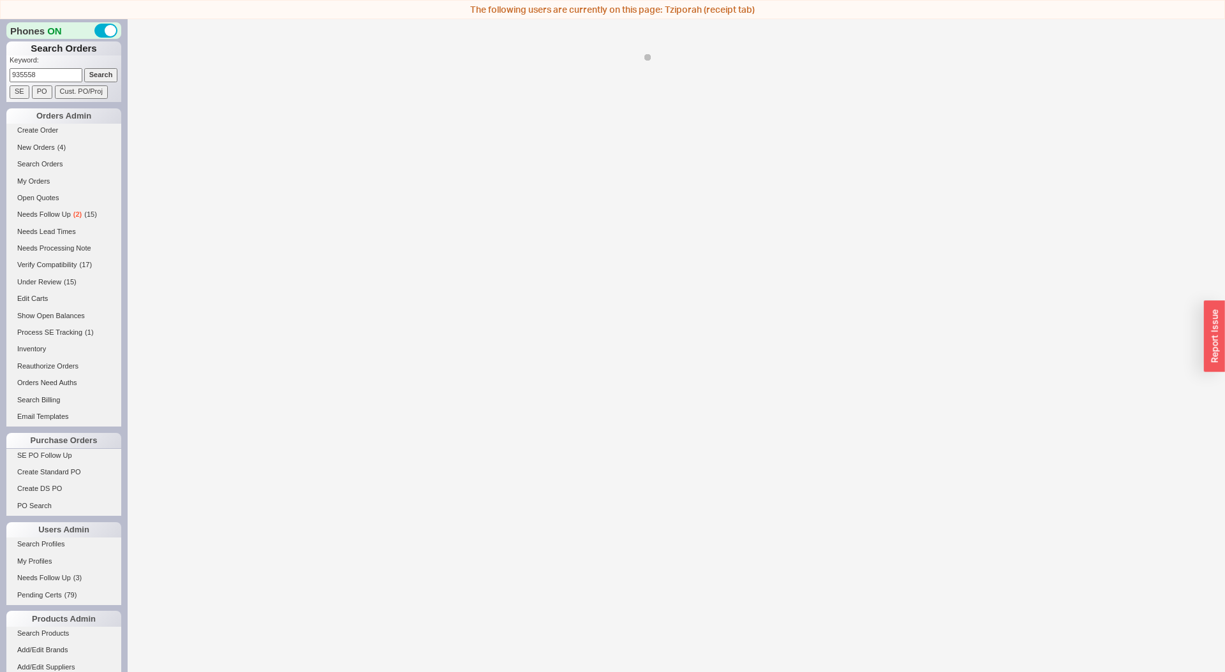
select select "LOW"
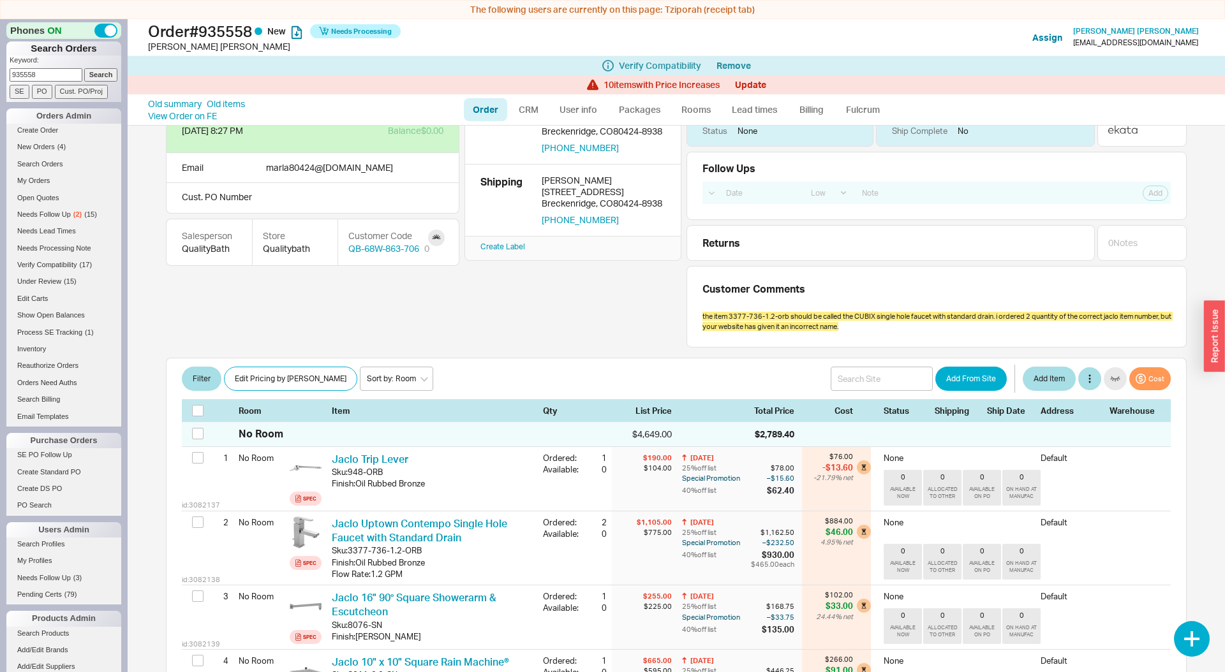
scroll to position [85, 0]
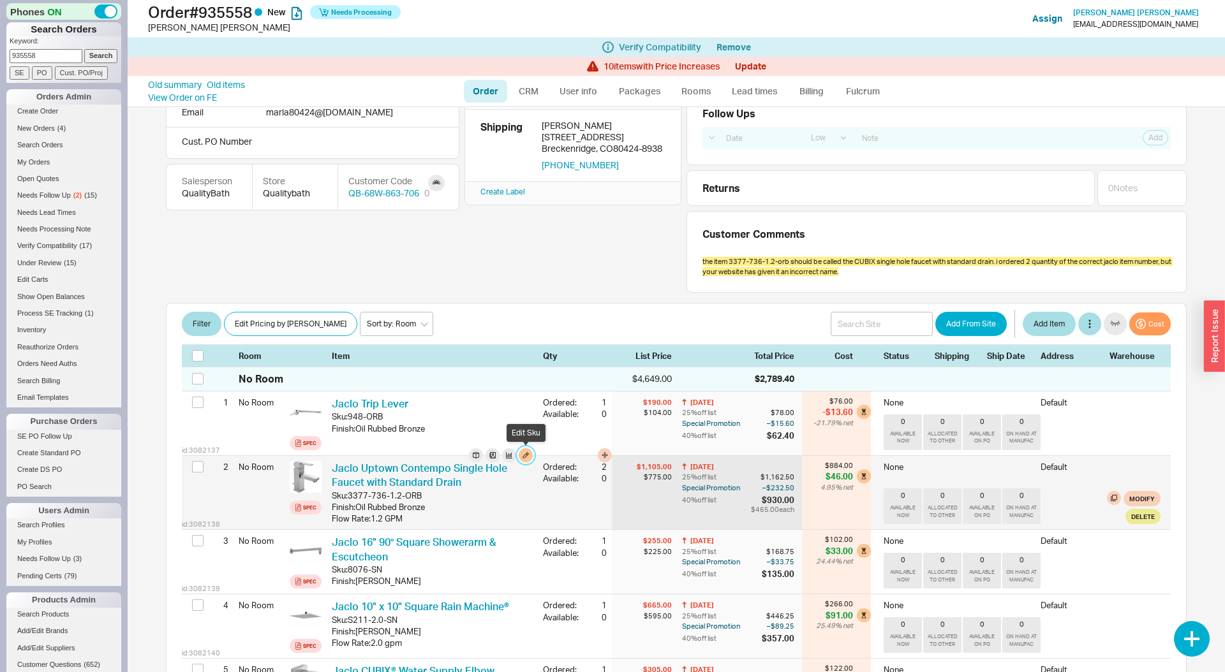
click at [526, 454] on button "button" at bounding box center [526, 455] width 14 height 14
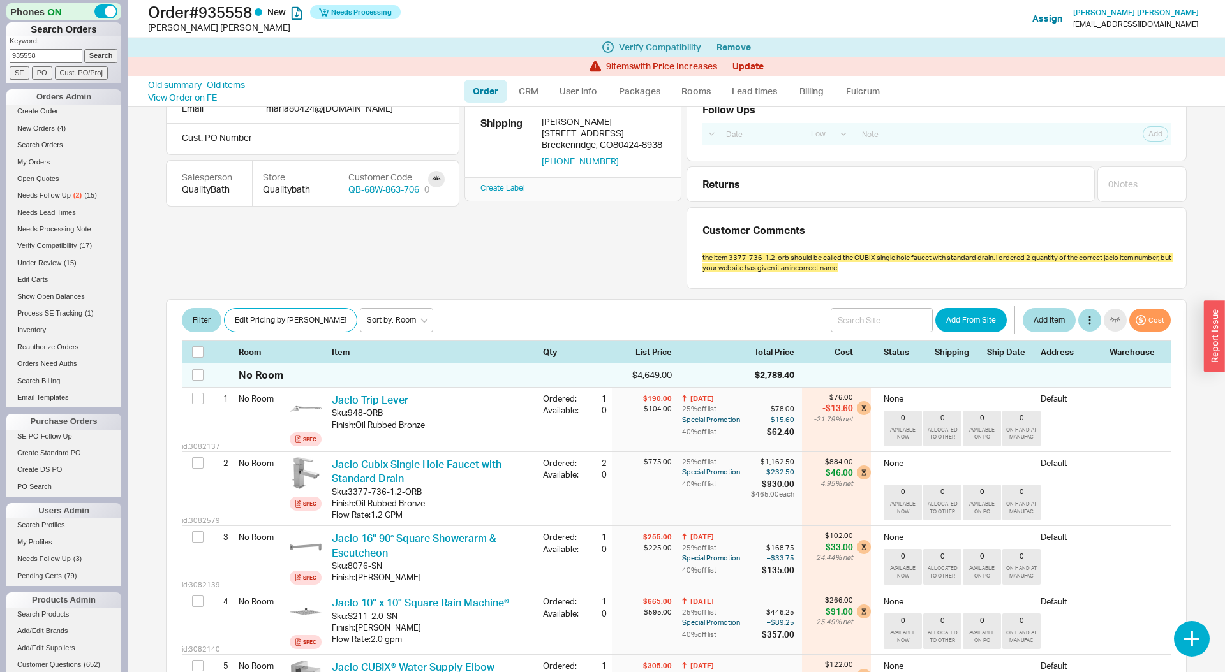
scroll to position [0, 0]
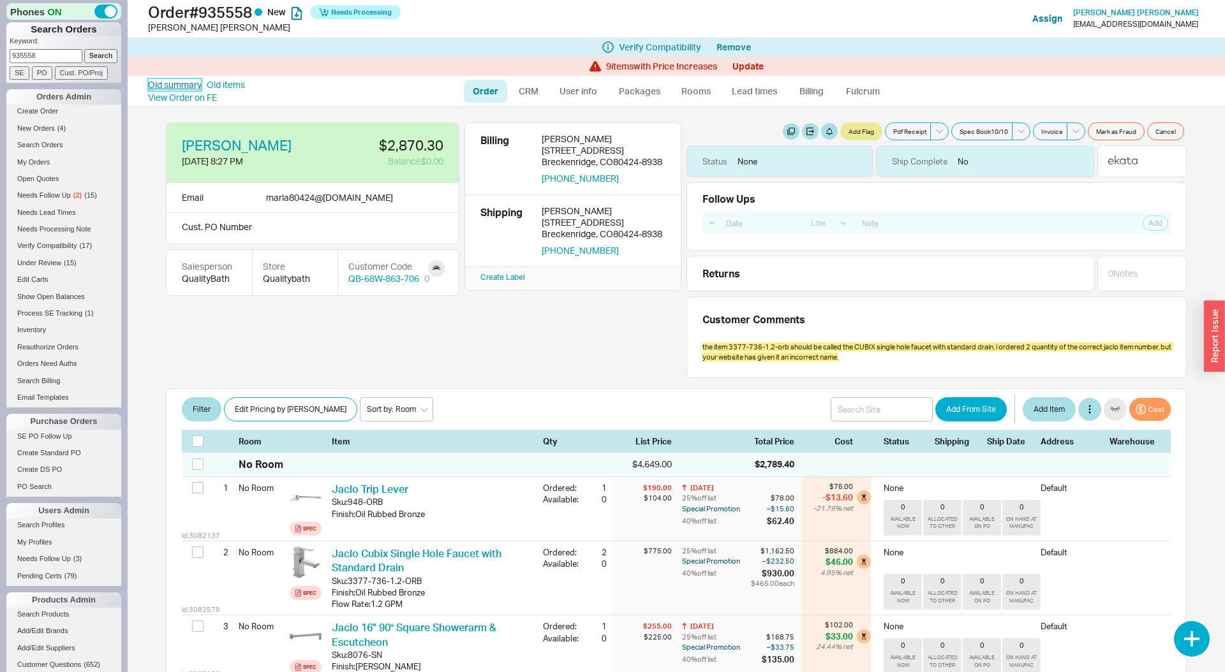
click at [191, 85] on link "Old summary" at bounding box center [175, 84] width 54 height 13
select select "*"
select select "LOW"
select select "3"
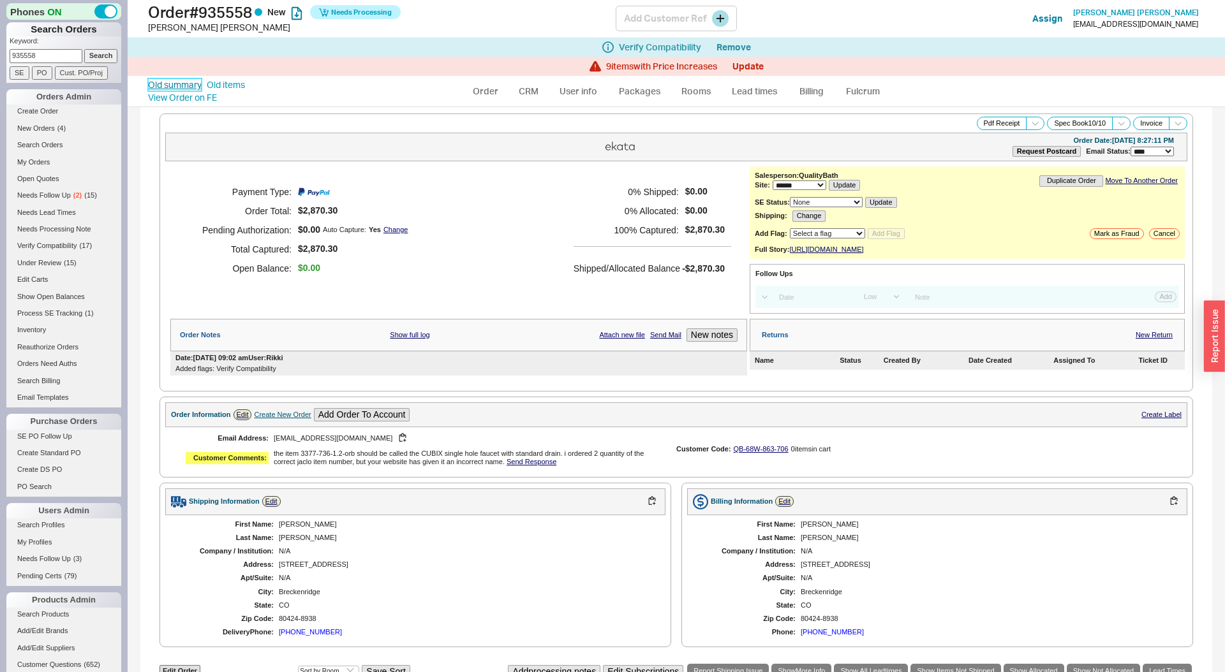
select select "LOW"
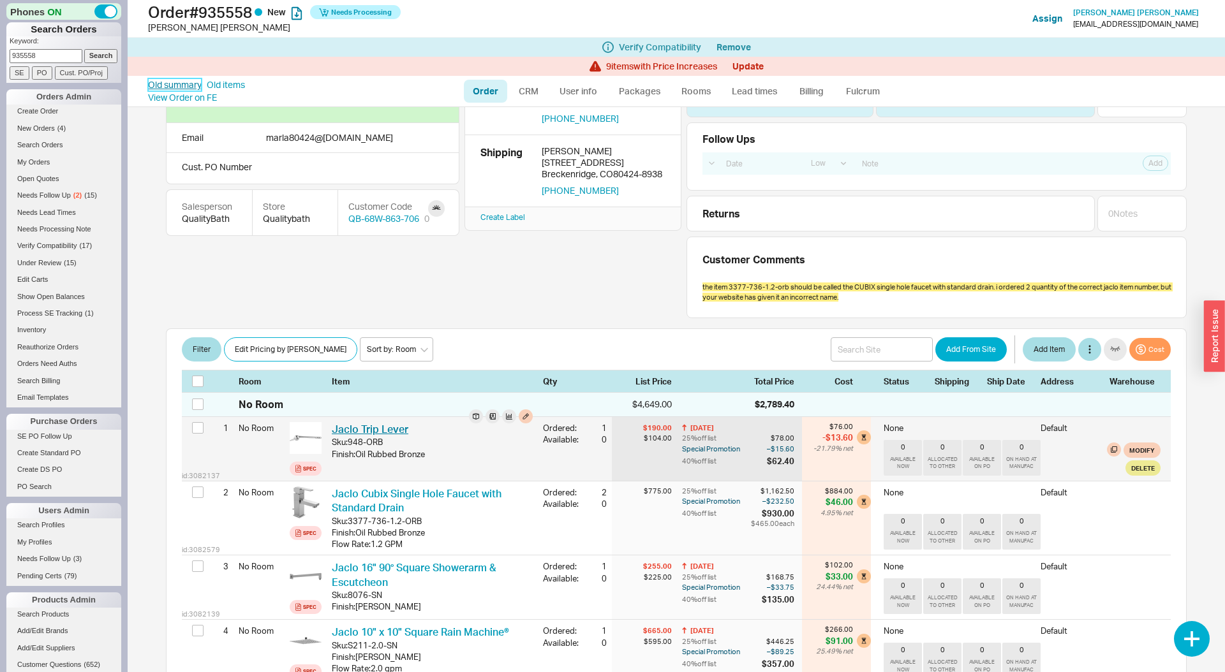
scroll to position [75, 0]
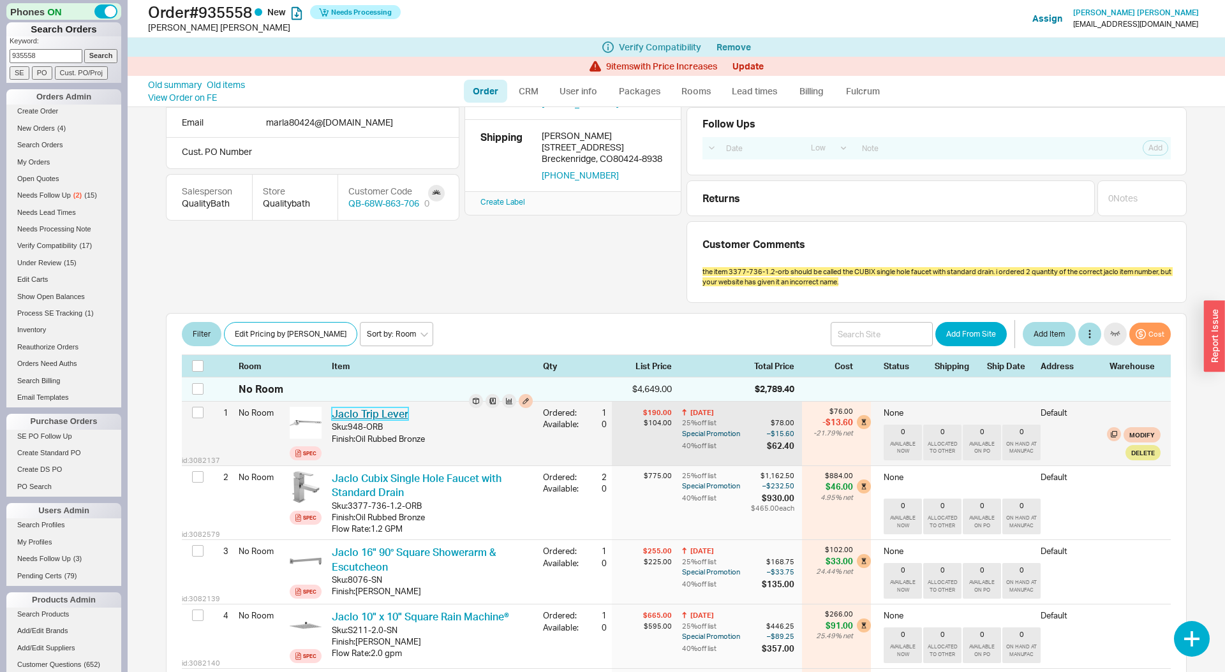
click at [373, 413] on link "Jaclo Trip Lever" at bounding box center [370, 414] width 77 height 13
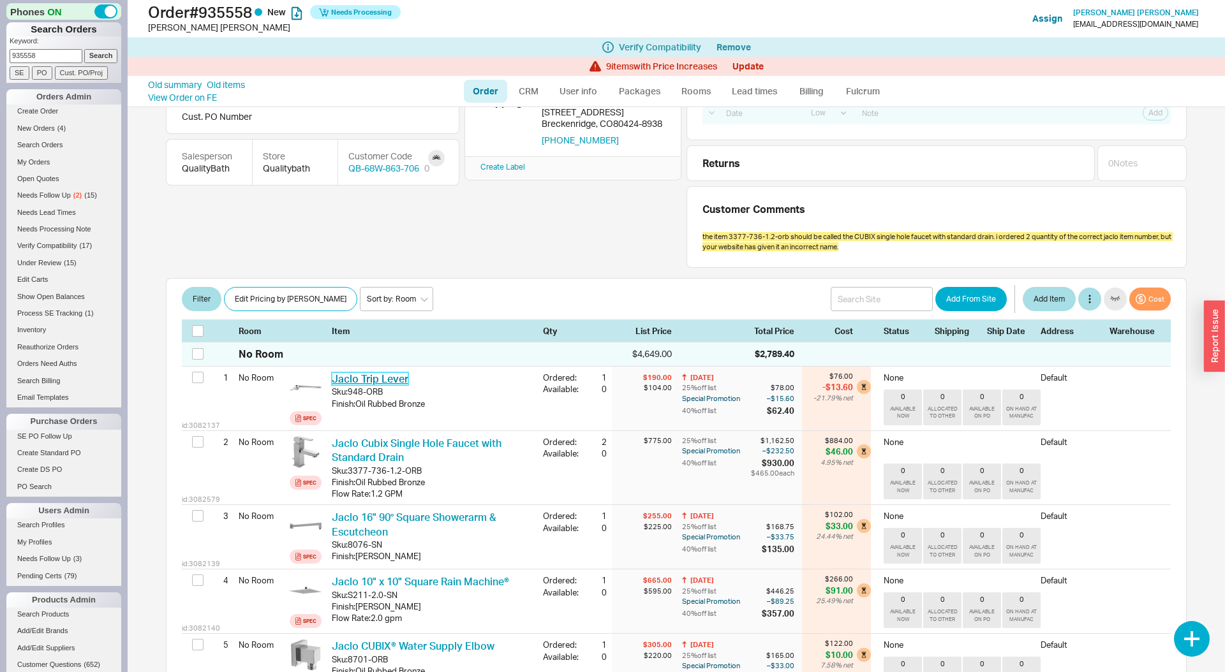
scroll to position [0, 0]
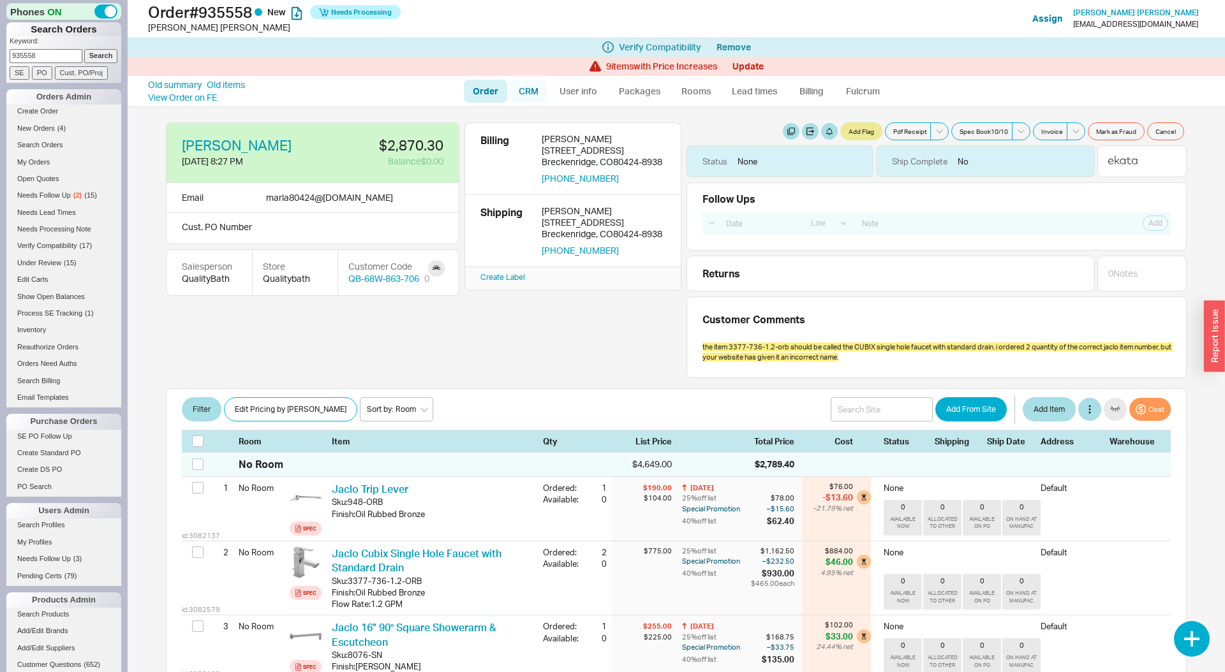
click at [520, 100] on link "CRM" at bounding box center [529, 91] width 38 height 23
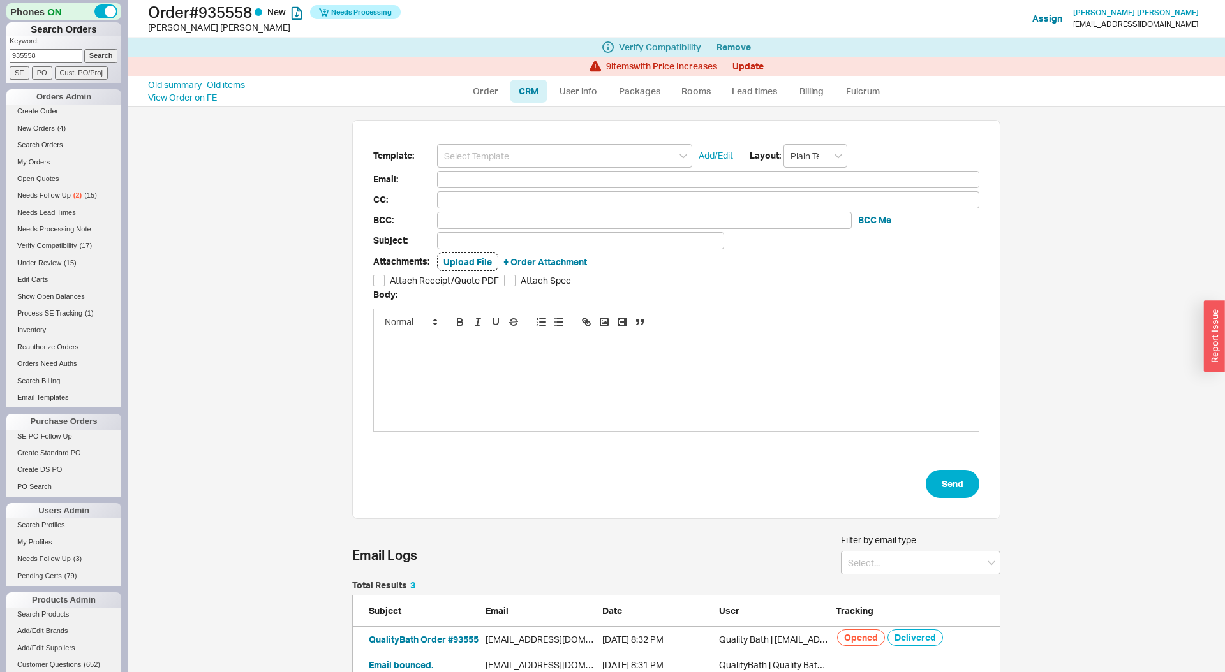
scroll to position [44, 0]
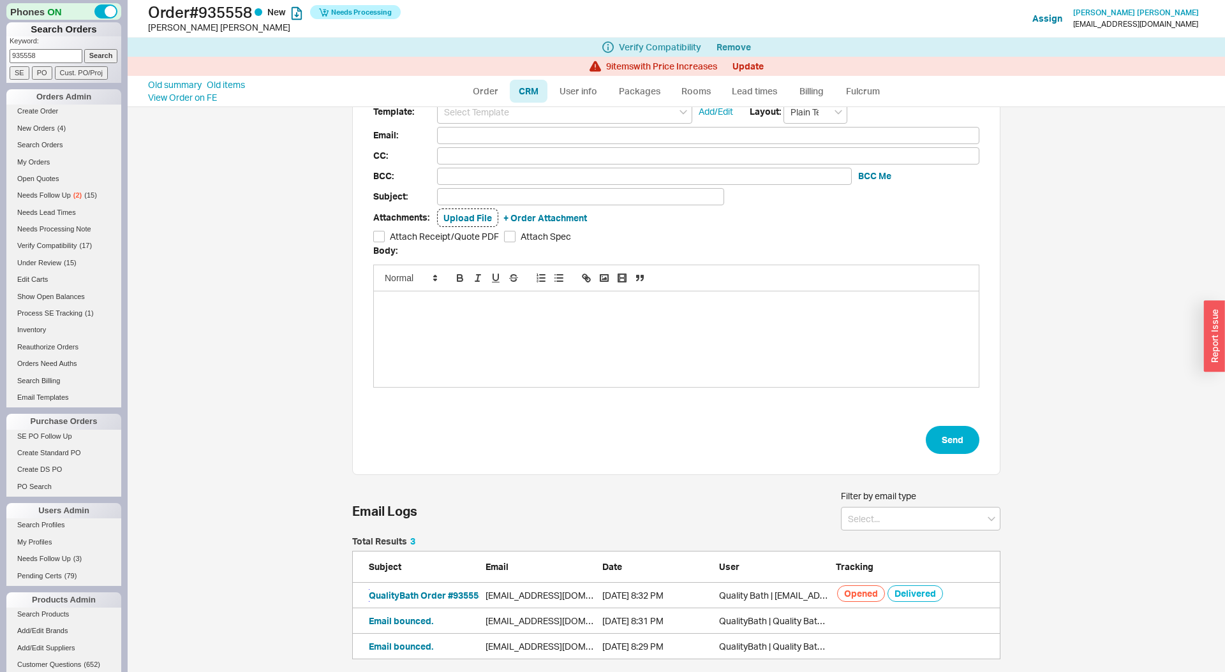
click at [422, 595] on button "QualityBath Order #935558" at bounding box center [426, 595] width 115 height 13
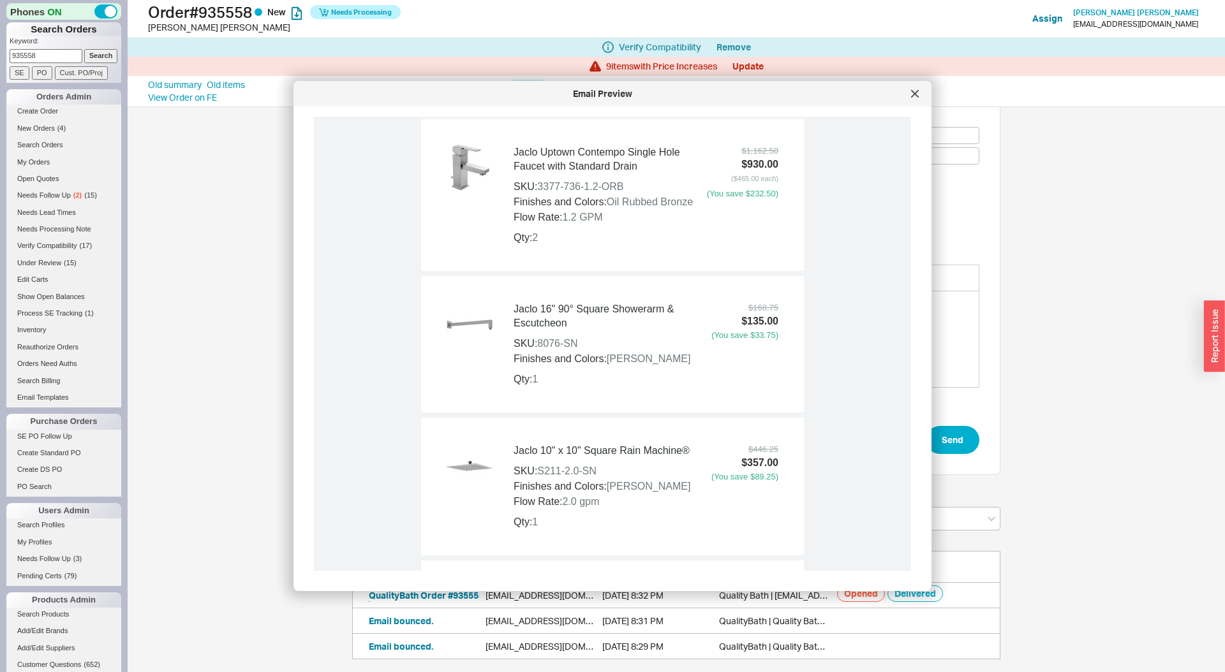
scroll to position [849, 0]
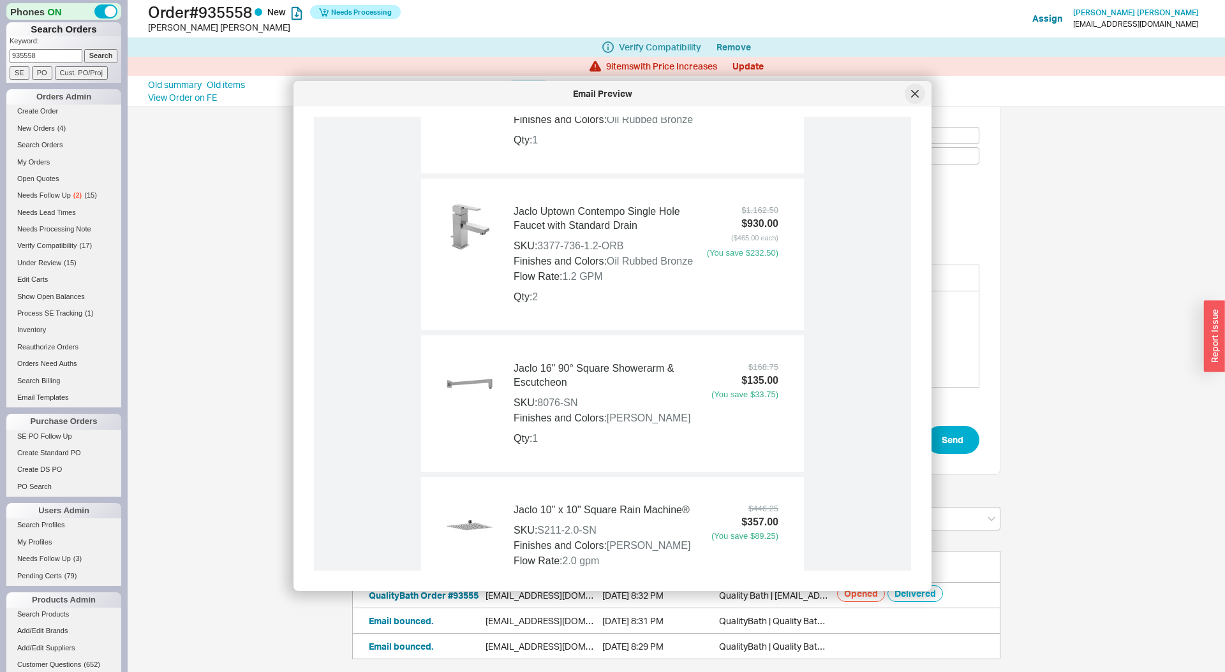
click at [911, 96] on icon at bounding box center [915, 94] width 8 height 8
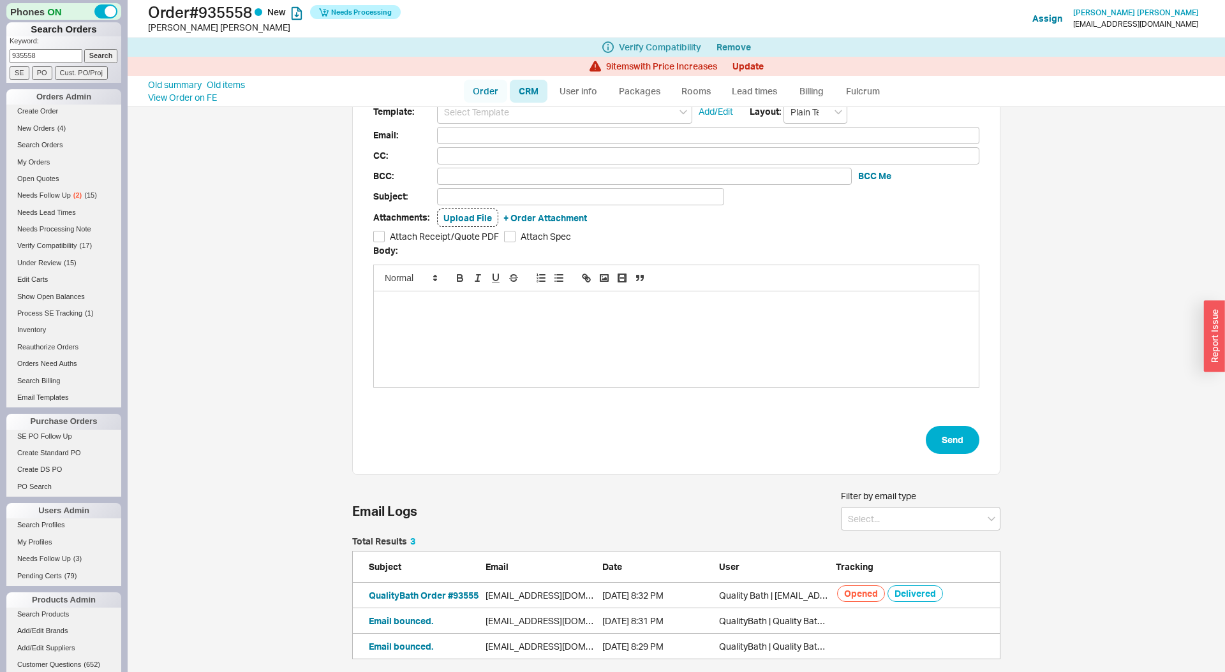
click at [499, 94] on link "Order" at bounding box center [485, 91] width 43 height 23
select select "LOW"
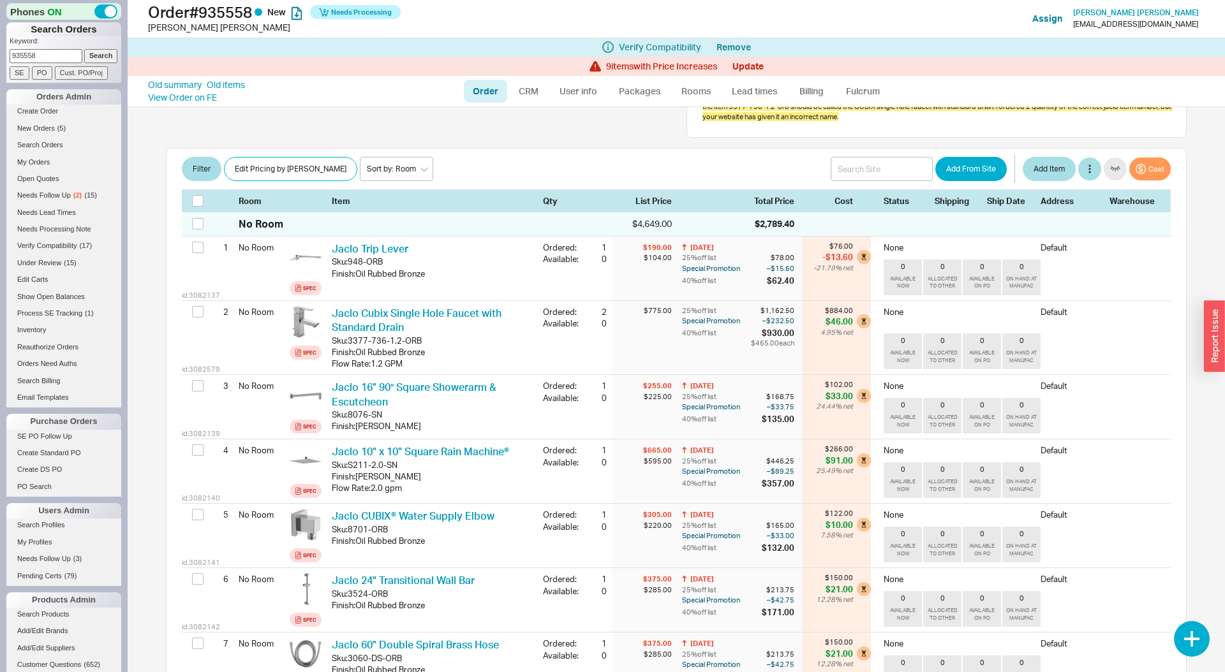
scroll to position [274, 0]
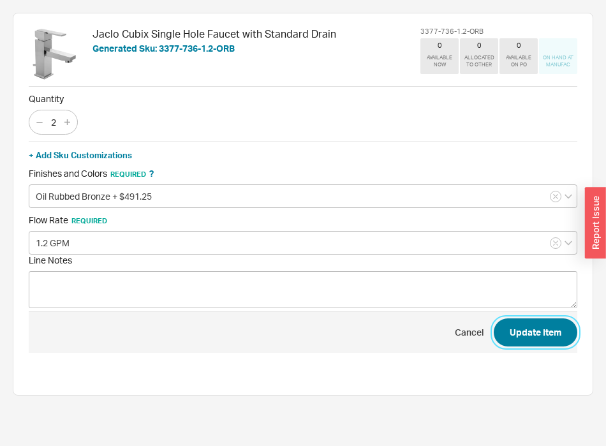
click at [528, 330] on button "Update Item" at bounding box center [536, 332] width 84 height 28
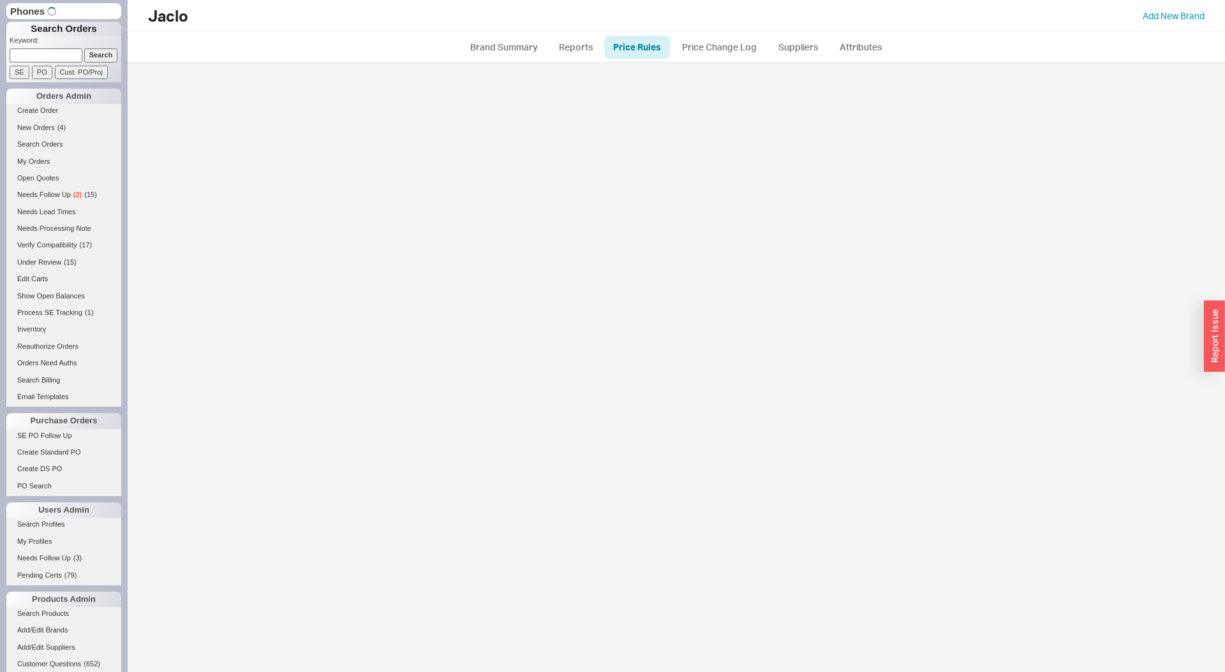
select select "mapprice"
select select "allowpurchaseatmap"
select select "never"
select select "promotionCodes"
select select "ourprice"
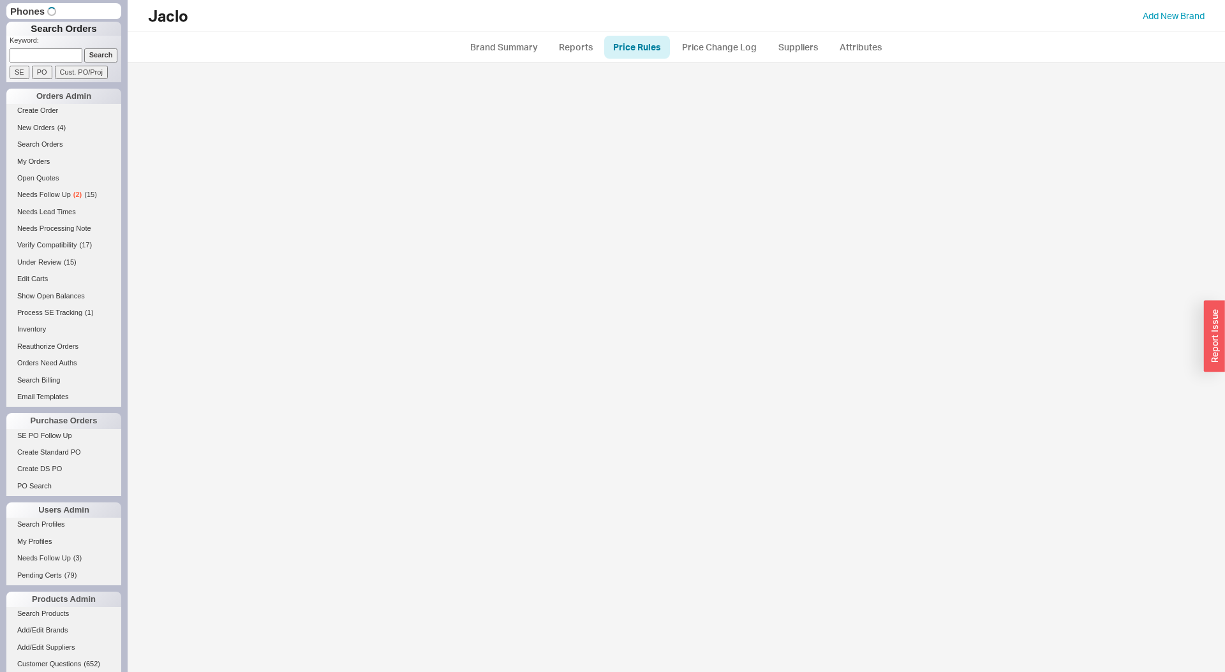
select select "inherit"
select select "never"
select select "all"
select select "inherit"
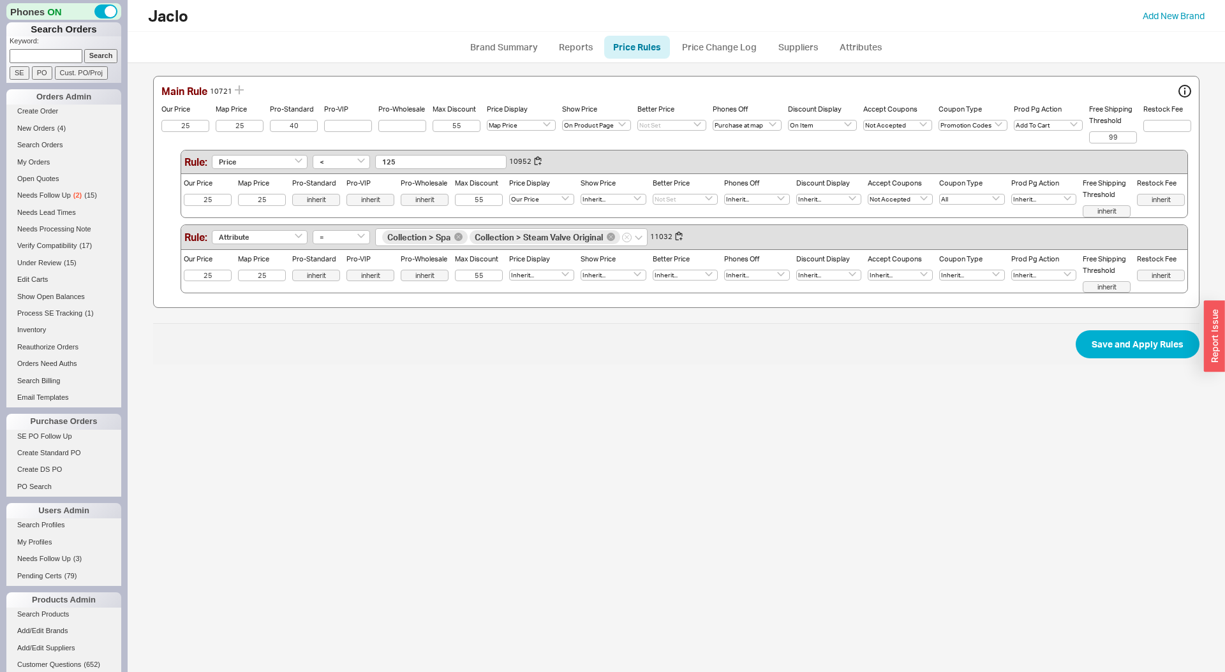
click at [434, 372] on div "Main Rule 10721 Our Price 25 Map Price 25 Pro-Standard 40 Pro-VIP Pro-Wholesale…" at bounding box center [676, 220] width 1072 height 315
click at [513, 36] on link "Brand Summary" at bounding box center [503, 47] width 85 height 23
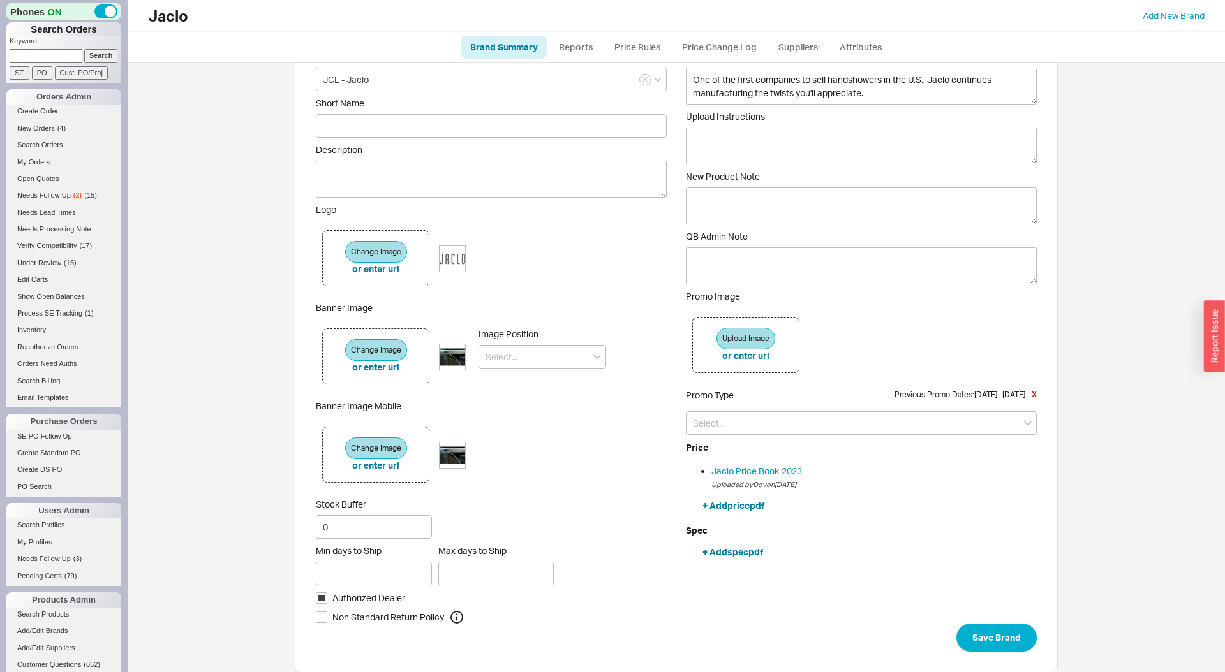
scroll to position [145, 0]
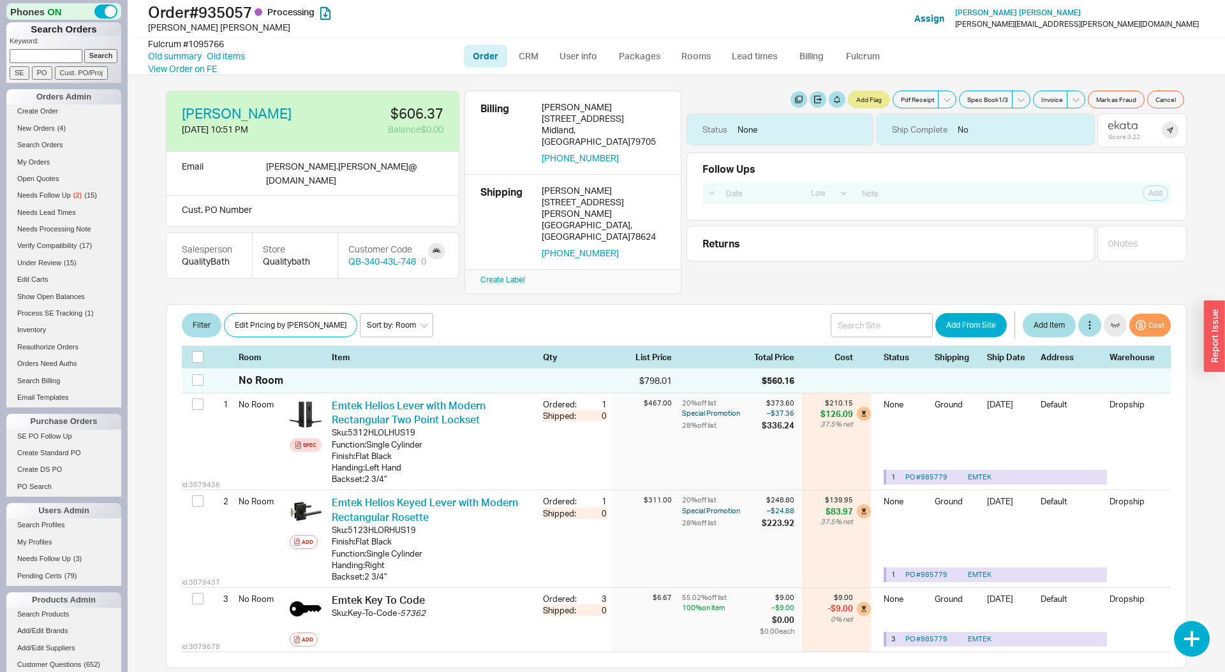
select select "LOW"
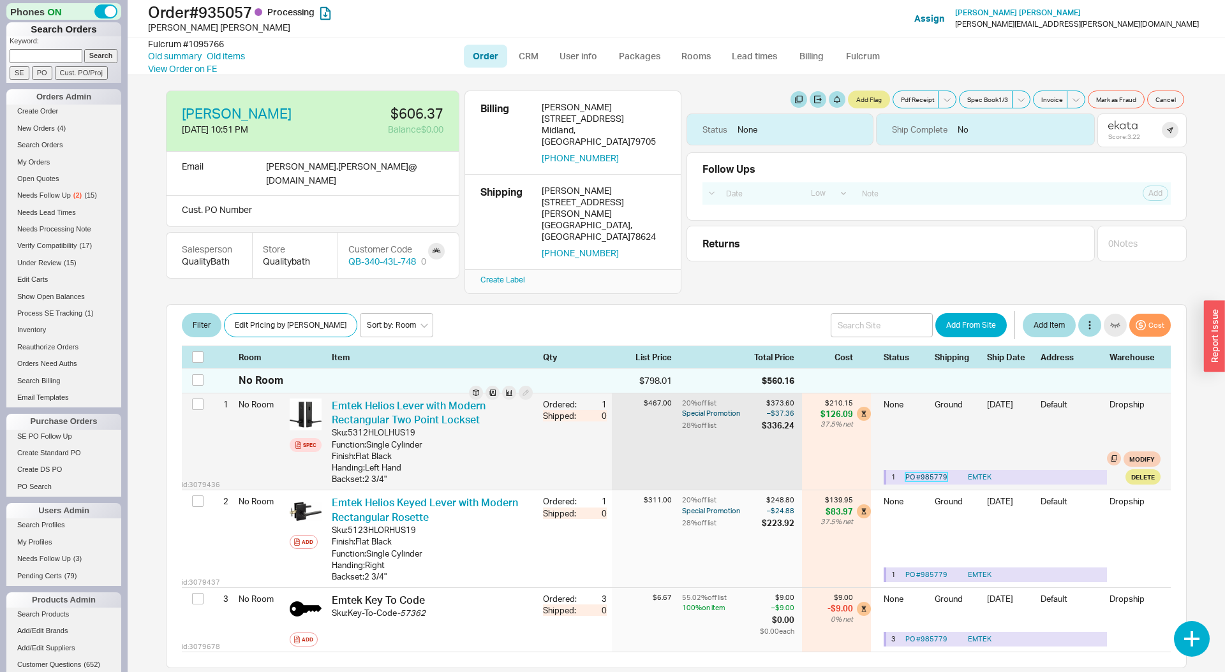
click at [929, 473] on link "PO # 985779" at bounding box center [926, 477] width 42 height 9
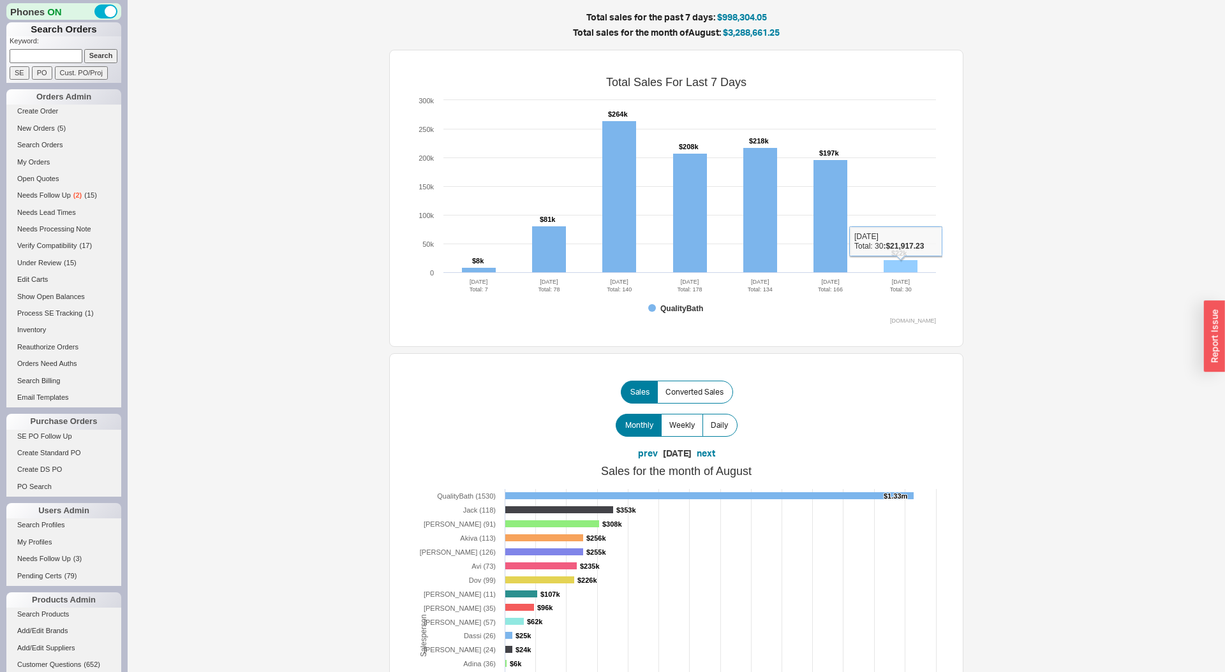
click at [906, 270] on rect at bounding box center [901, 266] width 34 height 13
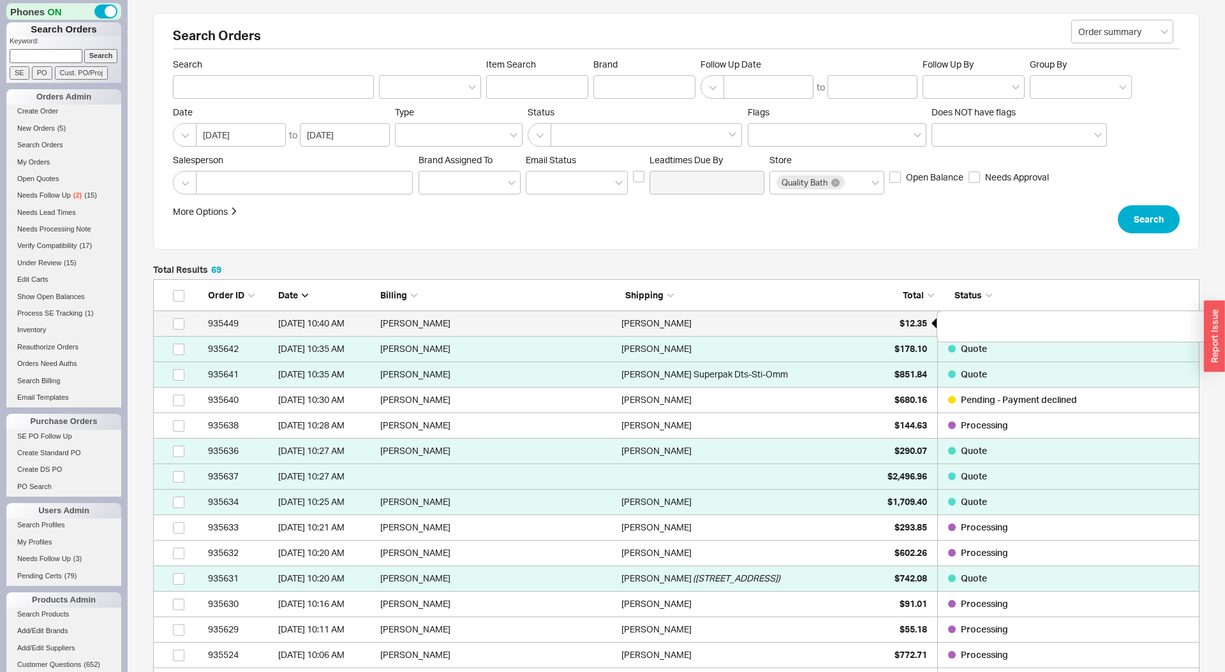
scroll to position [1818, 1046]
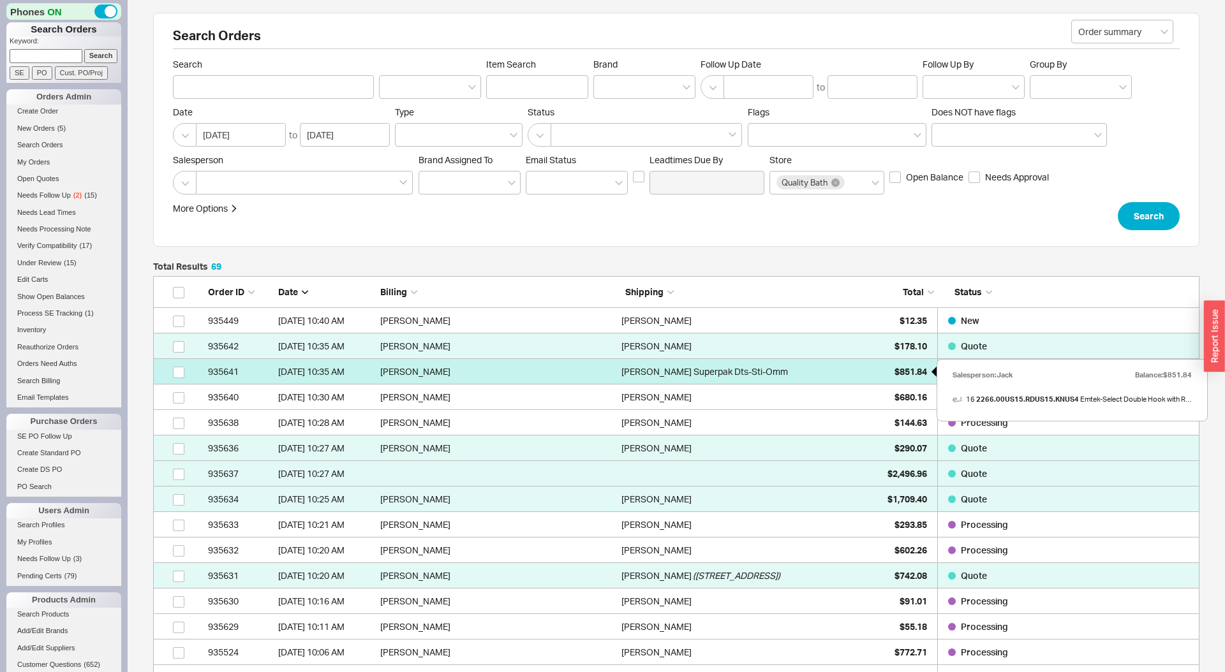
click at [885, 370] on div "$851.84" at bounding box center [895, 372] width 64 height 26
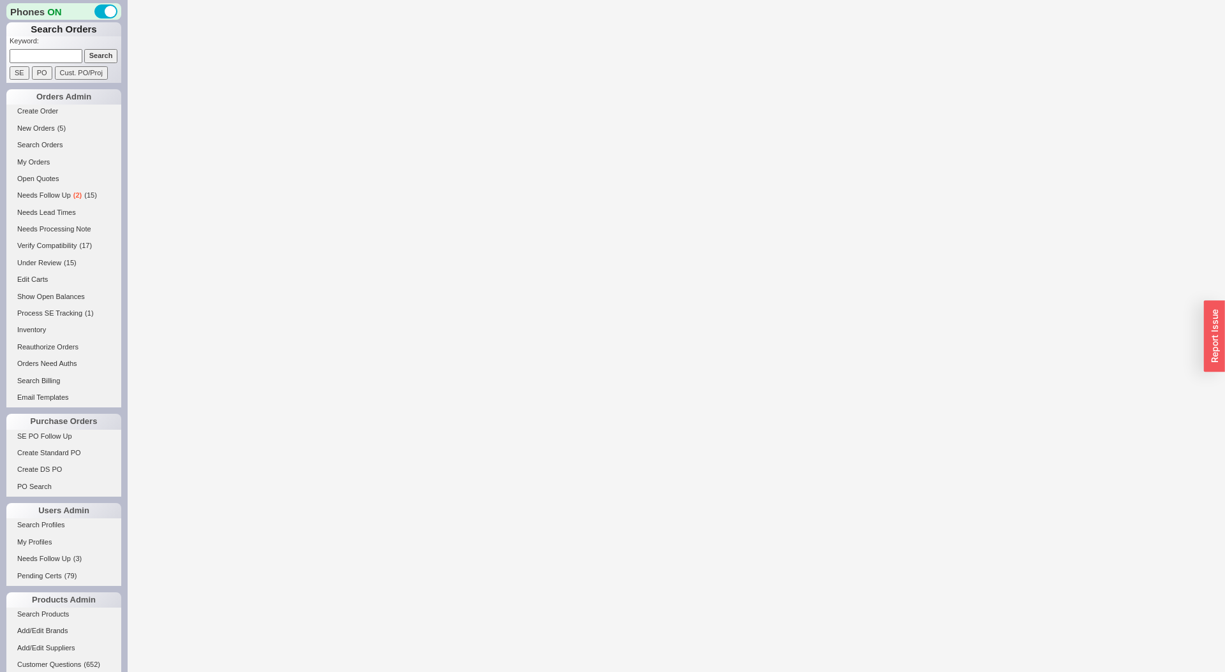
select select "LOW"
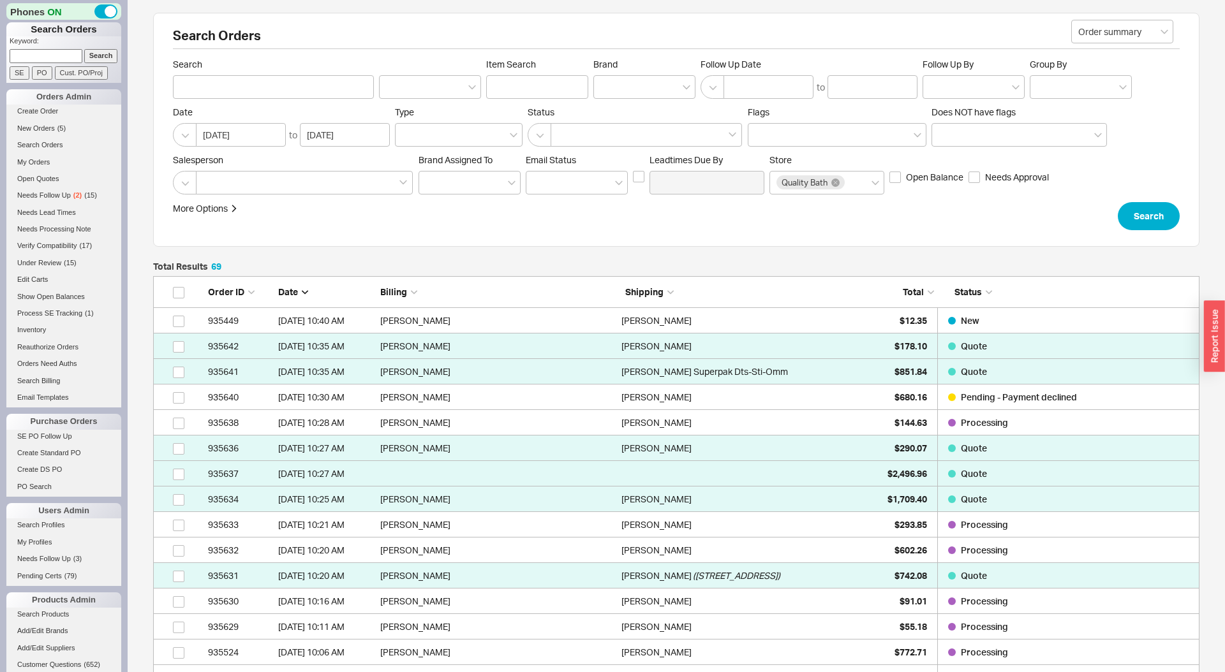
scroll to position [1818, 1046]
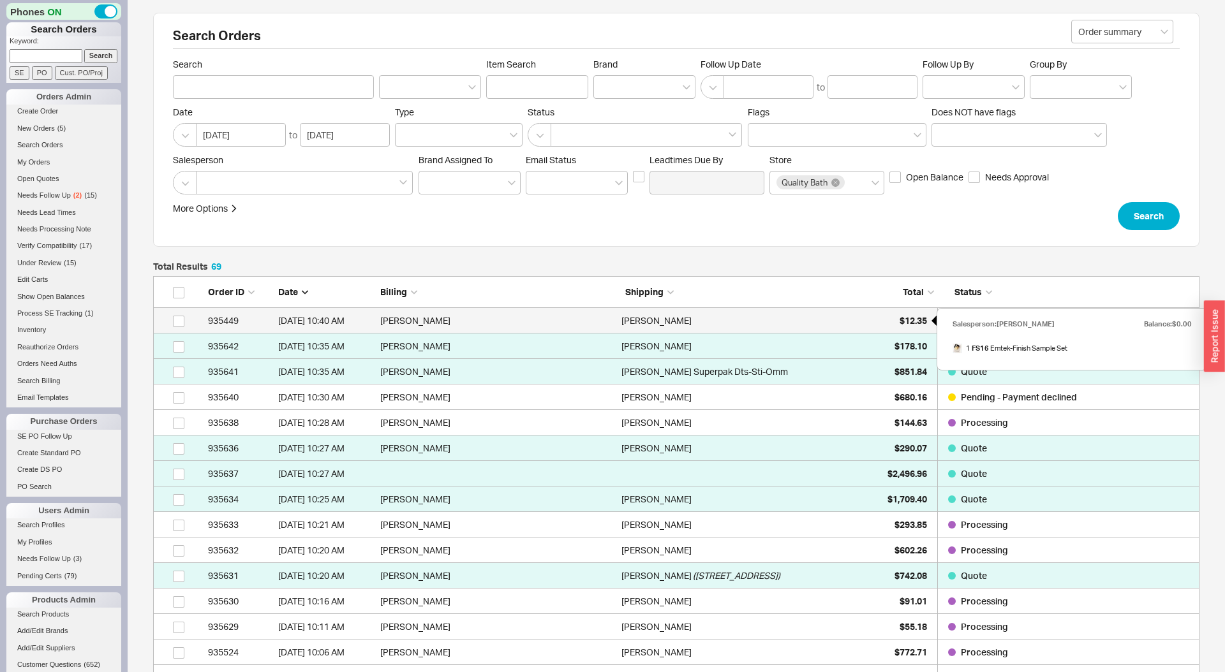
click at [893, 329] on div "$12.35" at bounding box center [895, 321] width 64 height 26
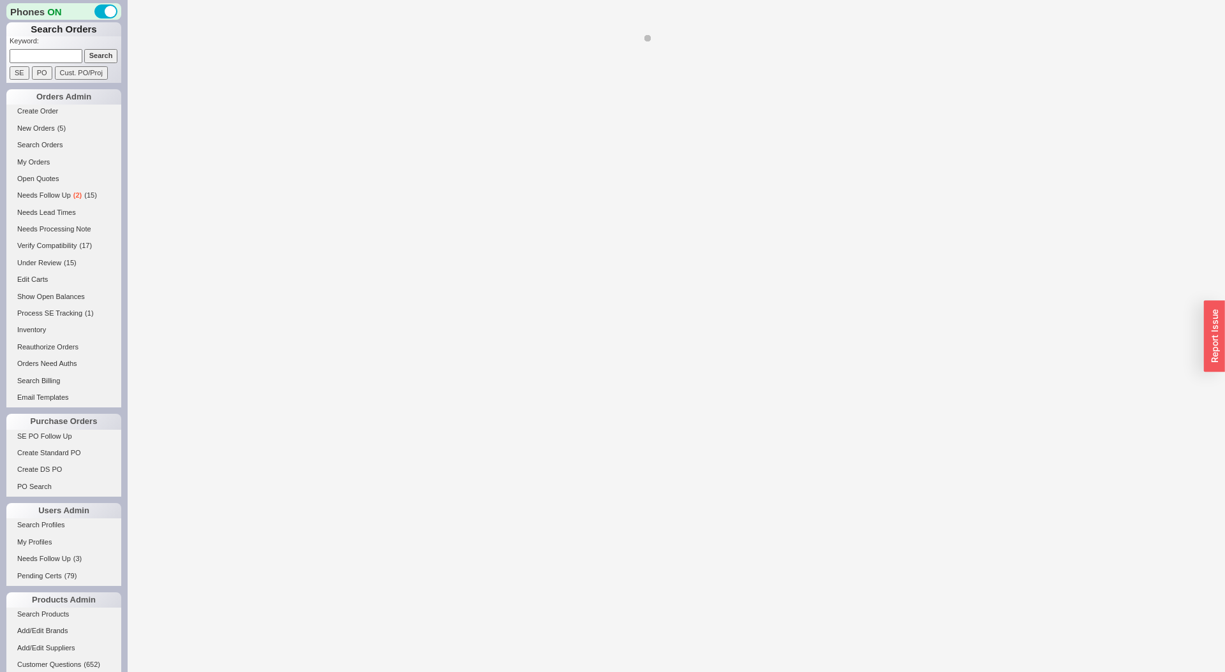
select select "LOW"
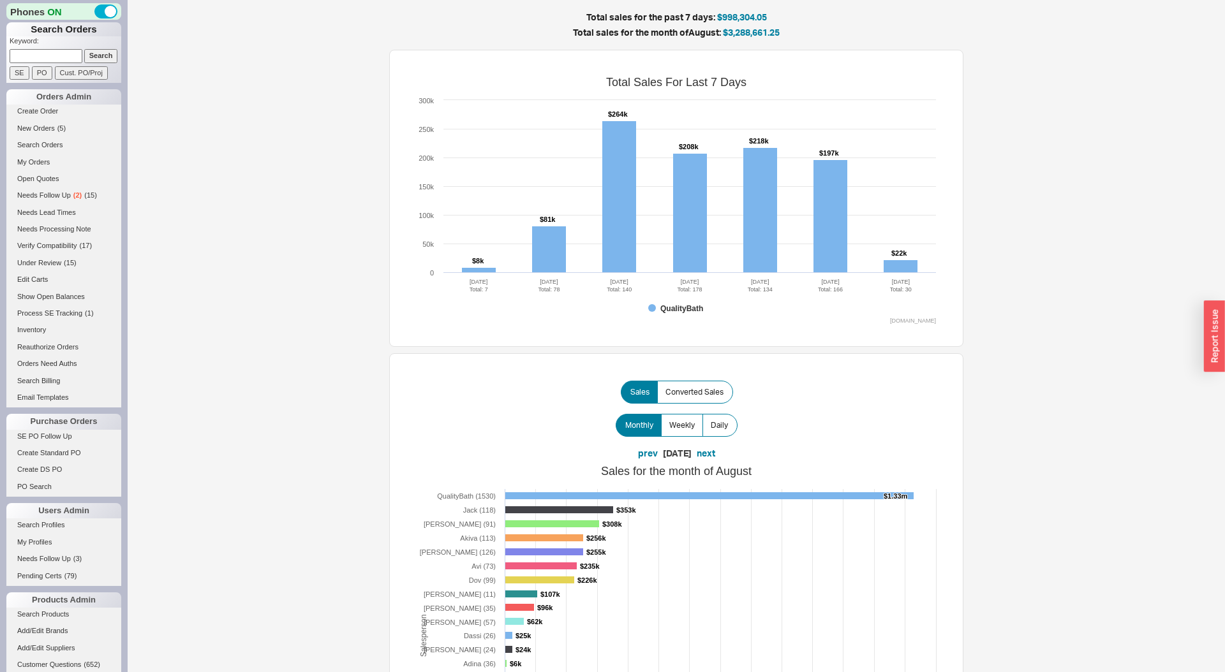
click at [43, 52] on input at bounding box center [46, 55] width 73 height 13
paste input "933847"
type input "933847"
click at [84, 49] on input "Search" at bounding box center [101, 55] width 34 height 13
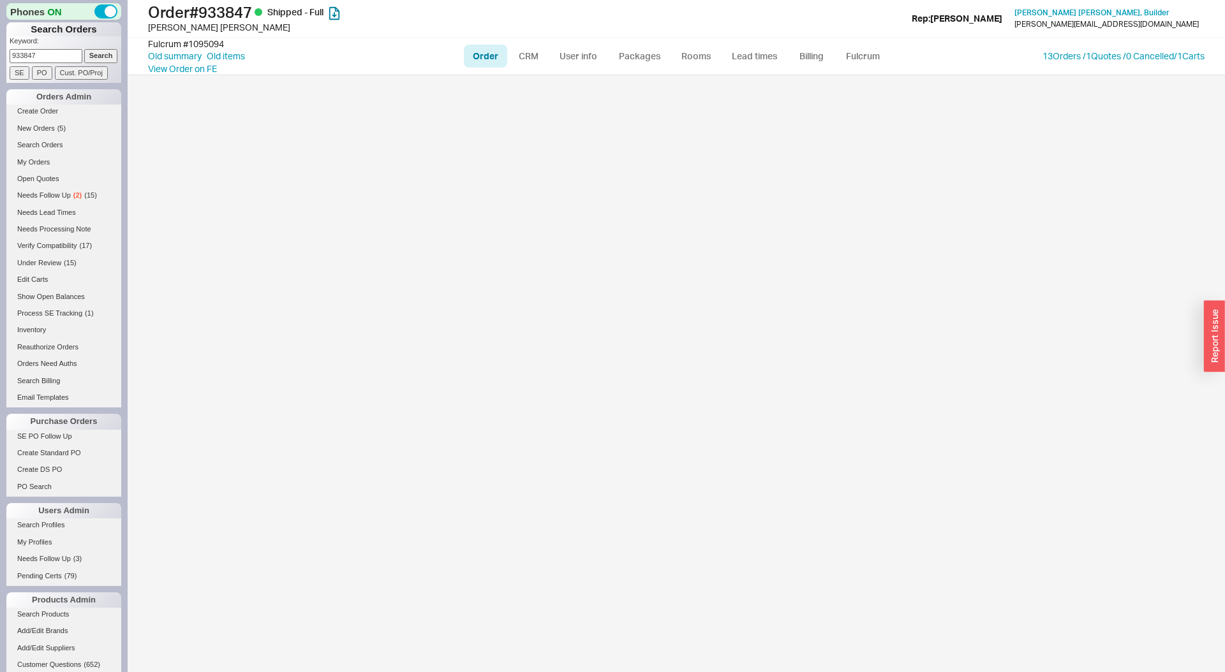
select select "LOW"
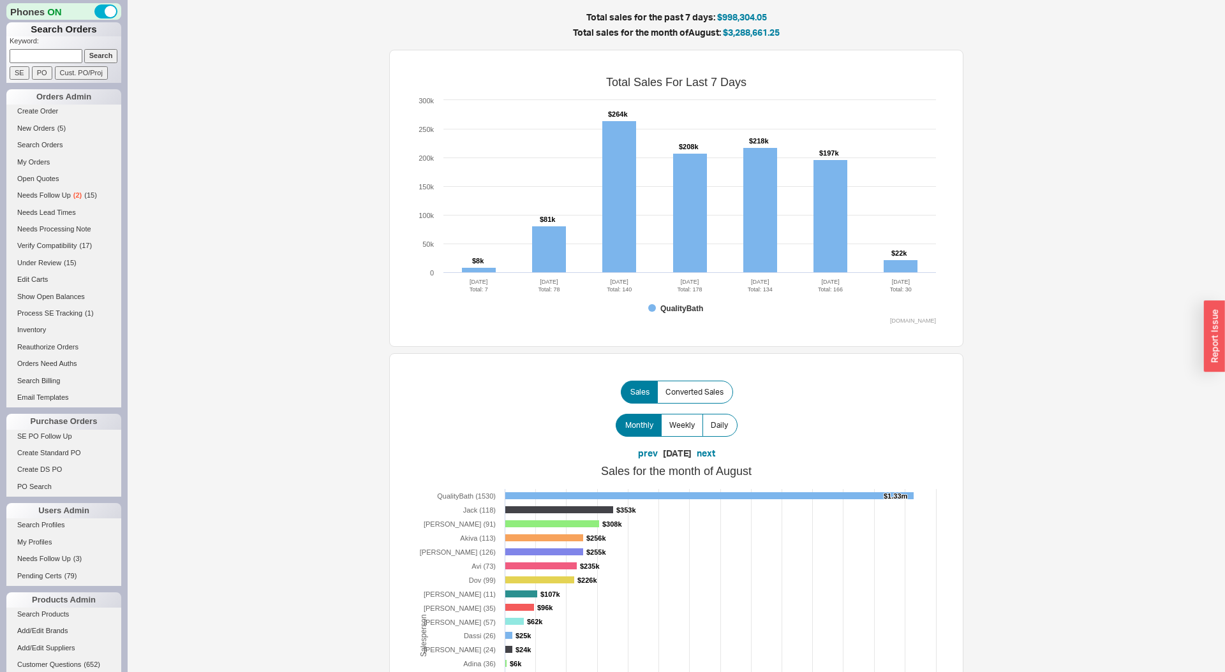
click at [65, 48] on p "Keyword:" at bounding box center [66, 42] width 112 height 13
click at [65, 54] on input at bounding box center [46, 55] width 73 height 13
paste input "janagarvin@me.com"
type input "janagarvin@me.com"
click at [84, 49] on input "Search" at bounding box center [101, 55] width 34 height 13
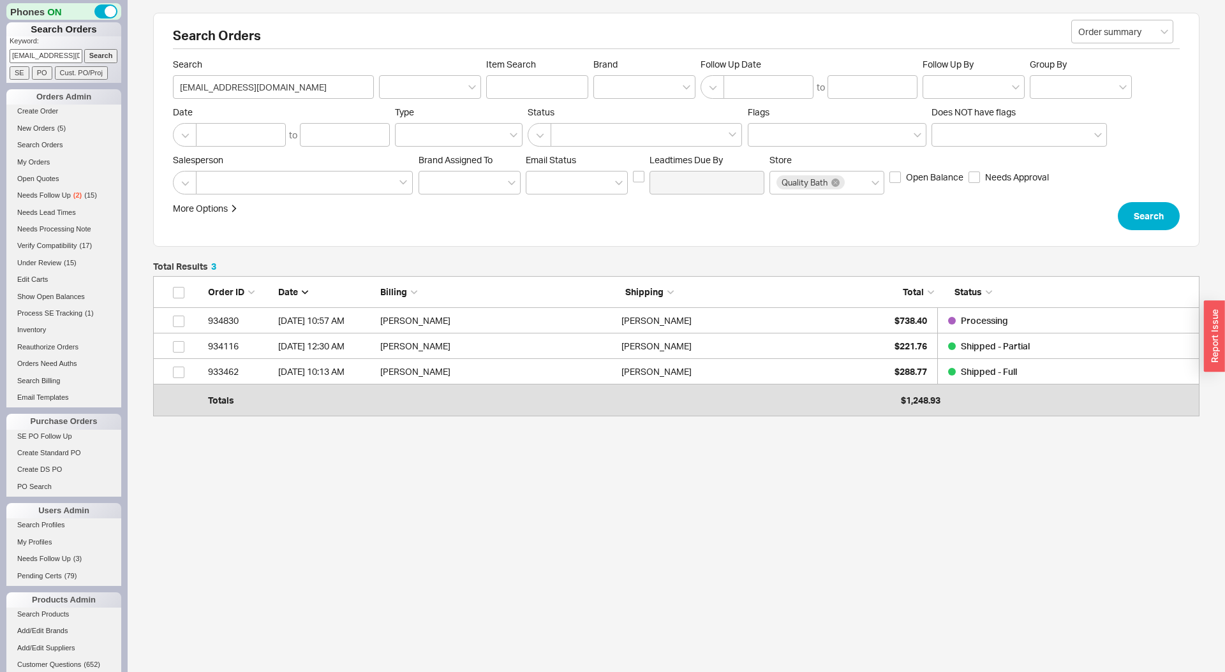
scroll to position [134, 1046]
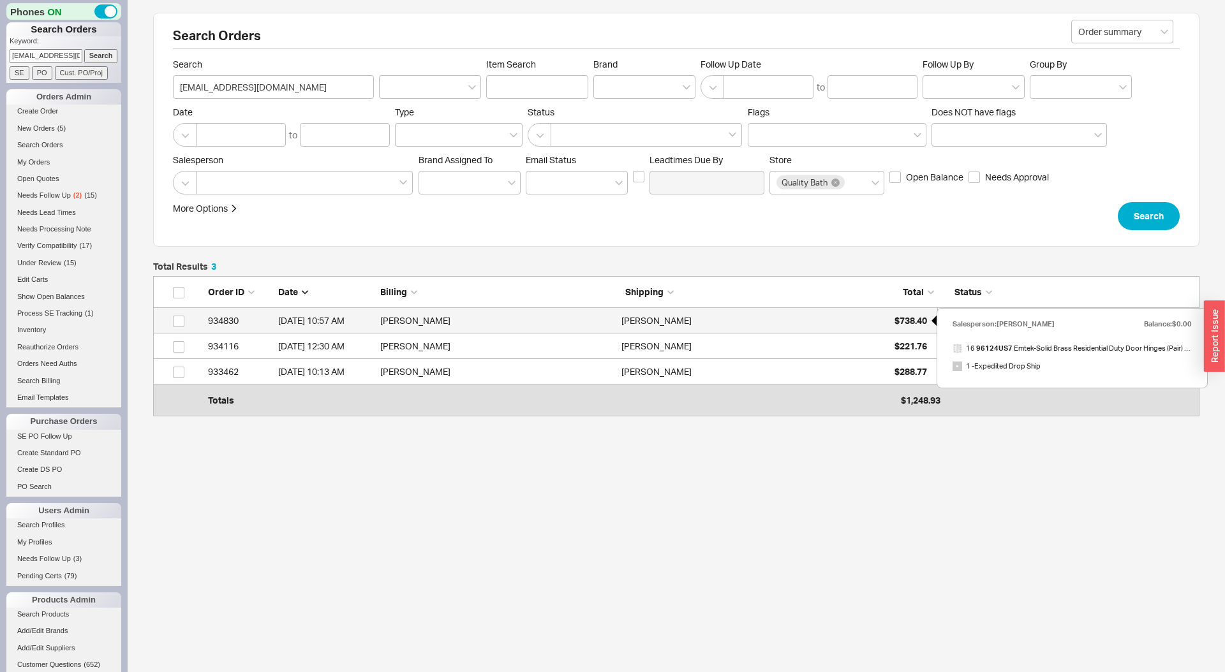
click at [903, 326] on div "$738.40" at bounding box center [895, 321] width 64 height 26
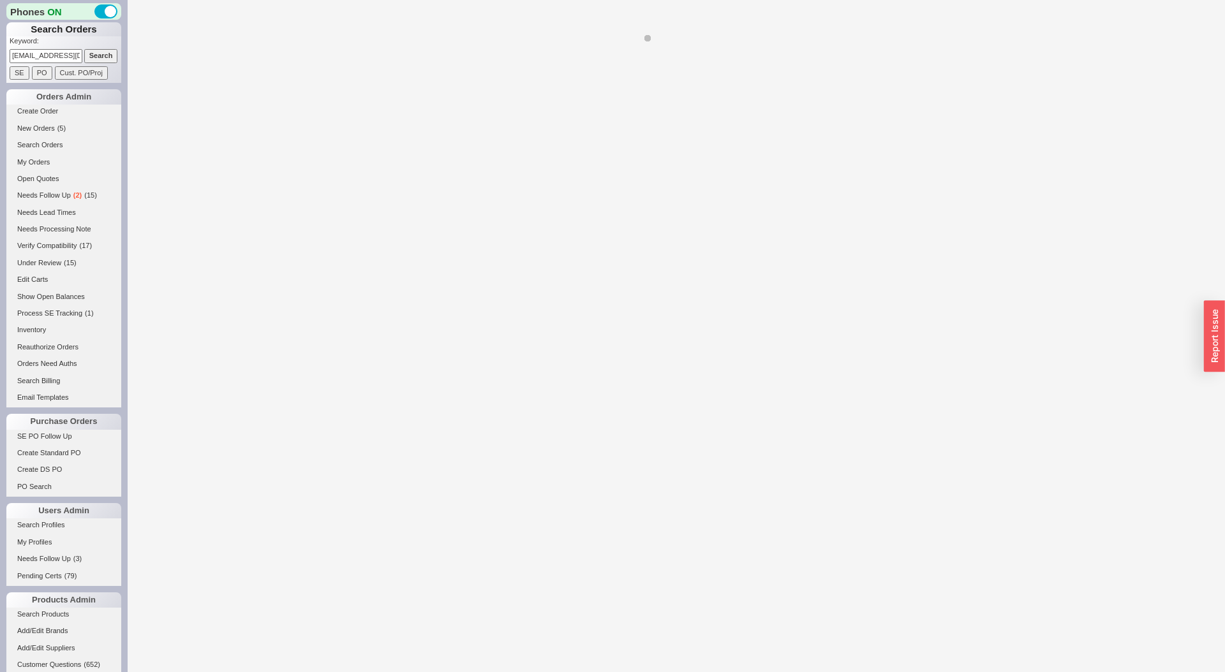
select select "LOW"
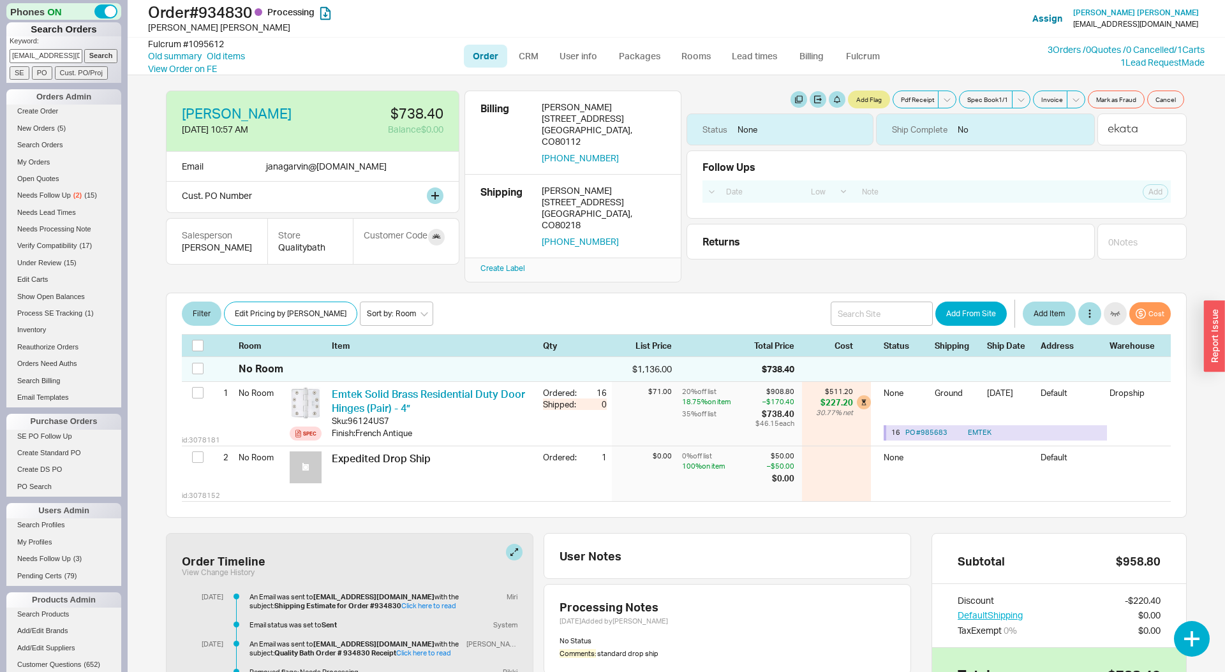
scroll to position [6, 0]
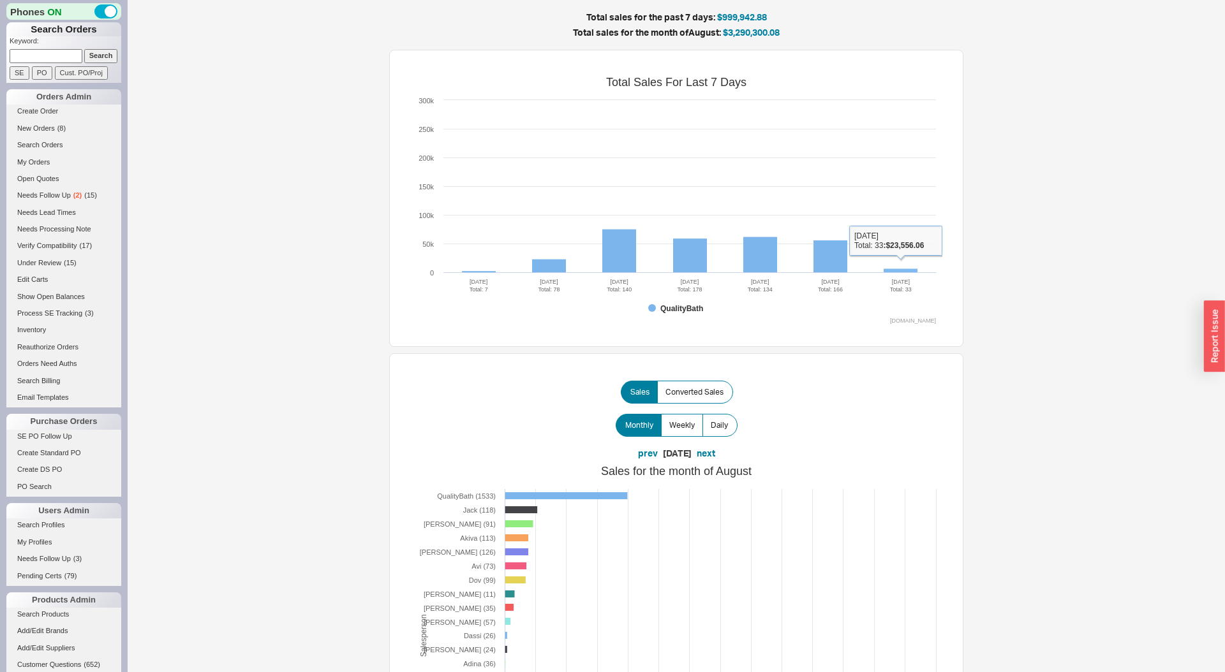
click at [898, 273] on rect at bounding box center [676, 198] width 532 height 255
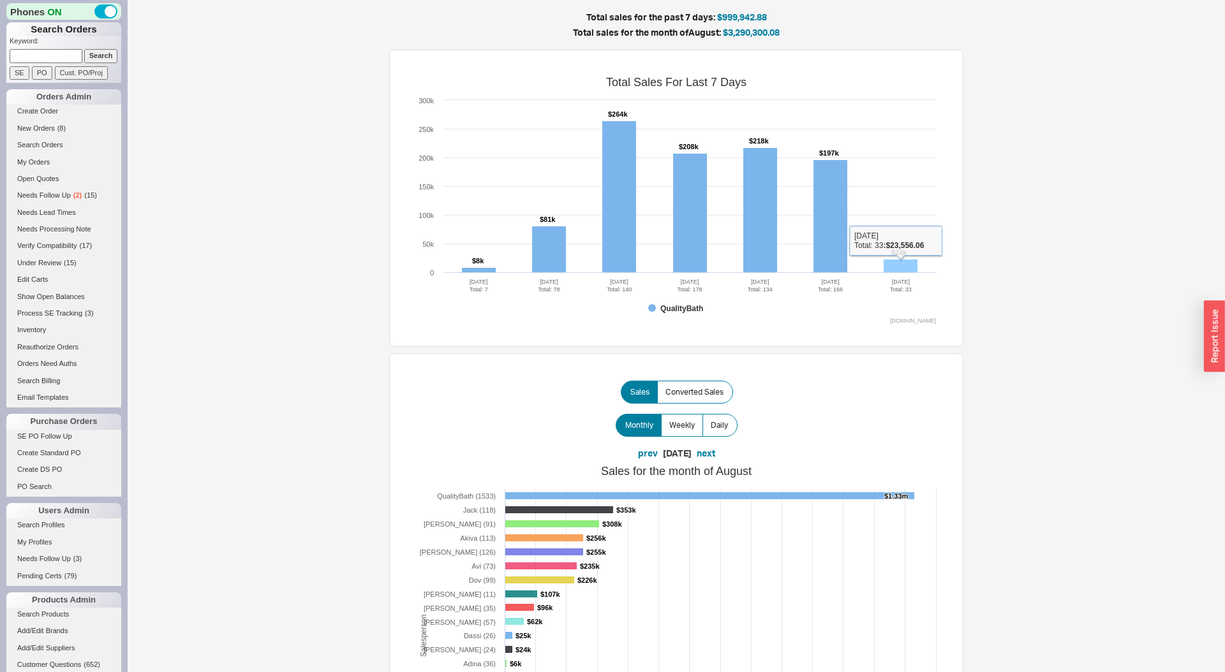
click at [900, 270] on rect at bounding box center [901, 266] width 34 height 13
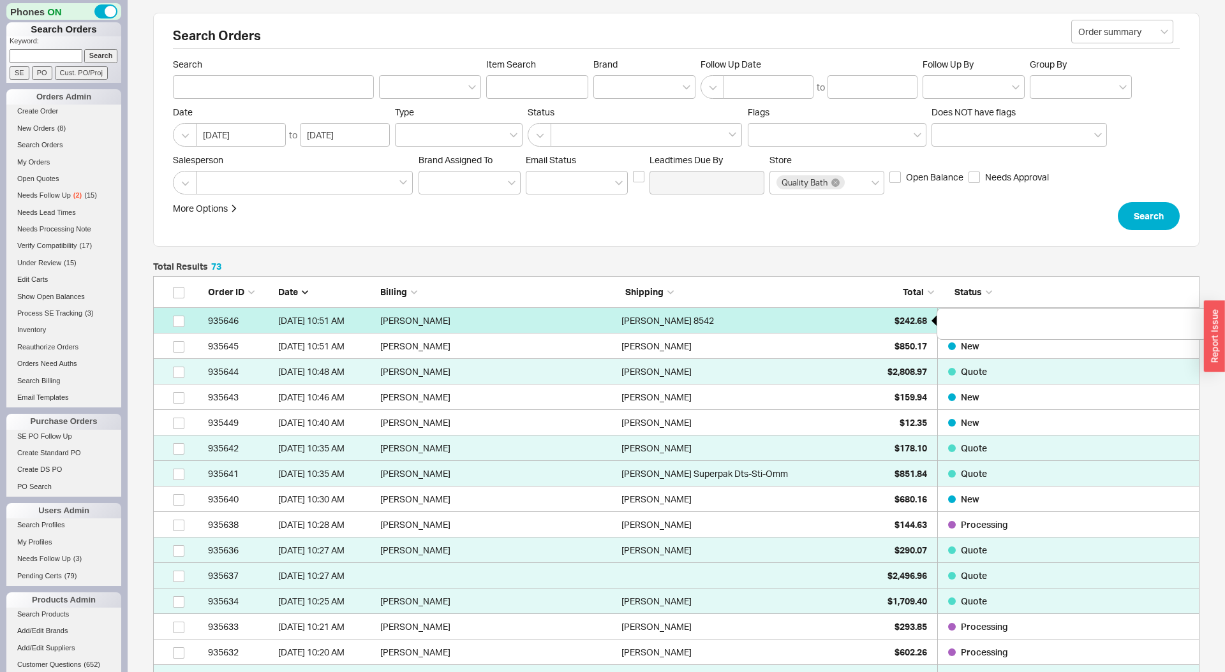
scroll to position [1920, 1046]
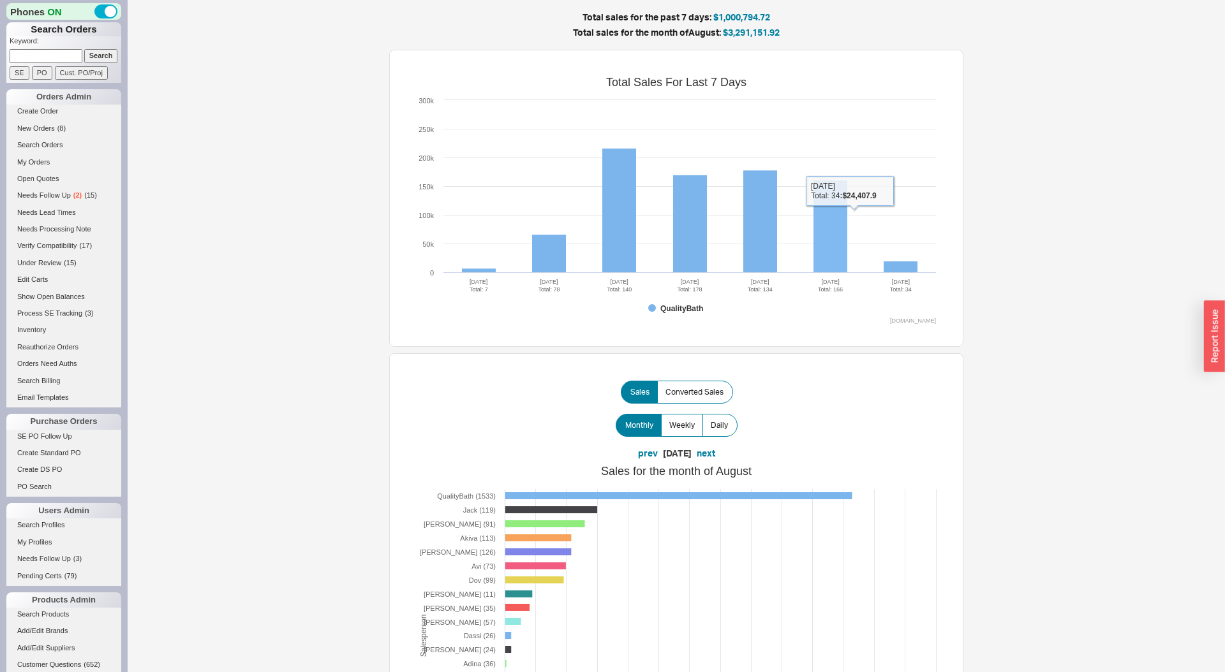
click at [901, 262] on rect at bounding box center [901, 267] width 34 height 11
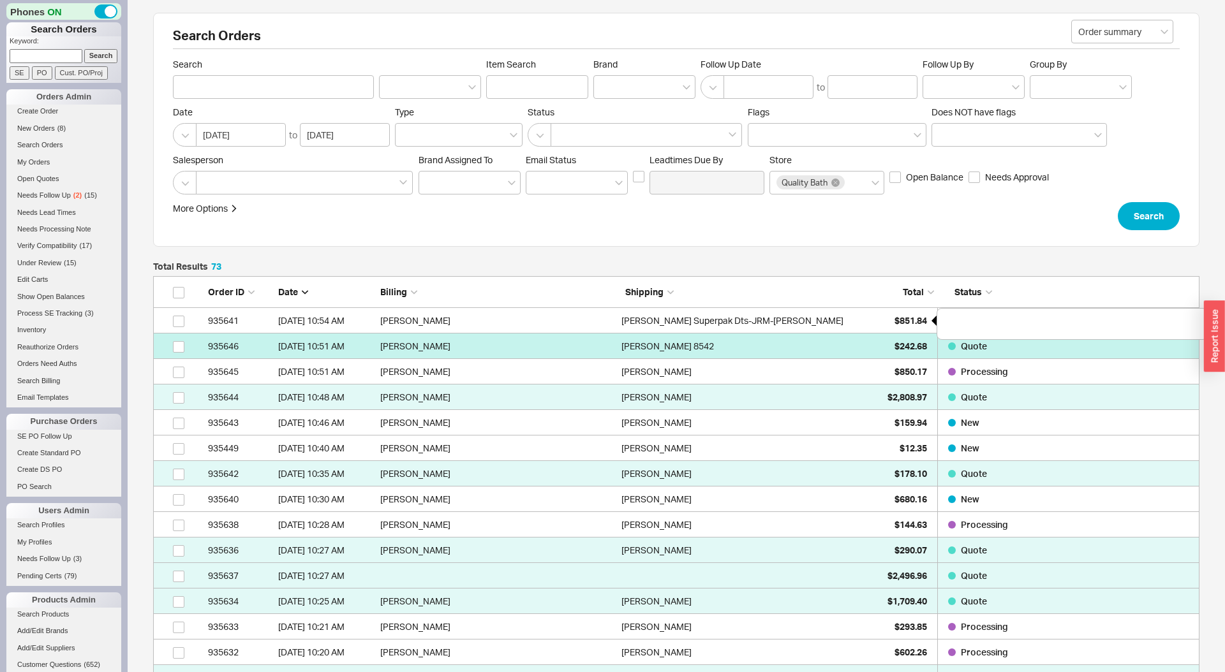
scroll to position [1920, 1046]
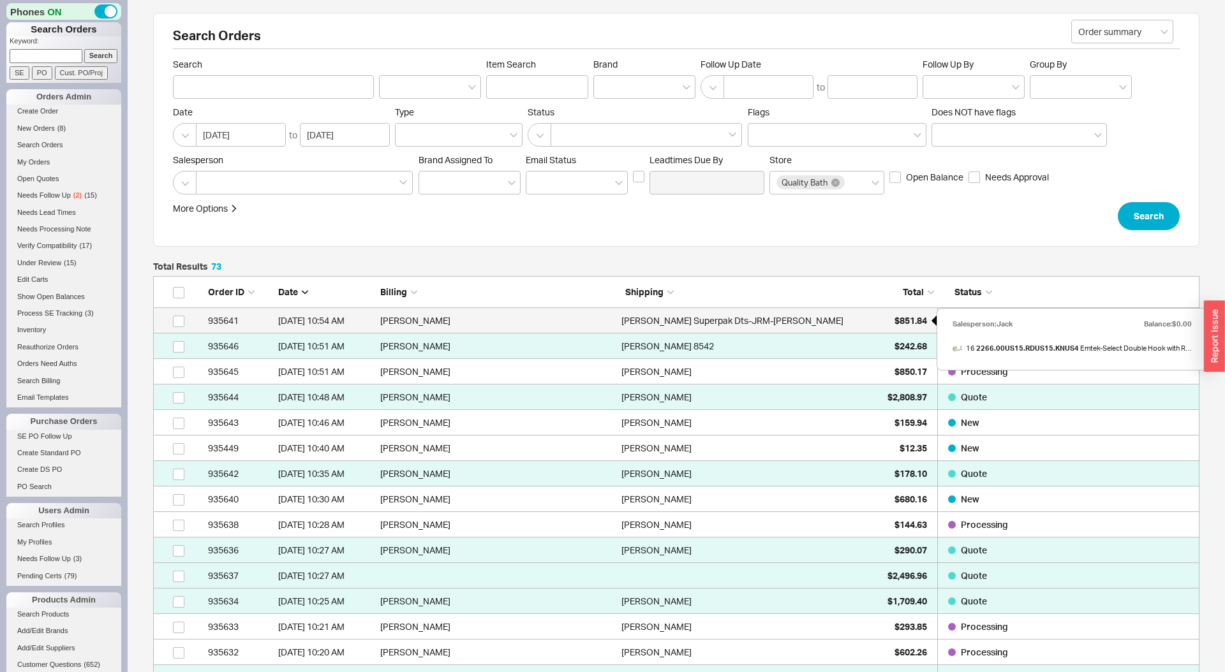
click at [880, 327] on div "$851.84" at bounding box center [895, 321] width 64 height 26
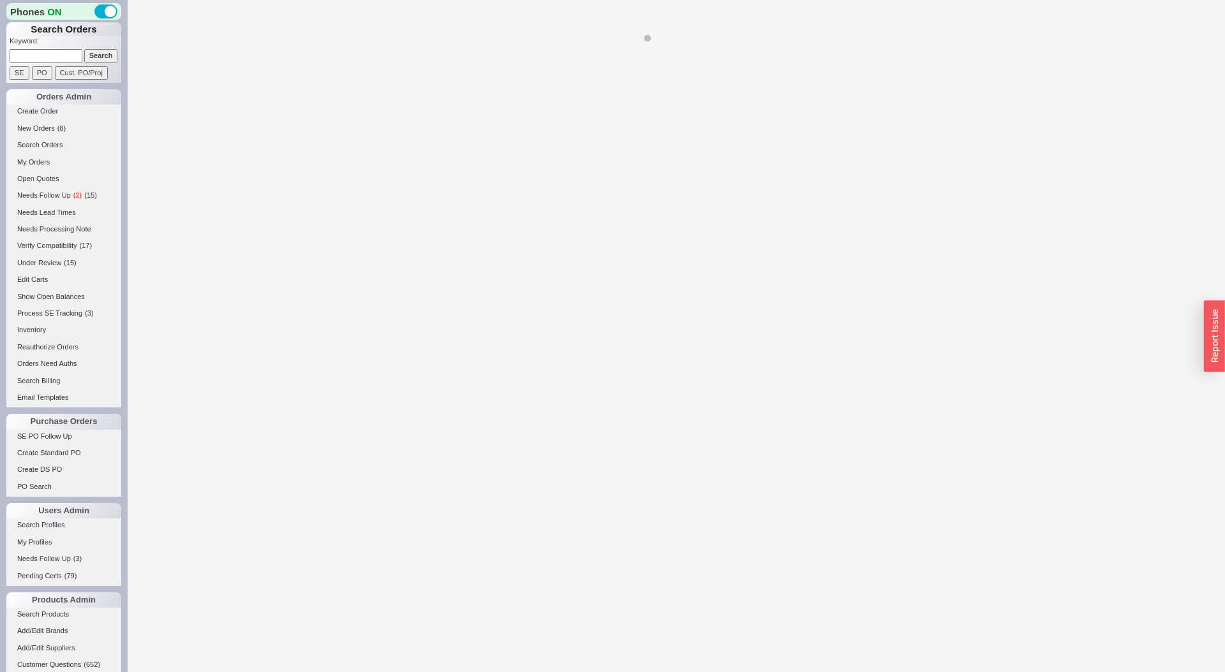
select select "LOW"
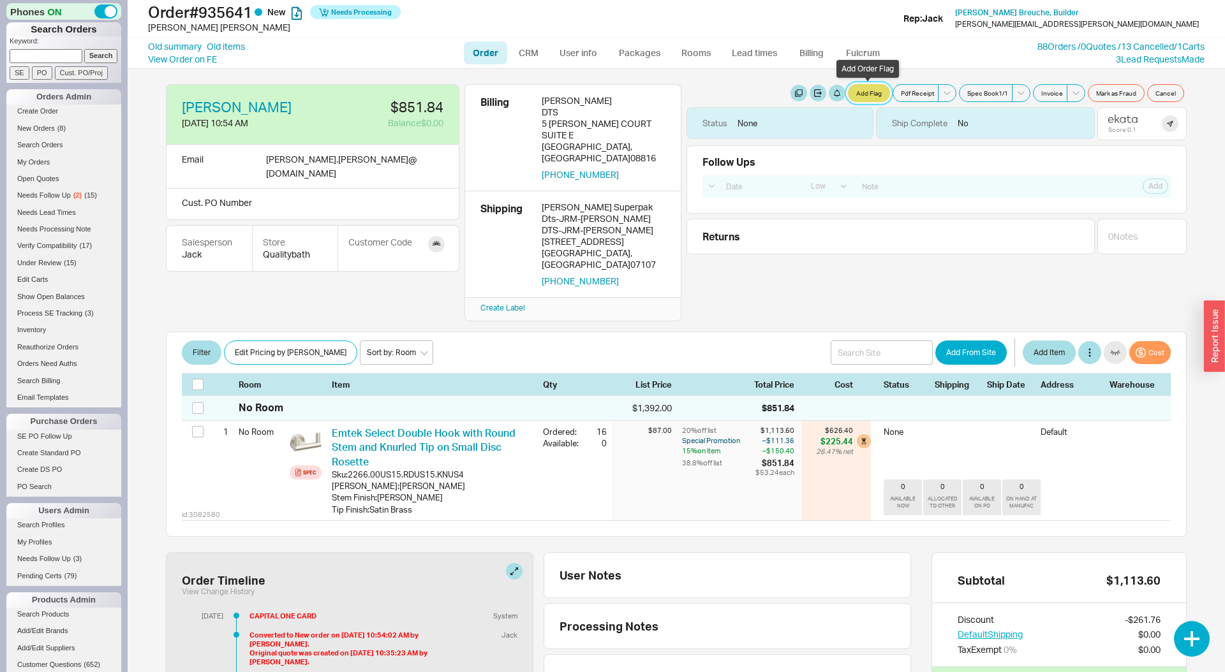
click at [870, 98] on button "Add Flag" at bounding box center [869, 93] width 42 height 18
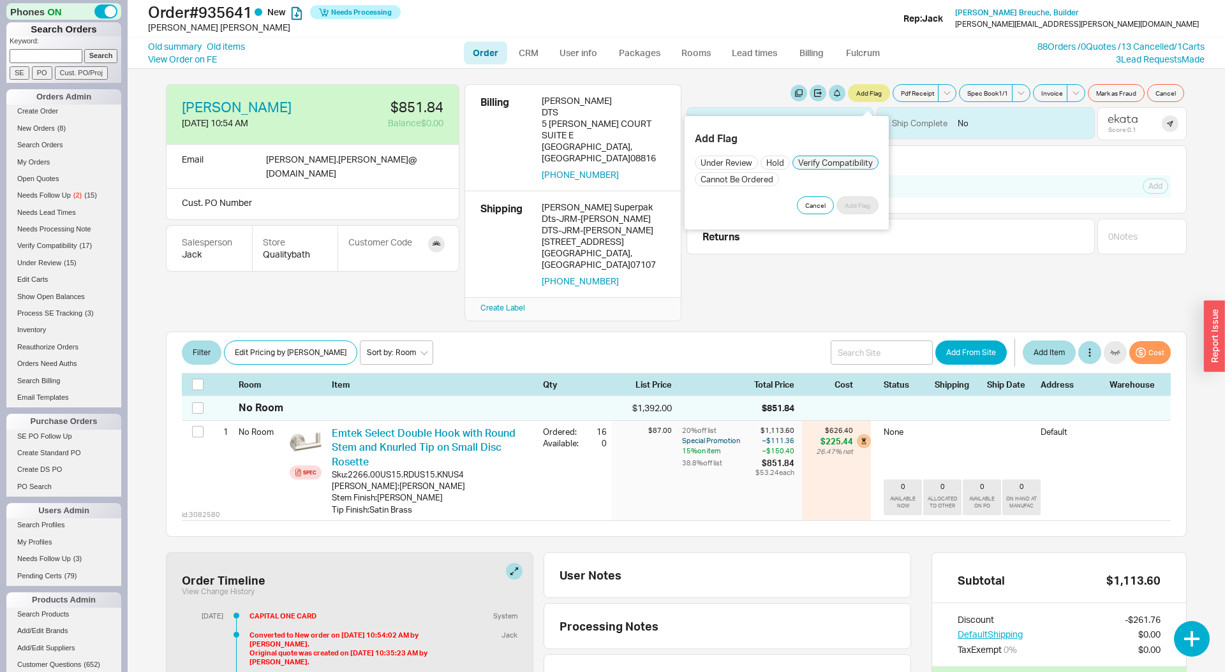
click at [833, 156] on input "Verify Compatibility" at bounding box center [835, 162] width 85 height 13
checkbox input "true"
click at [856, 207] on button "Add Flag" at bounding box center [857, 205] width 42 height 18
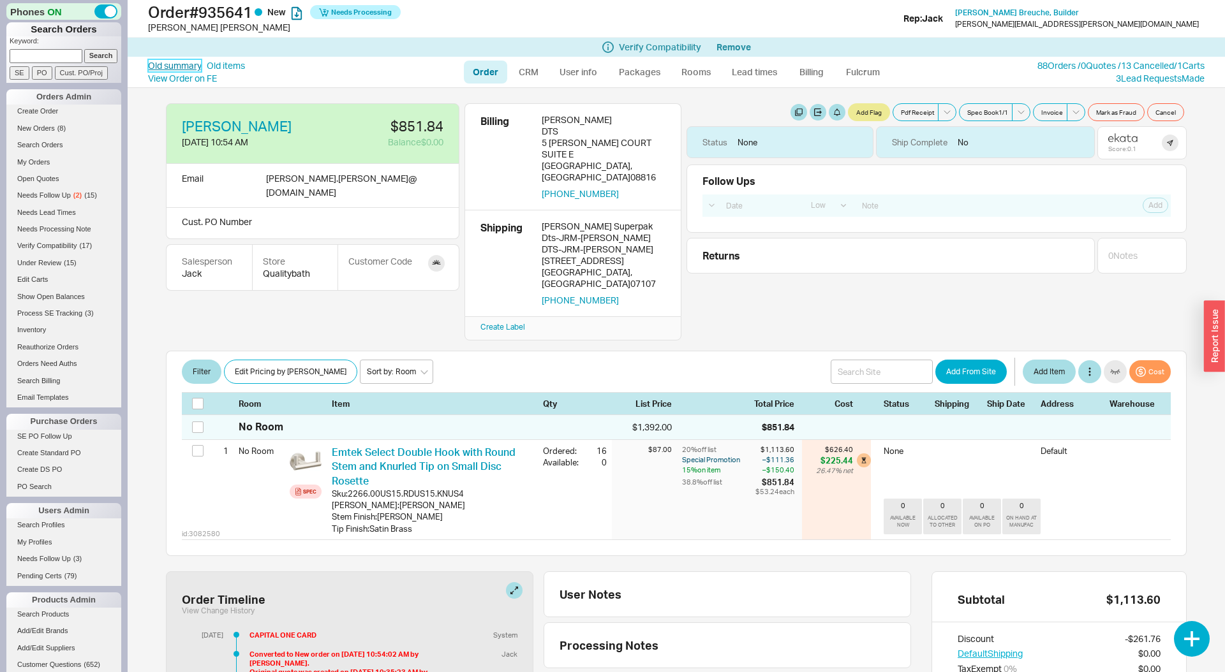
click at [174, 64] on link "Old summary" at bounding box center [175, 65] width 54 height 13
select select "*"
select select "LOW"
select select "3"
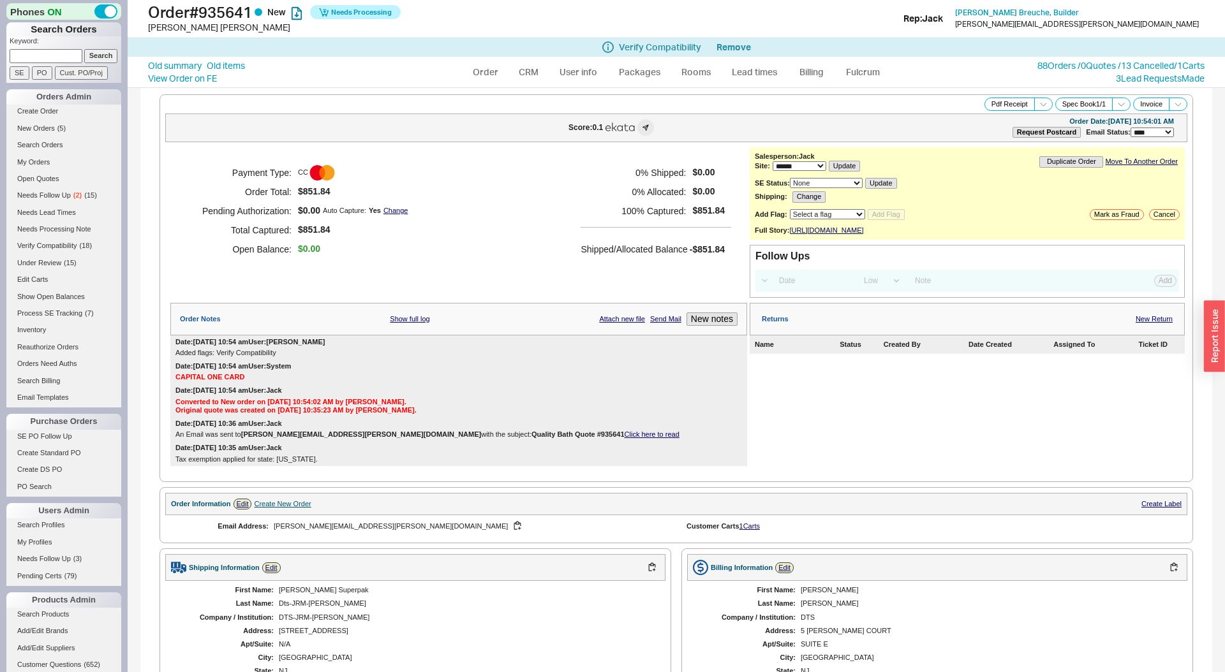
select select "*"
select select "LOW"
select select "3"
click at [404, 323] on link "Show full log" at bounding box center [410, 319] width 40 height 8
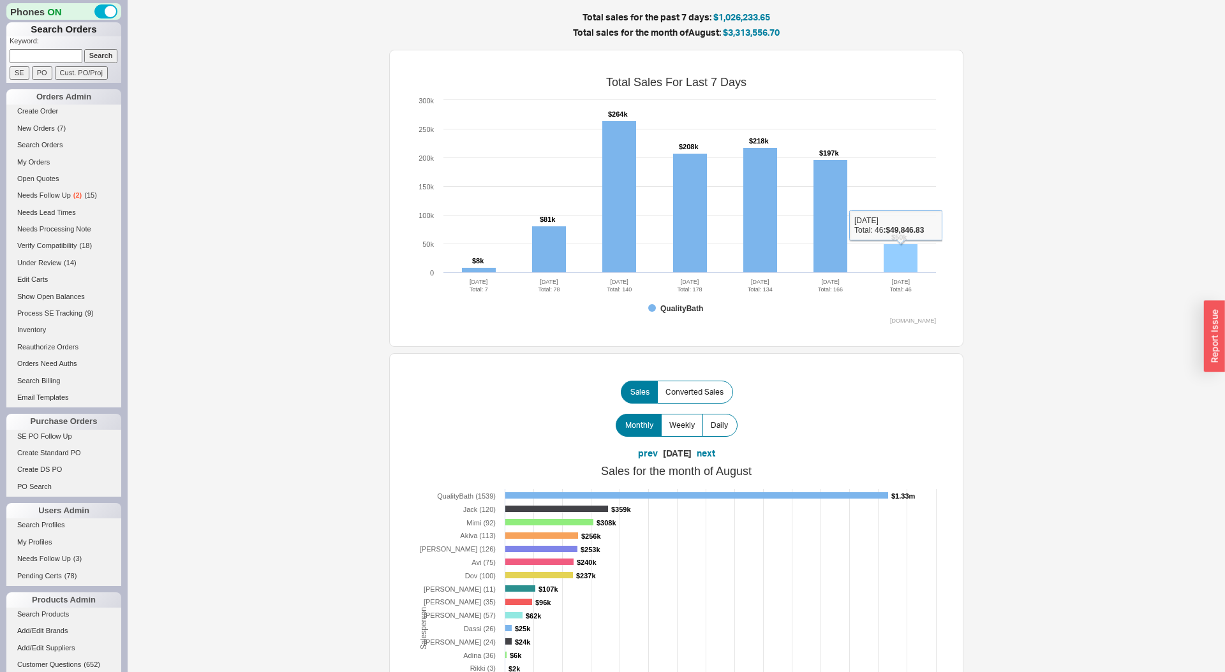
click at [902, 258] on rect at bounding box center [901, 258] width 34 height 29
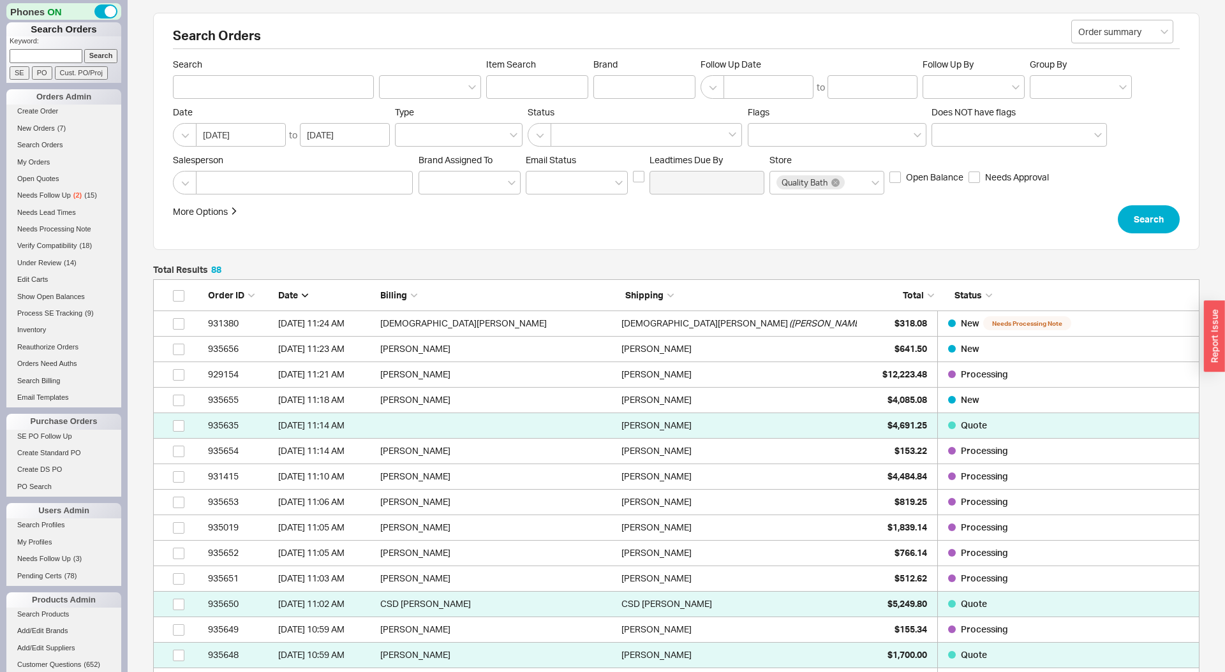
scroll to position [2303, 1046]
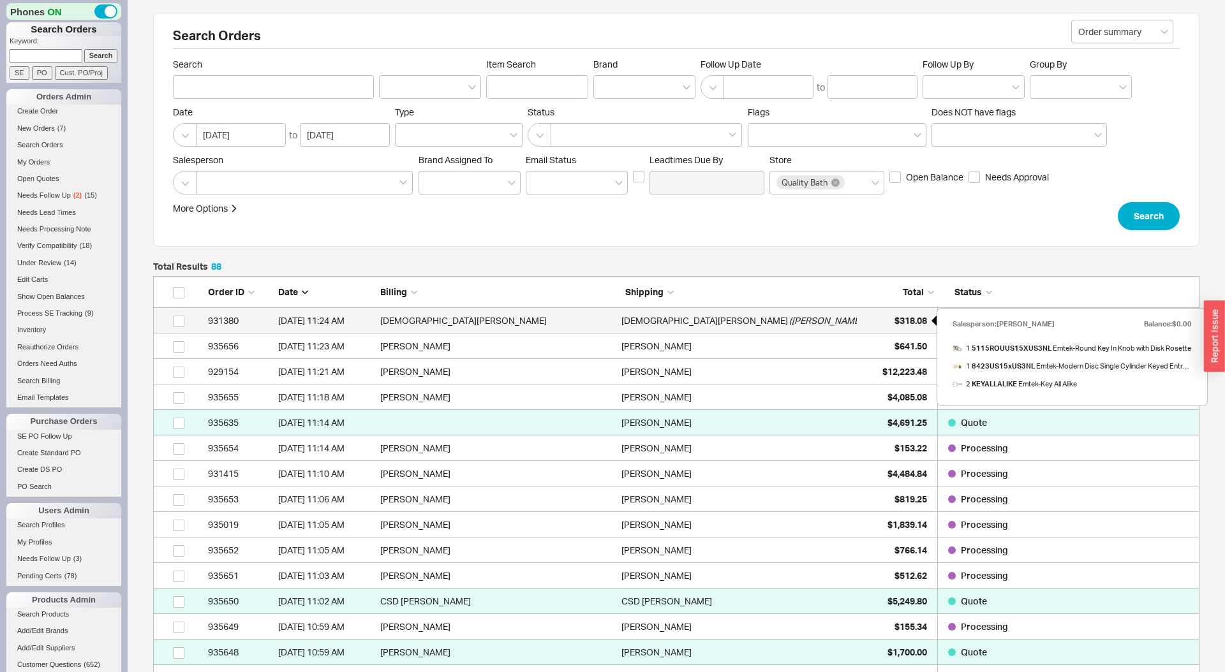
click at [903, 322] on span "$318.08" at bounding box center [910, 320] width 33 height 11
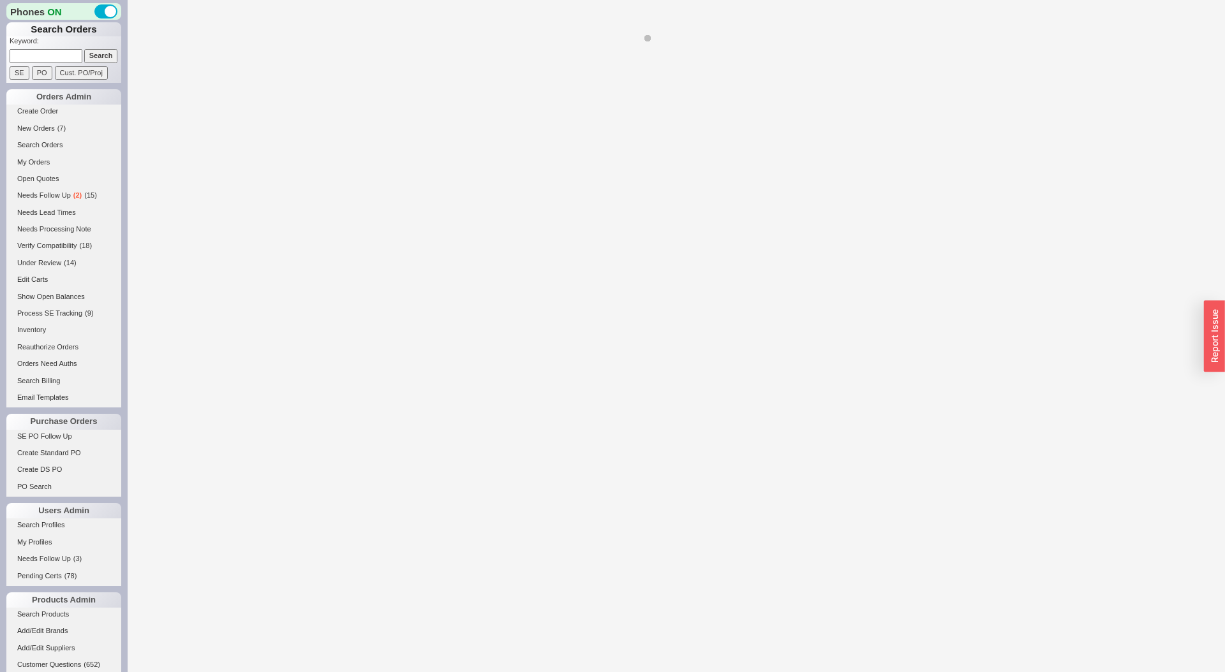
select select "LOW"
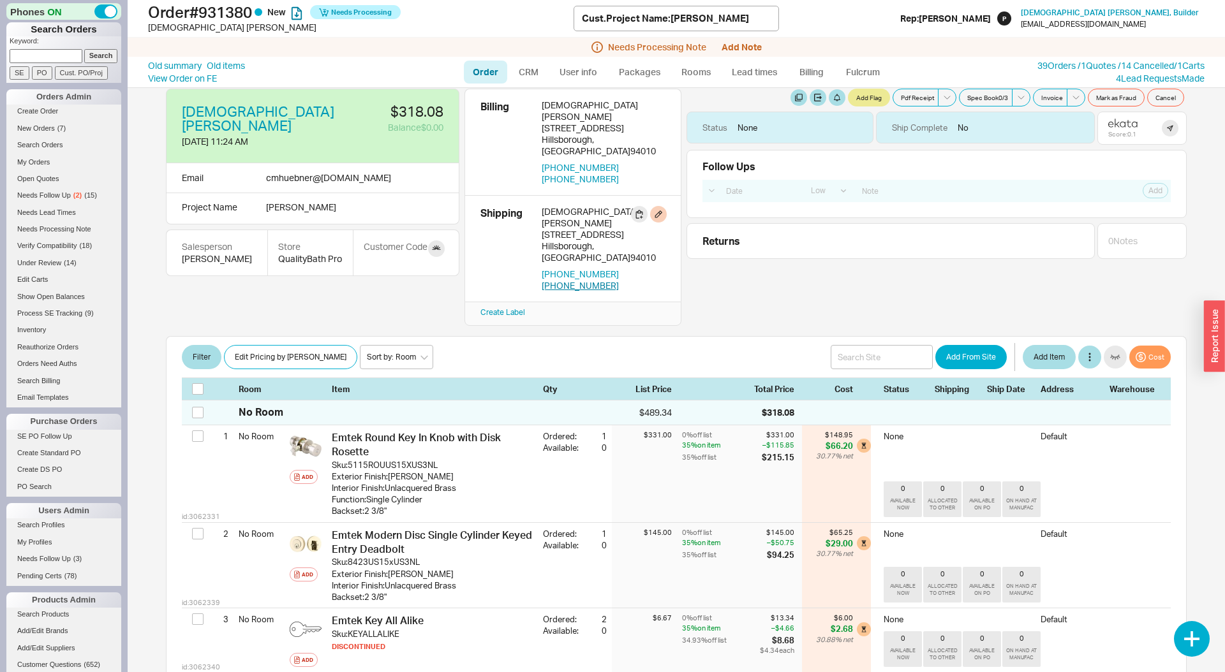
scroll to position [38, 0]
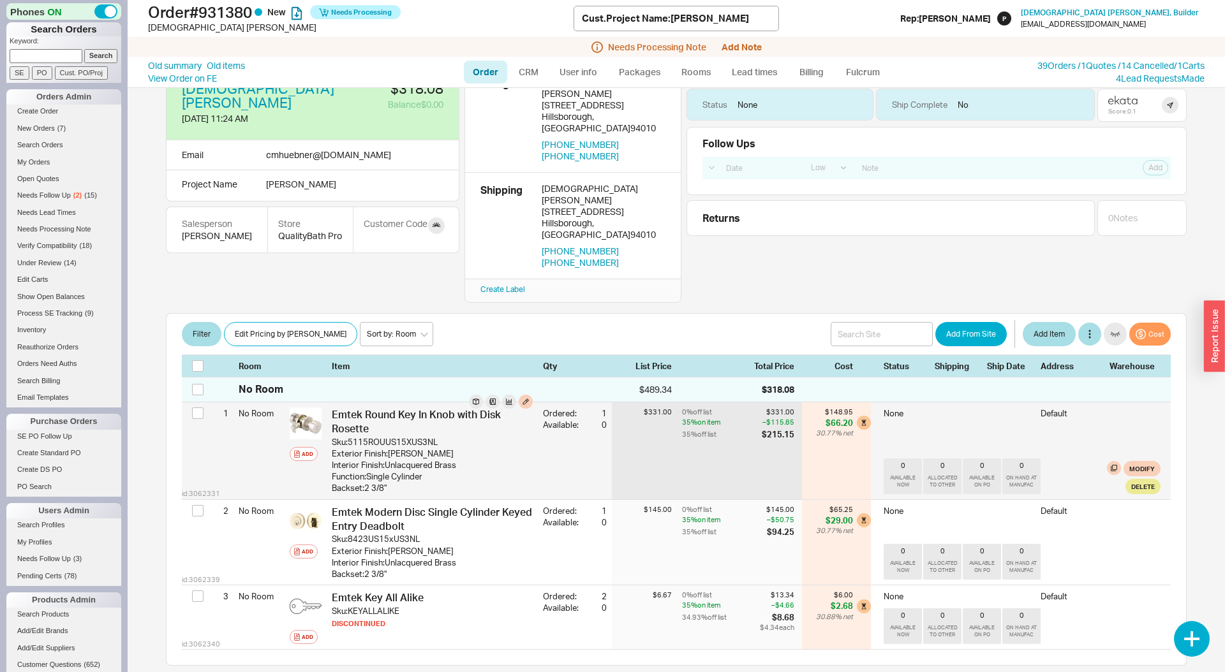
click at [406, 436] on div "5115ROUUS15XUS3NL" at bounding box center [393, 441] width 90 height 11
drag, startPoint x: 390, startPoint y: 417, endPoint x: 401, endPoint y: 417, distance: 11.5
click at [401, 459] on div "Interior Finish : Unlacquered Brass" at bounding box center [432, 464] width 201 height 11
drag, startPoint x: 410, startPoint y: 395, endPoint x: 456, endPoint y: 394, distance: 46.0
click at [456, 436] on div "Sku: 5115ROUUS15XUS3NL" at bounding box center [432, 441] width 201 height 11
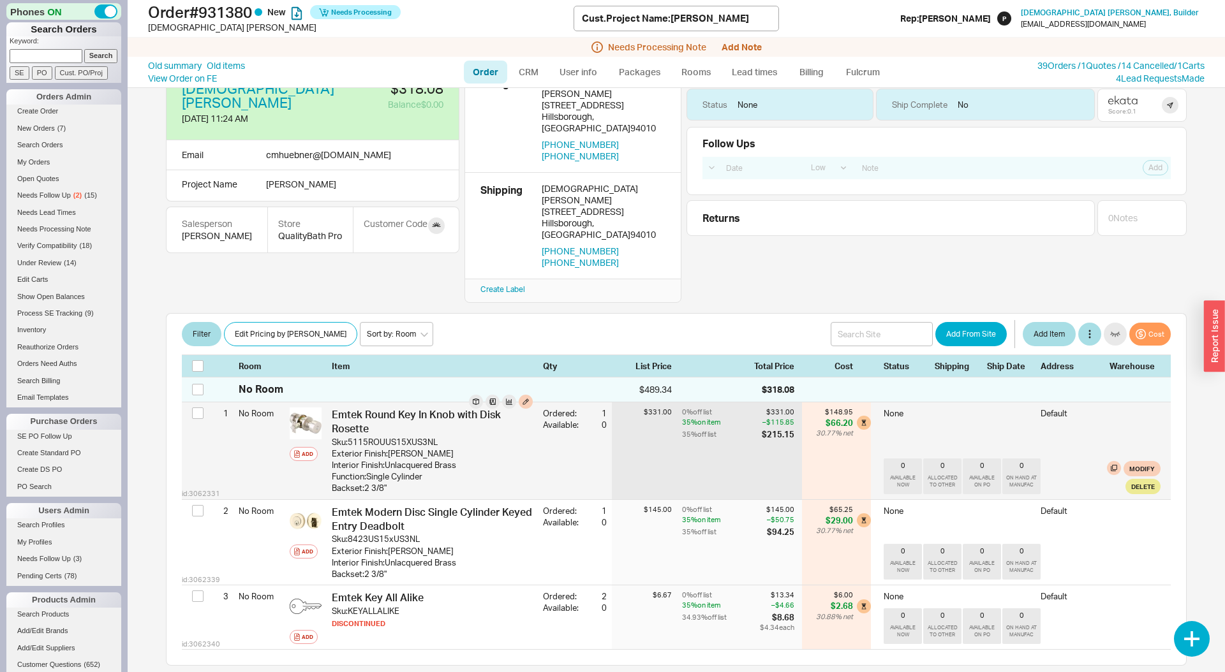
click at [380, 482] on div "Backset : 2 3/8"" at bounding box center [432, 487] width 201 height 11
click at [356, 436] on div "5115ROUUS15XUS3NL" at bounding box center [393, 441] width 90 height 11
drag, startPoint x: 356, startPoint y: 396, endPoint x: 368, endPoint y: 397, distance: 12.2
click at [360, 436] on div "5115ROUUS15XUS3NL" at bounding box center [393, 441] width 90 height 11
drag, startPoint x: 368, startPoint y: 397, endPoint x: 381, endPoint y: 397, distance: 13.4
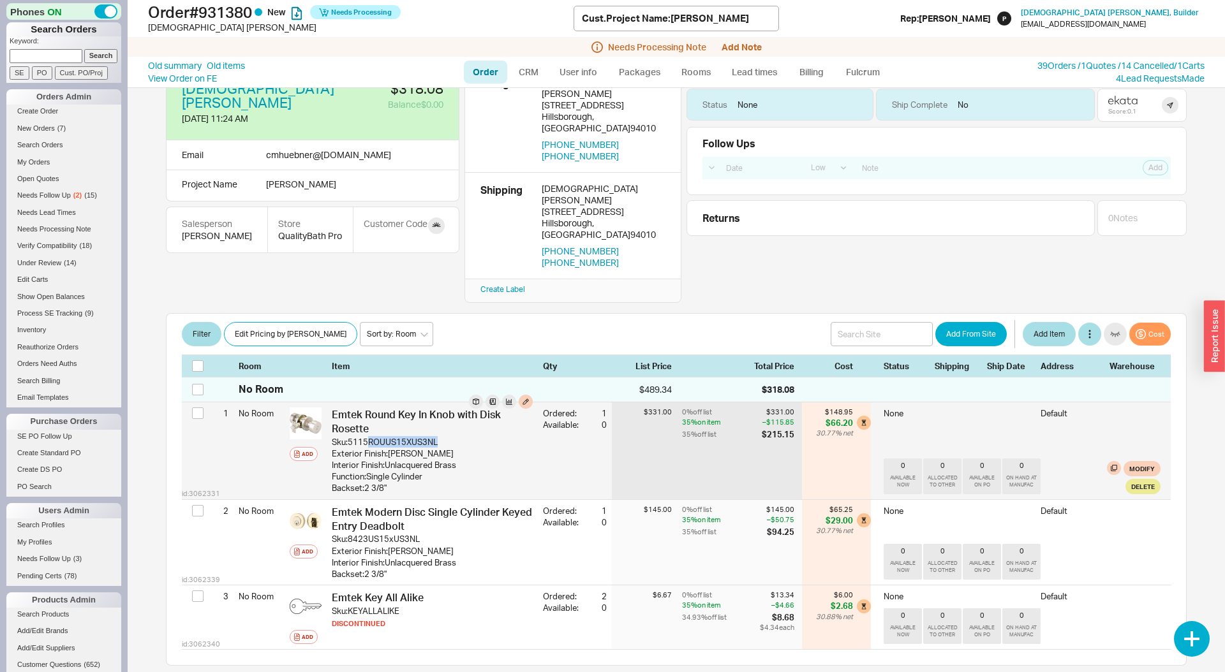
click at [370, 436] on div "5115ROUUS15XUS3NL" at bounding box center [393, 441] width 90 height 11
click at [390, 436] on div "5115ROUUS15XUS3NL" at bounding box center [393, 441] width 90 height 11
click at [386, 436] on div "5115ROUUS15XUS3NL" at bounding box center [393, 441] width 90 height 11
drag, startPoint x: 403, startPoint y: 394, endPoint x: 374, endPoint y: 395, distance: 29.4
click at [374, 436] on div "5115ROUUS15XUS3NL" at bounding box center [393, 441] width 90 height 11
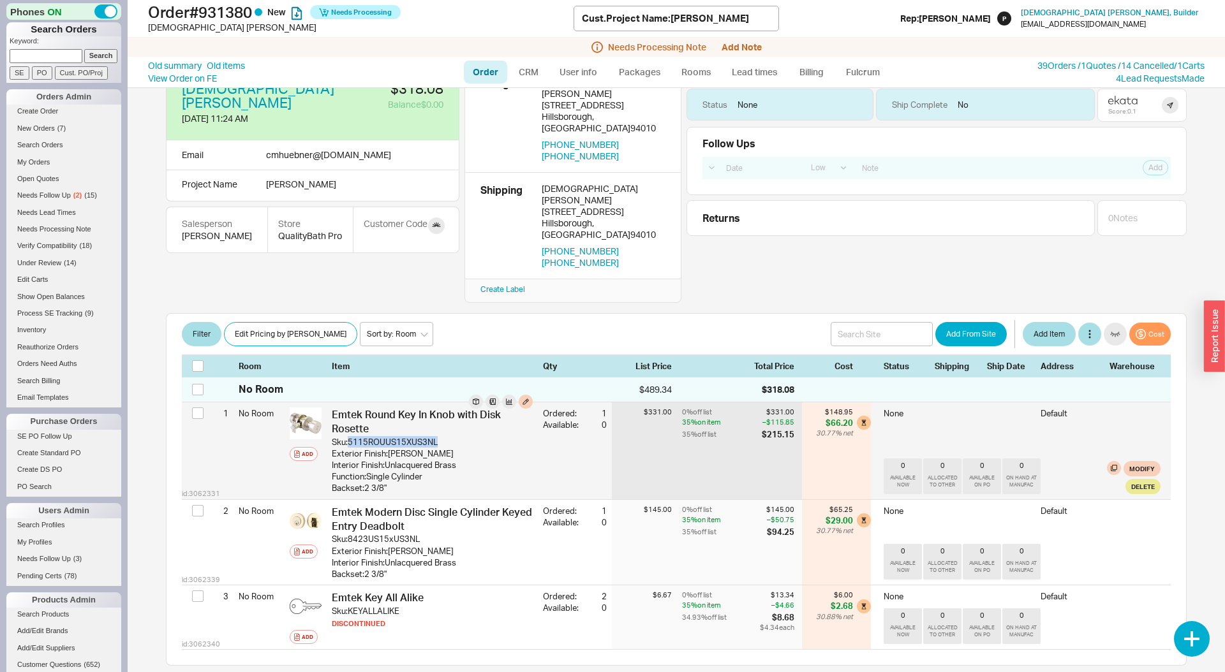
click at [359, 436] on div "5115ROUUS15XUS3NL" at bounding box center [393, 441] width 90 height 11
drag, startPoint x: 346, startPoint y: 396, endPoint x: 360, endPoint y: 395, distance: 13.4
click at [357, 436] on div "Sku: 5115ROUUS15XUS3NL" at bounding box center [432, 441] width 201 height 11
click at [360, 436] on div "5115ROUUS15XUS3NL" at bounding box center [393, 441] width 90 height 11
drag, startPoint x: 350, startPoint y: 396, endPoint x: 408, endPoint y: 394, distance: 58.1
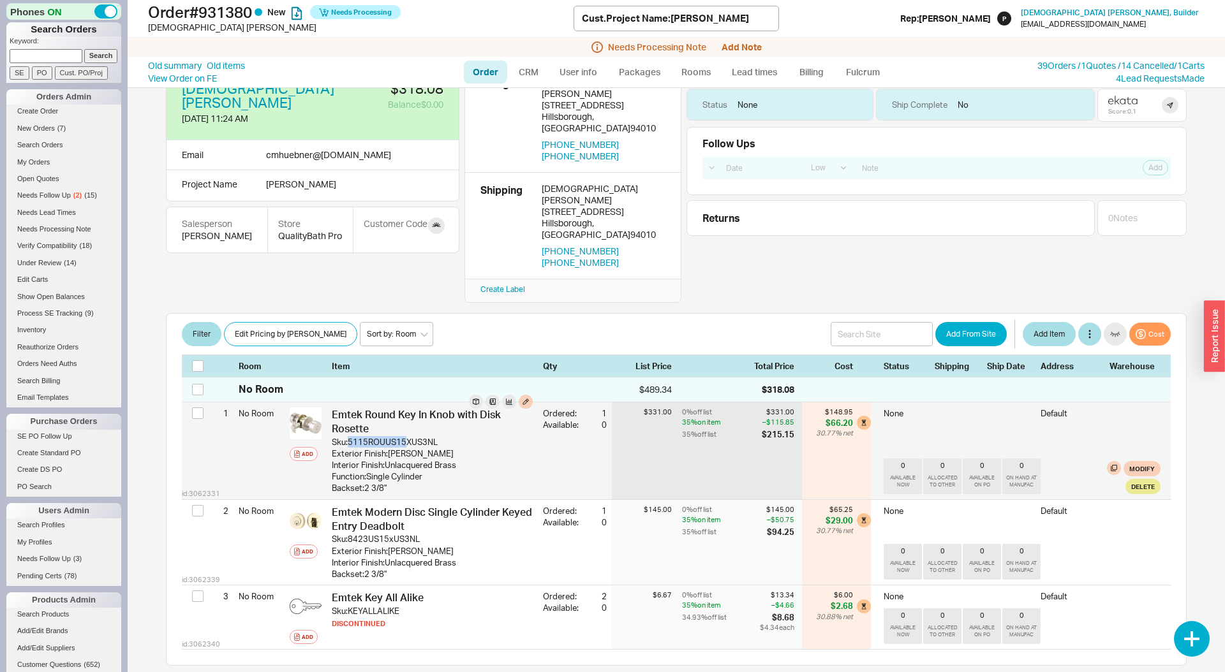
click at [408, 436] on div "5115ROUUS15XUS3NL" at bounding box center [393, 441] width 90 height 11
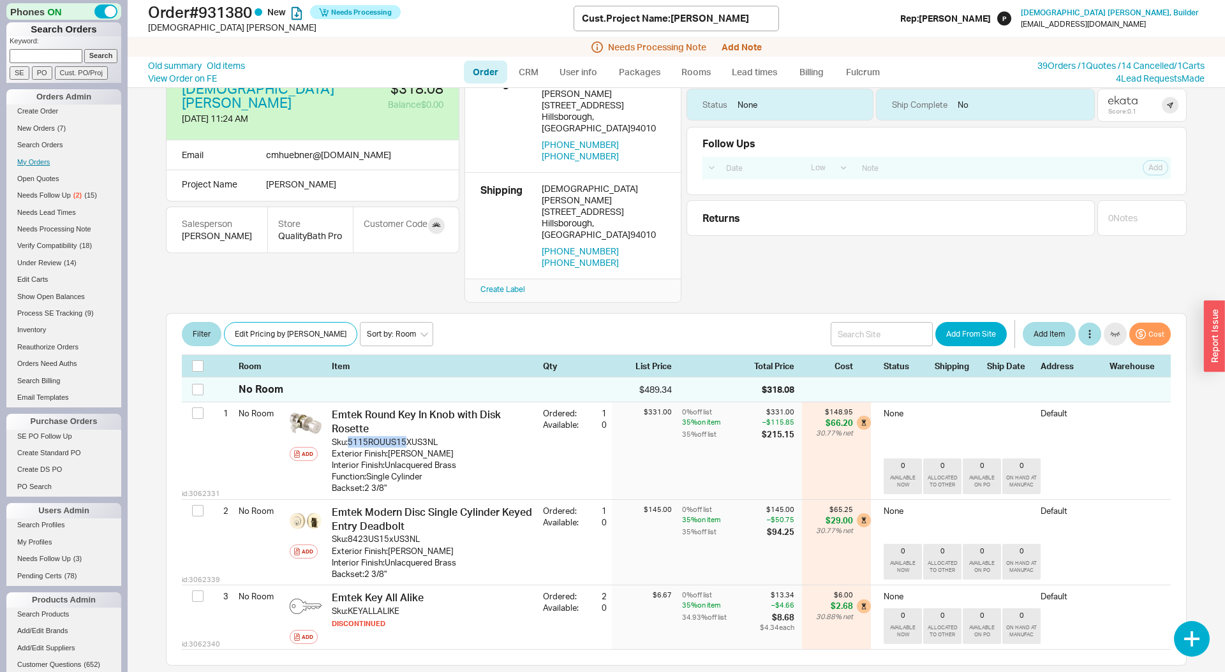
copy div "5115ROUUS15"
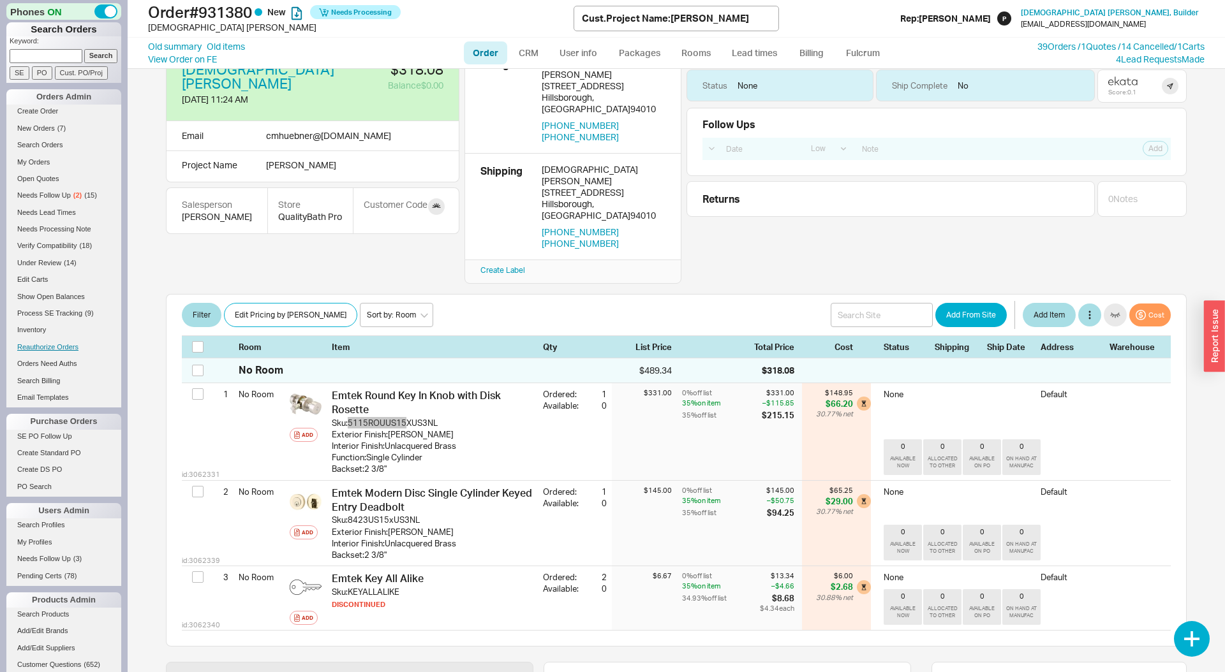
scroll to position [0, 0]
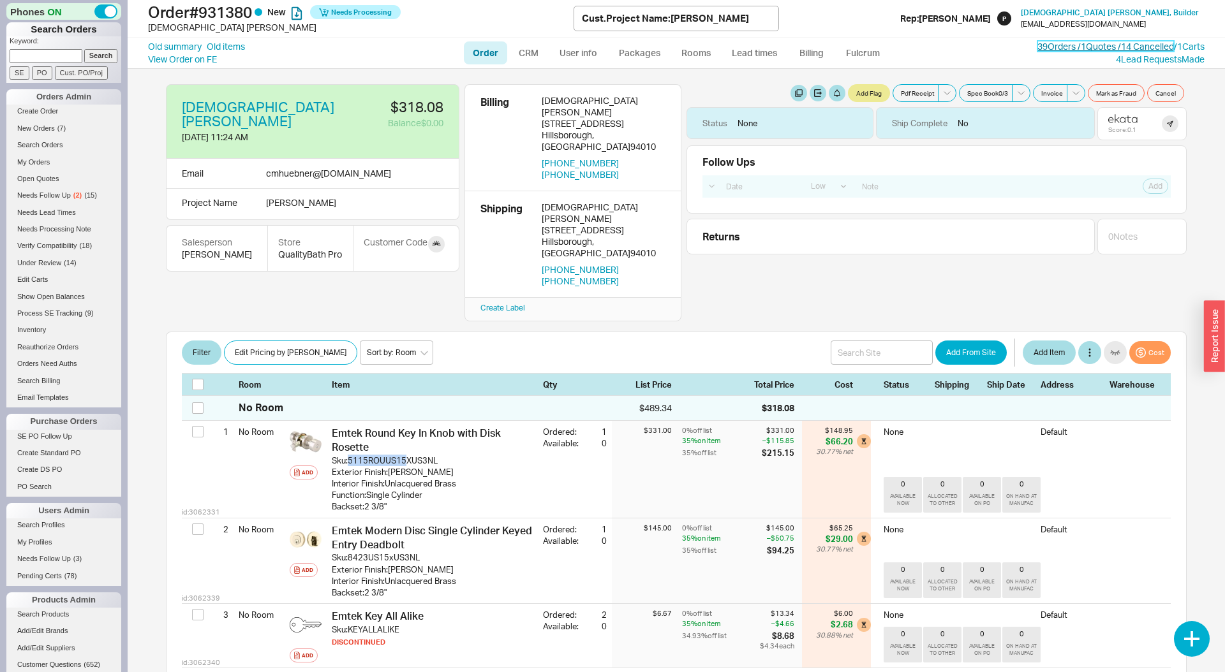
click at [1042, 46] on link "39 Orders / 1 Quotes / 14 Cancelled" at bounding box center [1105, 46] width 137 height 11
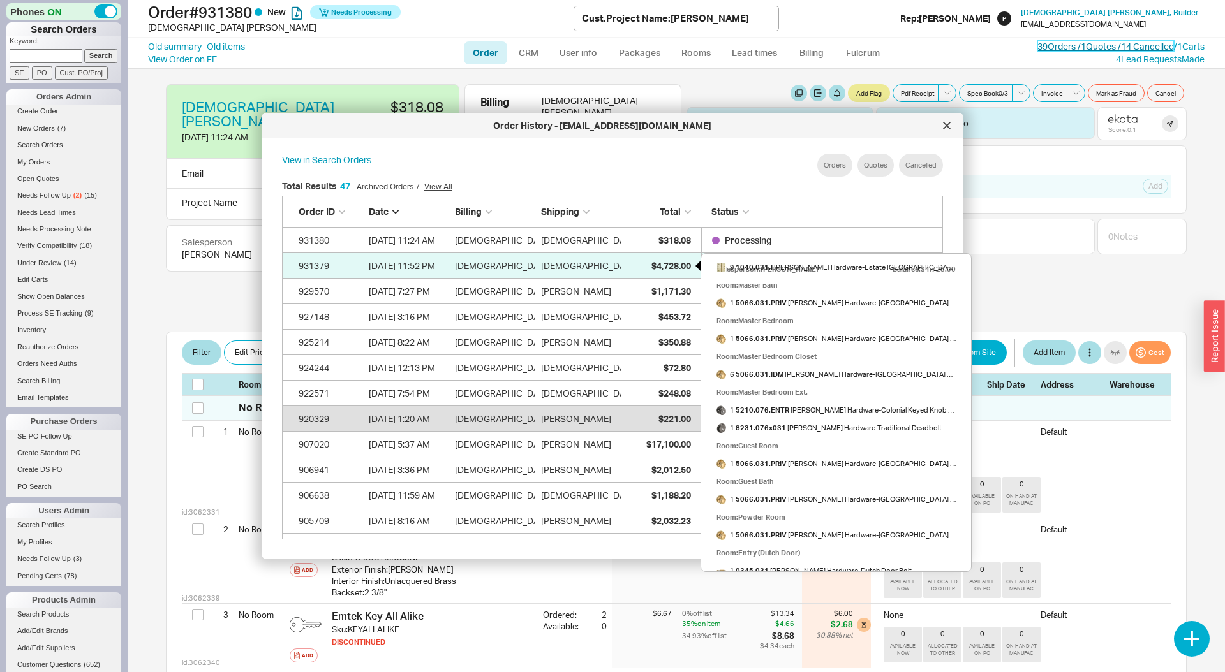
scroll to position [208, 0]
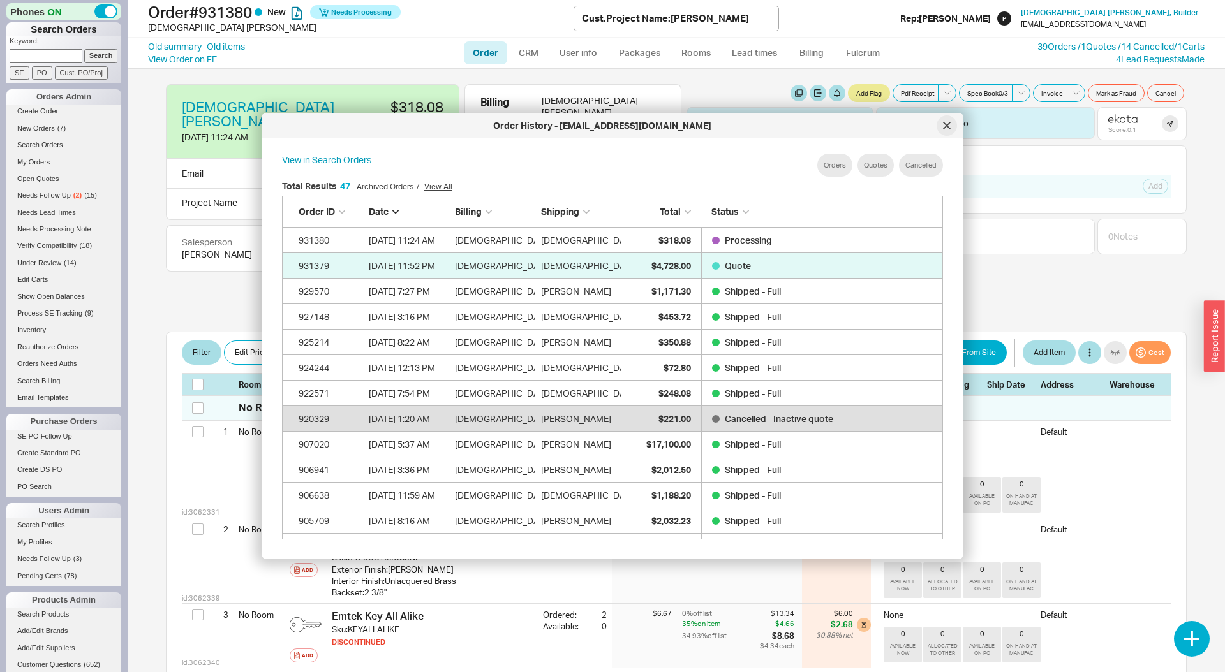
click at [937, 125] on div at bounding box center [947, 125] width 20 height 20
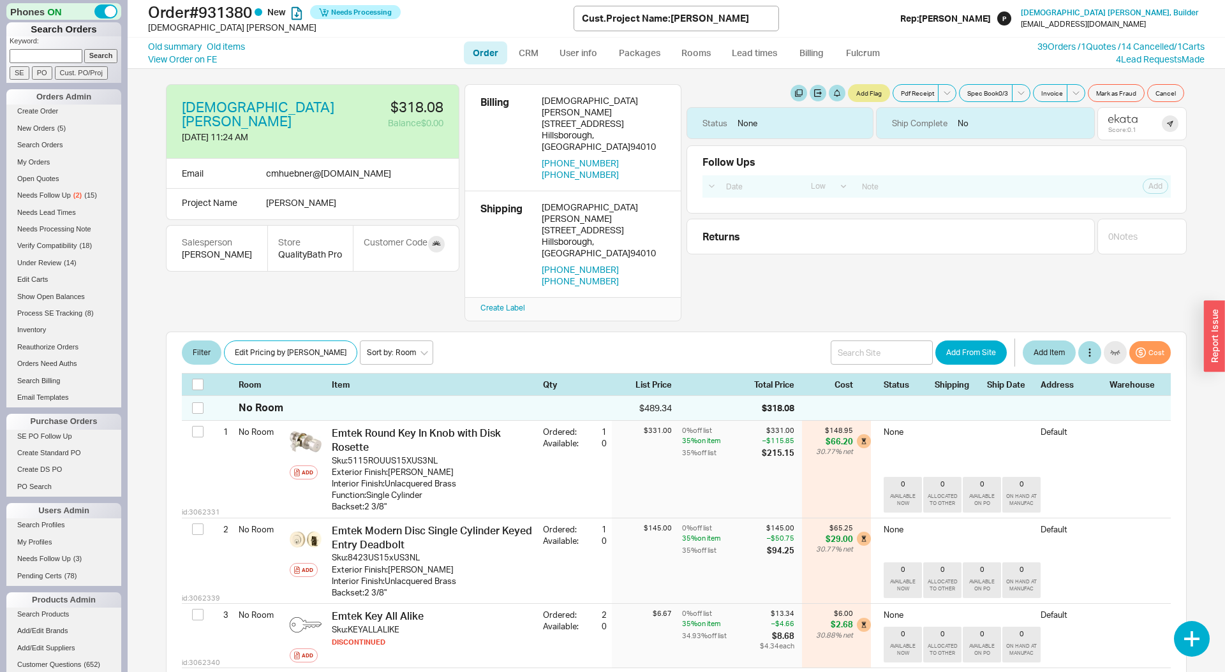
click at [65, 60] on input at bounding box center [46, 55] width 73 height 13
paste input "QB-R08-078-364"
type input "QB-R08-078-364"
click at [84, 49] on input "Search" at bounding box center [101, 55] width 34 height 13
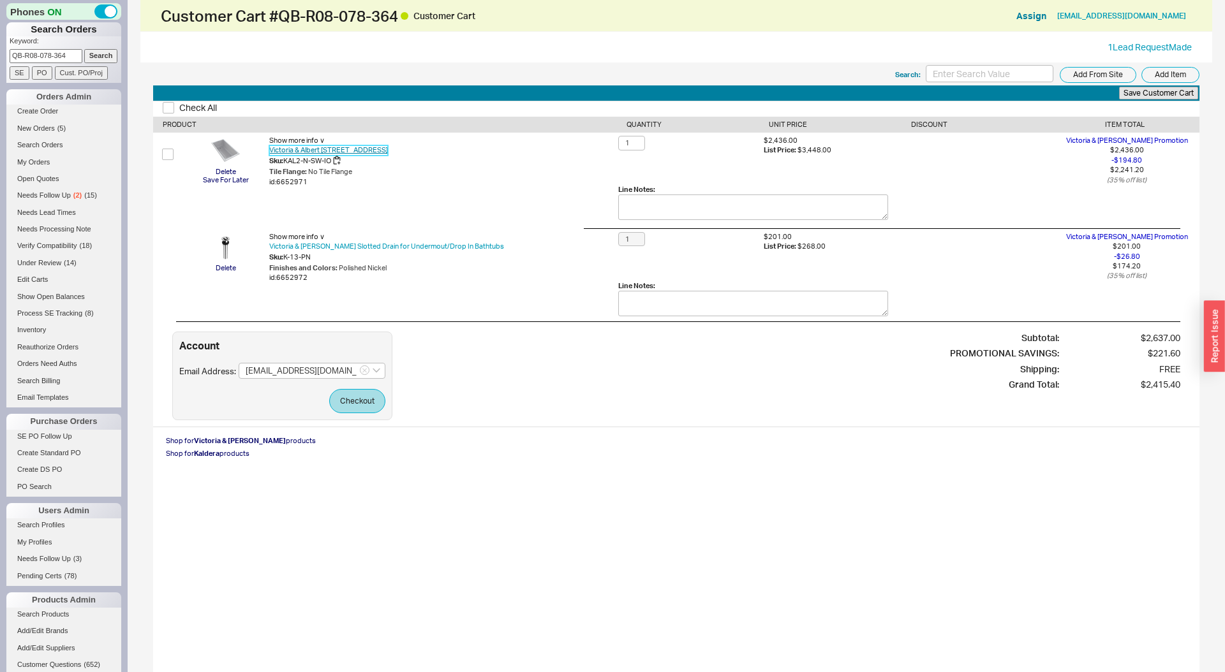
click at [287, 149] on link "Victoria & Albert Kaldera 2 6032 Soaker Tub" at bounding box center [328, 150] width 119 height 10
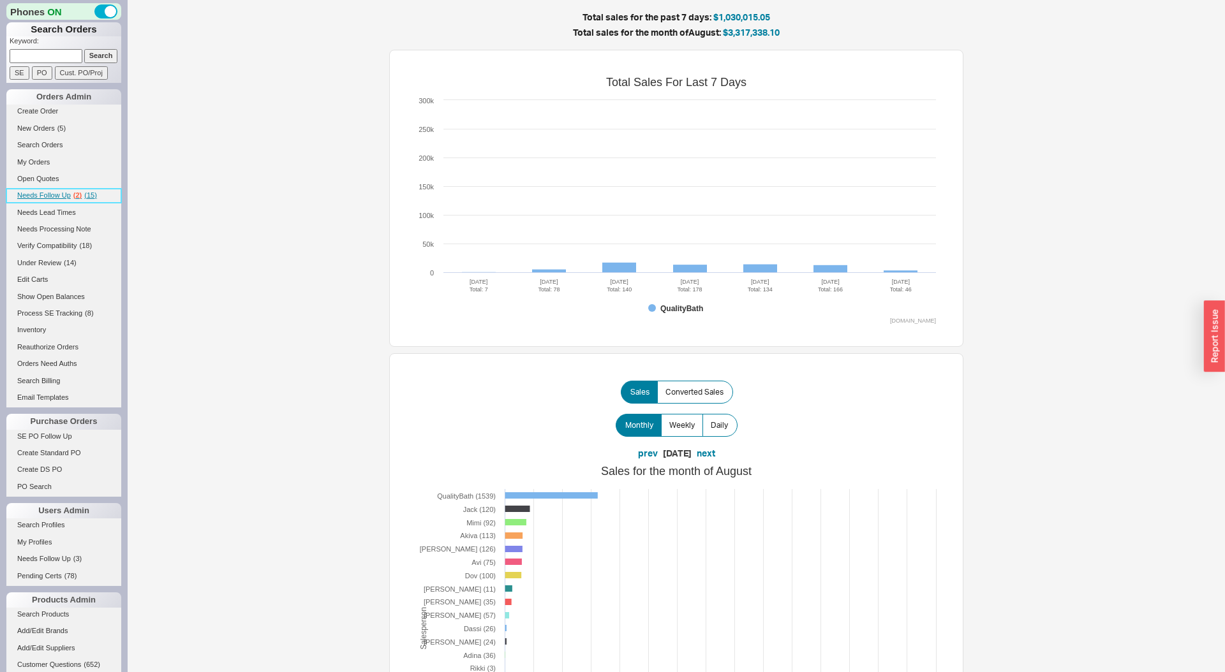
click at [71, 202] on link "Needs Follow Up ( 2 ) ( 15 )" at bounding box center [63, 195] width 115 height 13
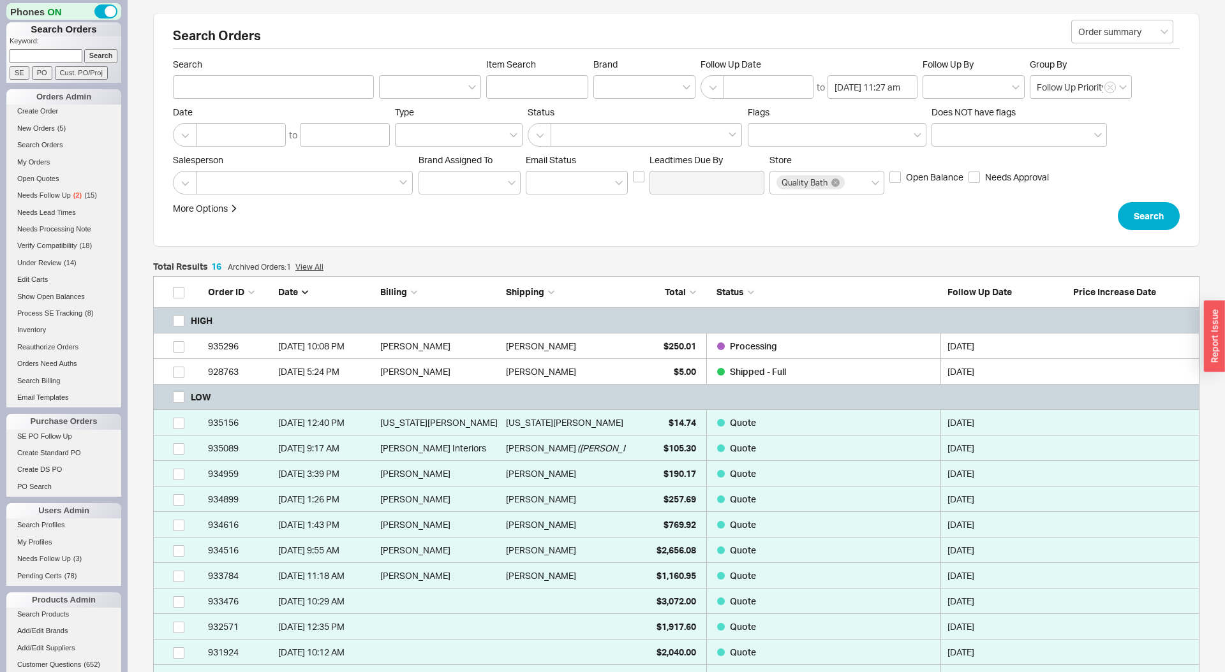
scroll to position [517, 1046]
click at [636, 347] on div "$250.01" at bounding box center [664, 347] width 64 height 26
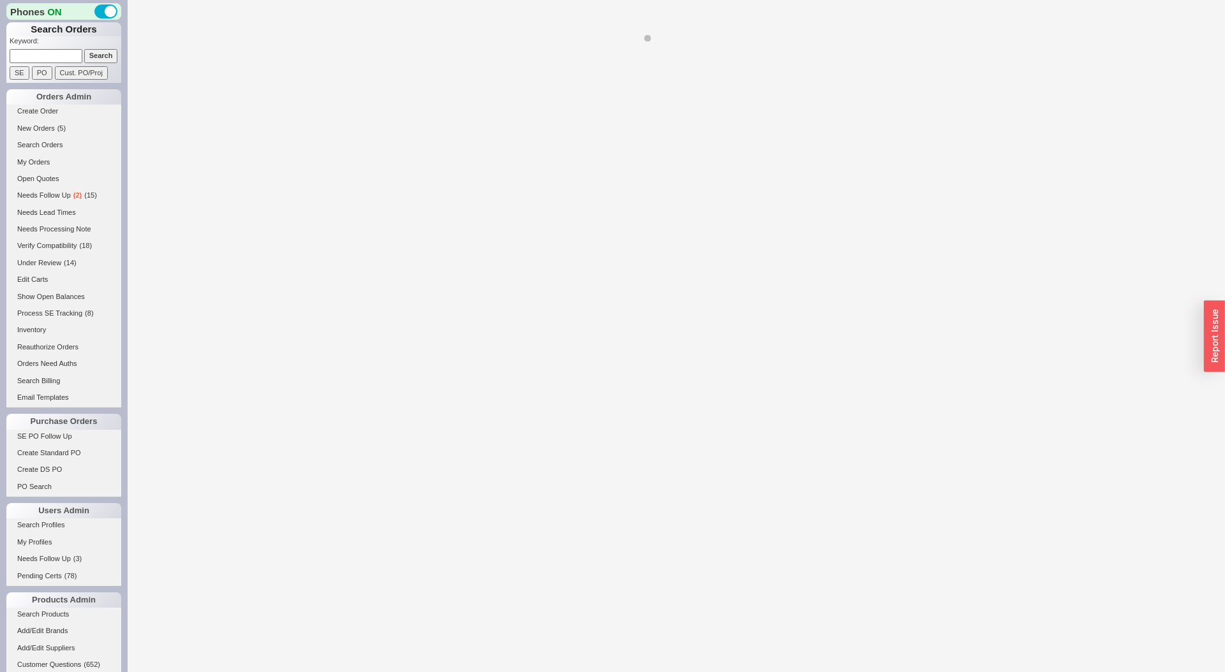
select select "LOW"
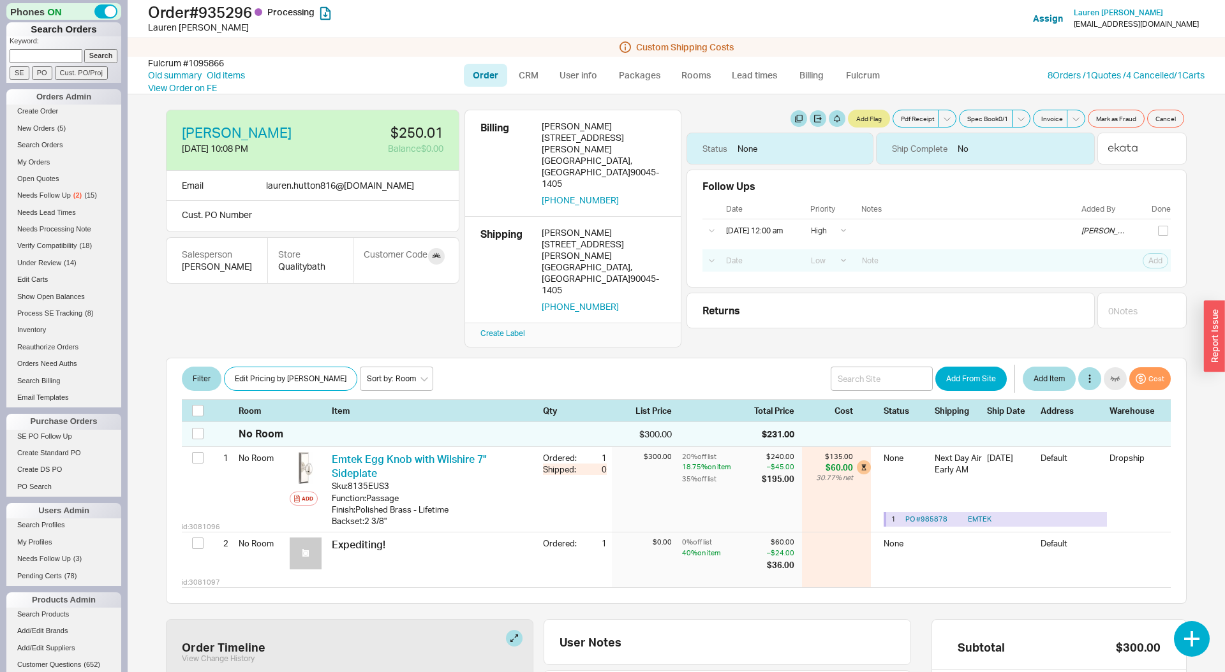
scroll to position [1, 0]
click at [1160, 231] on input "checkbox" at bounding box center [1163, 230] width 10 height 10
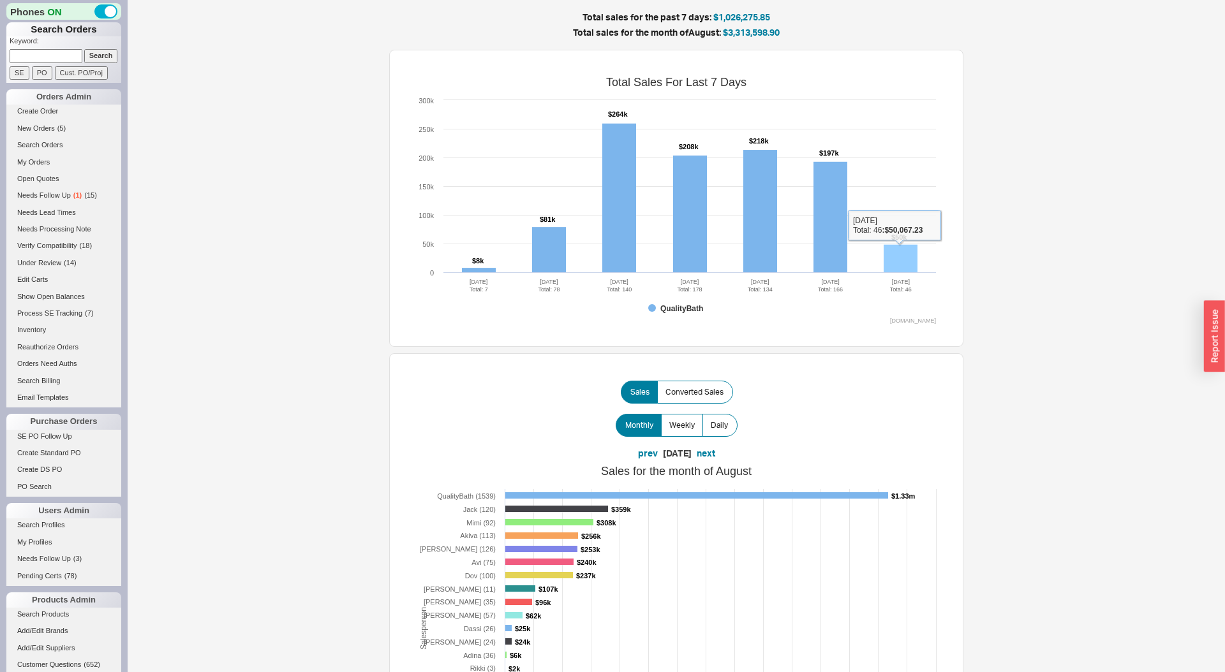
click at [894, 260] on rect at bounding box center [901, 259] width 34 height 28
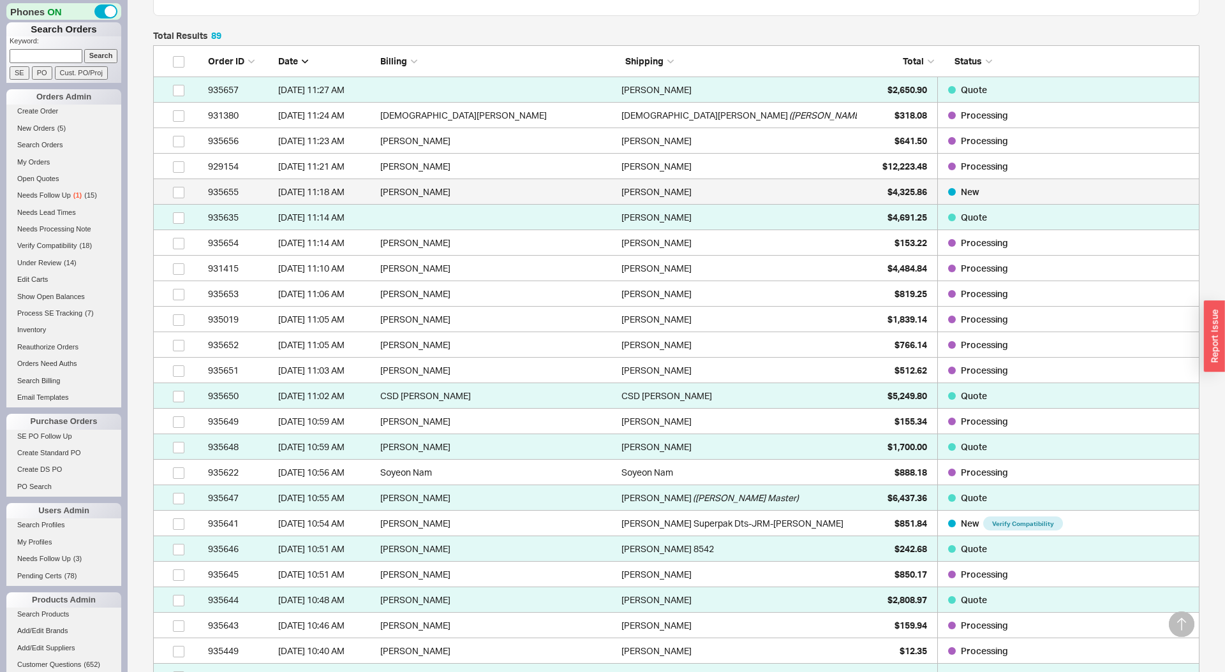
scroll to position [314, 0]
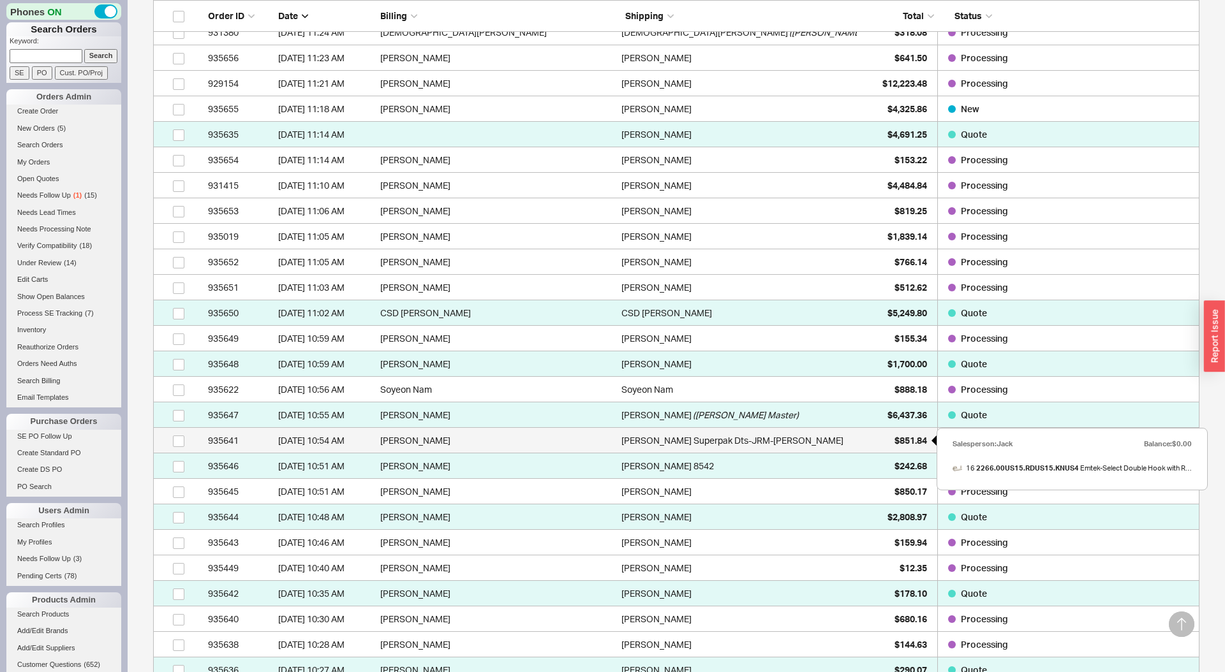
click at [913, 443] on span "$851.84" at bounding box center [910, 440] width 33 height 11
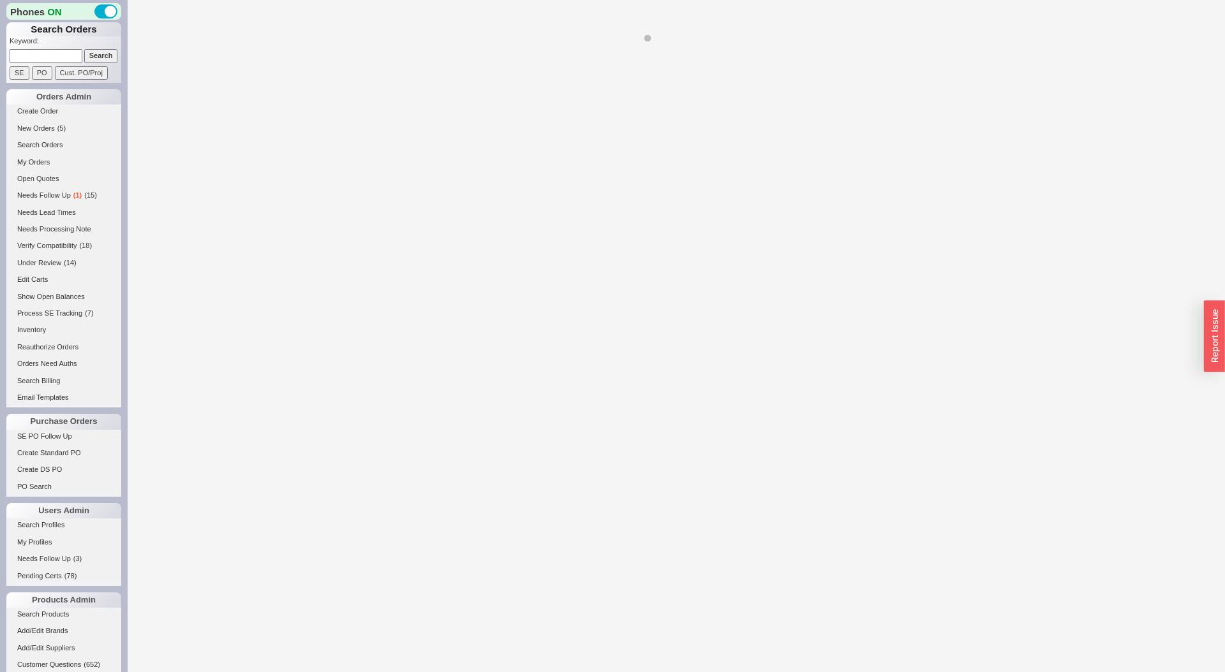
select select "LOW"
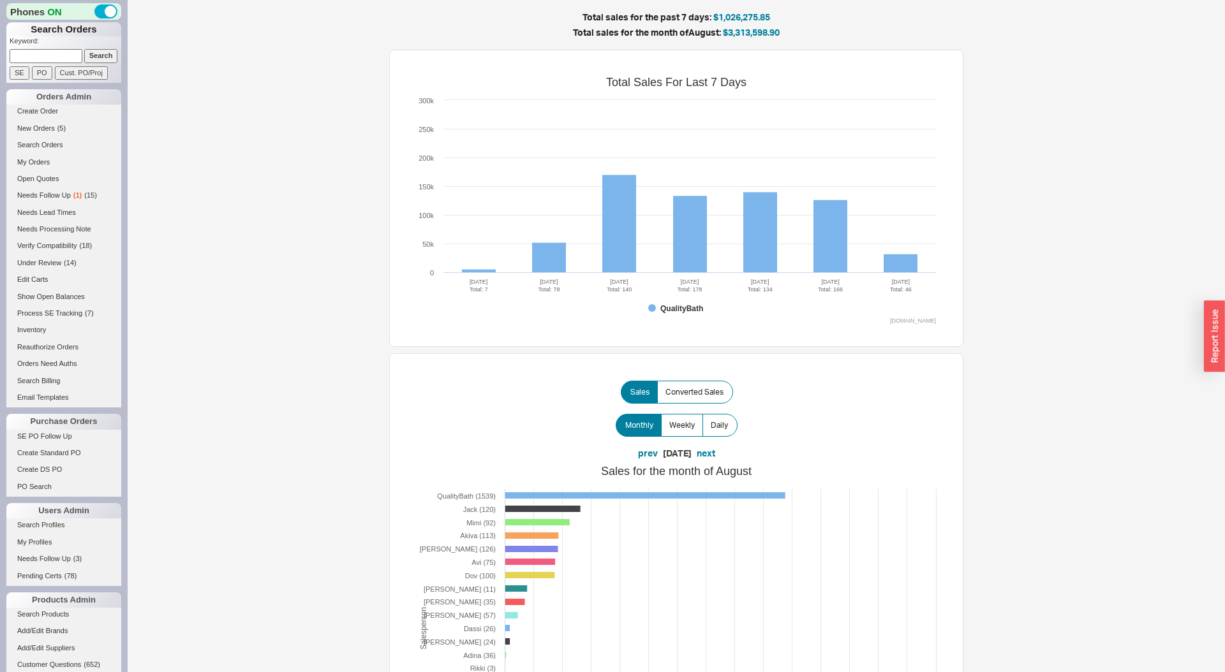
click at [50, 57] on input at bounding box center [46, 55] width 73 height 13
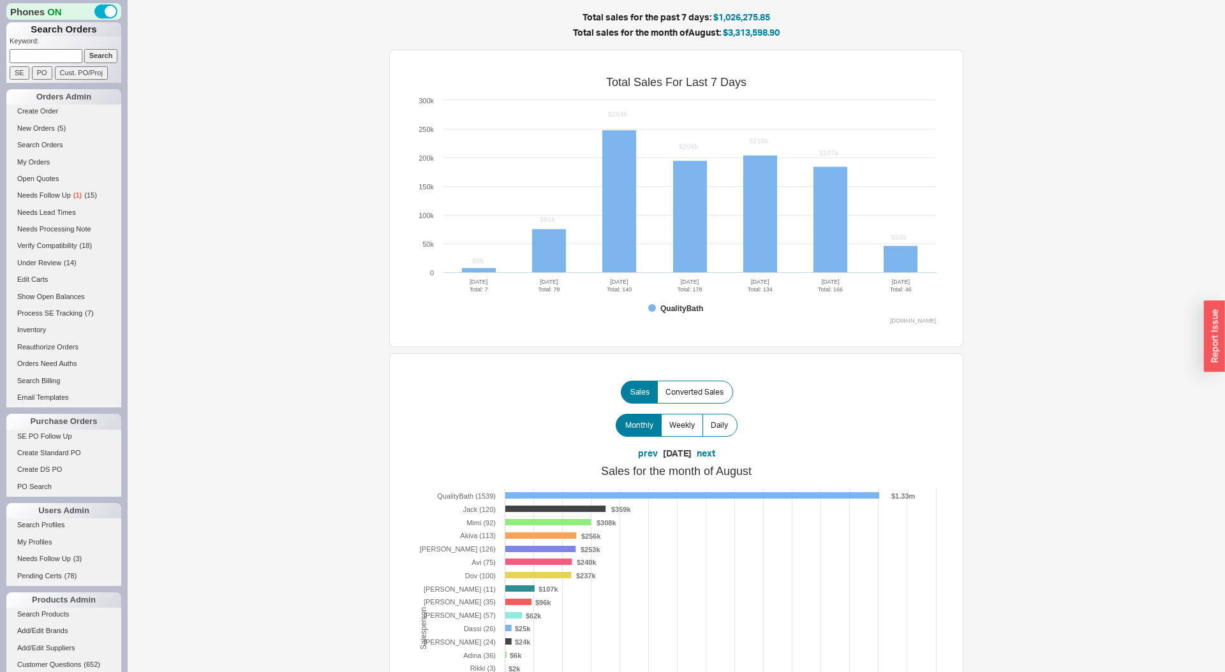
paste input "[EMAIL_ADDRESS][DOMAIN_NAME]"
type input "[EMAIL_ADDRESS][DOMAIN_NAME]"
click at [84, 49] on input "Search" at bounding box center [101, 55] width 34 height 13
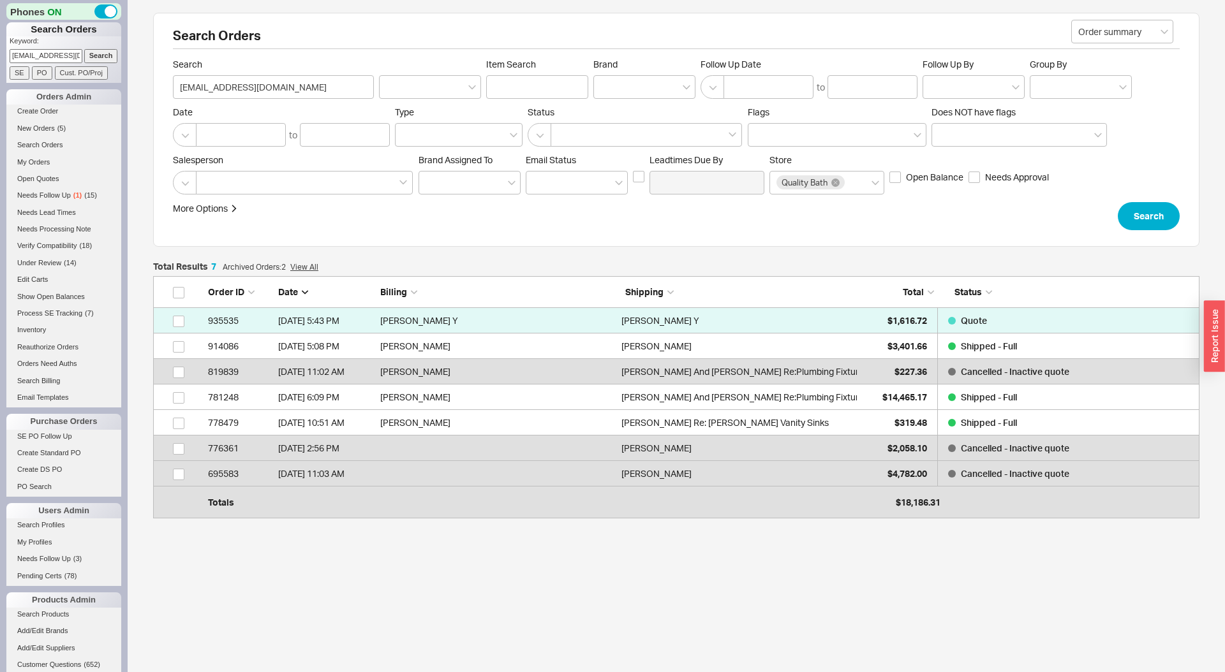
scroll to position [1, 1]
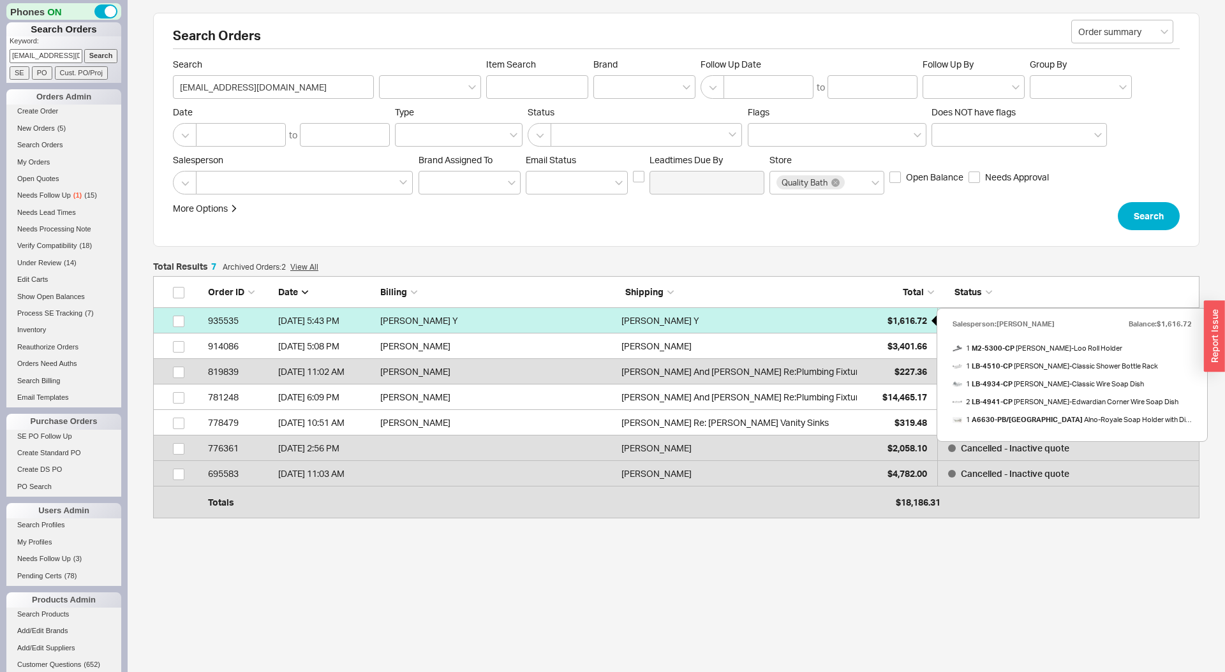
click at [875, 320] on div "$1,616.72" at bounding box center [895, 321] width 64 height 26
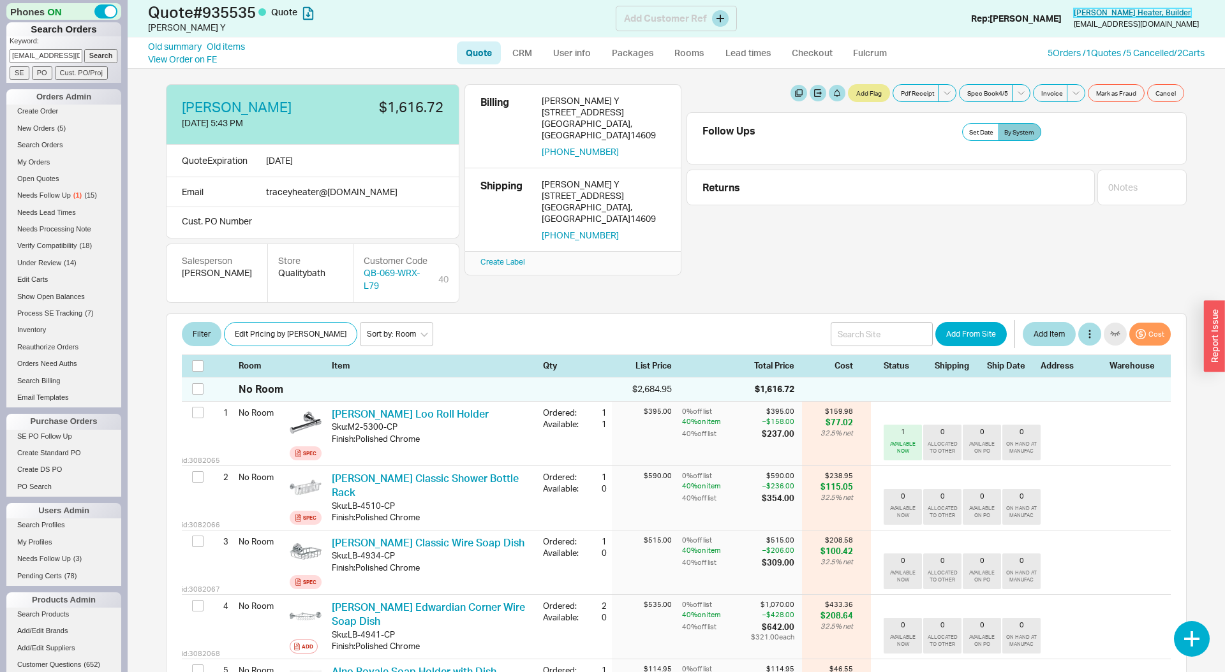
click at [1141, 15] on span "Tracey Heater , Builder" at bounding box center [1132, 13] width 117 height 10
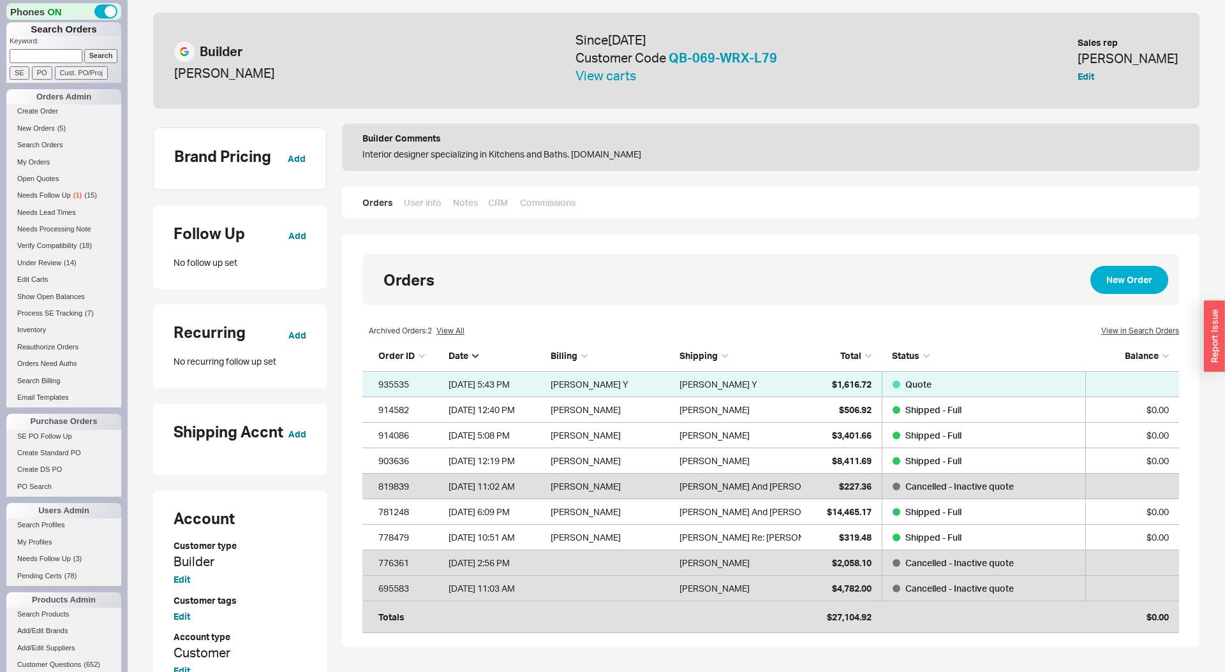
scroll to position [570, 0]
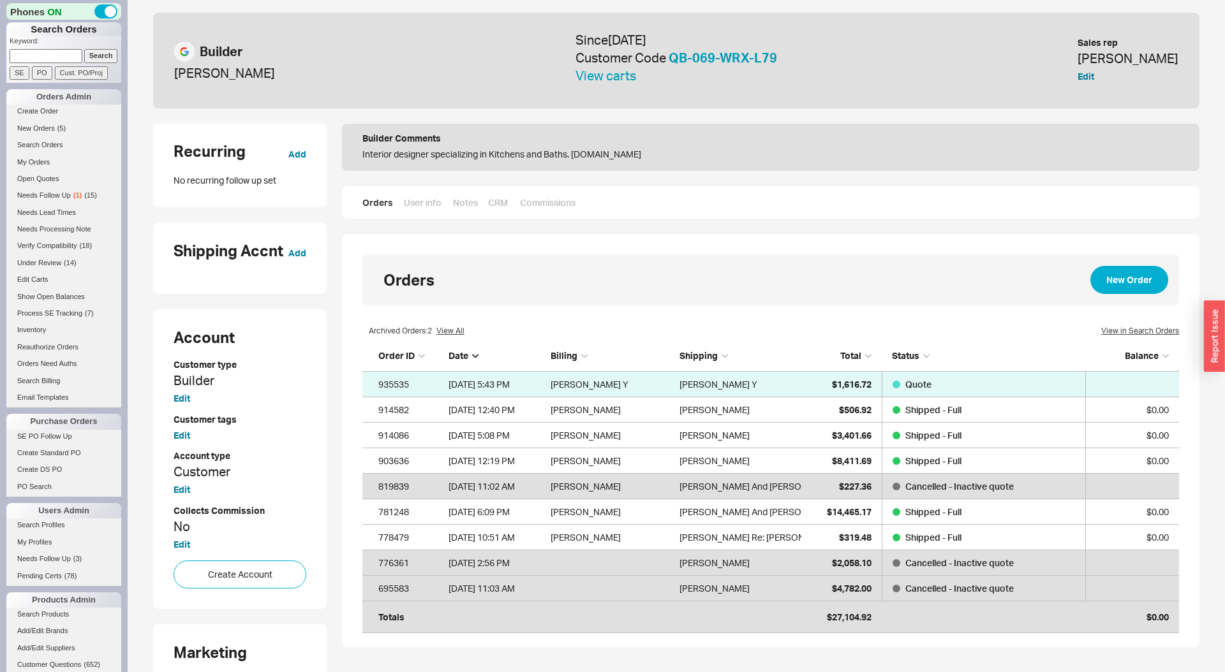
click at [186, 484] on div "Account Customer type Builder Edit Customer tags Edit Account type Customer Edi…" at bounding box center [240, 459] width 174 height 300
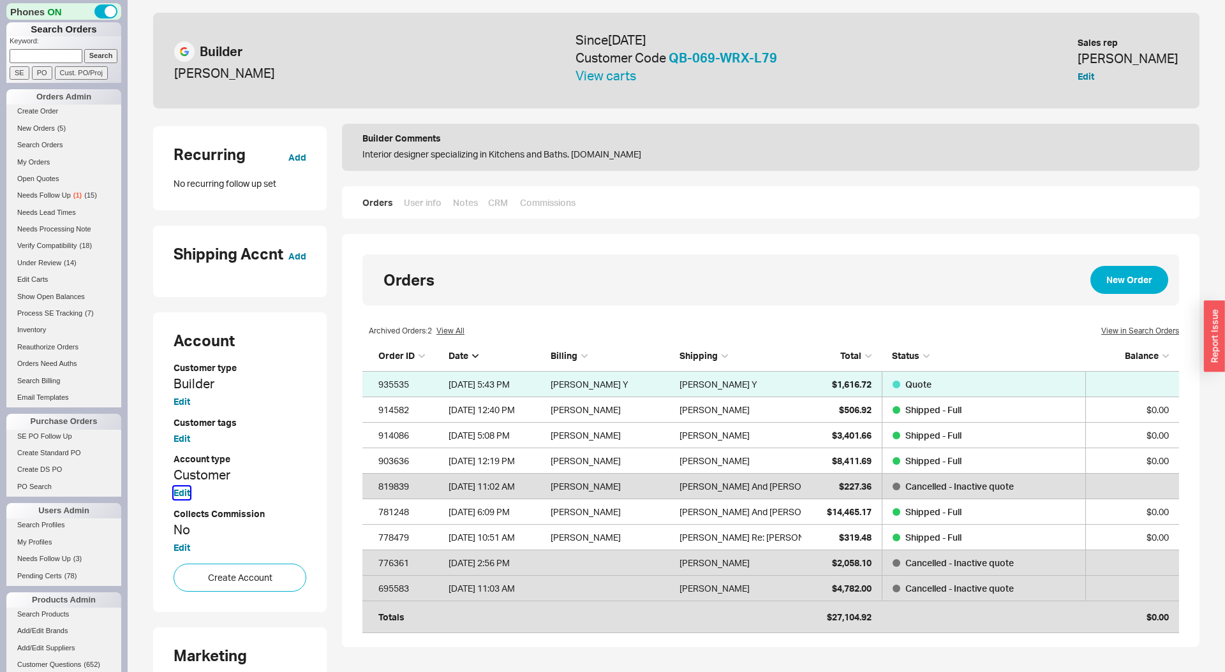
click at [184, 487] on button "Edit" at bounding box center [182, 493] width 17 height 13
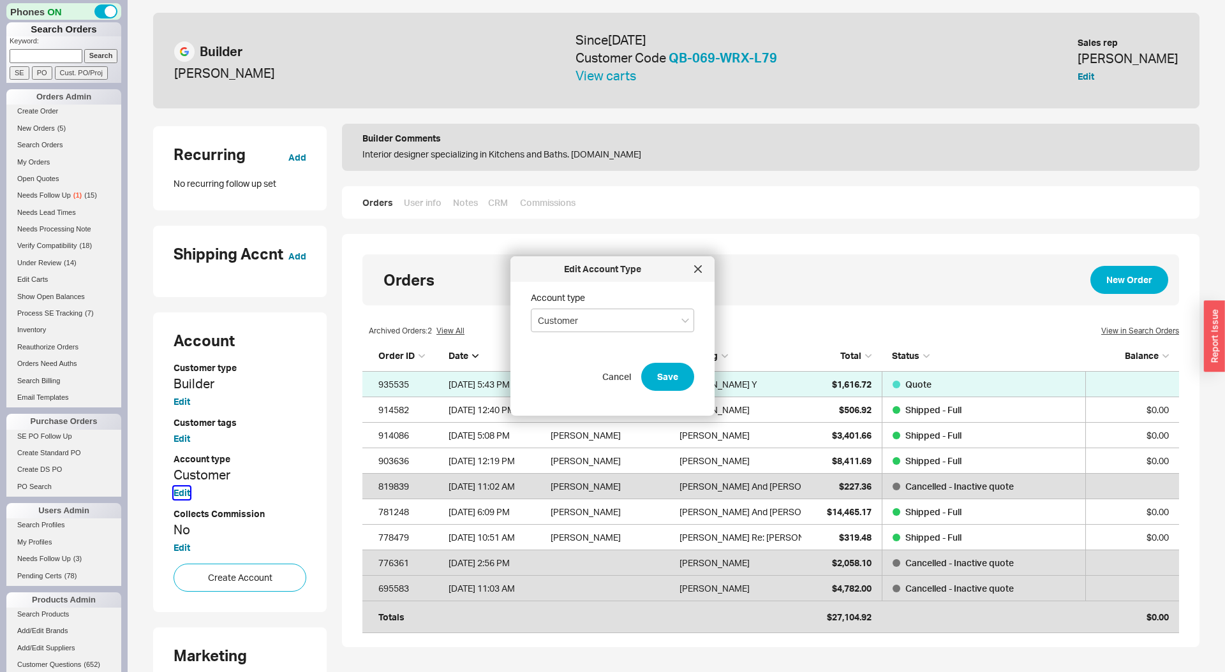
scroll to position [569, 0]
click at [549, 330] on input "Customer" at bounding box center [612, 321] width 163 height 24
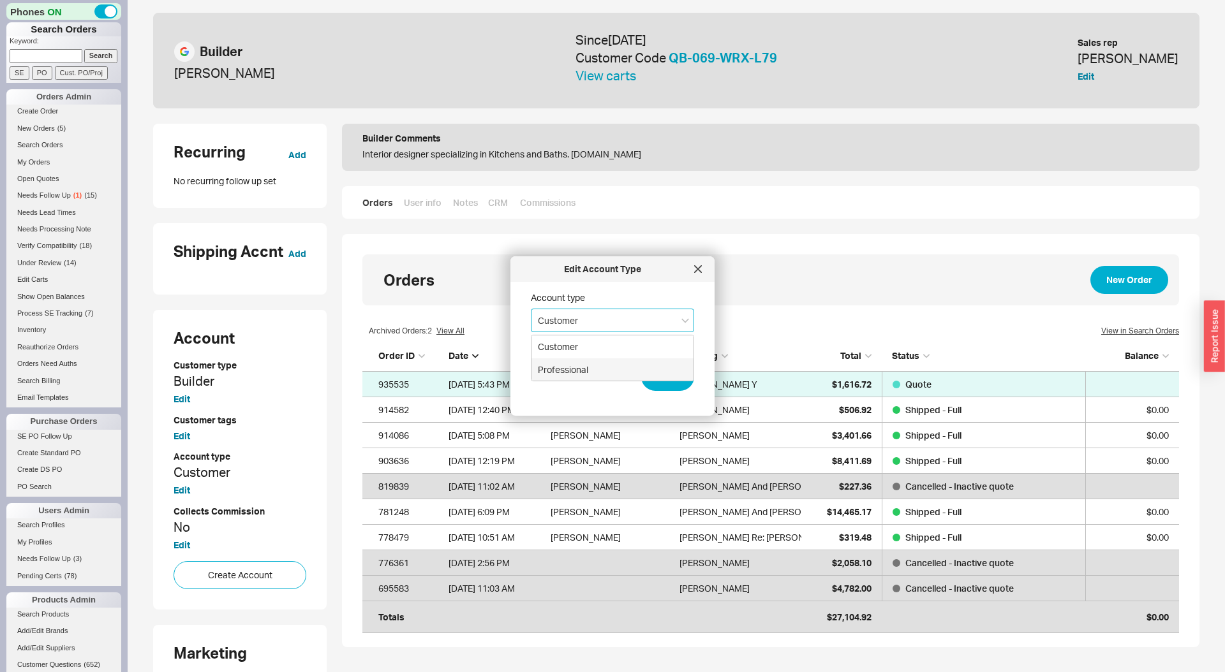
click at [573, 366] on div "Professional" at bounding box center [612, 370] width 162 height 23
type input "Professional"
drag, startPoint x: 676, startPoint y: 378, endPoint x: 611, endPoint y: 373, distance: 65.9
click at [676, 378] on button "Save" at bounding box center [667, 377] width 53 height 28
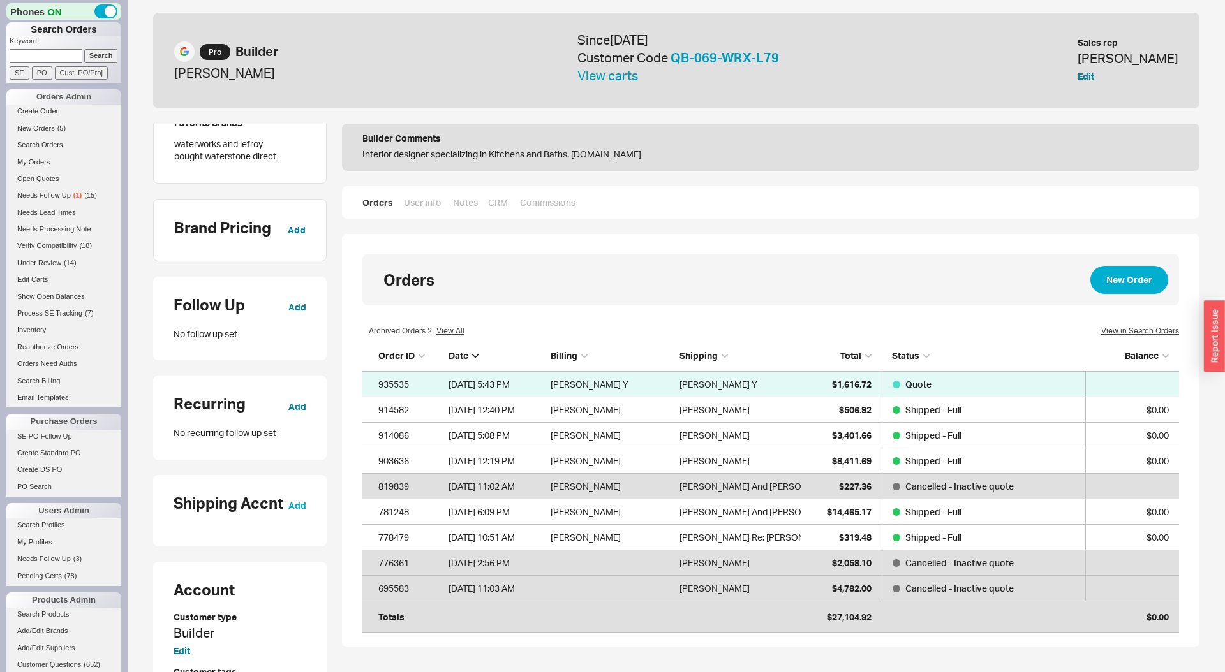
scroll to position [294, 0]
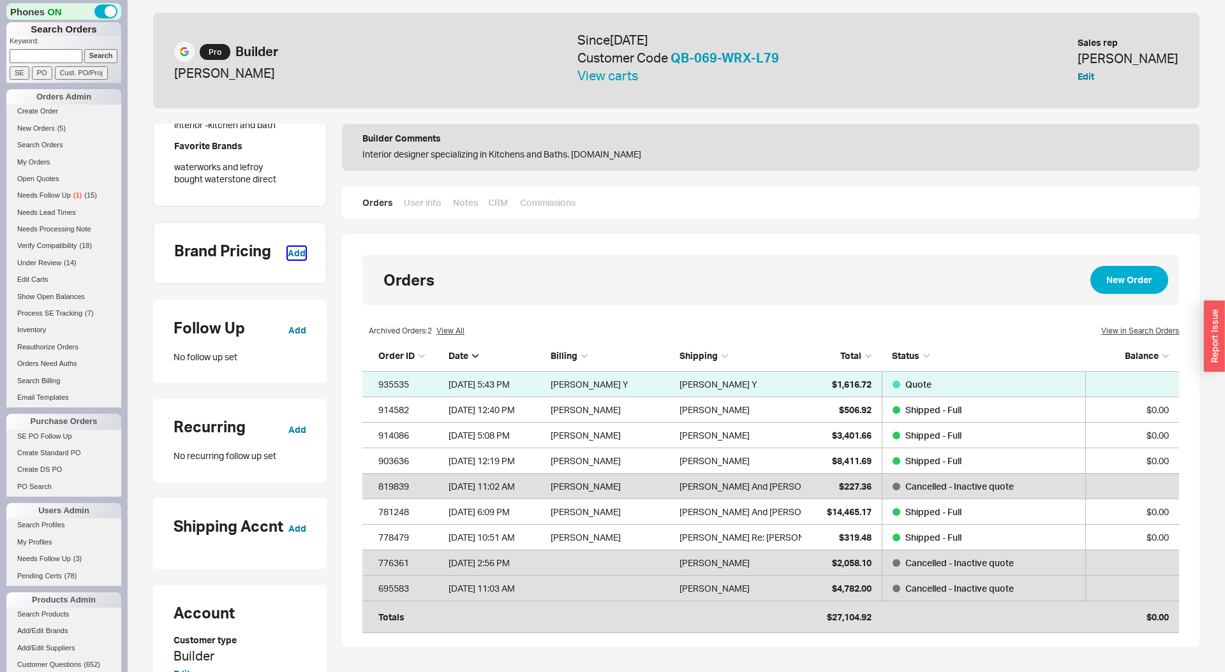
click at [299, 247] on button "Add" at bounding box center [297, 253] width 18 height 13
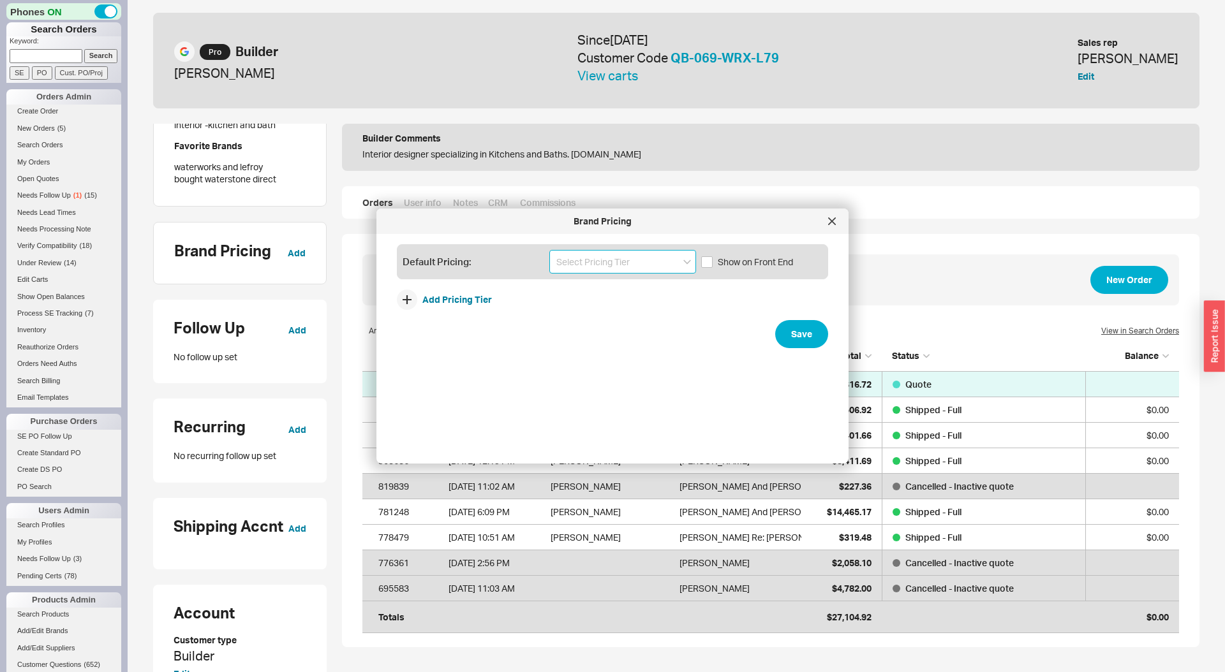
click at [618, 258] on input at bounding box center [622, 262] width 147 height 24
drag, startPoint x: 615, startPoint y: 283, endPoint x: 659, endPoint y: 278, distance: 44.3
click at [615, 283] on div "standard" at bounding box center [622, 288] width 145 height 23
type input "standard"
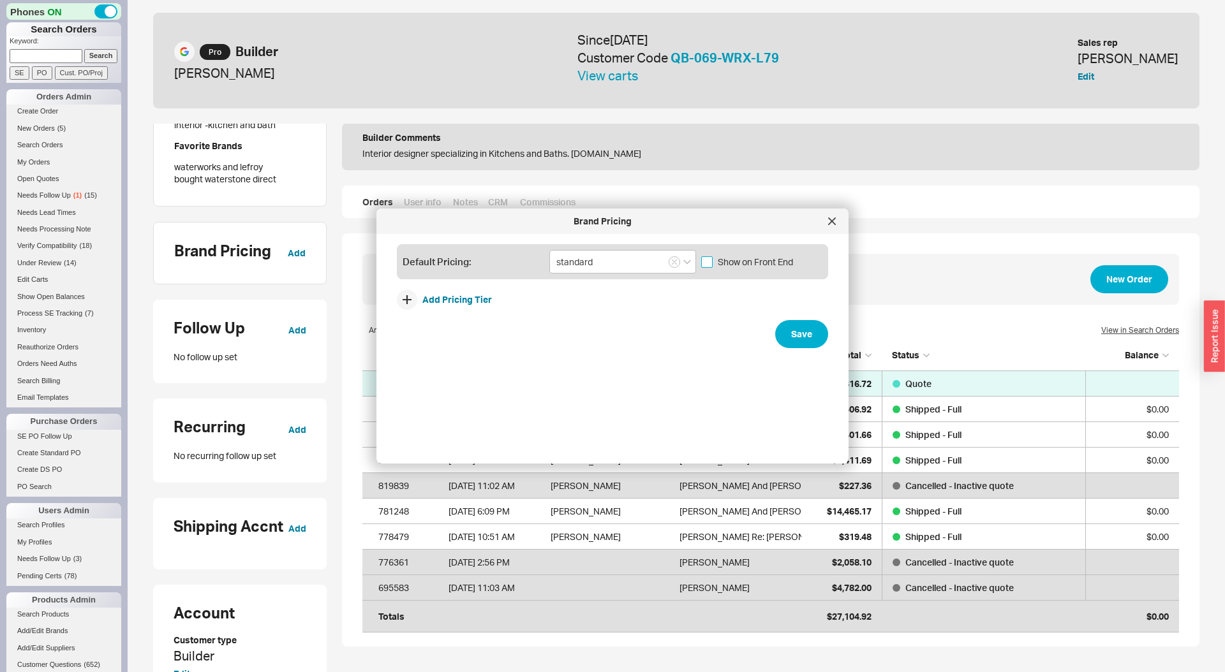
click at [712, 262] on input "Show on Front End" at bounding box center [706, 261] width 11 height 11
checkbox input "true"
click at [789, 336] on button "Save" at bounding box center [801, 334] width 53 height 28
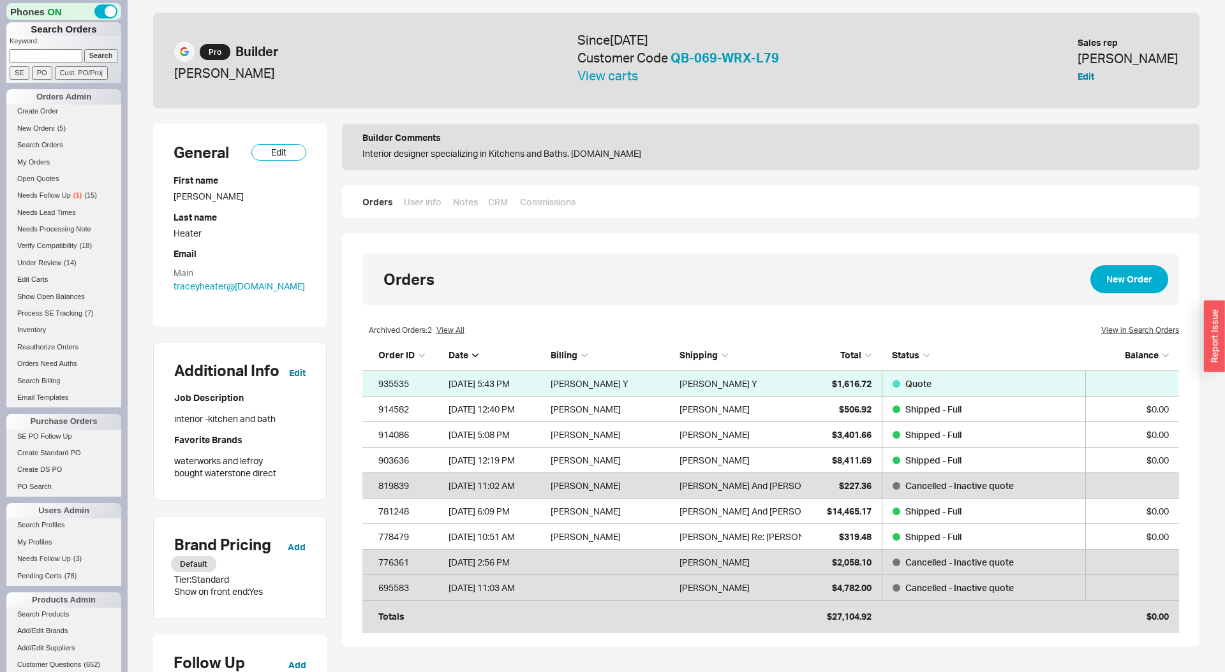
scroll to position [0, 0]
click at [181, 293] on button "button" at bounding box center [178, 299] width 8 height 13
click at [55, 53] on input at bounding box center [46, 55] width 73 height 13
paste input "[EMAIL_ADDRESS][DOMAIN_NAME]"
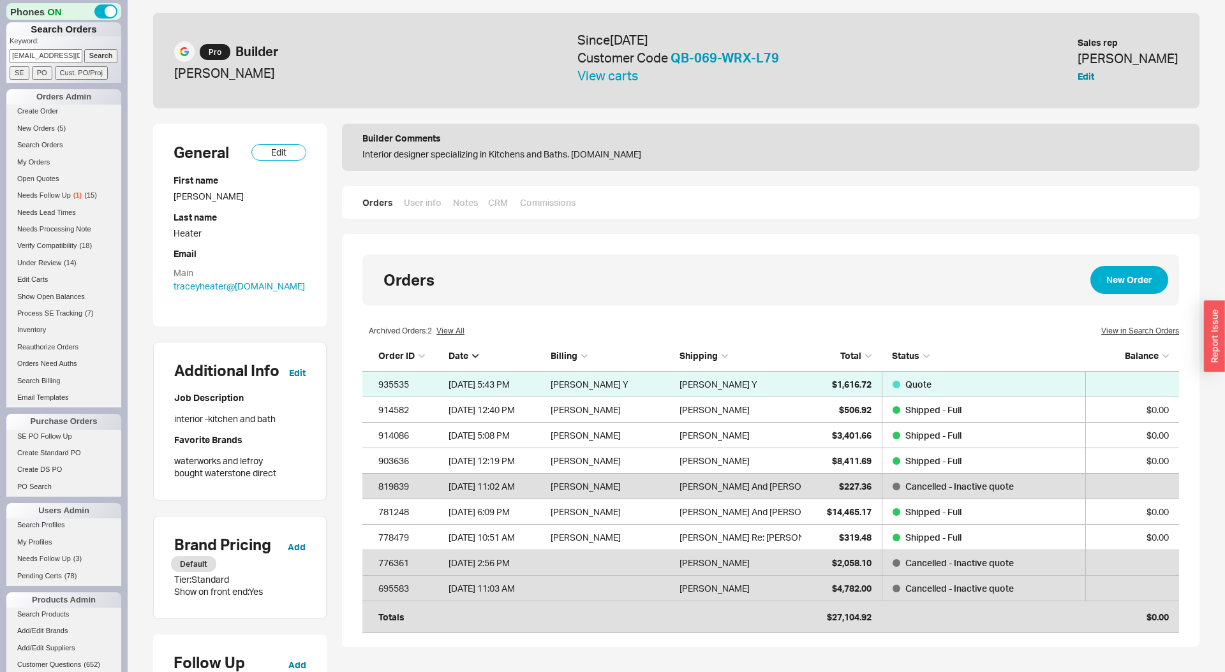
scroll to position [0, 15]
type input "[EMAIL_ADDRESS][DOMAIN_NAME]"
click at [84, 49] on input "Search" at bounding box center [101, 55] width 34 height 13
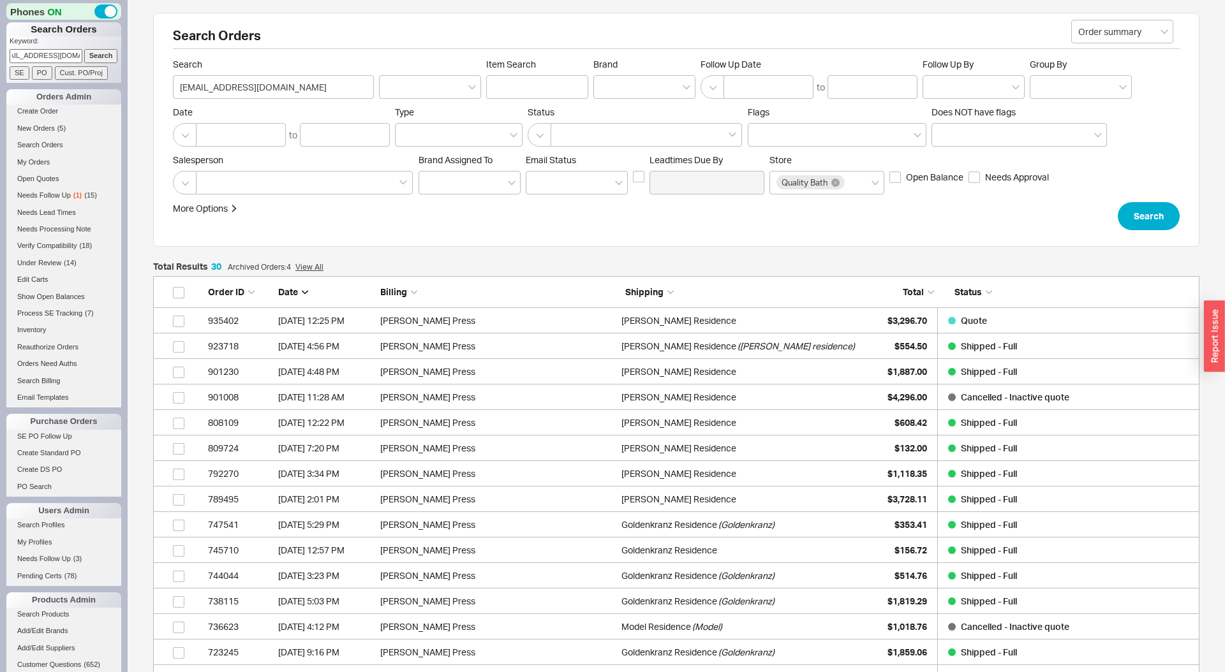
scroll to position [823, 1046]
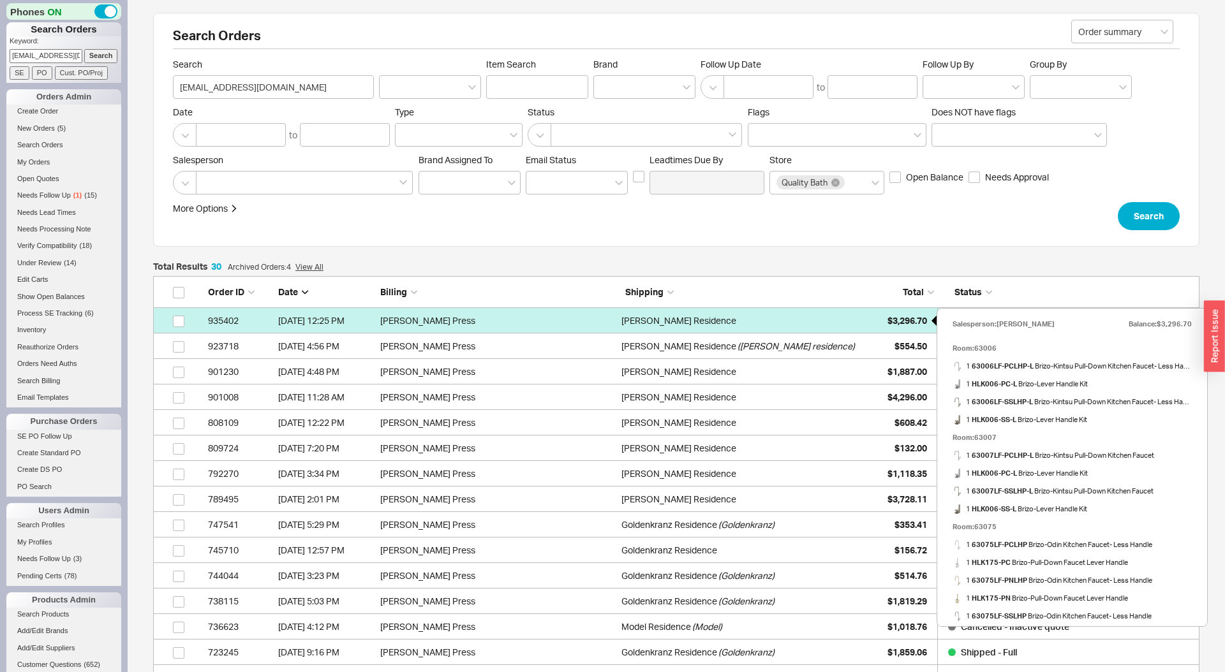
click at [884, 326] on div "$3,296.70" at bounding box center [895, 321] width 64 height 26
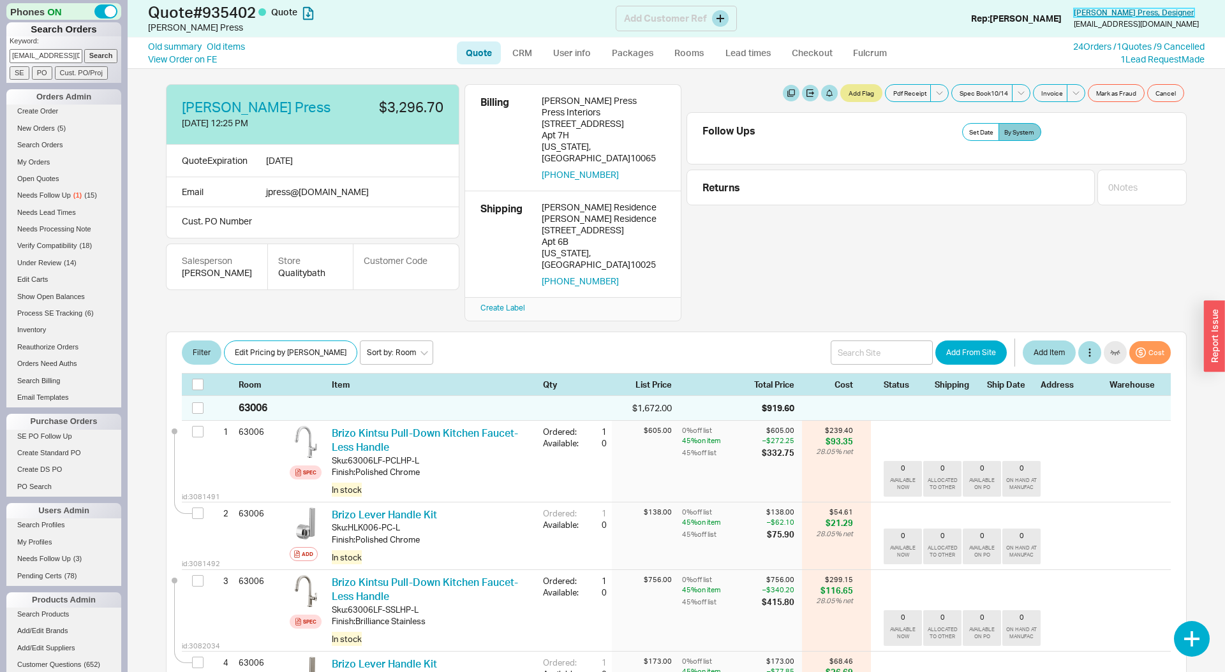
click at [1132, 8] on span "[PERSON_NAME] , Designer" at bounding box center [1134, 13] width 121 height 10
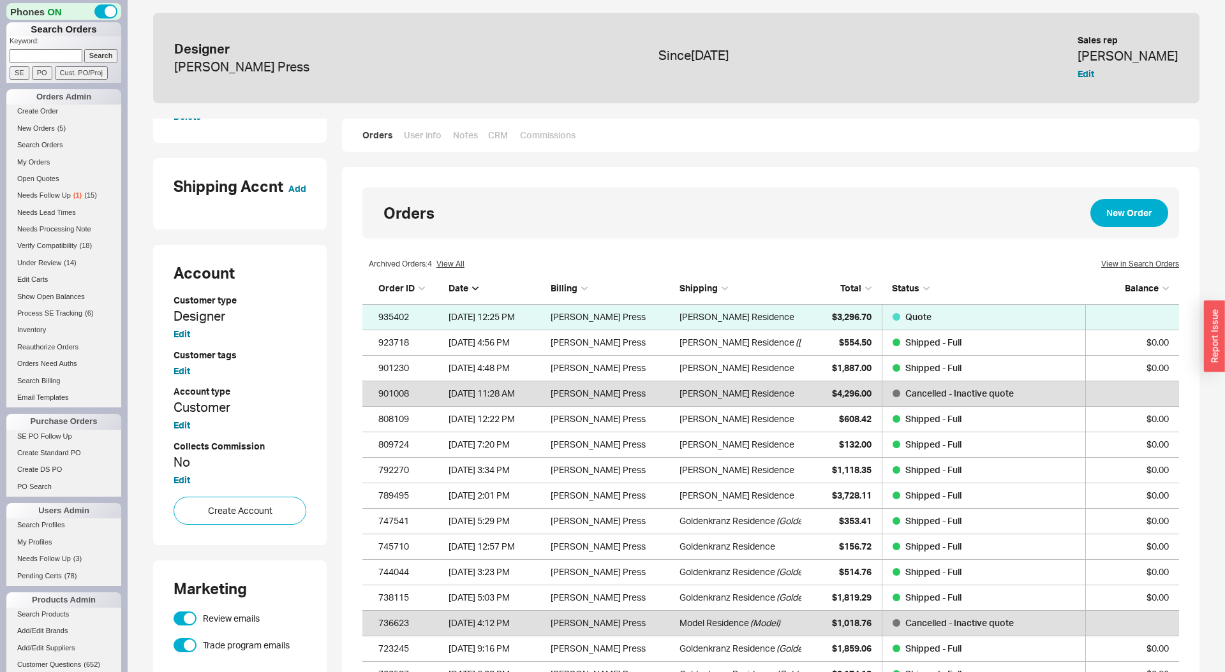
scroll to position [635, 0]
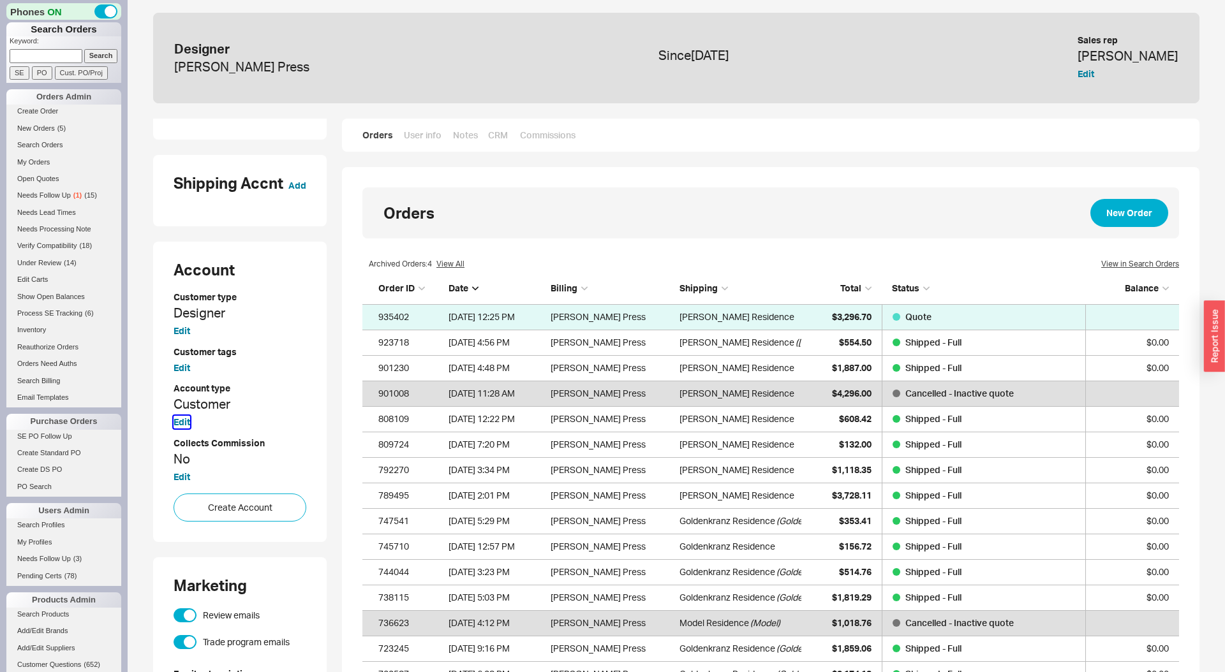
click at [179, 420] on button "Edit" at bounding box center [182, 422] width 17 height 13
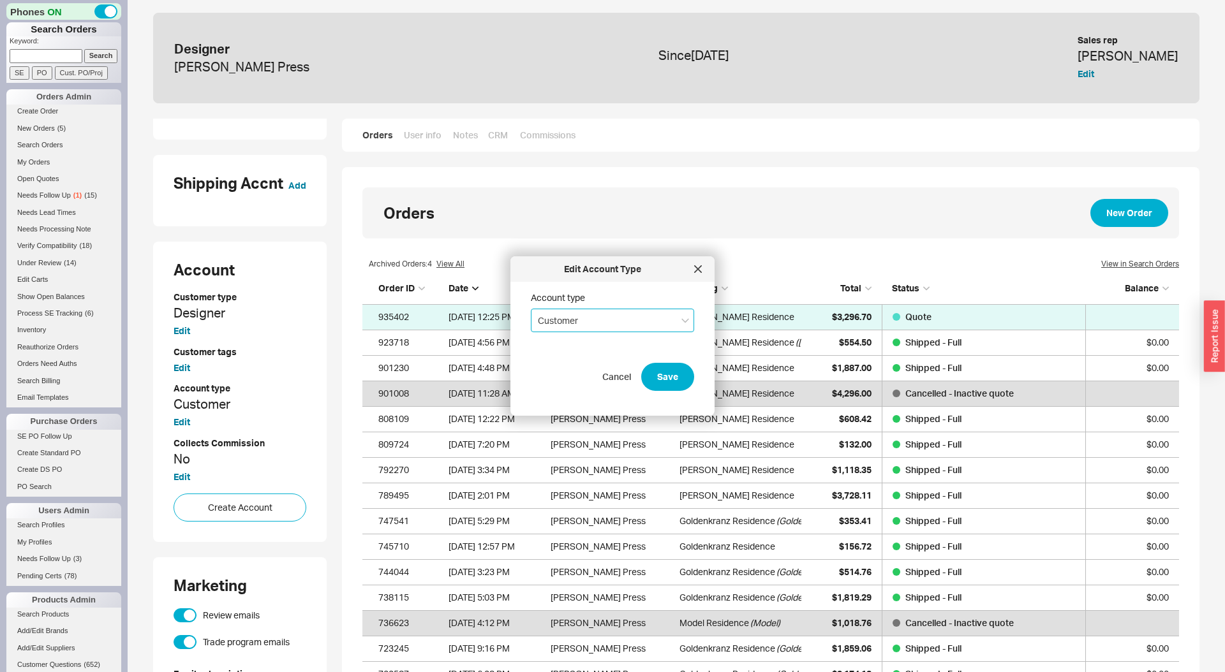
drag, startPoint x: 596, startPoint y: 323, endPoint x: 602, endPoint y: 333, distance: 11.2
click at [596, 323] on input "Customer" at bounding box center [612, 321] width 163 height 24
drag, startPoint x: 604, startPoint y: 359, endPoint x: 658, endPoint y: 371, distance: 54.9
click at [604, 359] on div "Professional" at bounding box center [612, 370] width 162 height 23
type input "Professional"
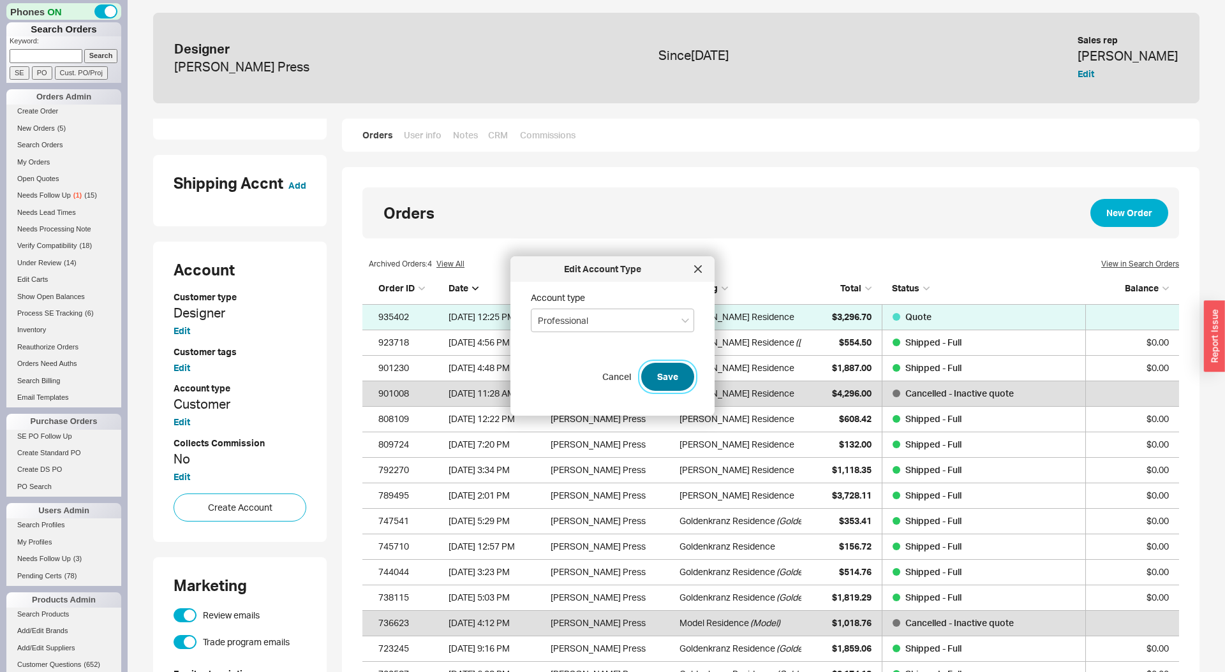
click at [658, 371] on button "Save" at bounding box center [667, 377] width 53 height 28
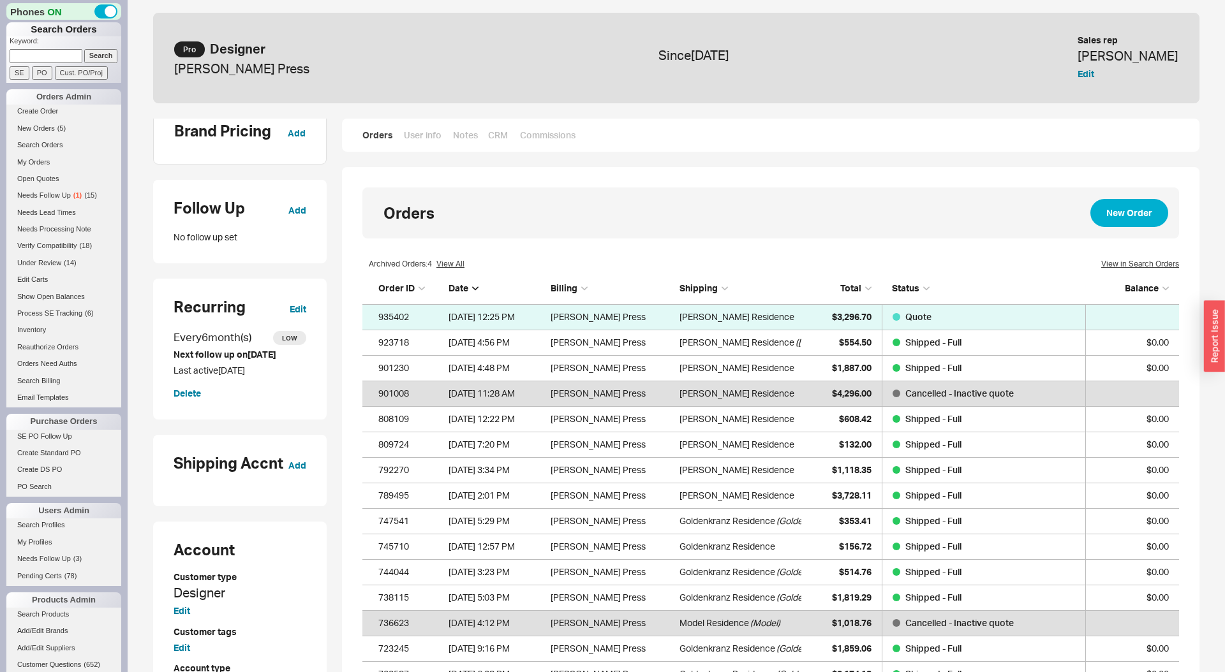
scroll to position [352, 0]
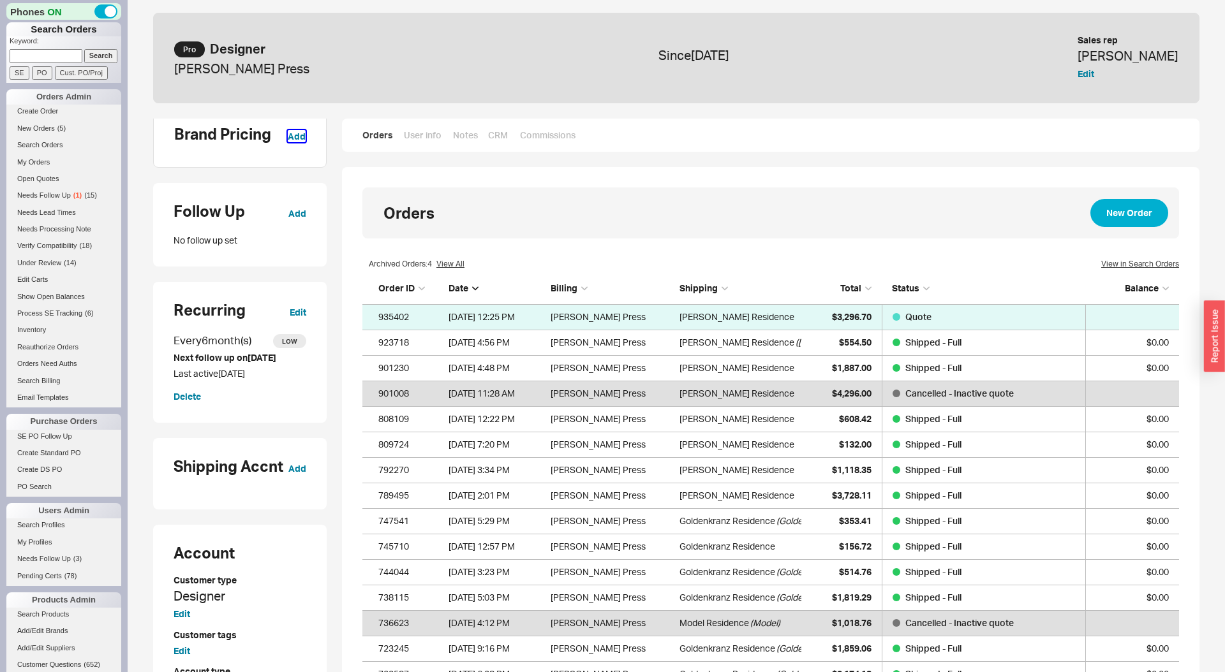
click at [294, 133] on button "Add" at bounding box center [297, 136] width 18 height 13
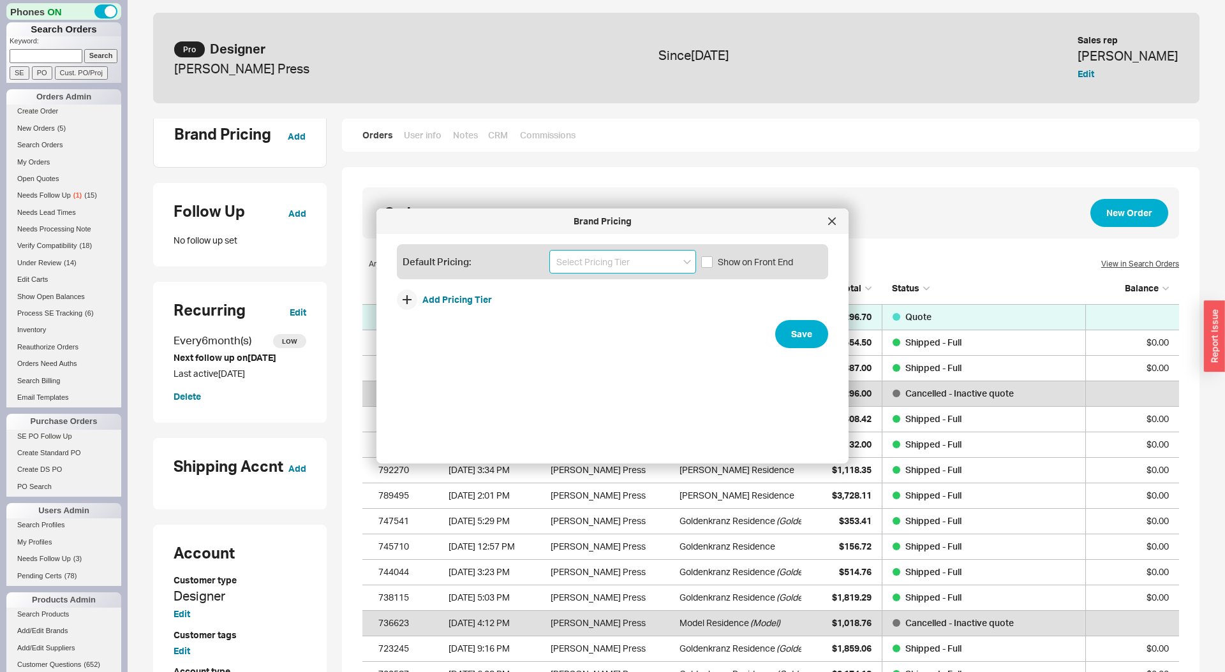
click at [665, 272] on input at bounding box center [622, 262] width 147 height 24
click at [642, 287] on div "standard" at bounding box center [622, 288] width 145 height 23
type input "standard"
drag, startPoint x: 704, startPoint y: 264, endPoint x: 718, endPoint y: 272, distance: 16.3
click at [704, 264] on input "Show on Front End" at bounding box center [706, 261] width 11 height 11
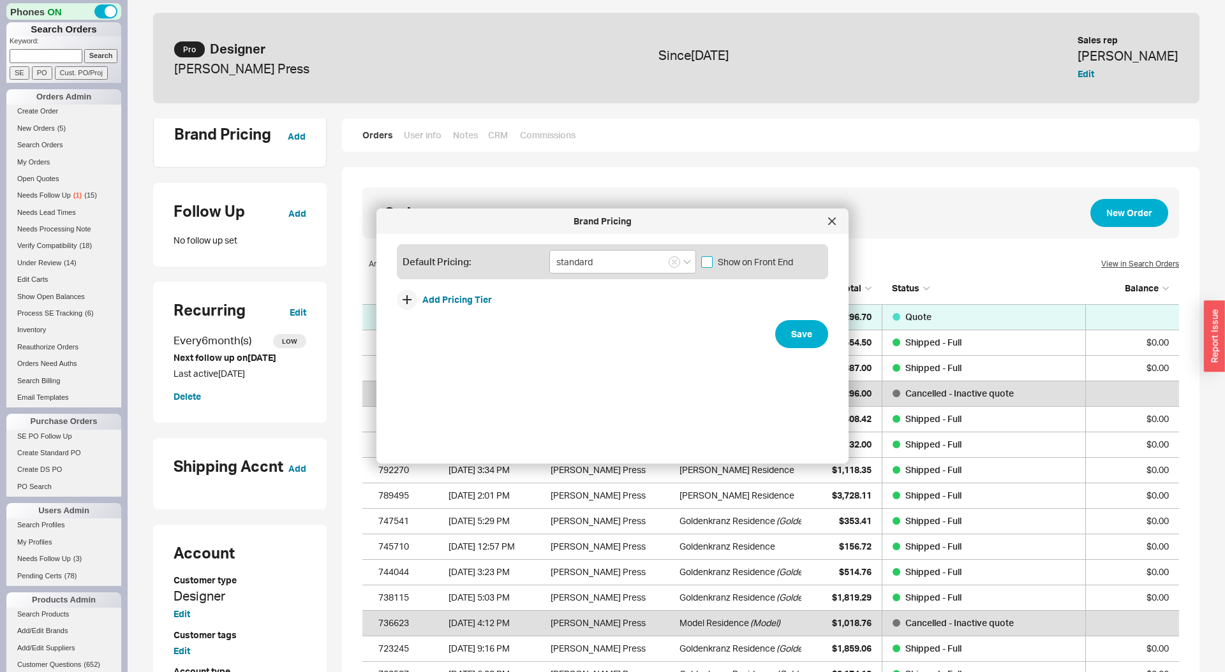
checkbox input "true"
click at [781, 331] on button "Save" at bounding box center [801, 334] width 53 height 28
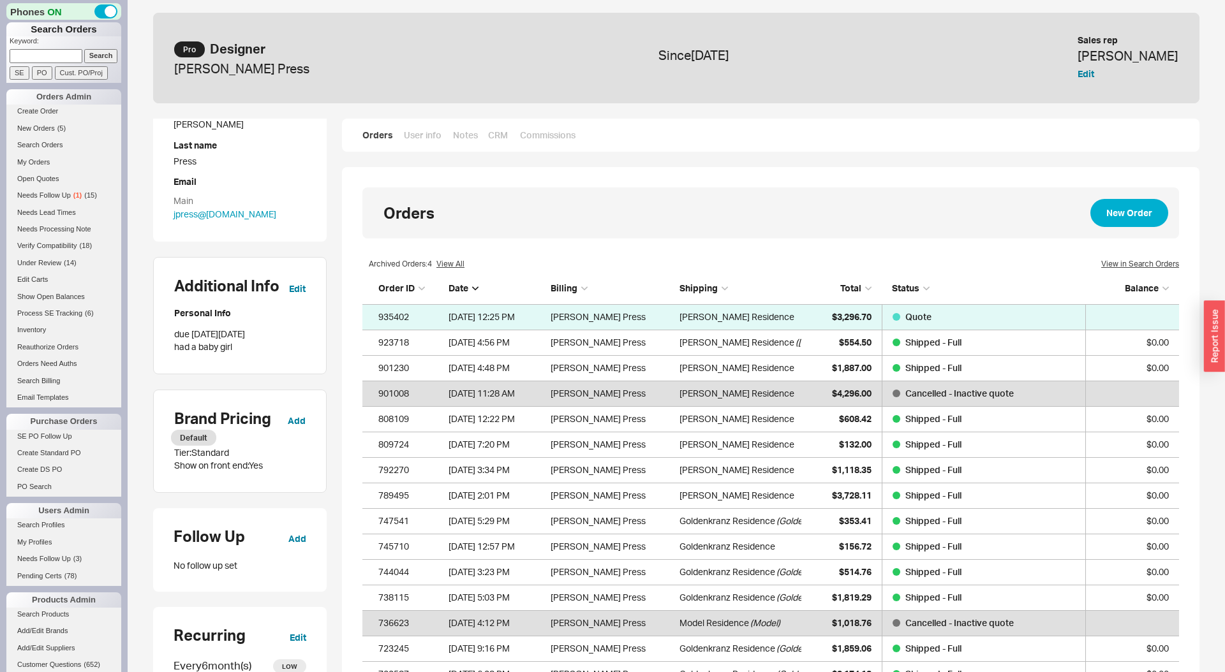
scroll to position [0, 0]
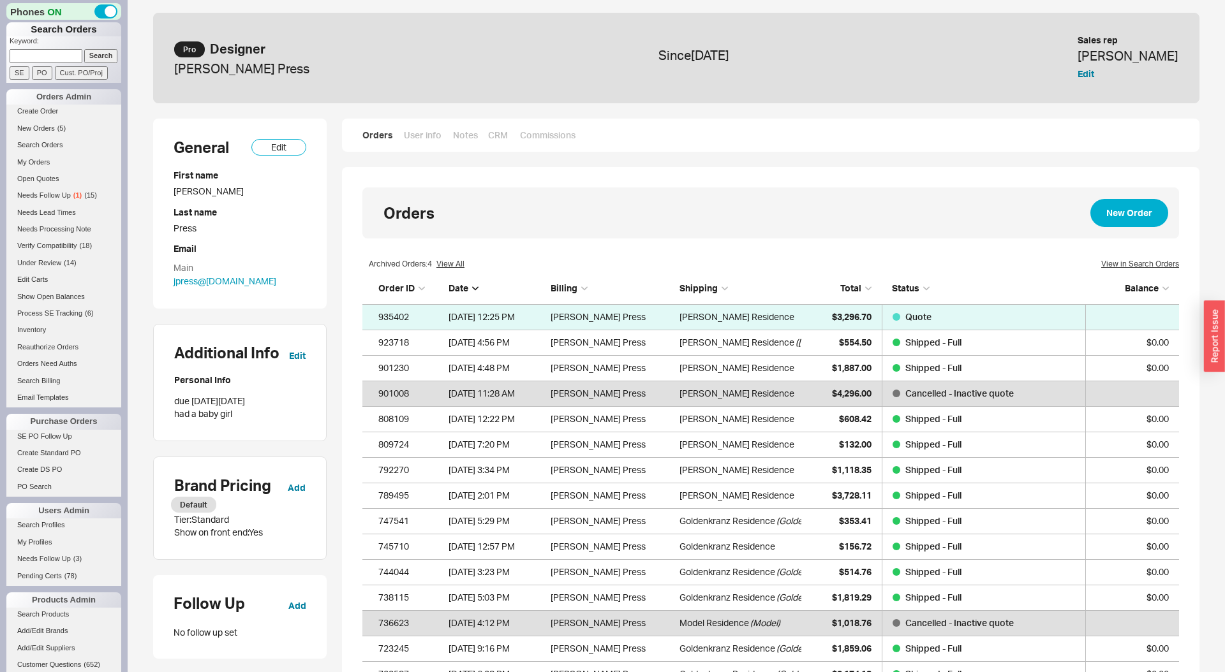
drag, startPoint x: 286, startPoint y: 281, endPoint x: 427, endPoint y: 292, distance: 140.8
click at [284, 281] on button "button" at bounding box center [280, 282] width 8 height 13
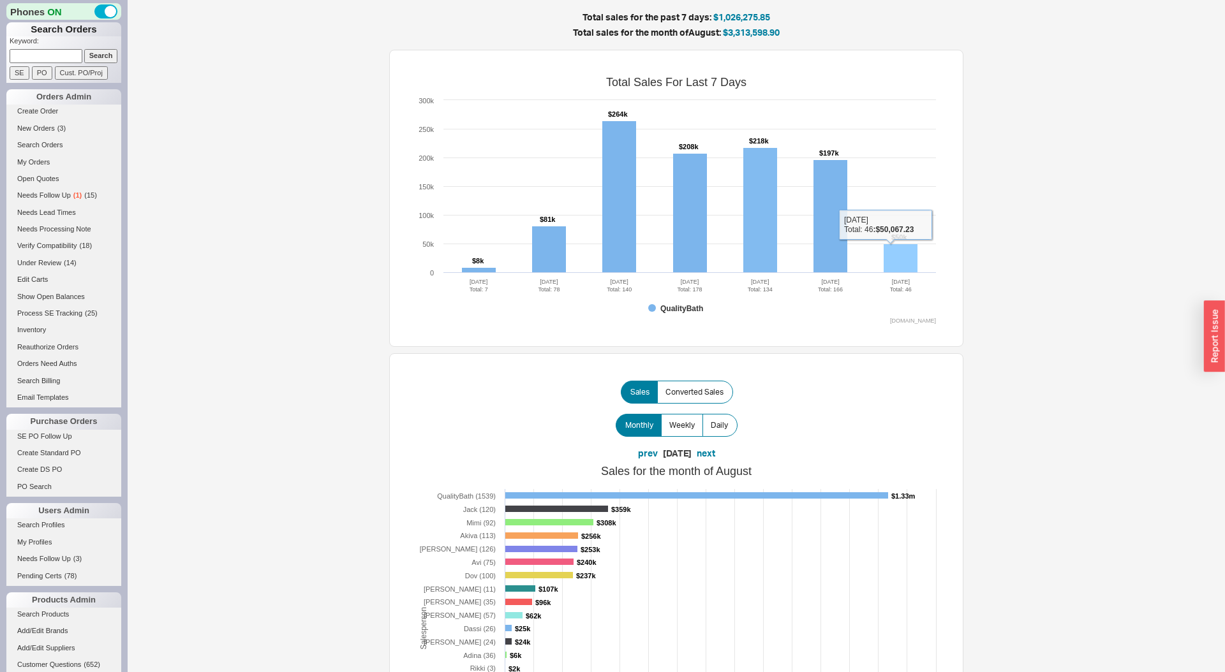
click at [901, 266] on rect at bounding box center [901, 258] width 34 height 29
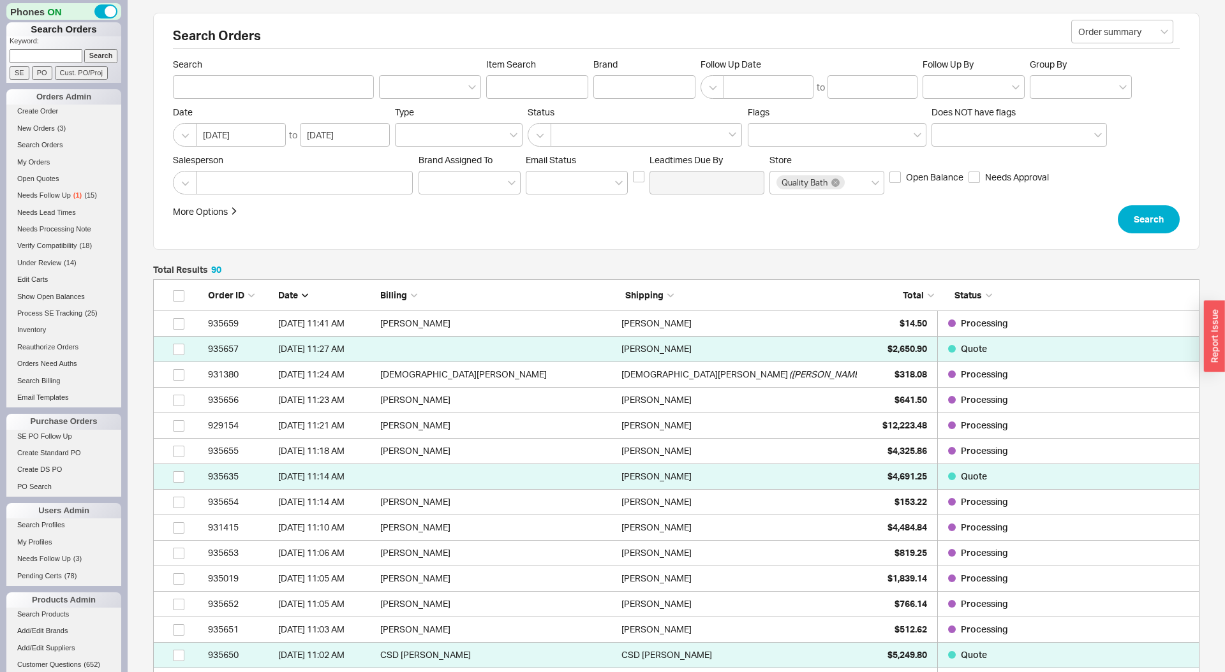
scroll to position [2354, 1046]
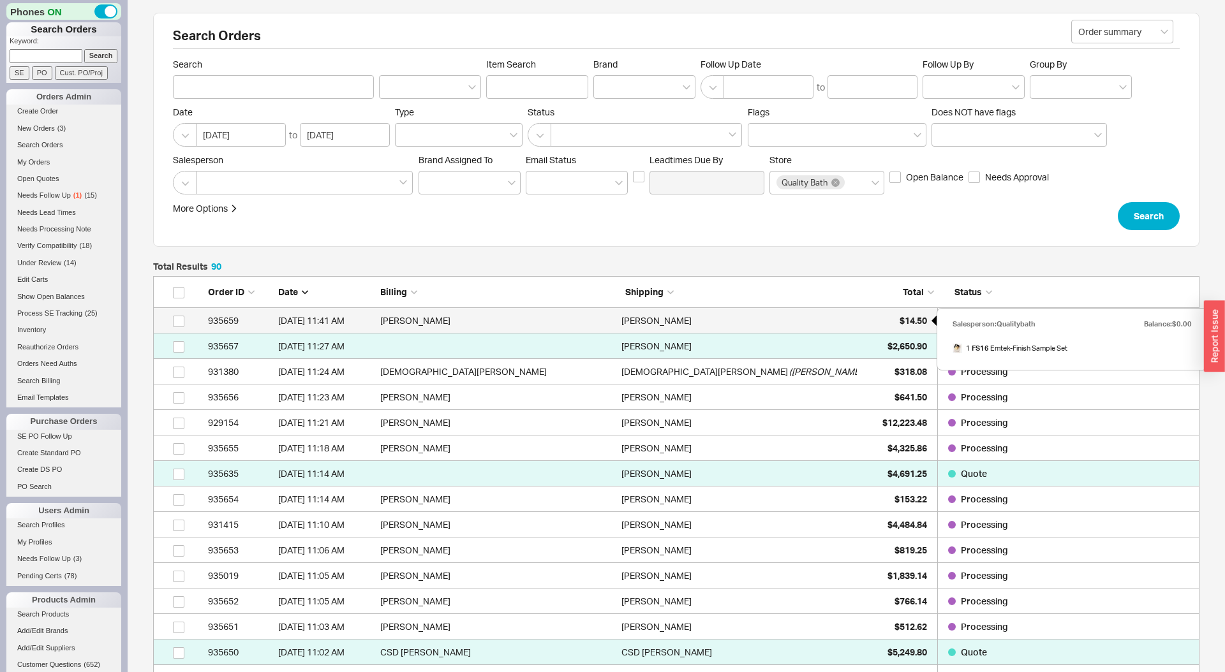
click at [885, 323] on div "$14.50" at bounding box center [895, 321] width 64 height 26
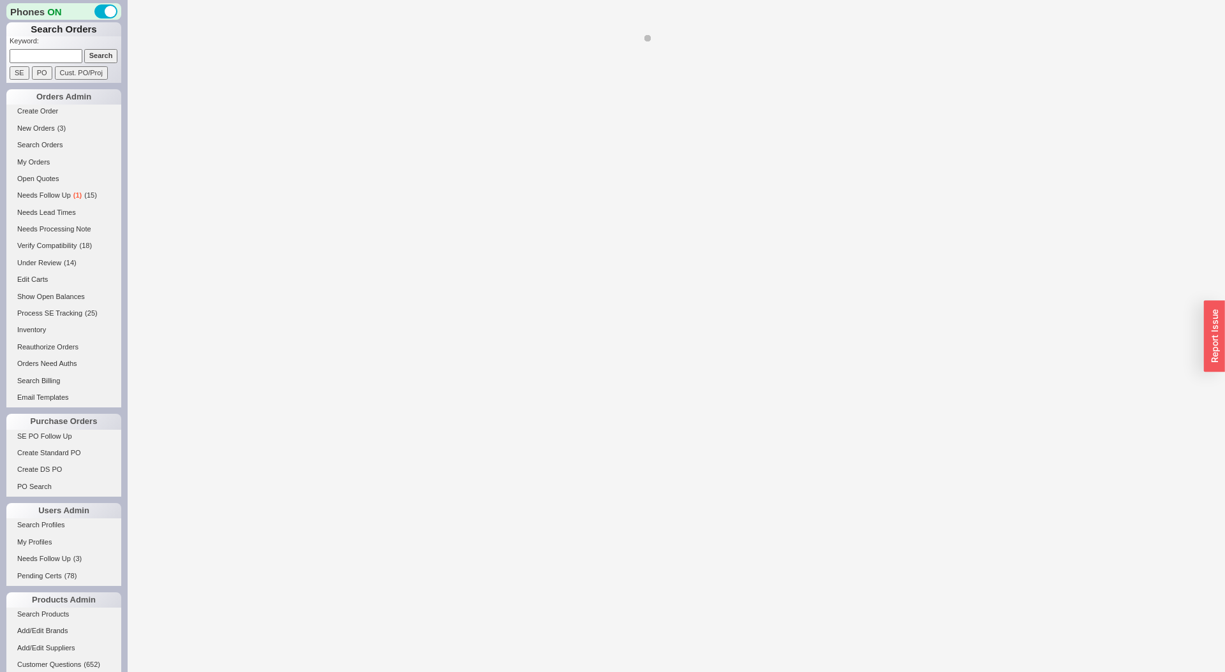
select select "LOW"
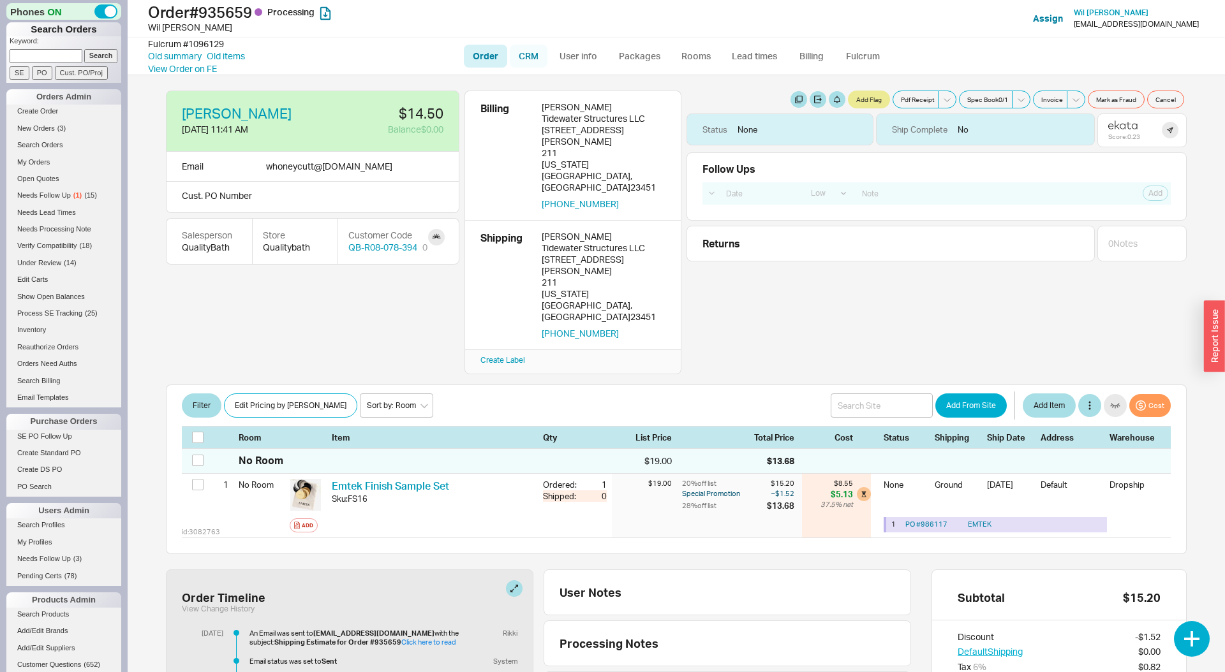
click at [531, 57] on link "CRM" at bounding box center [529, 56] width 38 height 23
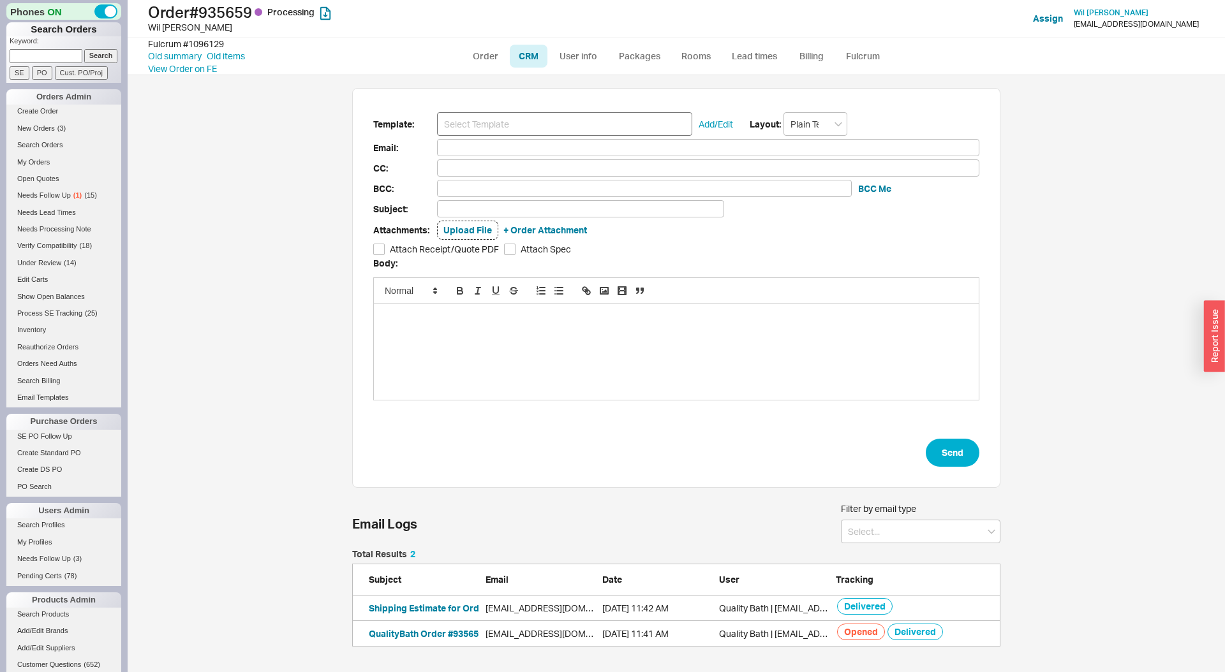
scroll to position [97, 648]
click at [502, 123] on input at bounding box center [564, 124] width 255 height 24
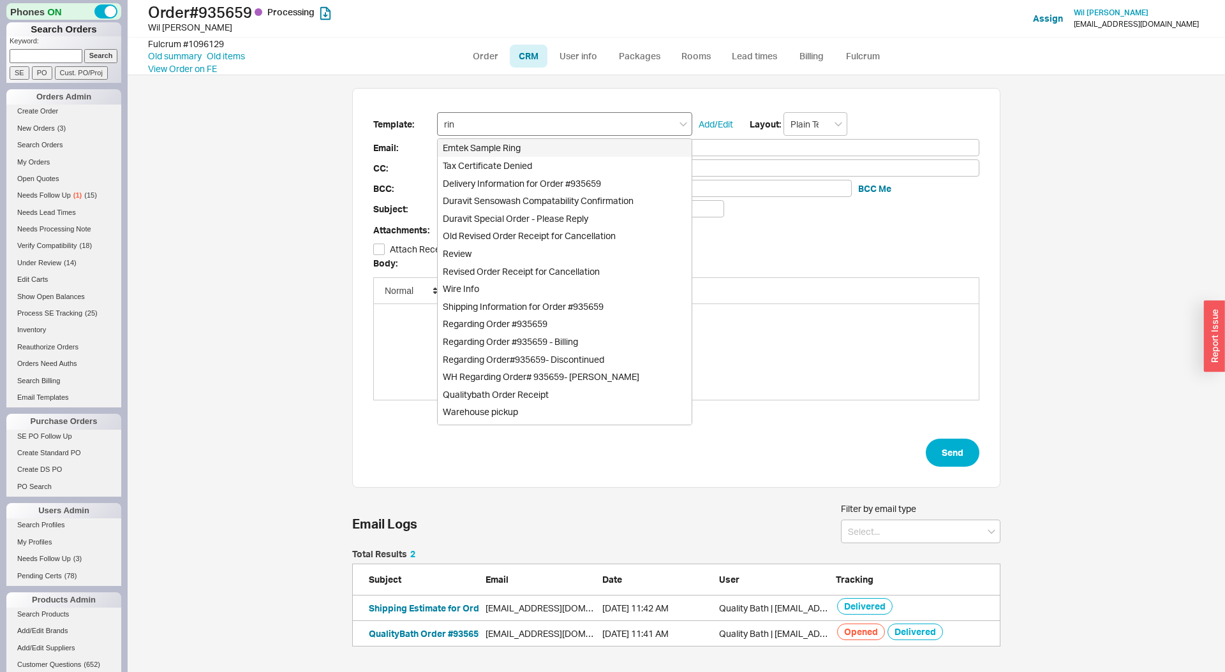
type input "ring"
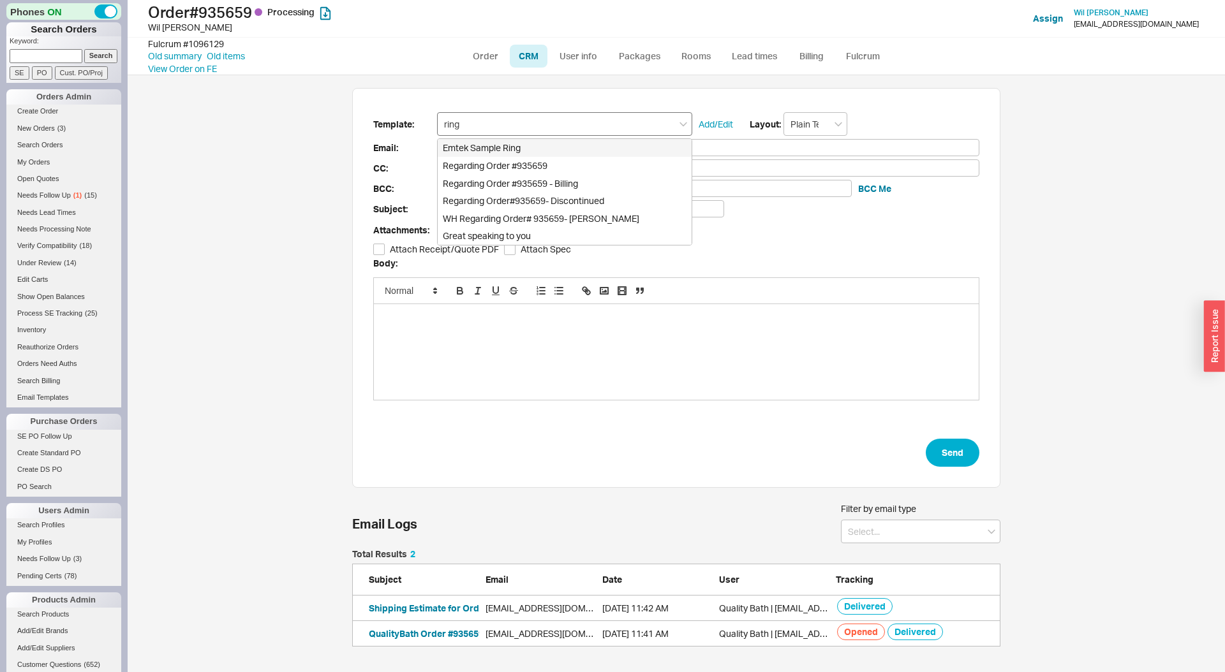
type input "[EMAIL_ADDRESS][DOMAIN_NAME]"
type input "Regarding Emtek Order #935659"
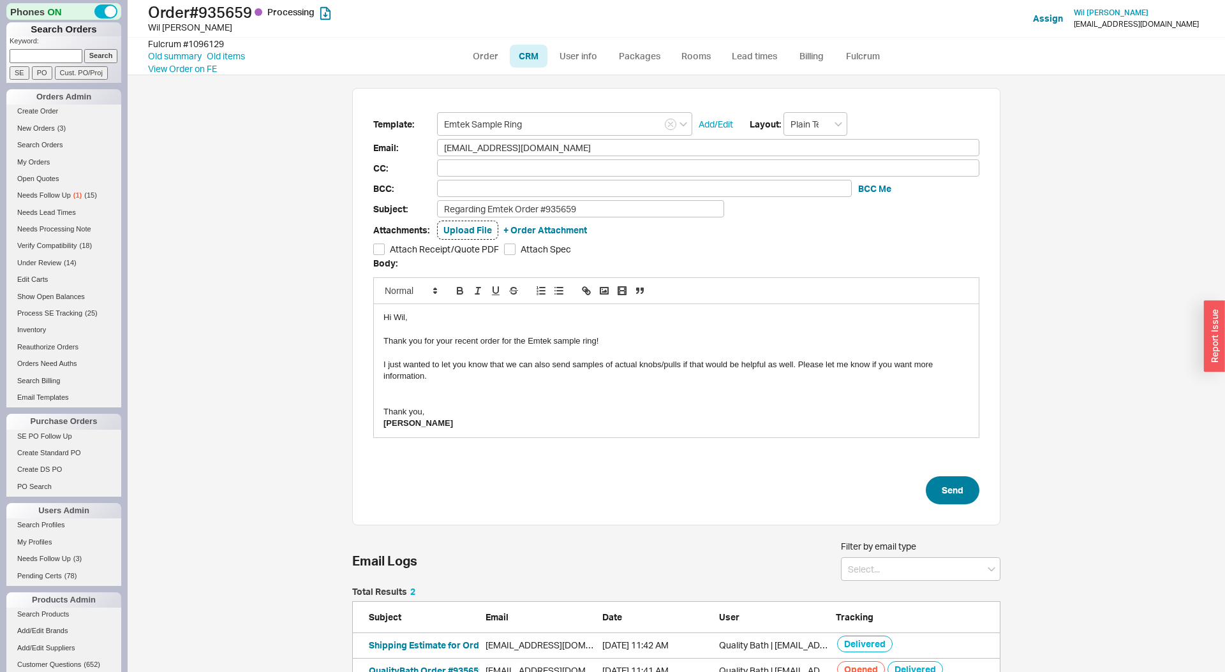
type input "Emtek Sample Ring"
click at [959, 487] on button "Send" at bounding box center [953, 491] width 54 height 28
select select "LOW"
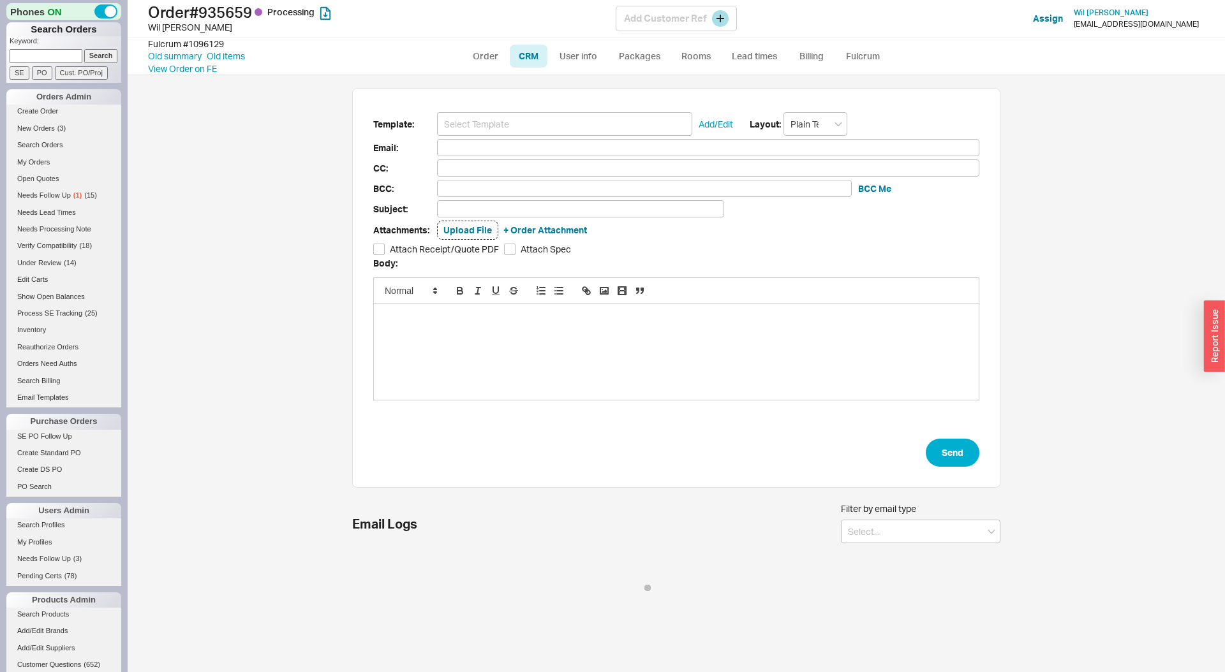
select select "LOW"
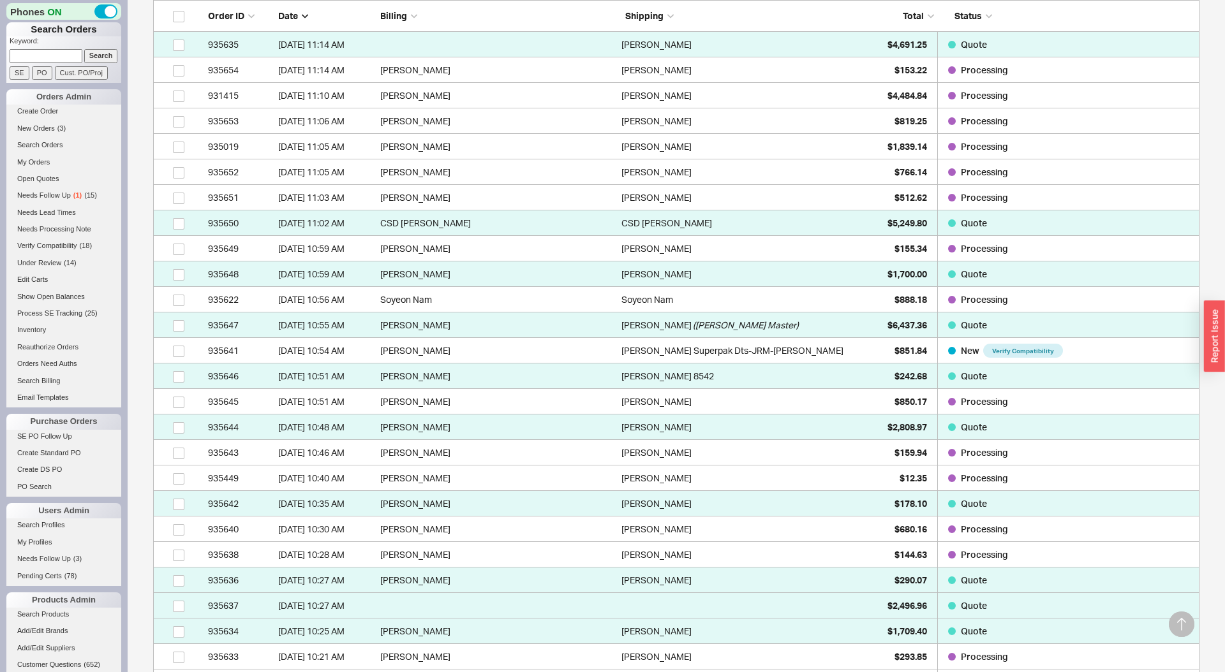
scroll to position [503, 0]
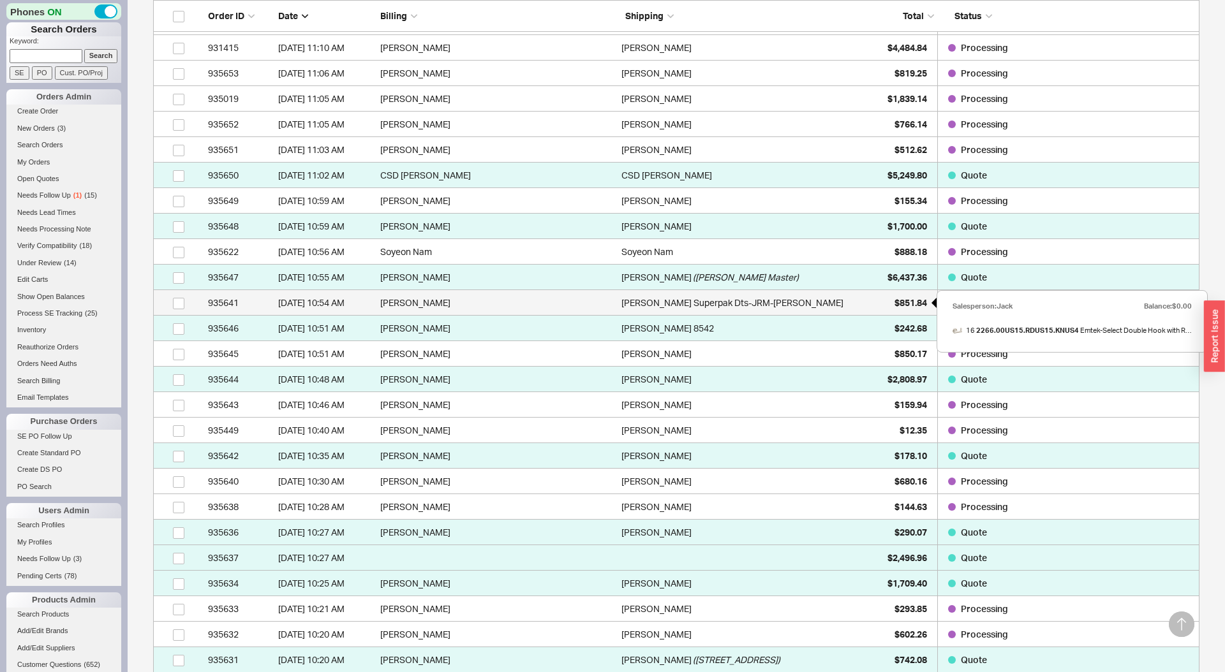
click at [884, 311] on div "$851.84" at bounding box center [895, 303] width 64 height 26
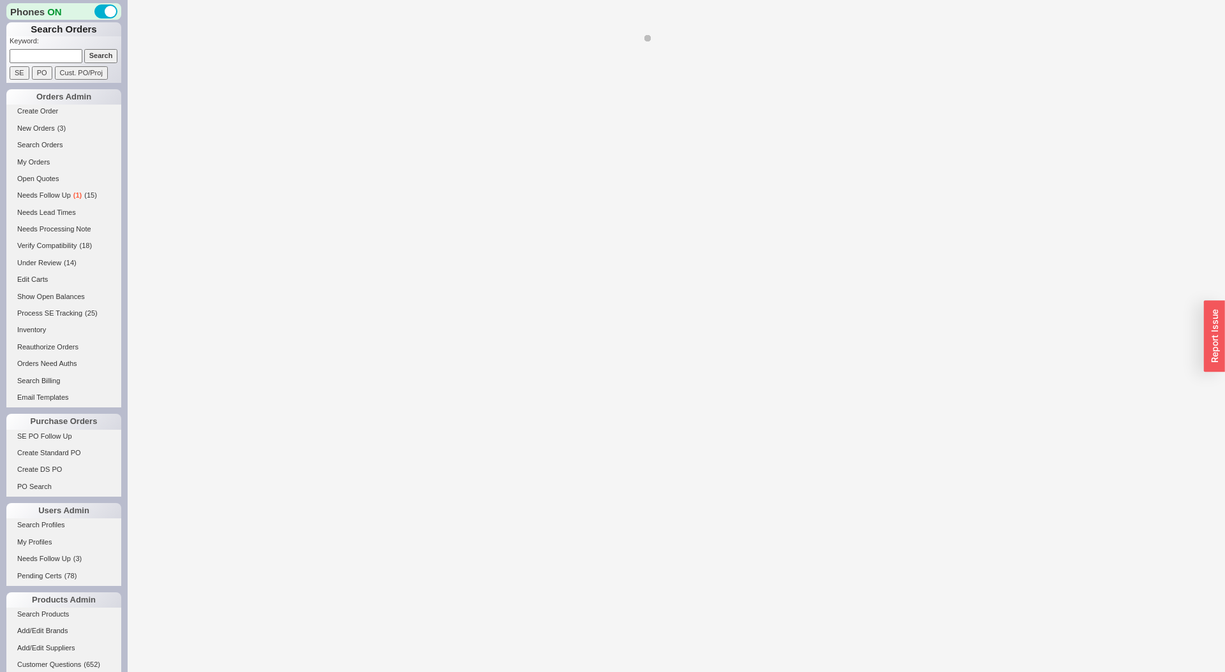
select select "LOW"
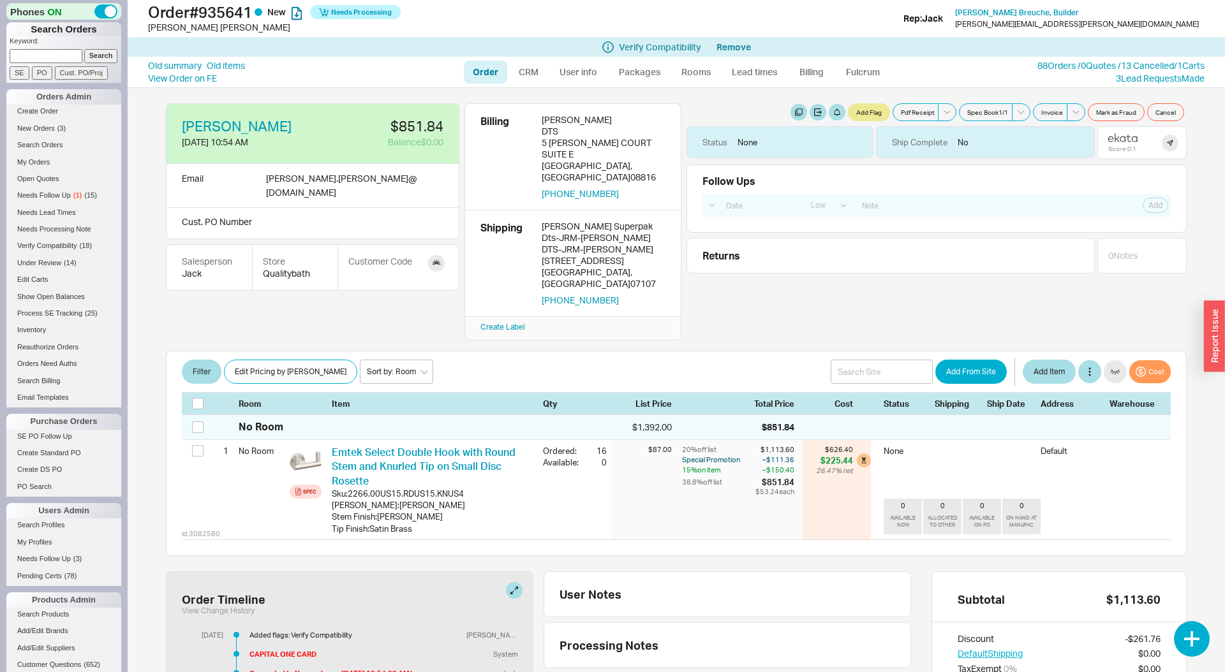
scroll to position [1, 0]
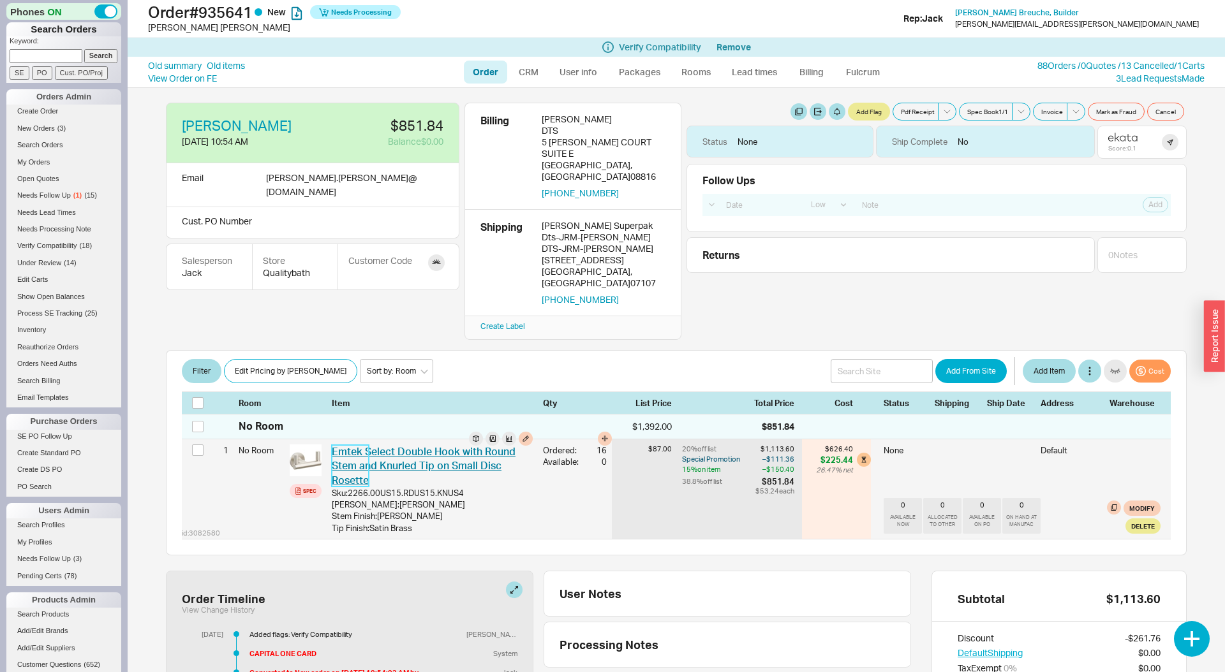
click at [398, 445] on link "Emtek Select Double Hook with Round Stem and Knurled Tip on Small Disc Rosette" at bounding box center [424, 465] width 184 height 41
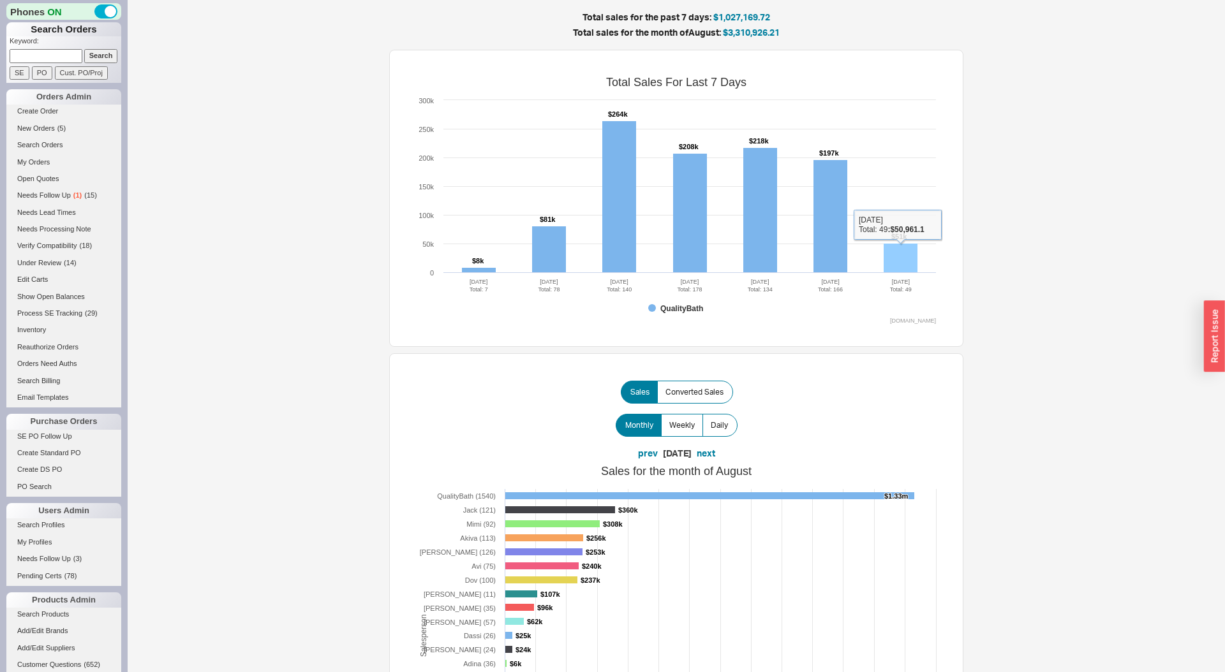
click at [901, 252] on rect at bounding box center [901, 258] width 34 height 29
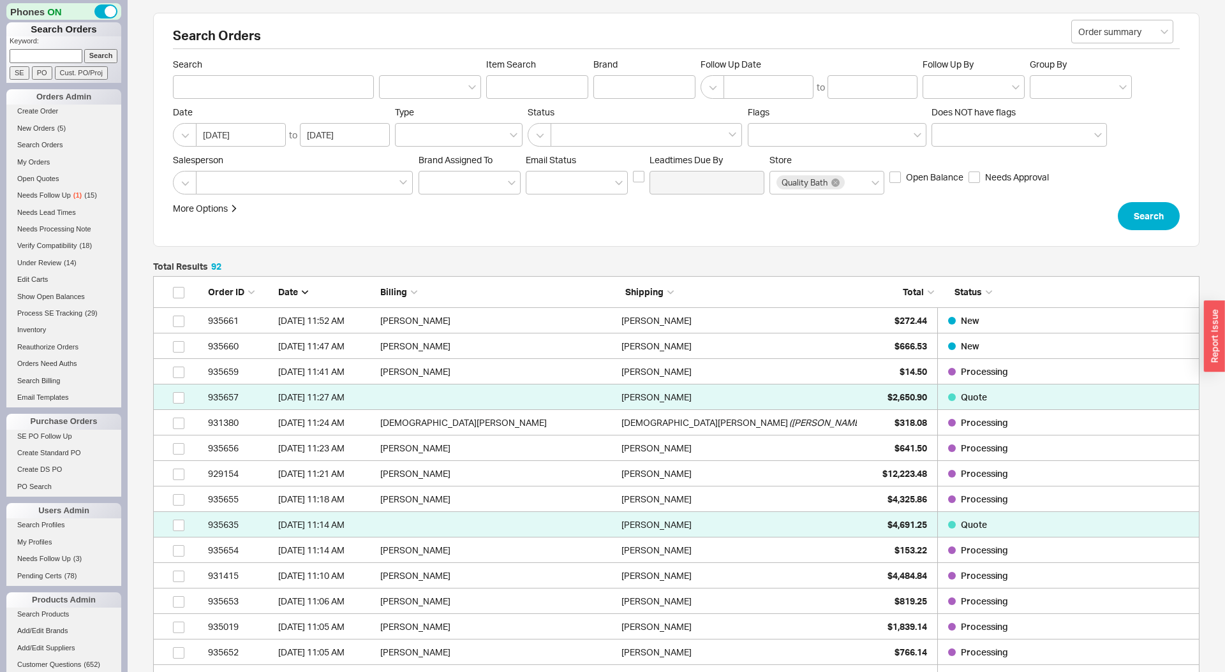
scroll to position [2405, 1046]
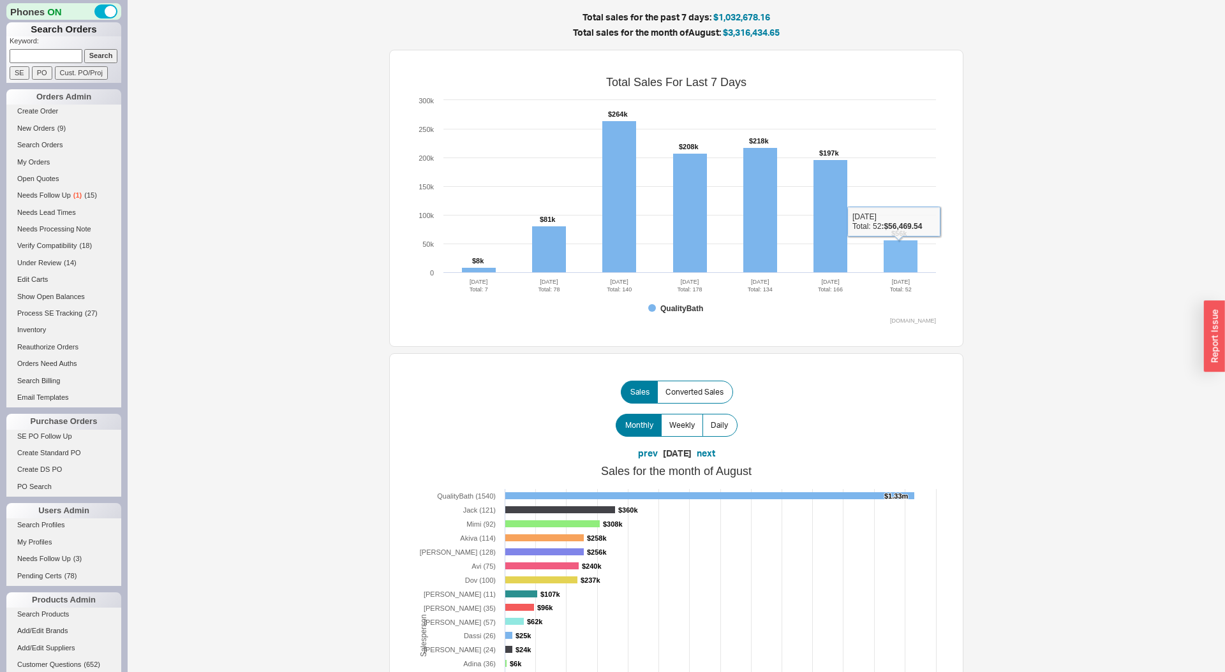
click at [914, 251] on rect at bounding box center [901, 257] width 34 height 33
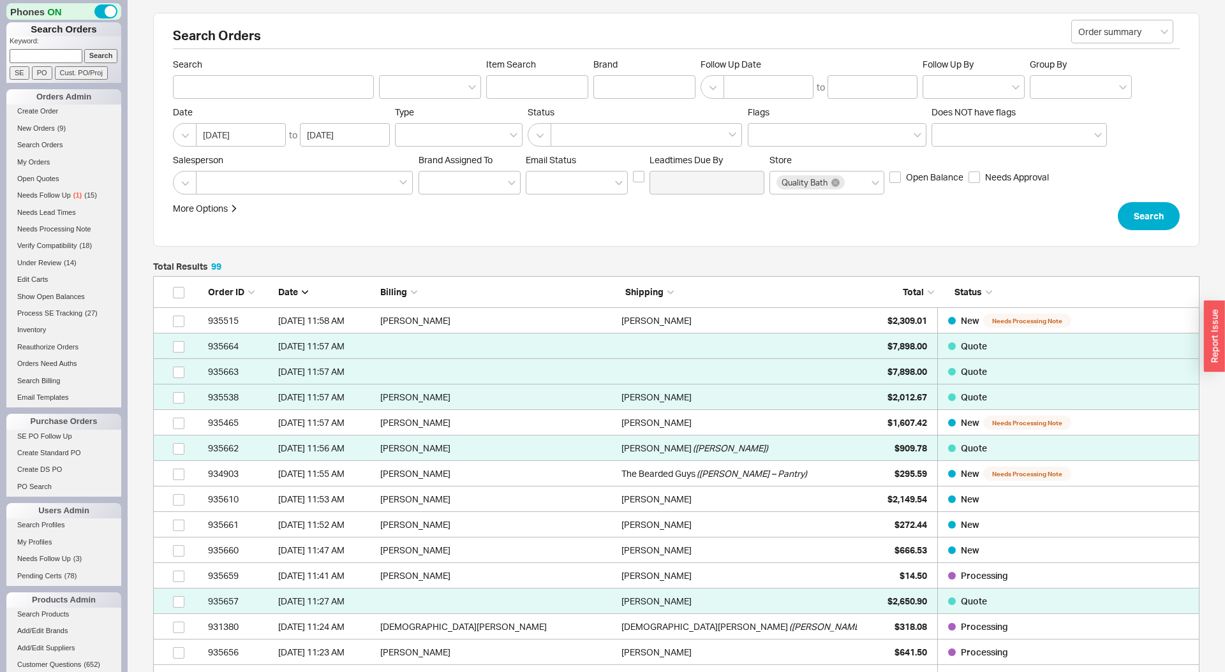
scroll to position [2584, 1046]
